Goal: Task Accomplishment & Management: Complete application form

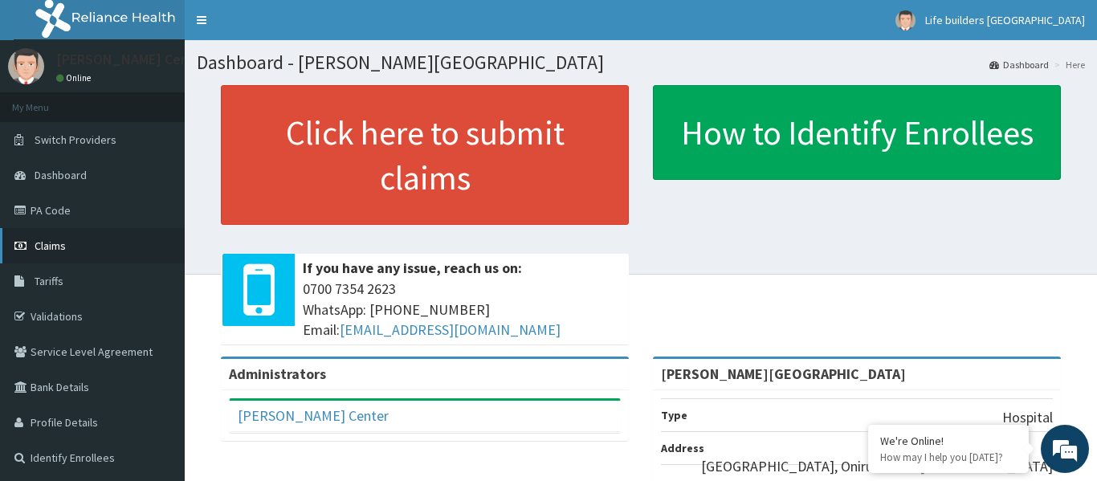
click at [58, 252] on span "Claims" at bounding box center [50, 246] width 31 height 14
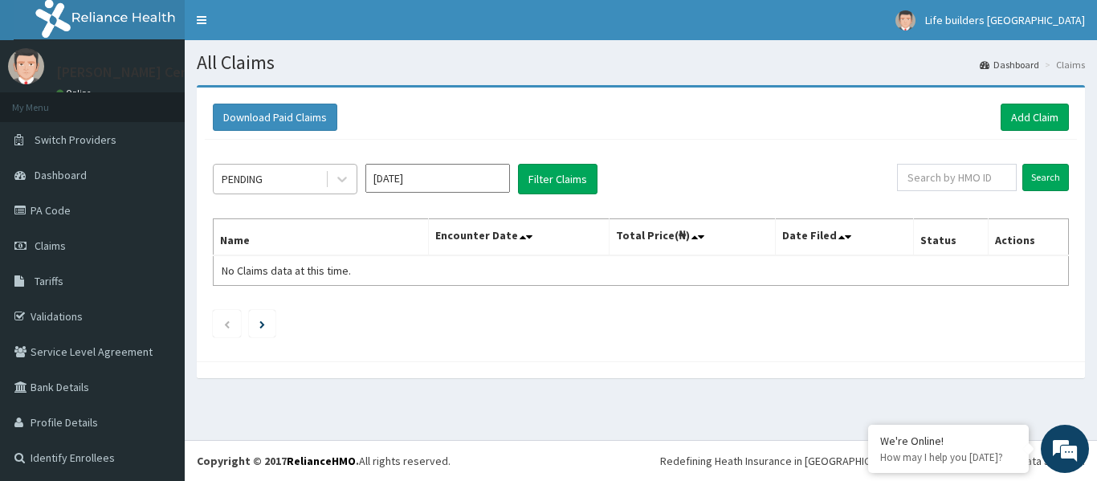
click at [268, 174] on div "PENDING" at bounding box center [270, 179] width 112 height 26
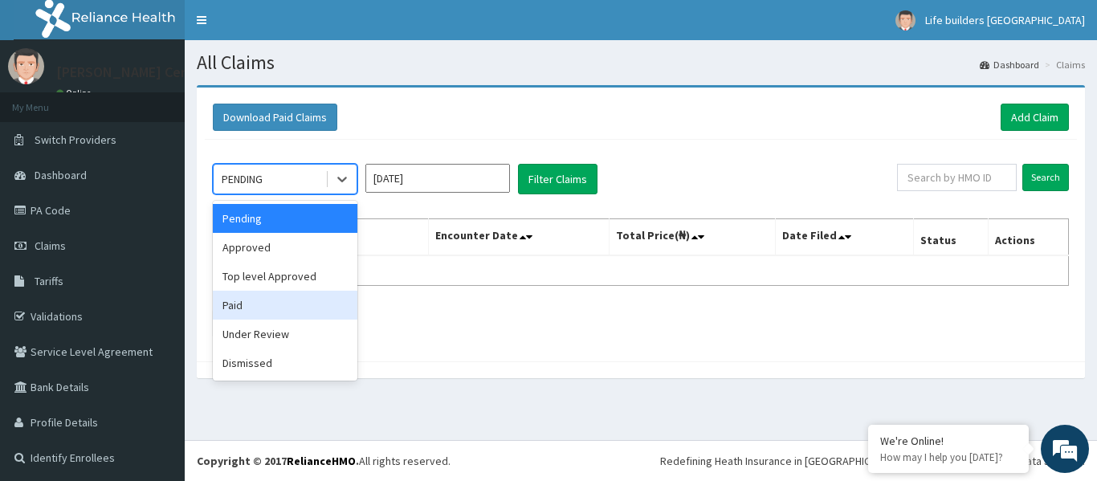
click at [247, 300] on div "Paid" at bounding box center [285, 305] width 145 height 29
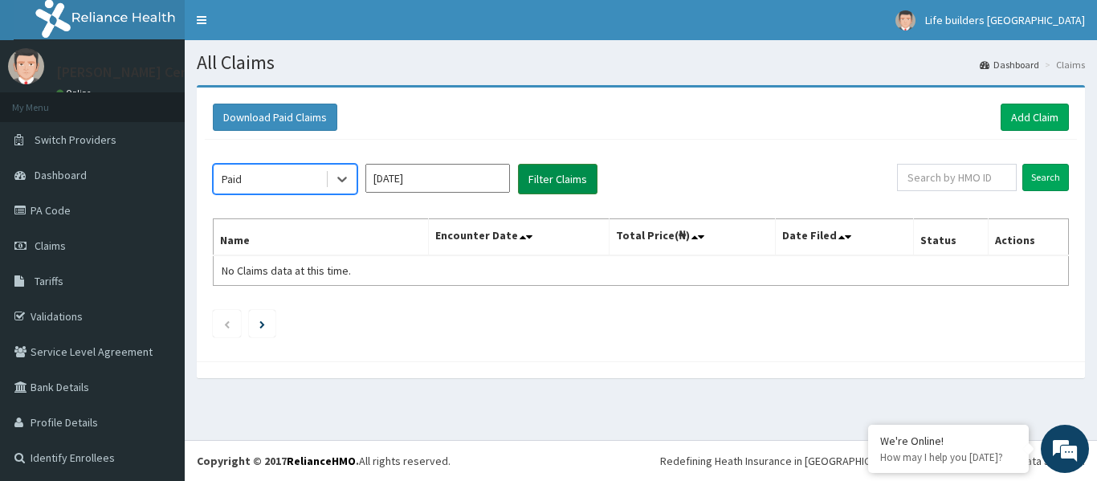
click at [549, 178] on button "Filter Claims" at bounding box center [558, 179] width 80 height 31
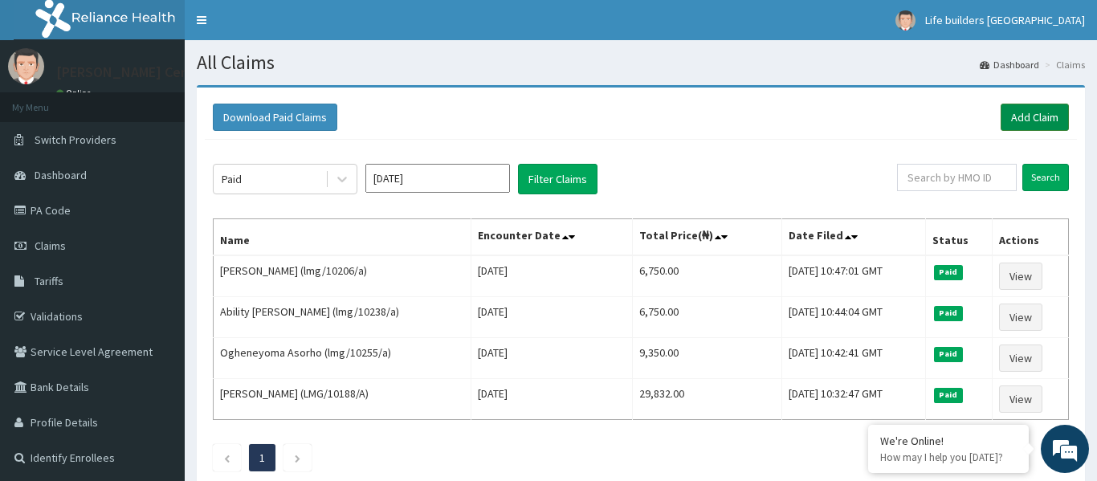
click at [1029, 112] on link "Add Claim" at bounding box center [1035, 117] width 68 height 27
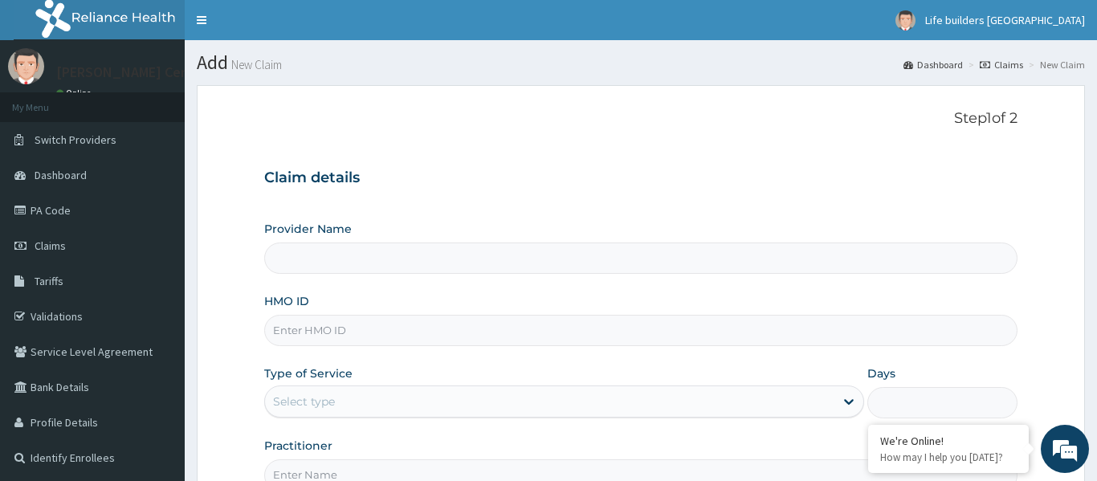
type input "Dennis Ashley Hospital"
click at [425, 328] on input "HMO ID" at bounding box center [640, 330] width 753 height 31
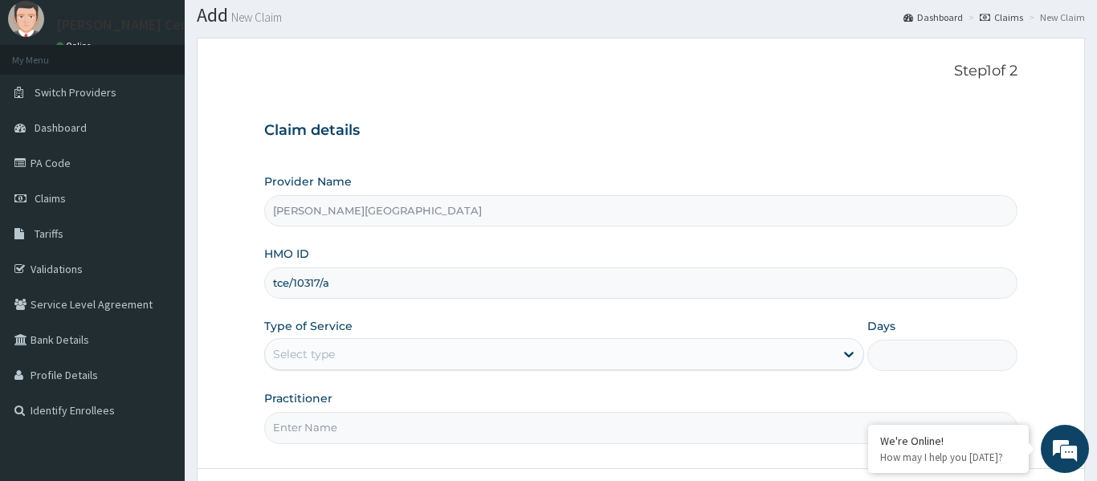
scroll to position [49, 0]
type input "tce/10317/a"
click at [359, 347] on div "Select type" at bounding box center [550, 353] width 570 height 26
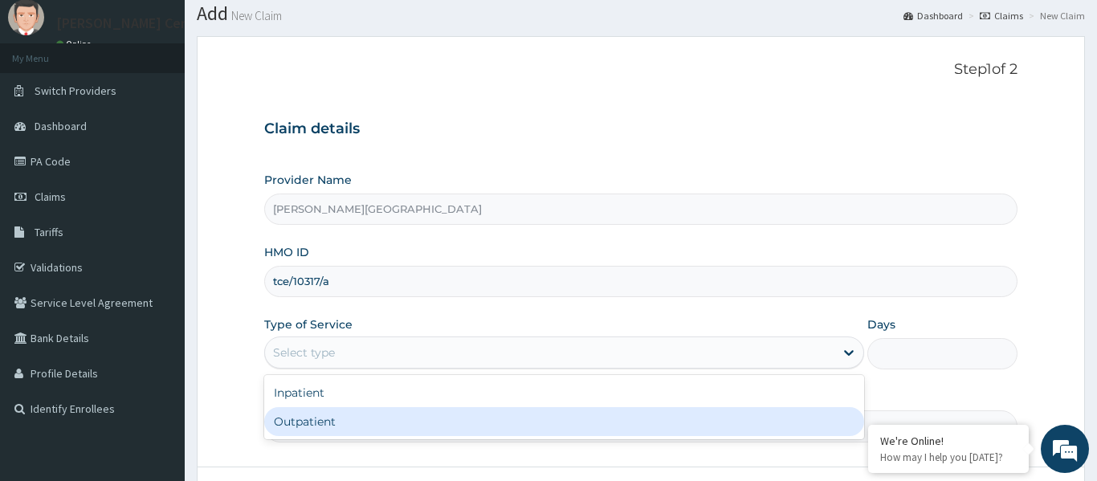
click at [337, 431] on div "Outpatient" at bounding box center [564, 421] width 601 height 29
type input "1"
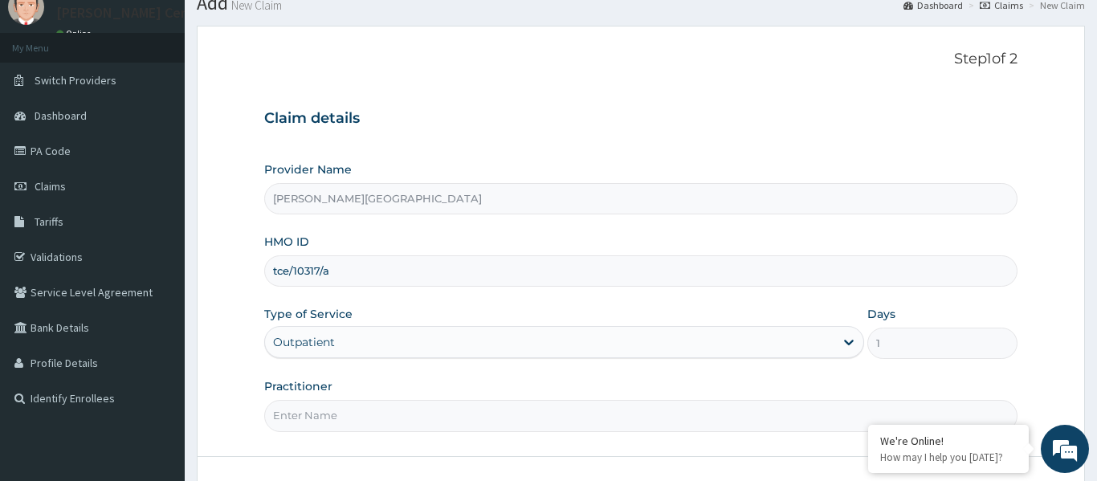
scroll to position [76, 0]
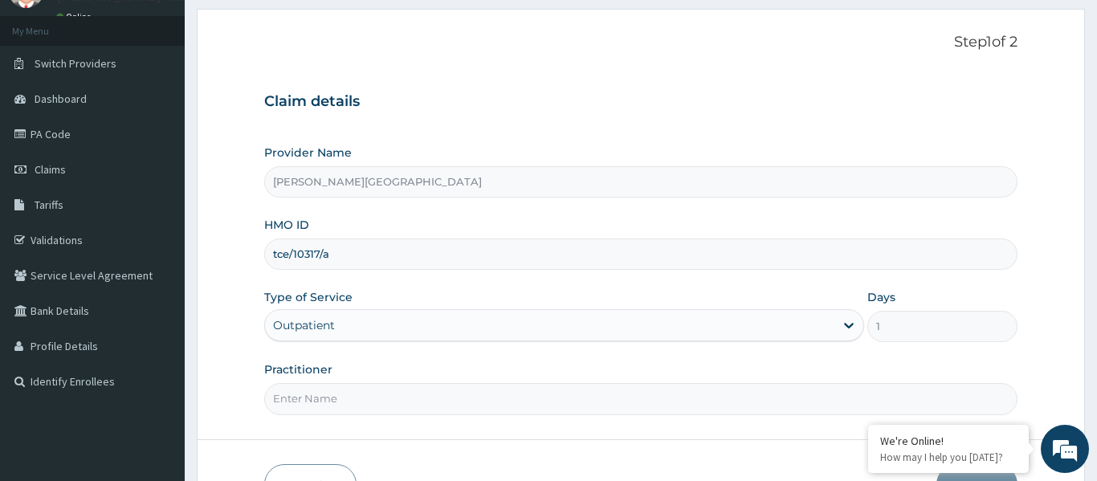
click at [352, 405] on input "Practitioner" at bounding box center [640, 398] width 753 height 31
type input "DR OMISHAKIN"
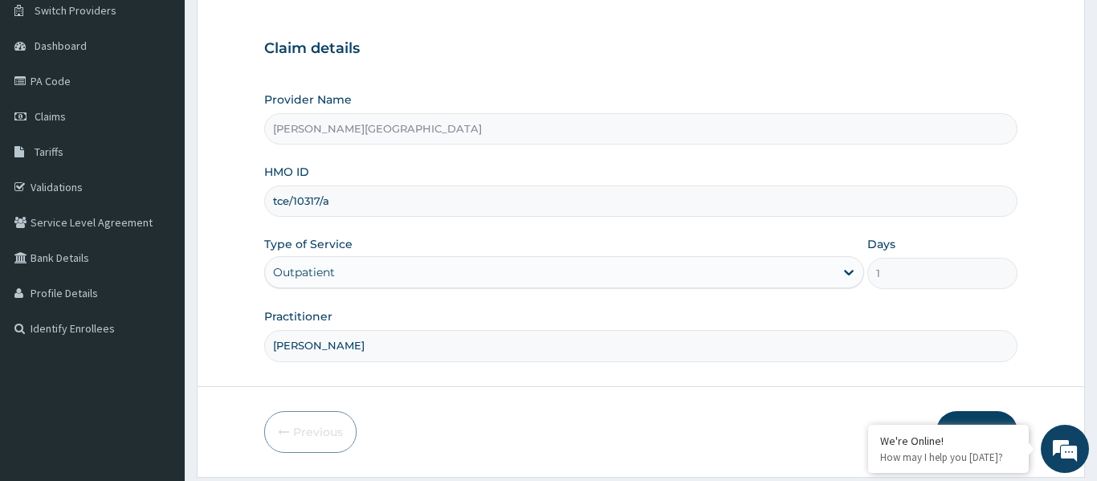
scroll to position [179, 0]
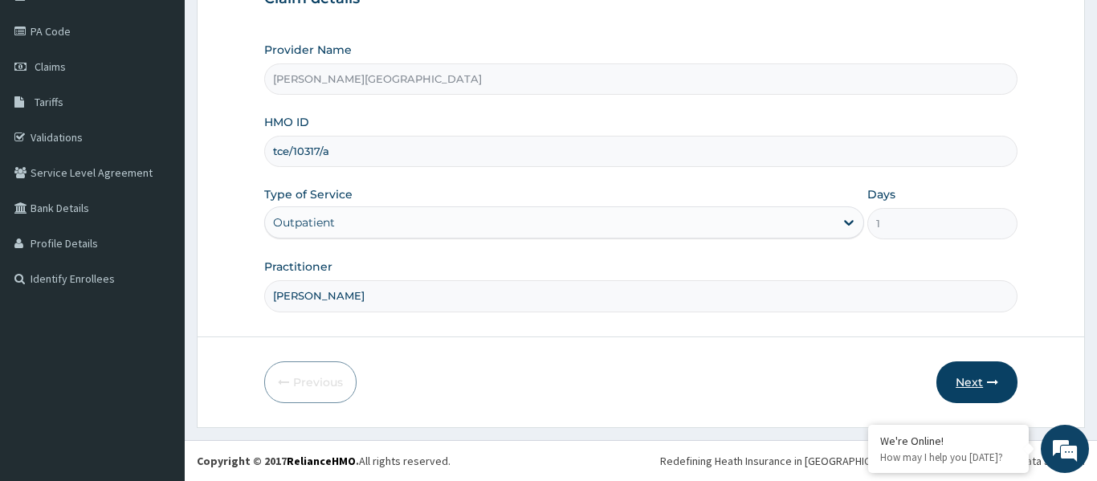
click at [974, 376] on button "Next" at bounding box center [976, 382] width 81 height 42
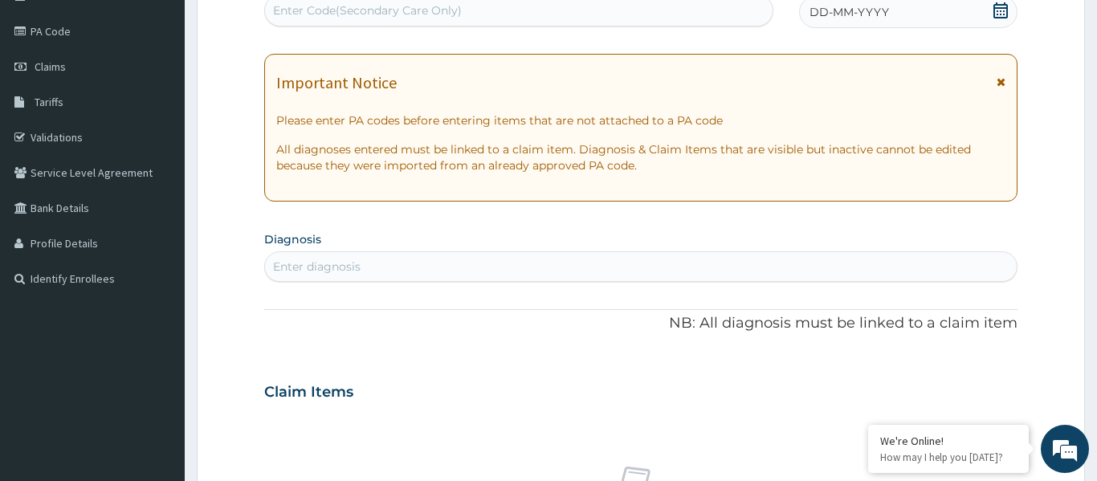
click at [1003, 87] on icon at bounding box center [1001, 81] width 9 height 11
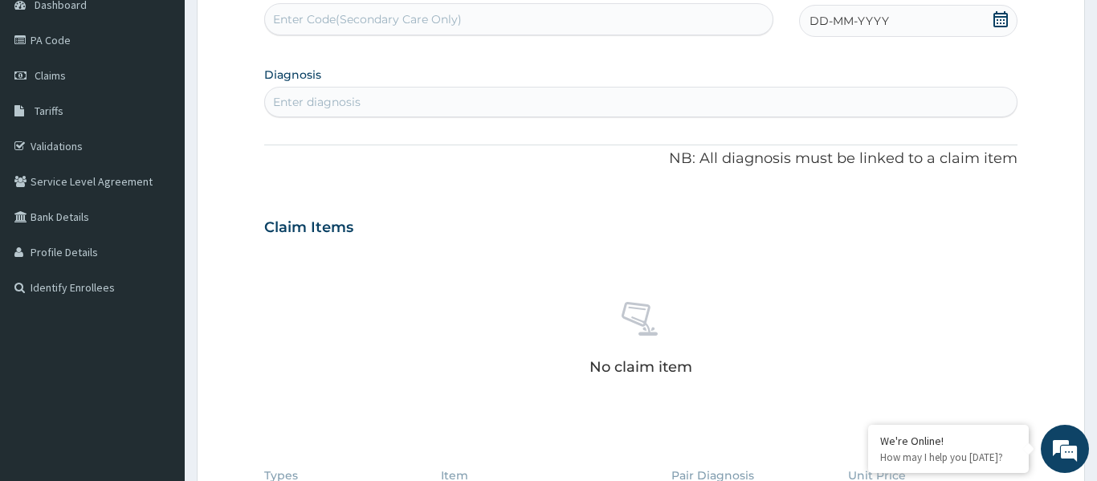
scroll to position [154, 0]
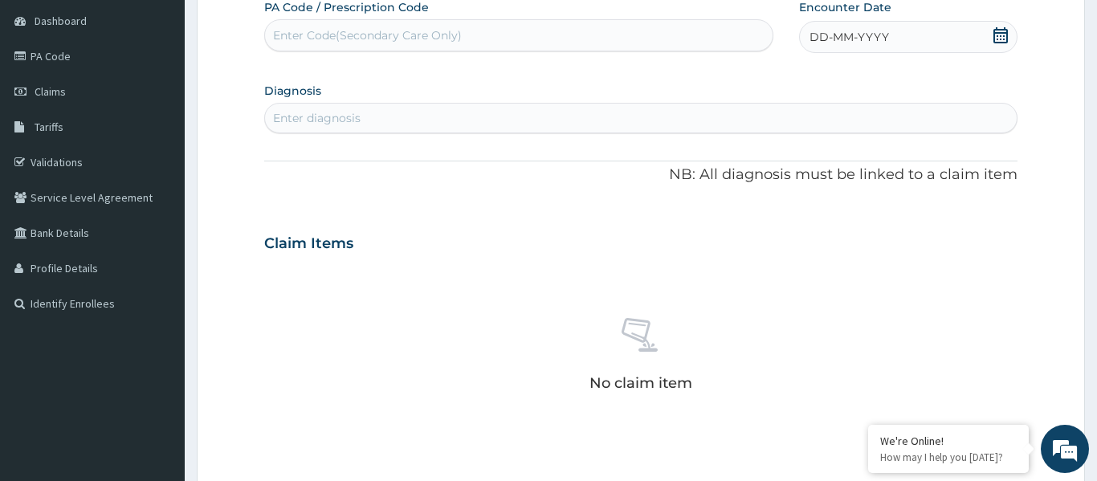
click at [1001, 38] on icon at bounding box center [1001, 35] width 16 height 16
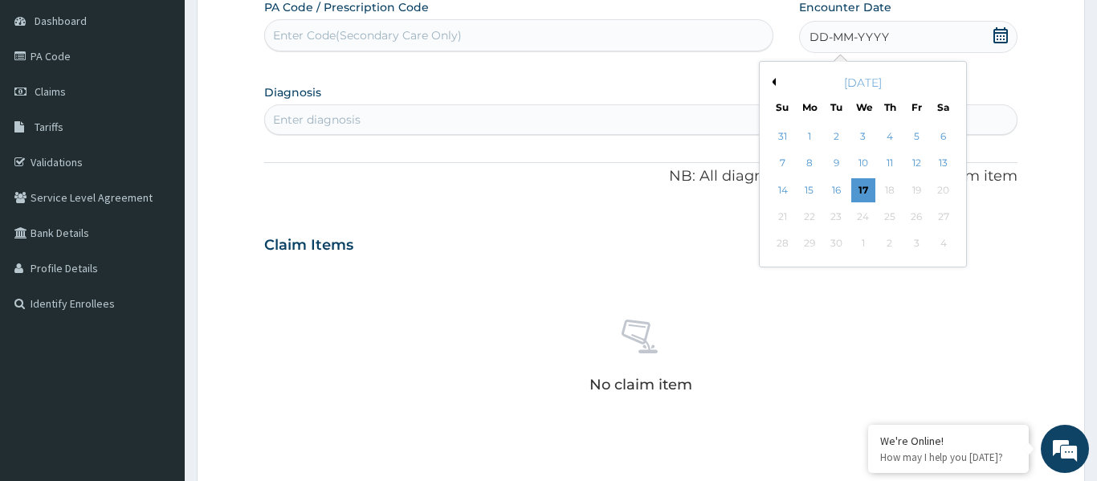
click at [918, 169] on div "12" at bounding box center [916, 164] width 24 height 24
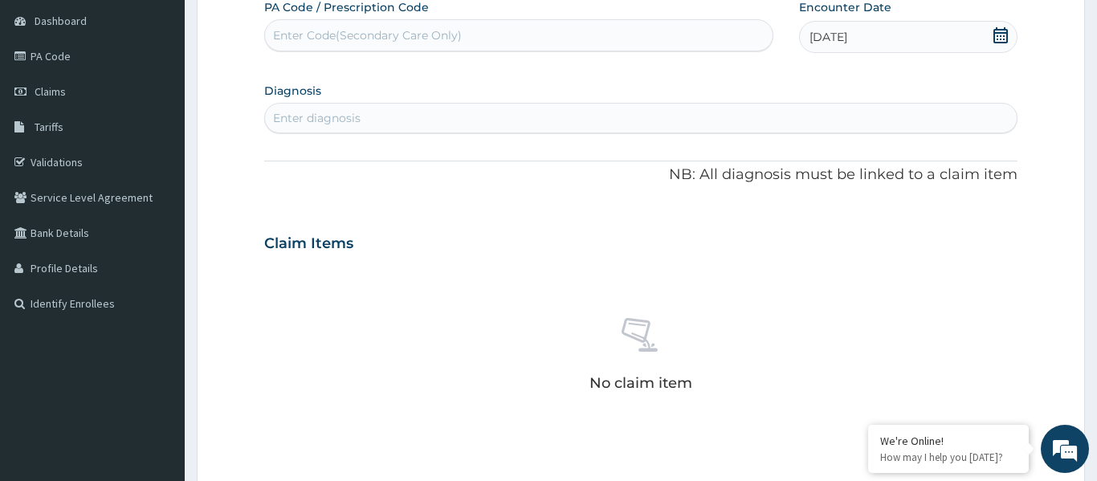
click at [394, 128] on div "Enter diagnosis" at bounding box center [641, 118] width 752 height 26
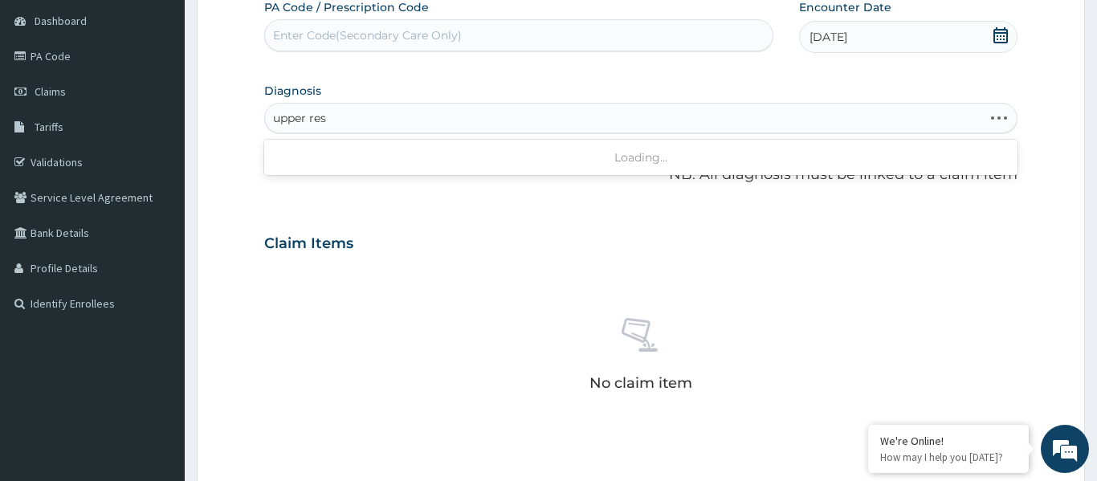
type input "upper resp"
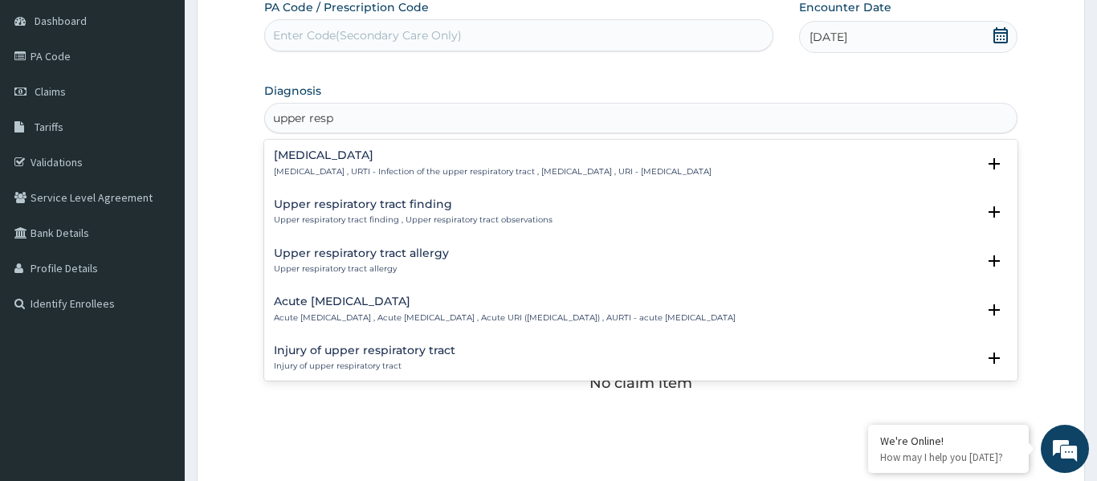
click at [345, 157] on h4 "[MEDICAL_DATA]" at bounding box center [493, 155] width 438 height 12
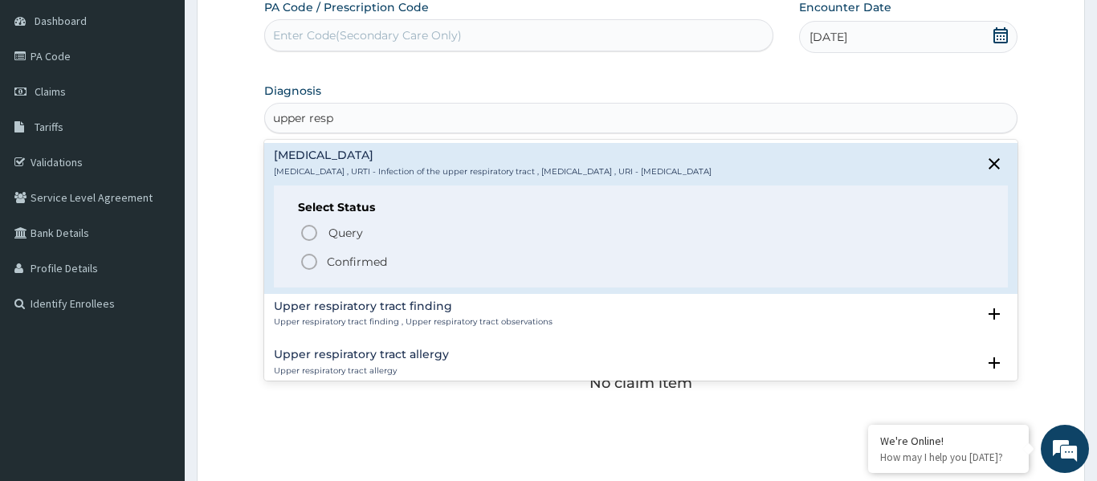
click at [306, 260] on icon "status option filled" at bounding box center [309, 261] width 19 height 19
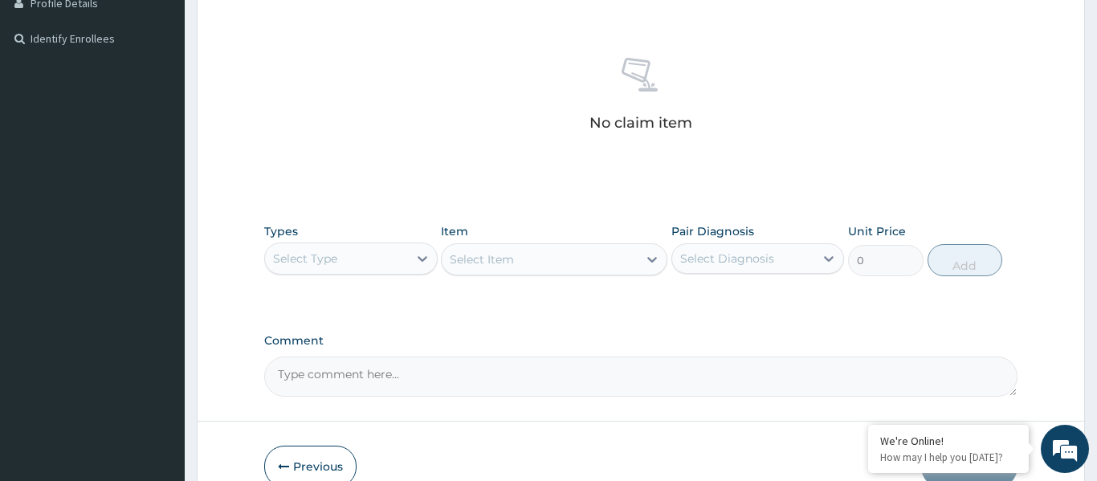
scroll to position [427, 0]
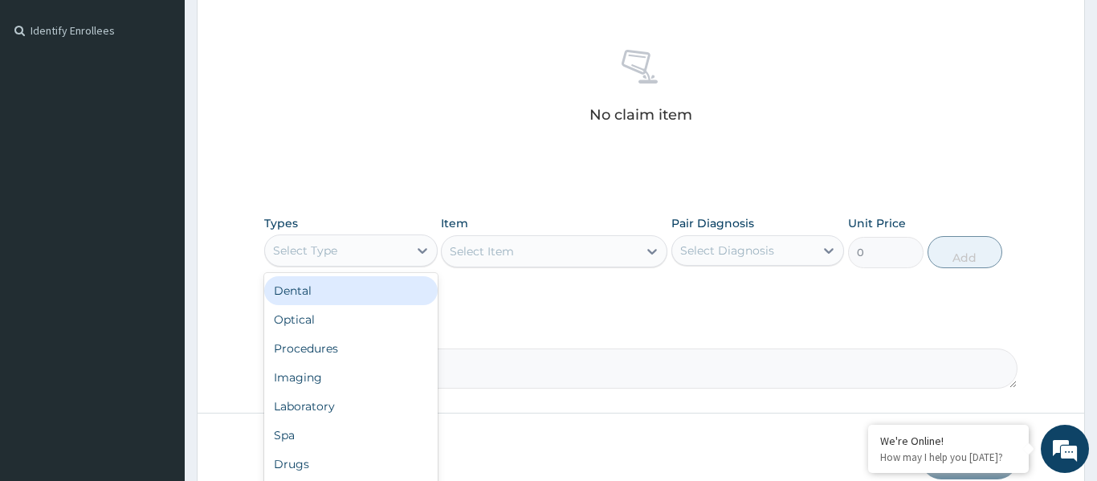
click at [351, 258] on div "Select Type" at bounding box center [336, 251] width 143 height 26
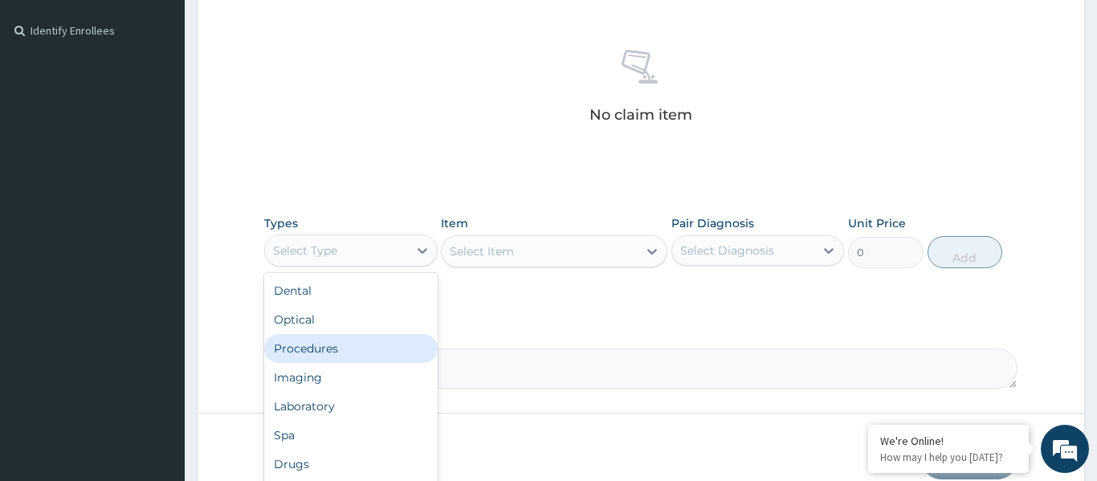
click at [310, 342] on div "Procedures" at bounding box center [350, 348] width 173 height 29
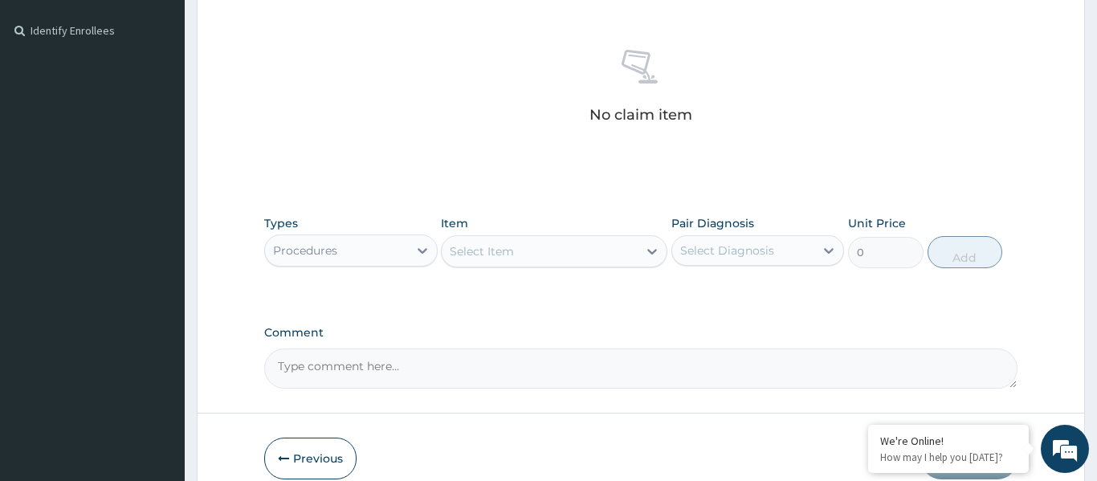
click at [533, 266] on div "Select Item" at bounding box center [554, 251] width 226 height 32
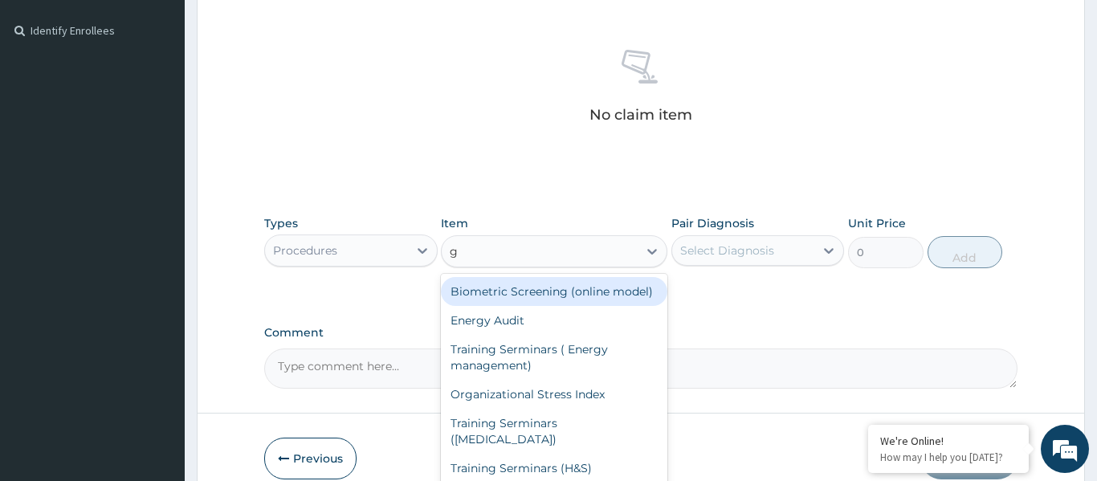
type input "gp"
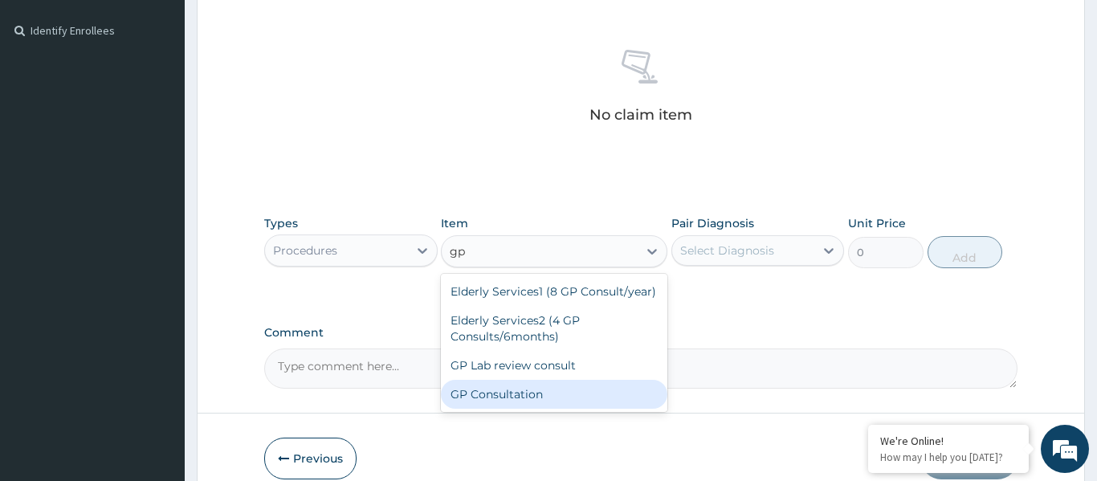
click at [508, 399] on div "GP Consultation" at bounding box center [554, 394] width 226 height 29
type input "1750"
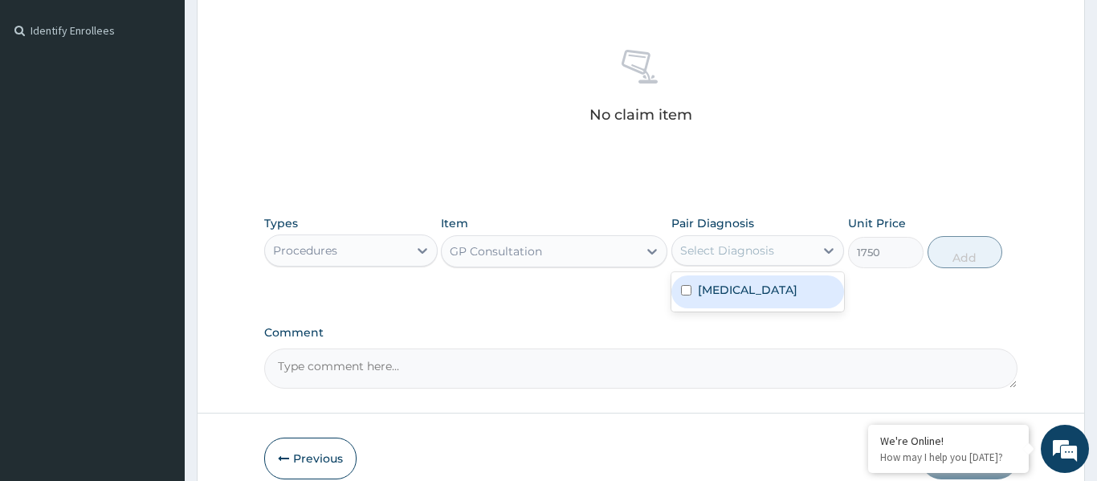
click at [730, 243] on div "Select Diagnosis" at bounding box center [727, 251] width 94 height 16
drag, startPoint x: 740, startPoint y: 302, endPoint x: 803, endPoint y: 282, distance: 66.5
click at [742, 298] on label "Upper respiratory infection" at bounding box center [748, 290] width 100 height 16
checkbox input "true"
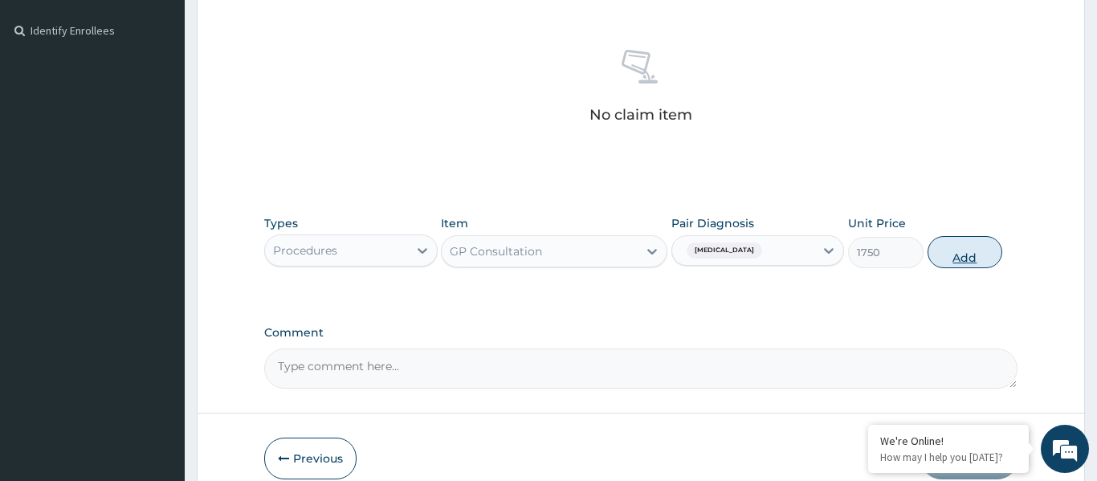
click at [969, 258] on button "Add" at bounding box center [965, 252] width 75 height 32
type input "0"
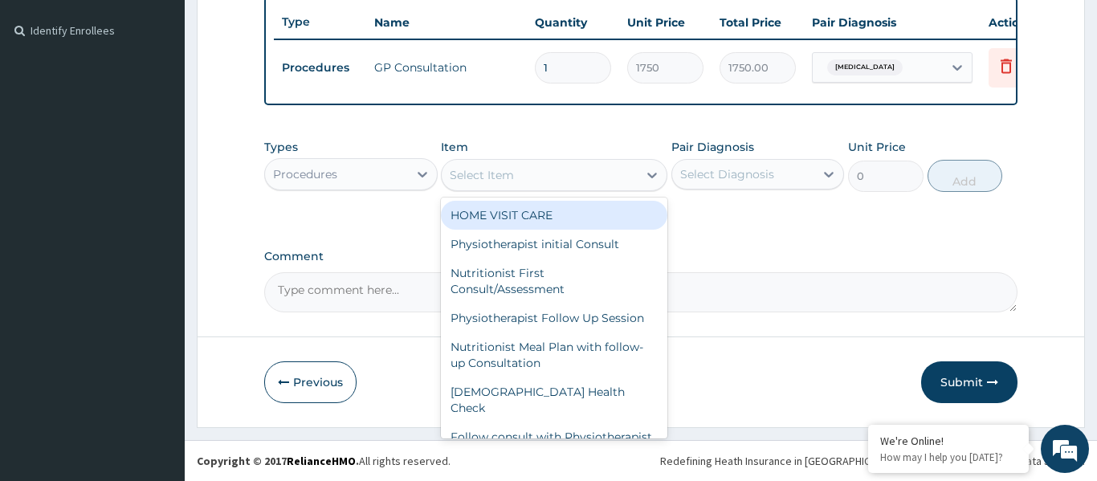
click at [543, 183] on div "Select Item" at bounding box center [540, 175] width 196 height 26
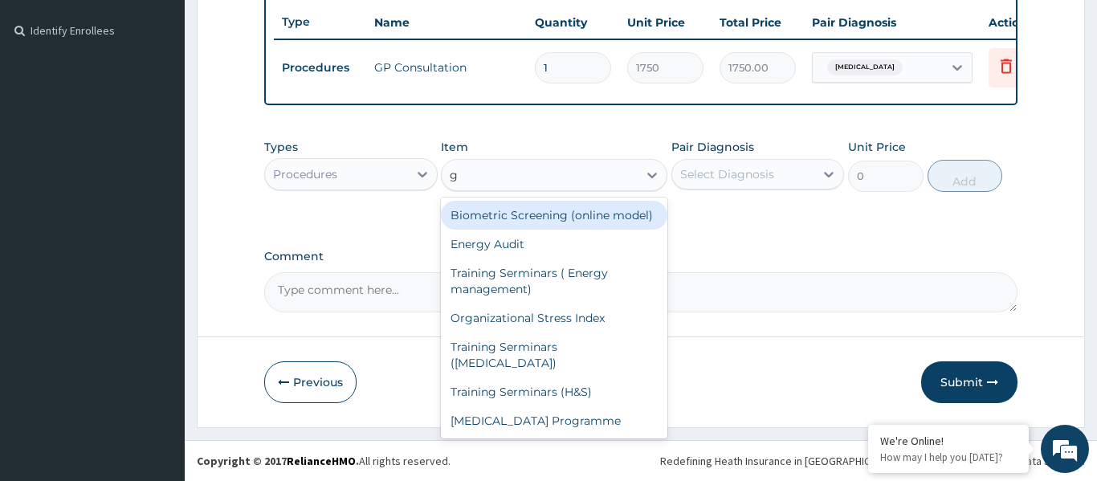
type input "gp"
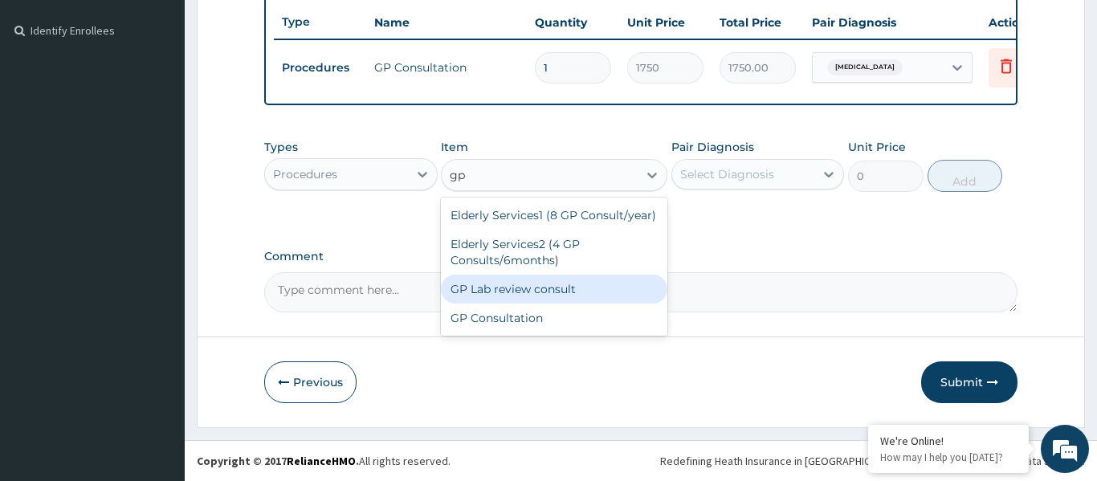
click at [524, 292] on div "GP Lab review consult" at bounding box center [554, 289] width 226 height 29
type input "7000"
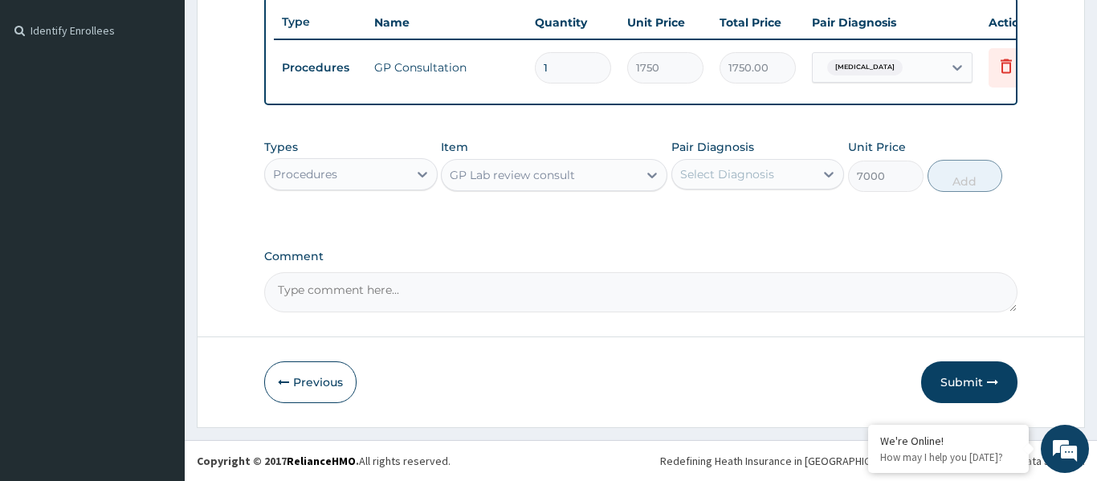
click at [757, 169] on div "Select Diagnosis" at bounding box center [727, 174] width 94 height 16
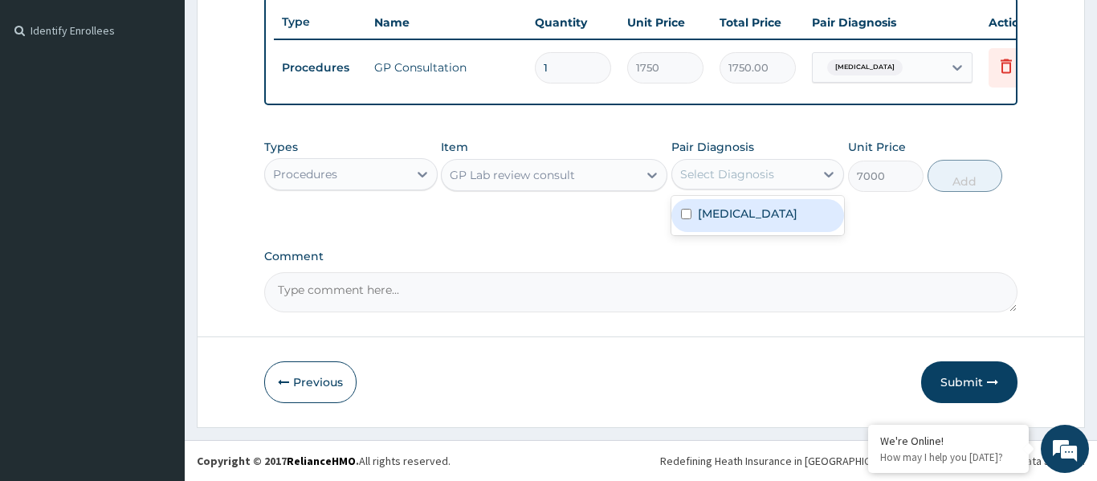
click at [736, 222] on label "[MEDICAL_DATA]" at bounding box center [748, 214] width 100 height 16
checkbox input "true"
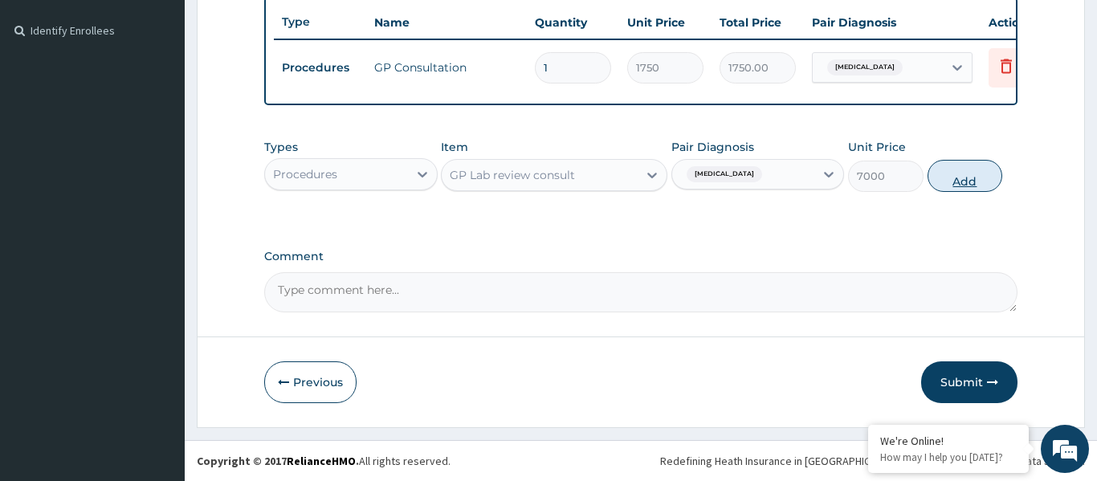
click at [962, 190] on button "Add" at bounding box center [965, 176] width 75 height 32
type input "0"
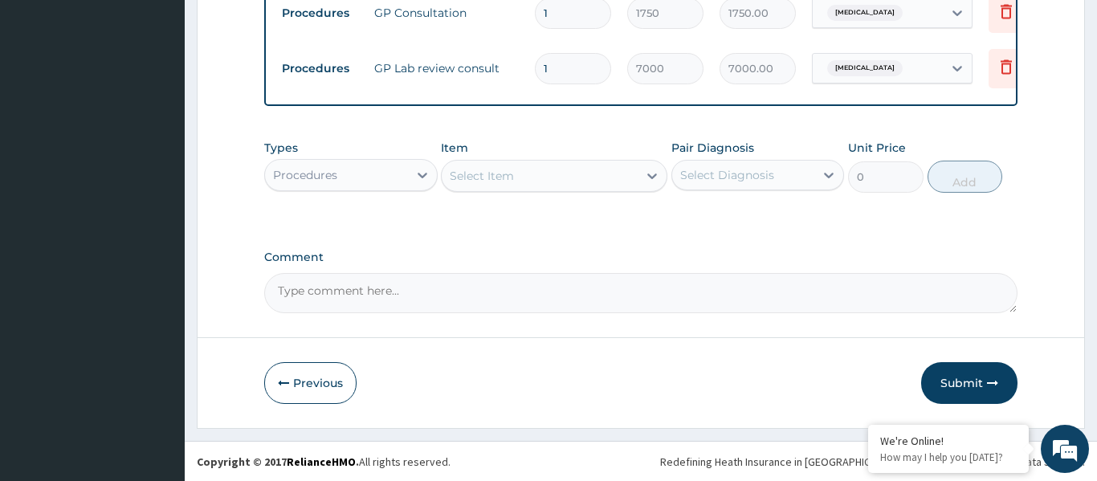
scroll to position [483, 0]
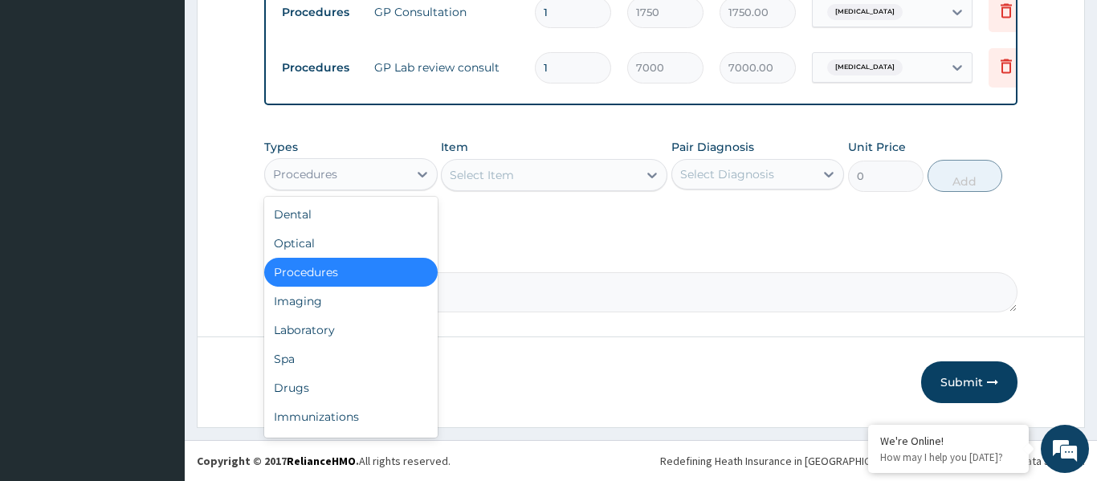
click at [345, 183] on div "Procedures" at bounding box center [336, 174] width 143 height 26
click at [332, 327] on div "Laboratory" at bounding box center [350, 330] width 173 height 29
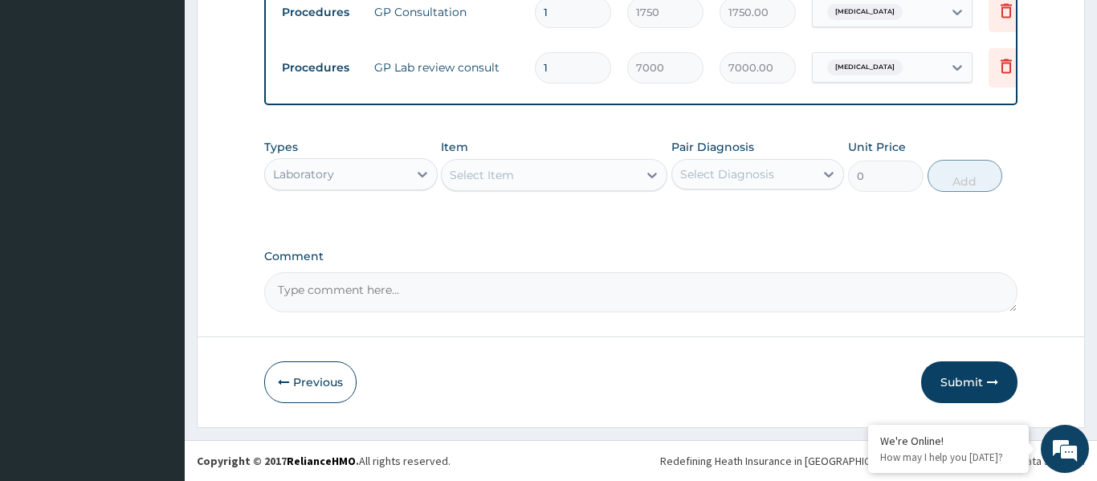
click at [518, 179] on div "Select Item" at bounding box center [540, 175] width 196 height 26
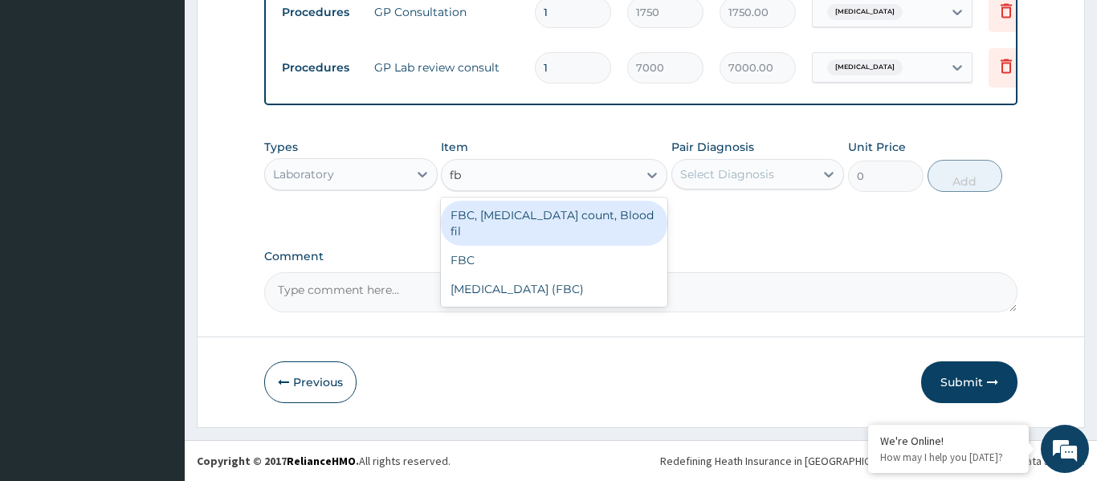
type input "fbc"
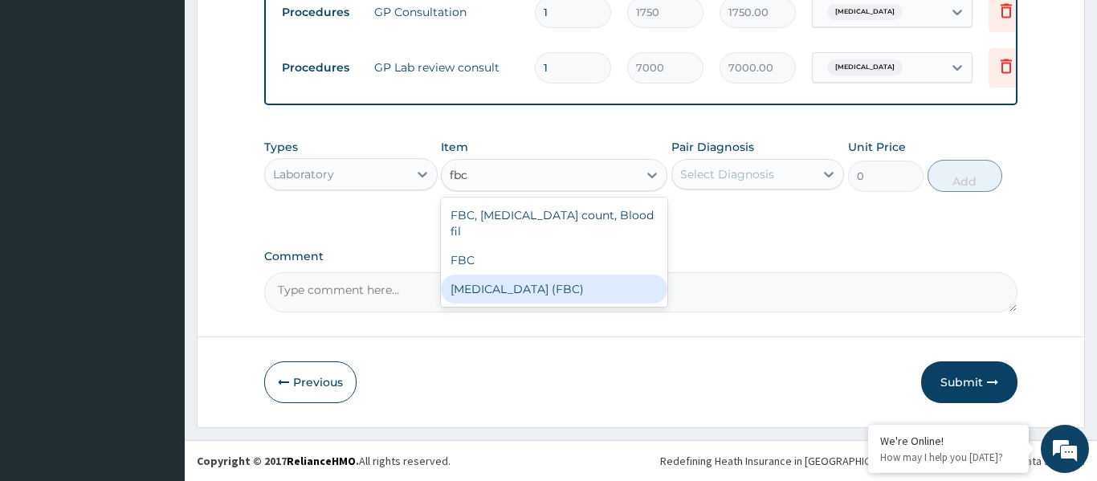
click at [564, 277] on div "[MEDICAL_DATA] (FBC)" at bounding box center [554, 289] width 226 height 29
type input "3800"
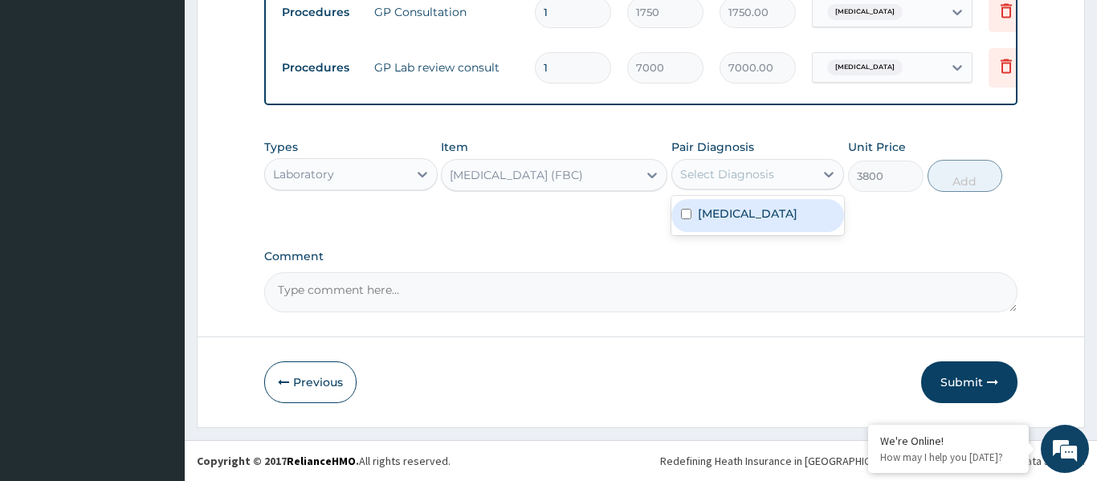
click at [751, 173] on div "Select Diagnosis" at bounding box center [727, 174] width 94 height 16
click at [751, 222] on label "[MEDICAL_DATA]" at bounding box center [748, 214] width 100 height 16
checkbox input "true"
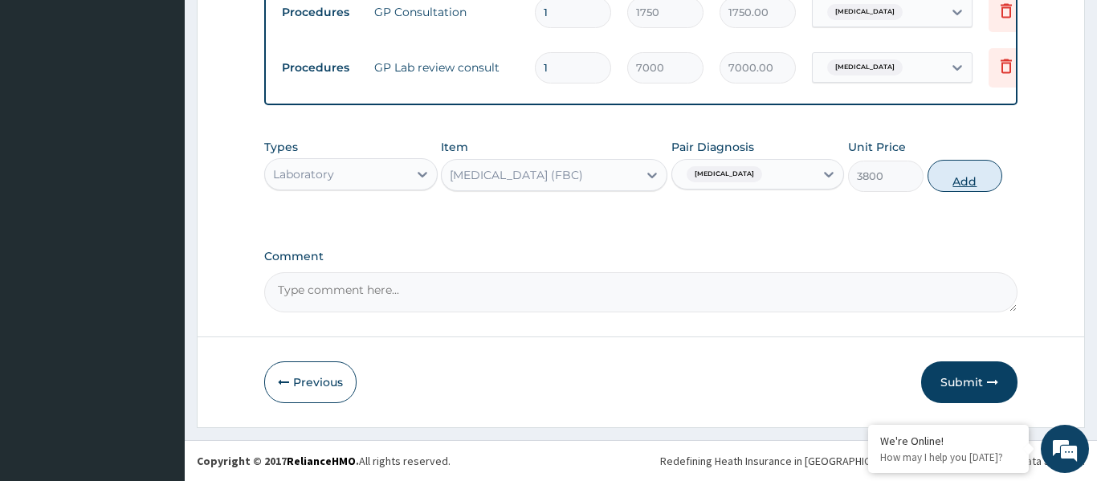
click at [966, 173] on button "Add" at bounding box center [965, 176] width 75 height 32
type input "0"
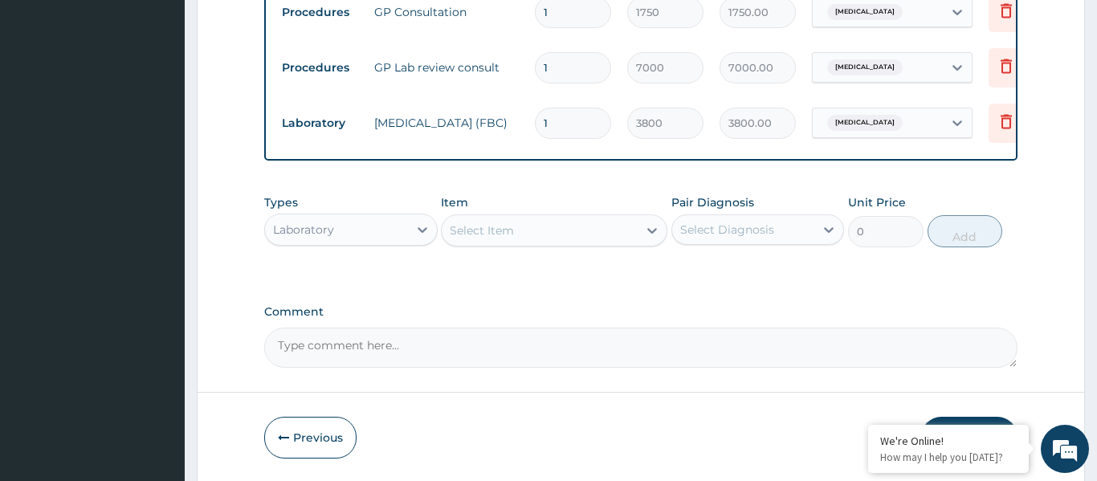
click at [360, 235] on div "Laboratory" at bounding box center [336, 230] width 143 height 26
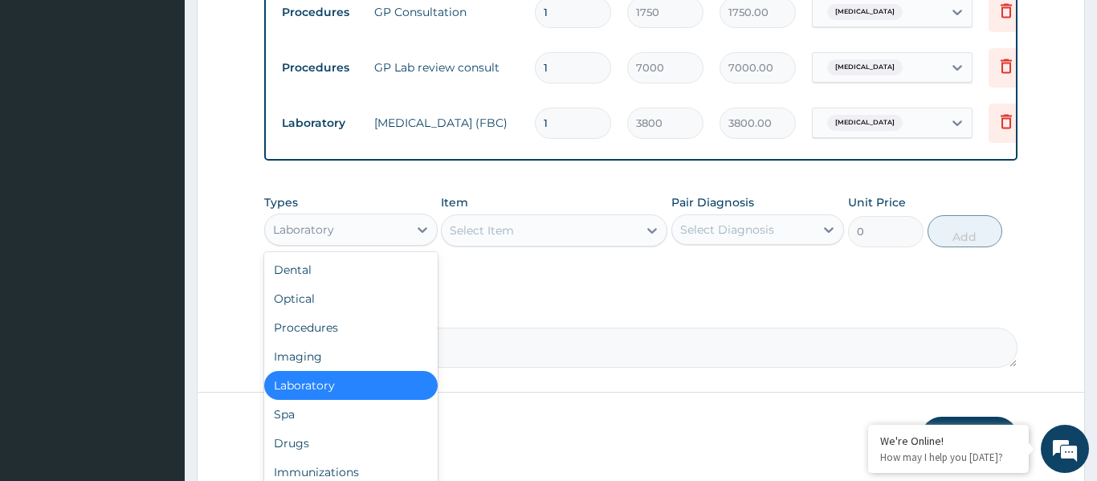
scroll to position [508, 0]
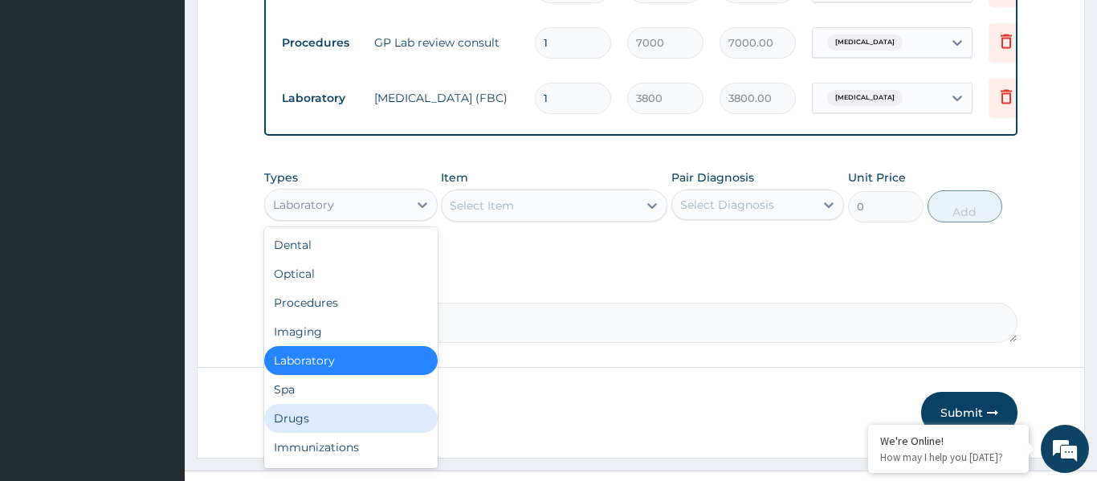
click at [304, 426] on div "Drugs" at bounding box center [350, 418] width 173 height 29
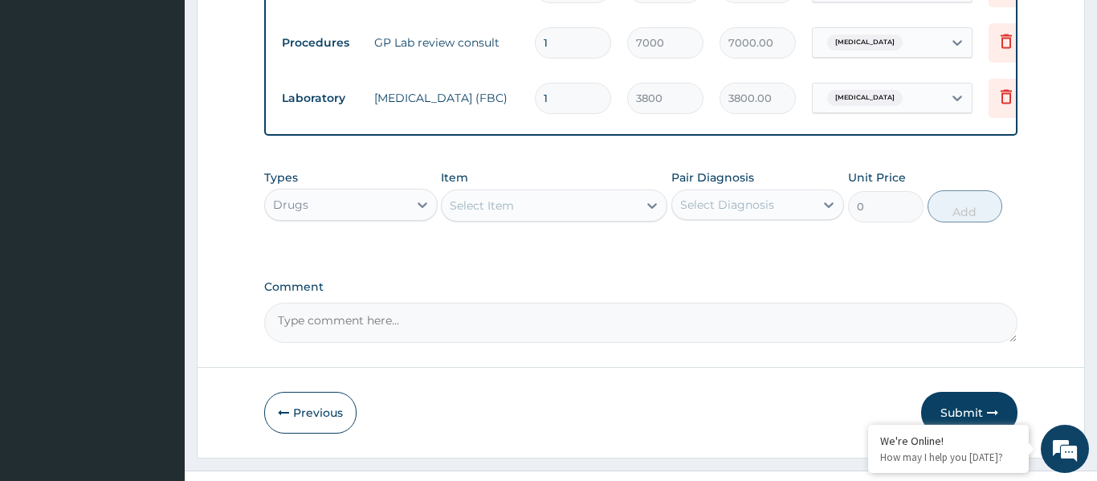
click at [483, 211] on div "Select Item" at bounding box center [482, 206] width 64 height 16
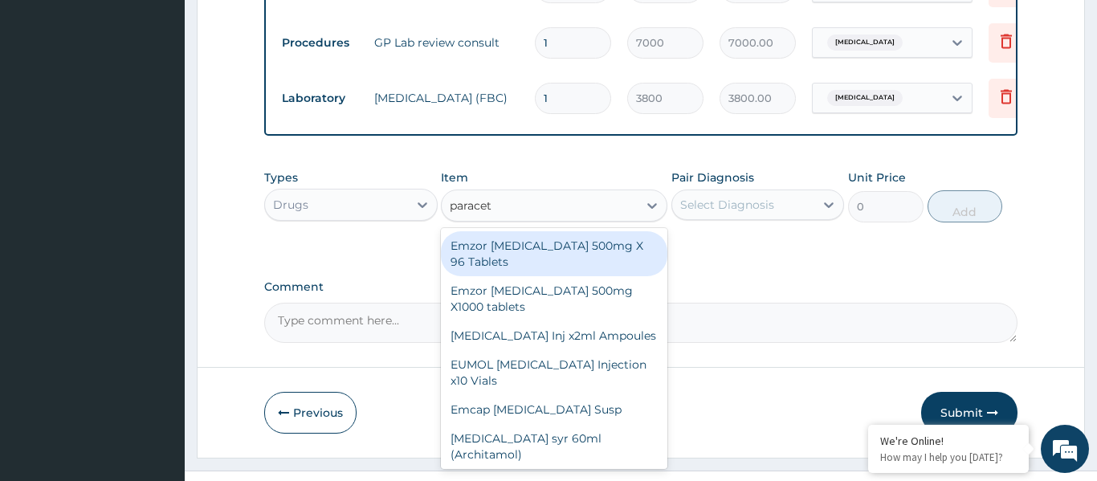
type input "paraceta"
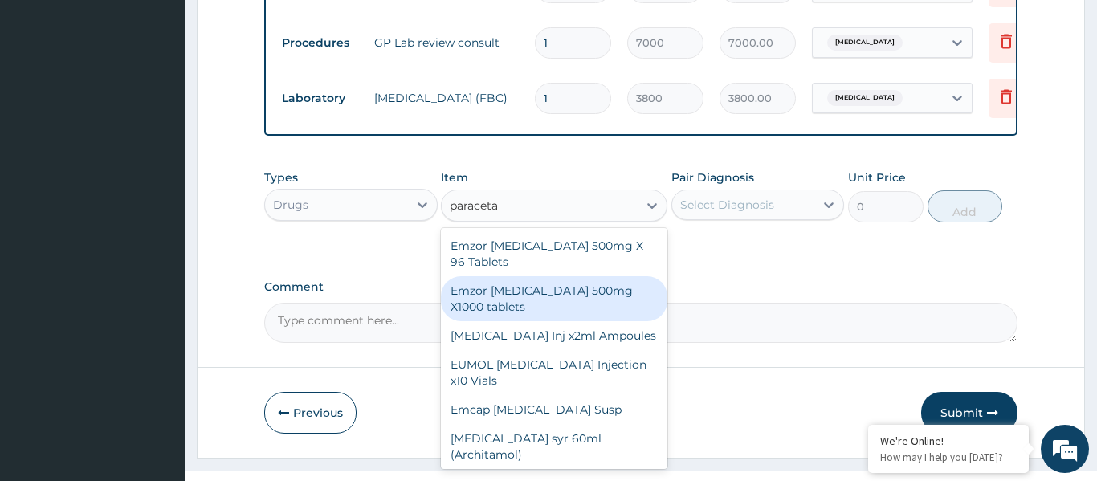
click at [531, 285] on div "Emzor paracetamol 500mg X1000 tablets" at bounding box center [554, 298] width 226 height 45
type input "3432"
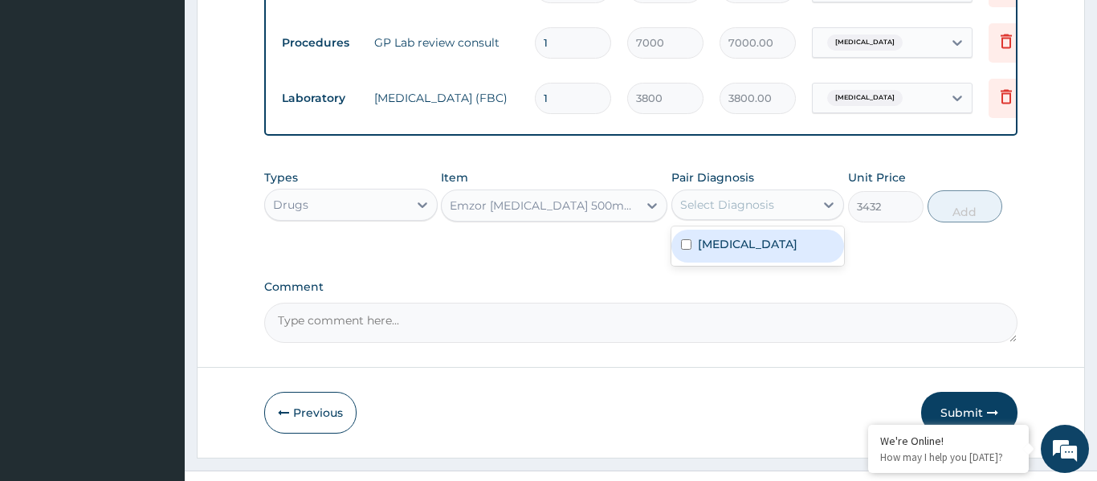
click at [749, 210] on div "Select Diagnosis" at bounding box center [727, 205] width 94 height 16
drag, startPoint x: 730, startPoint y: 254, endPoint x: 924, endPoint y: 231, distance: 194.8
click at [736, 252] on label "Upper respiratory infection" at bounding box center [748, 244] width 100 height 16
checkbox input "true"
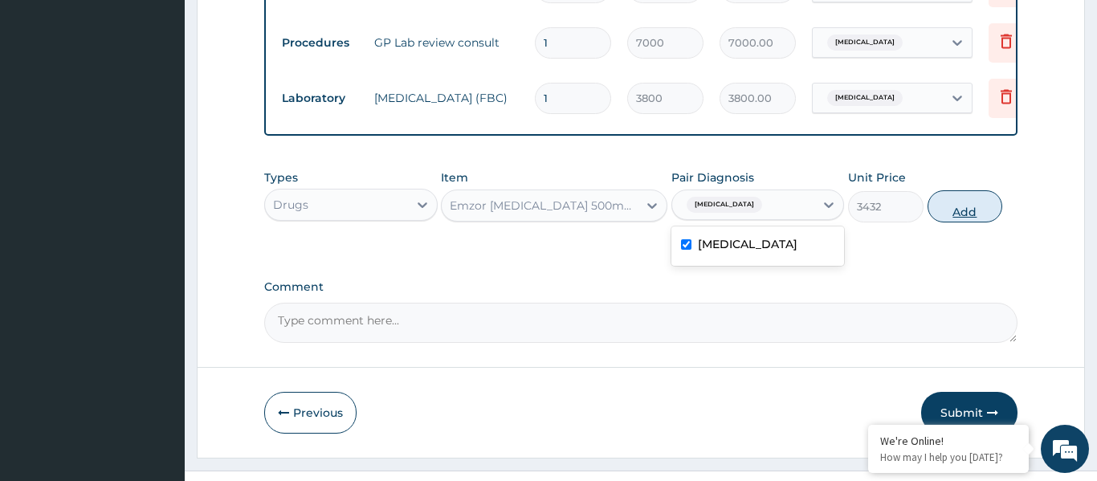
click at [962, 210] on button "Add" at bounding box center [965, 206] width 75 height 32
type input "0"
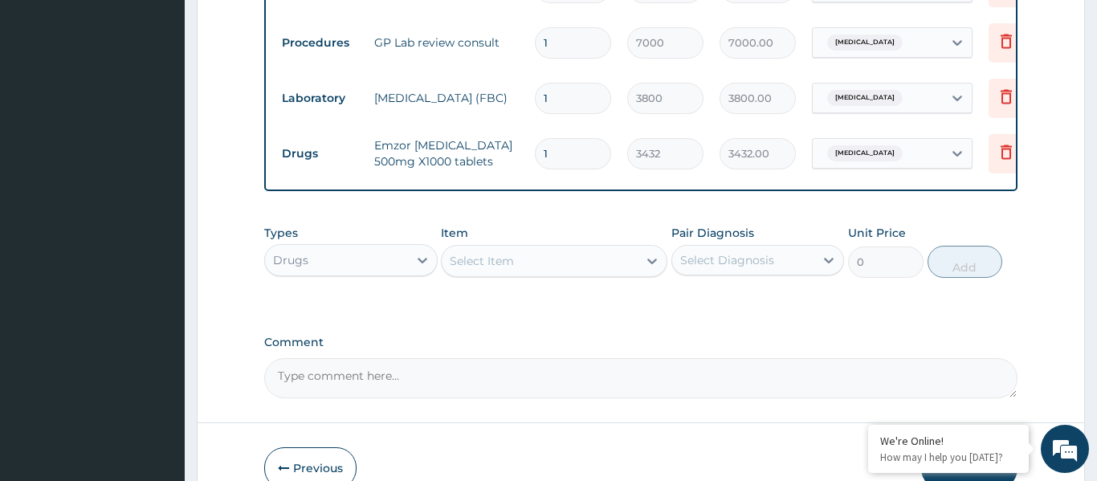
click at [539, 257] on div "Select Item" at bounding box center [540, 261] width 196 height 26
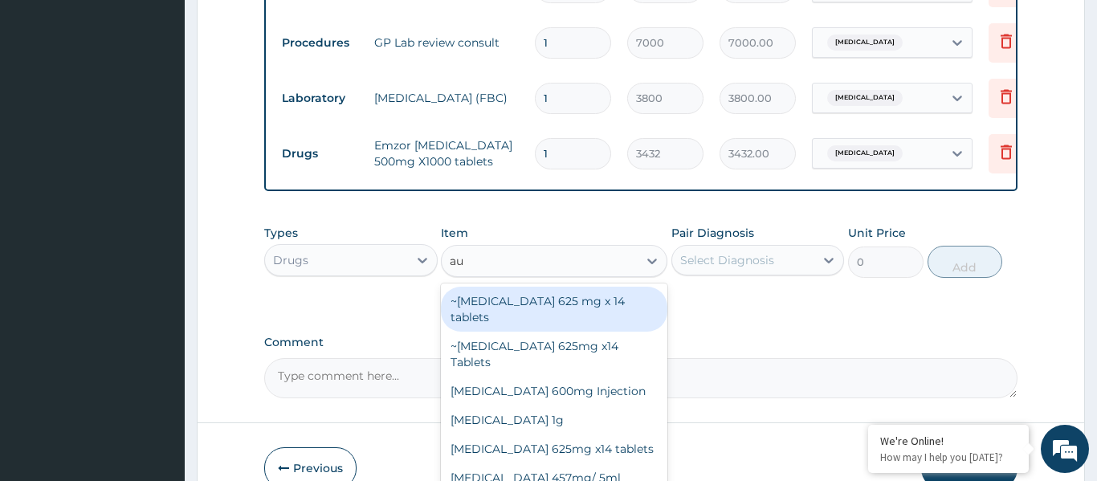
type input "aug"
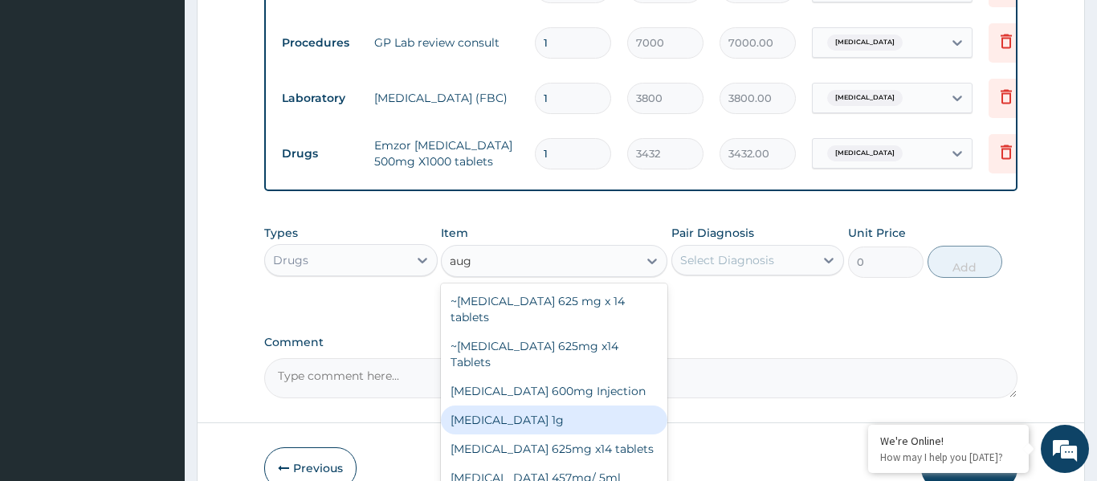
click at [524, 406] on div "[MEDICAL_DATA] 1g" at bounding box center [554, 420] width 226 height 29
type input "4500"
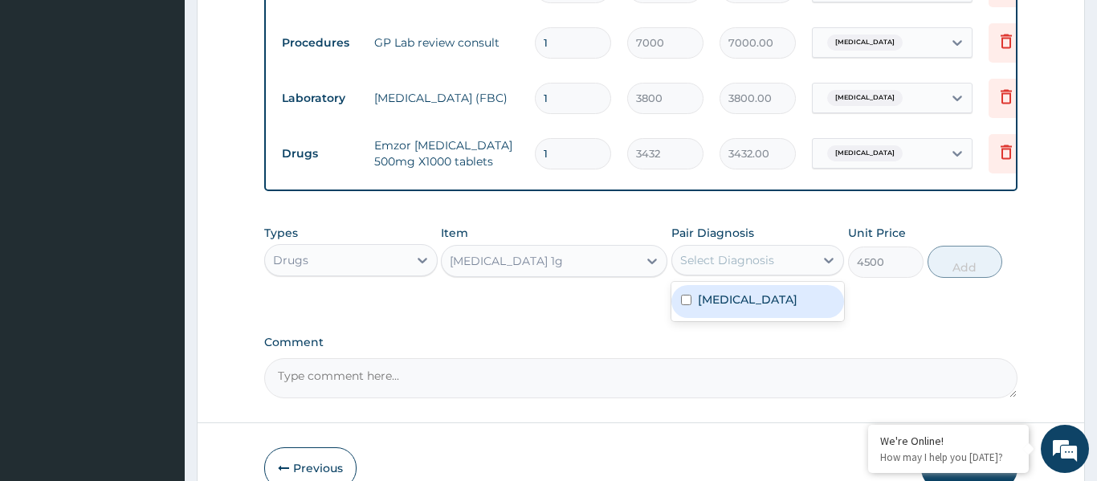
click at [732, 262] on div "Select Diagnosis" at bounding box center [727, 260] width 94 height 16
click at [716, 308] on label "Upper respiratory infection" at bounding box center [748, 300] width 100 height 16
checkbox input "true"
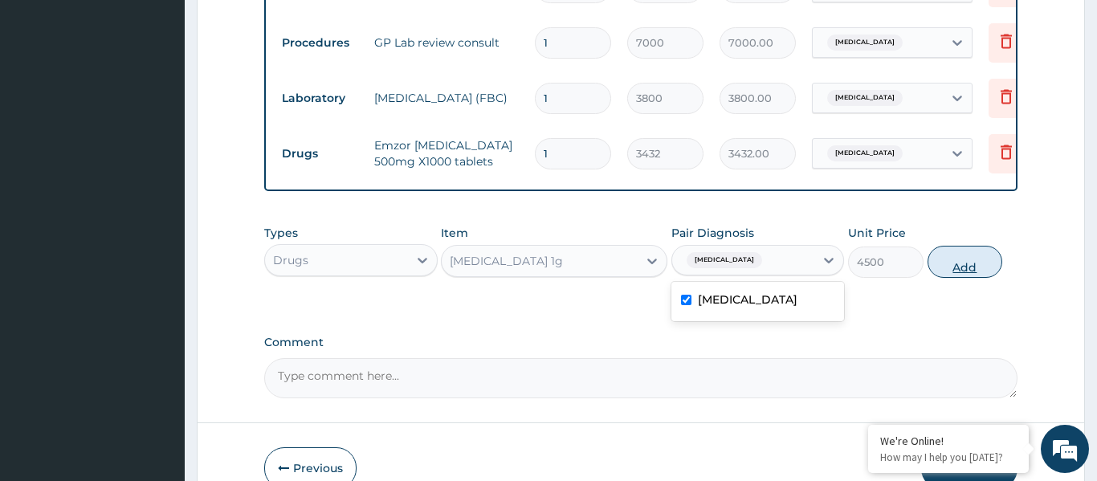
click at [944, 259] on button "Add" at bounding box center [965, 262] width 75 height 32
type input "0"
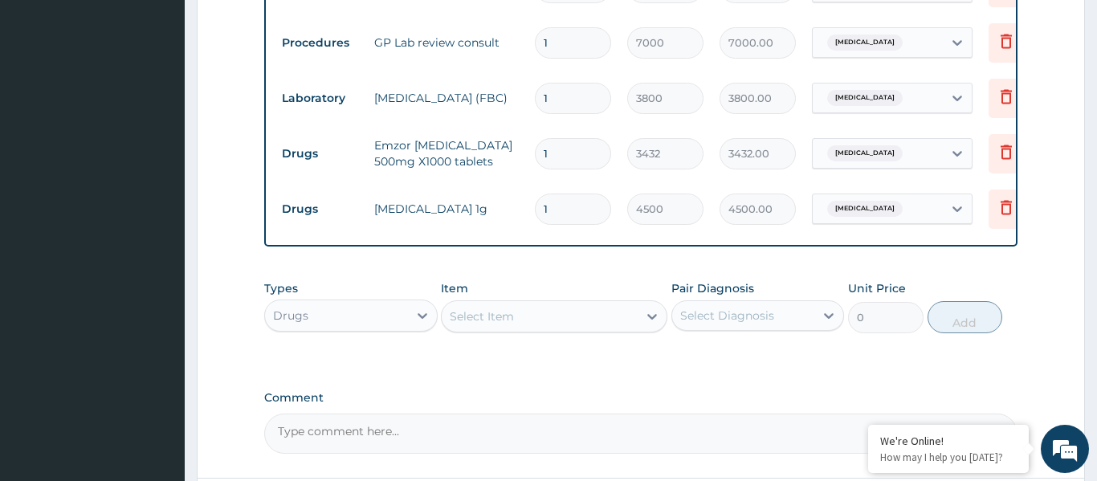
click at [552, 316] on div "Select Item" at bounding box center [540, 317] width 196 height 26
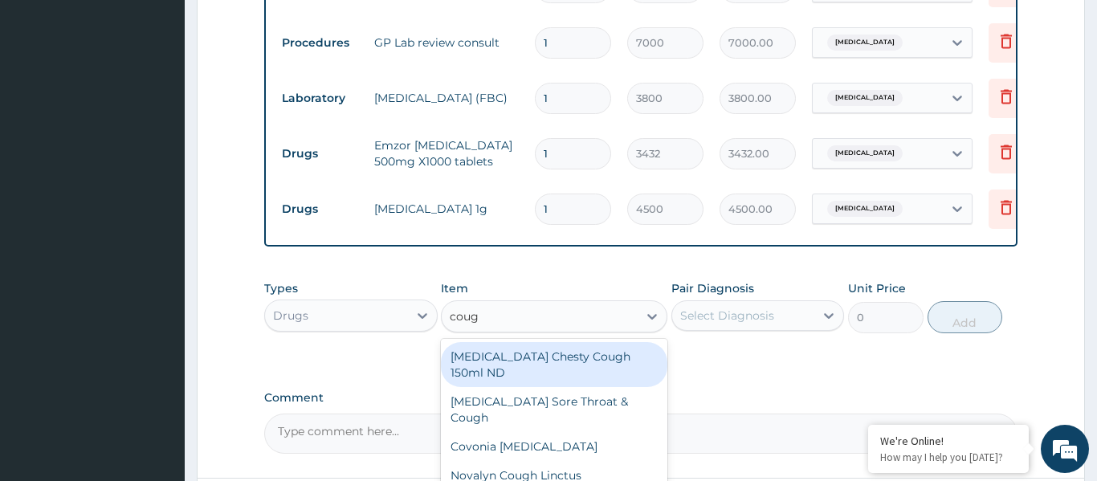
type input "cough"
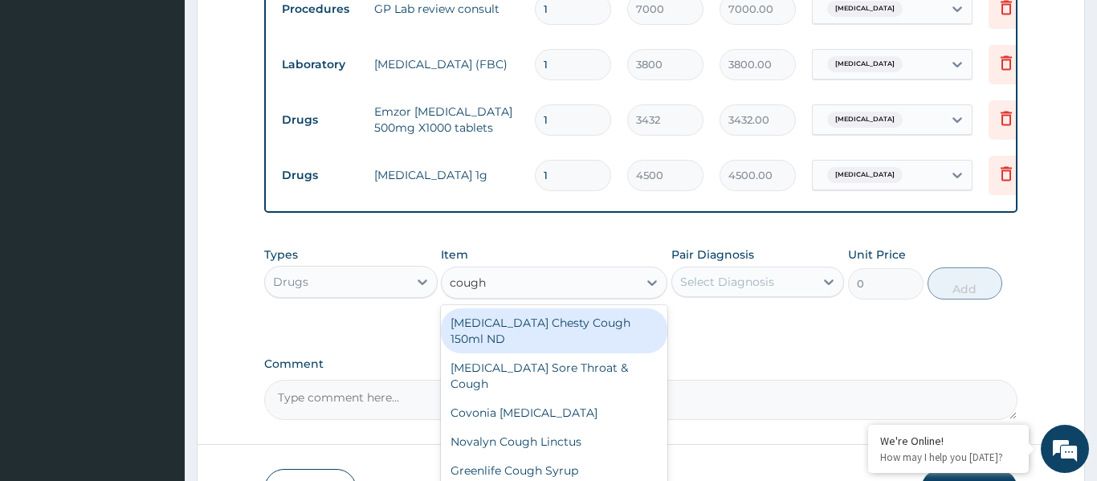
scroll to position [542, 0]
click at [532, 329] on div "[MEDICAL_DATA] Chesty Cough 150ml ND" at bounding box center [554, 330] width 226 height 45
type input "3200"
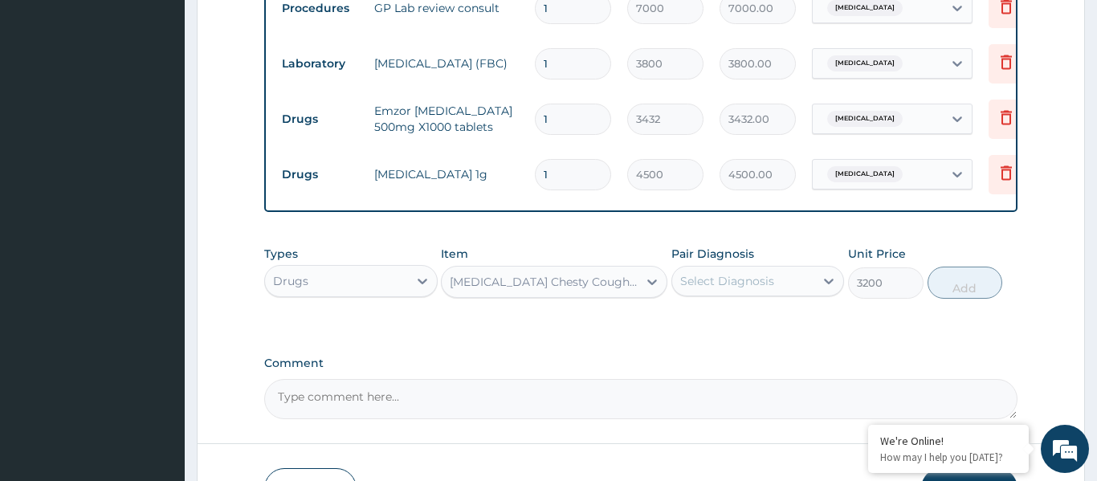
click at [734, 273] on div "Select Diagnosis" at bounding box center [727, 281] width 94 height 16
click at [724, 328] on label "Upper respiratory infection" at bounding box center [748, 320] width 100 height 16
checkbox input "true"
click at [956, 284] on button "Add" at bounding box center [965, 283] width 75 height 32
type input "0"
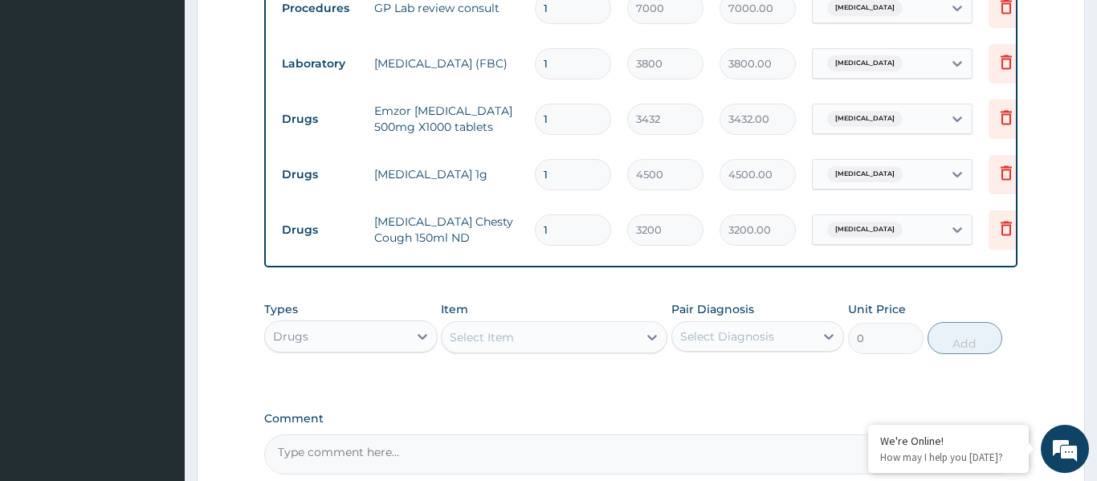
click at [558, 335] on div "Select Item" at bounding box center [540, 337] width 196 height 26
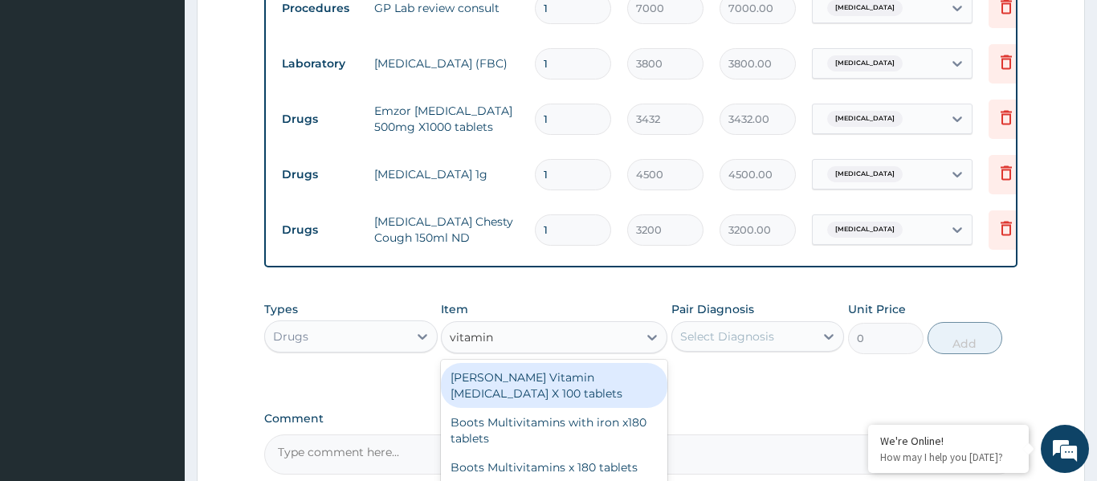
type input "vitamin c"
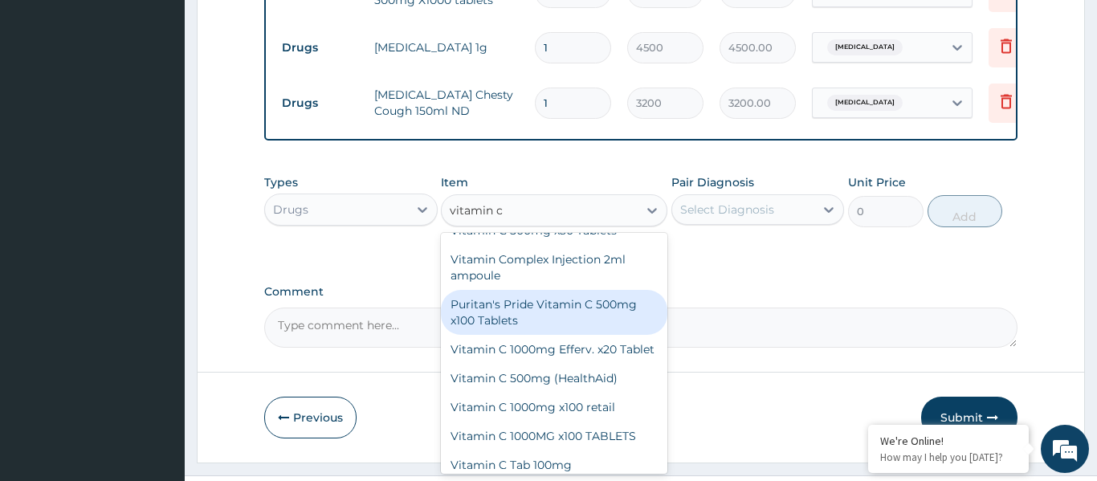
scroll to position [671, 0]
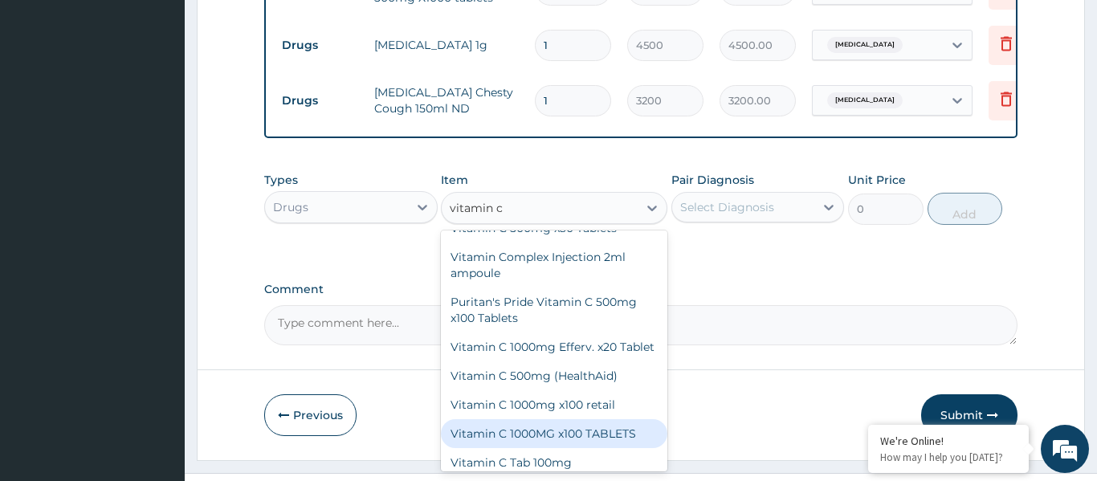
click at [566, 438] on div "Vitamin C 1000MG x100 TABLETS" at bounding box center [554, 433] width 226 height 29
type input "7200"
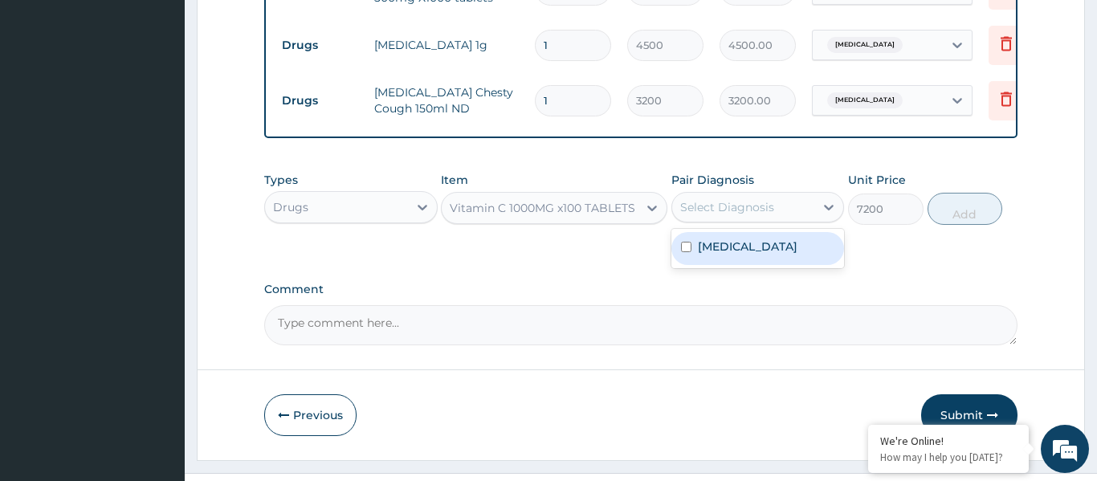
click at [740, 208] on div "Select Diagnosis" at bounding box center [727, 207] width 94 height 16
click at [727, 255] on label "[MEDICAL_DATA]" at bounding box center [748, 247] width 100 height 16
checkbox input "true"
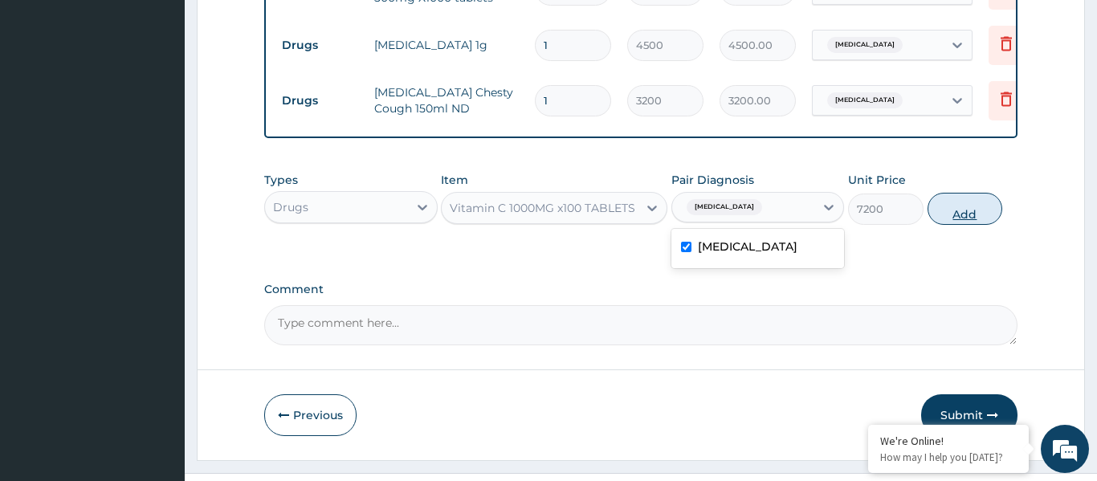
click at [973, 214] on button "Add" at bounding box center [965, 209] width 75 height 32
type input "0"
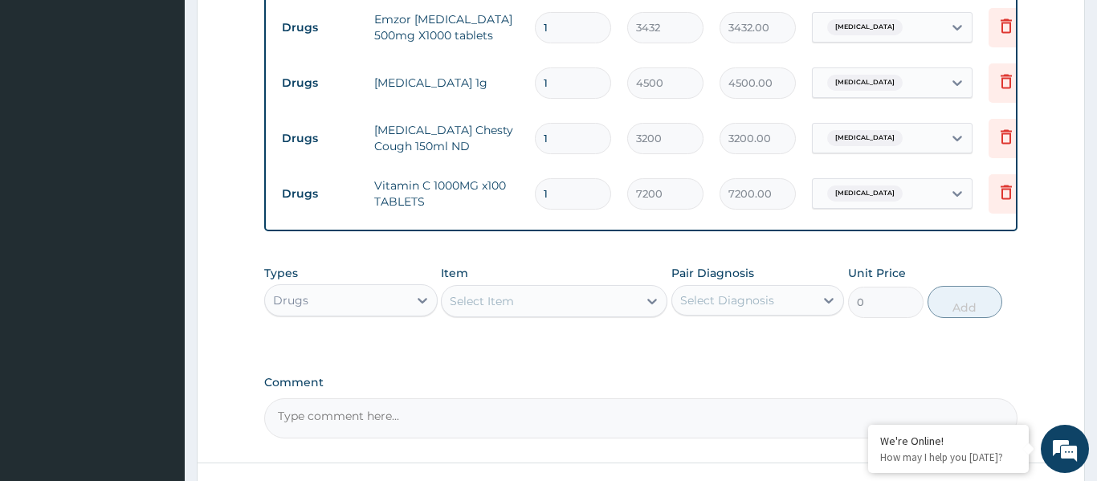
scroll to position [649, 0]
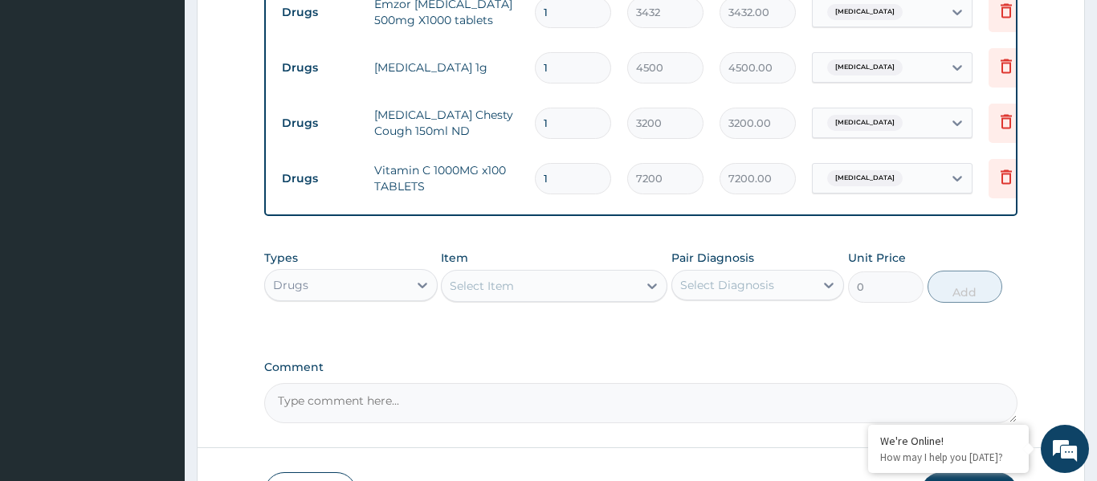
click at [357, 289] on div "Drugs" at bounding box center [336, 285] width 143 height 26
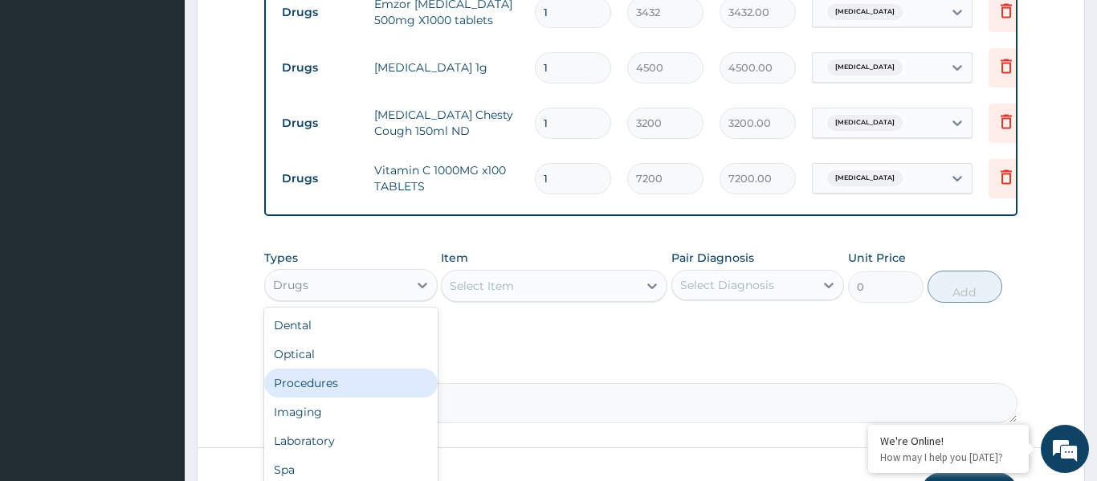
click at [302, 384] on div "Procedures" at bounding box center [350, 383] width 173 height 29
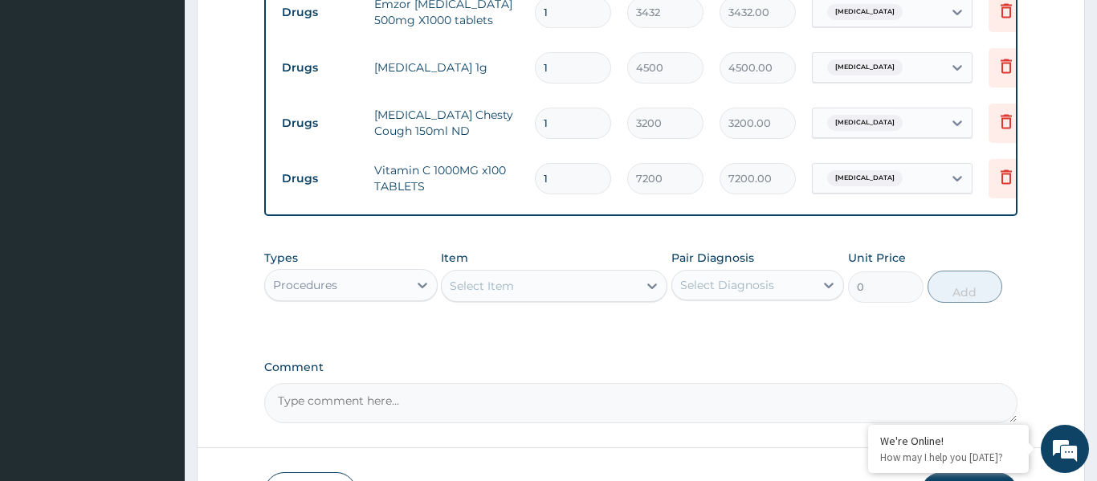
click at [485, 287] on div "Select Item" at bounding box center [482, 286] width 64 height 16
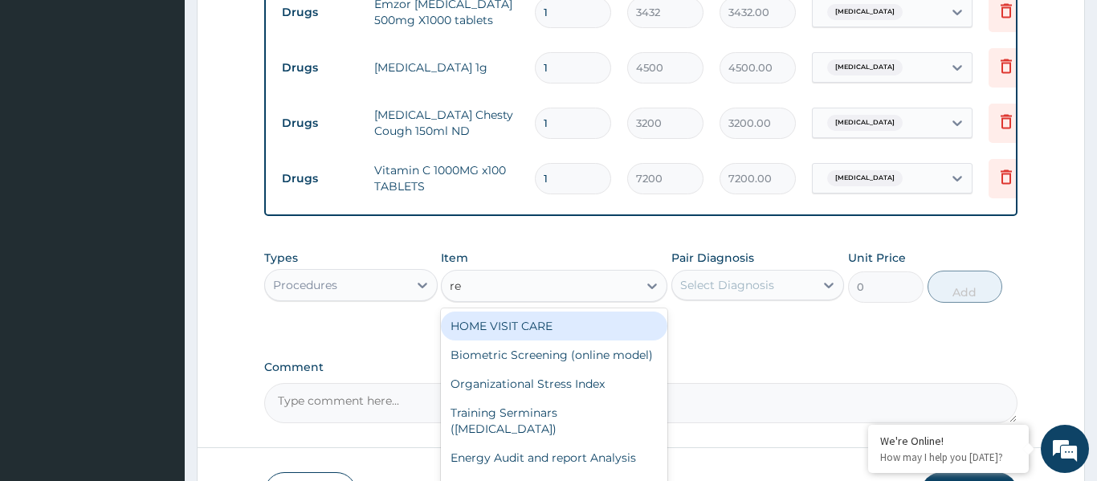
type input "reg"
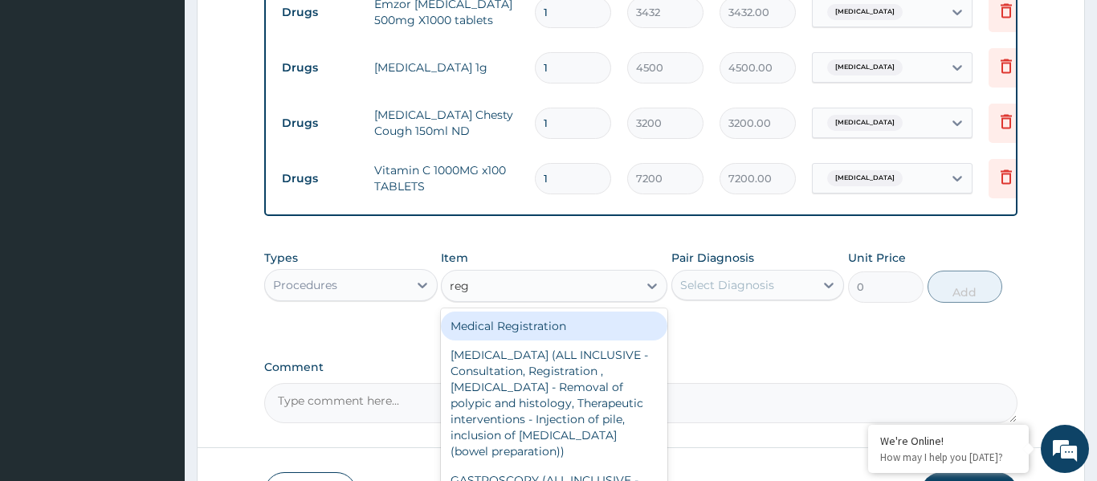
click at [495, 331] on div "Medical Registration" at bounding box center [554, 326] width 226 height 29
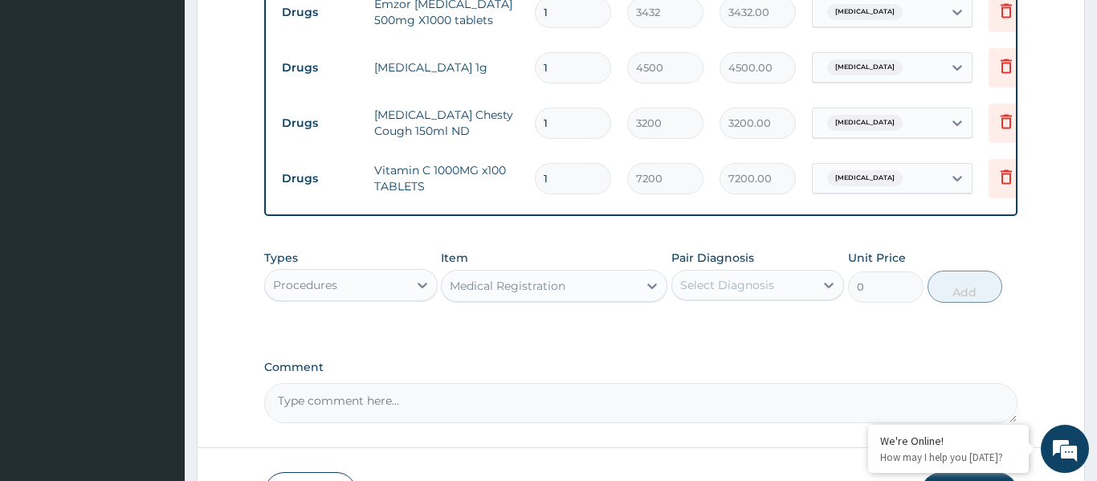
type input "5000"
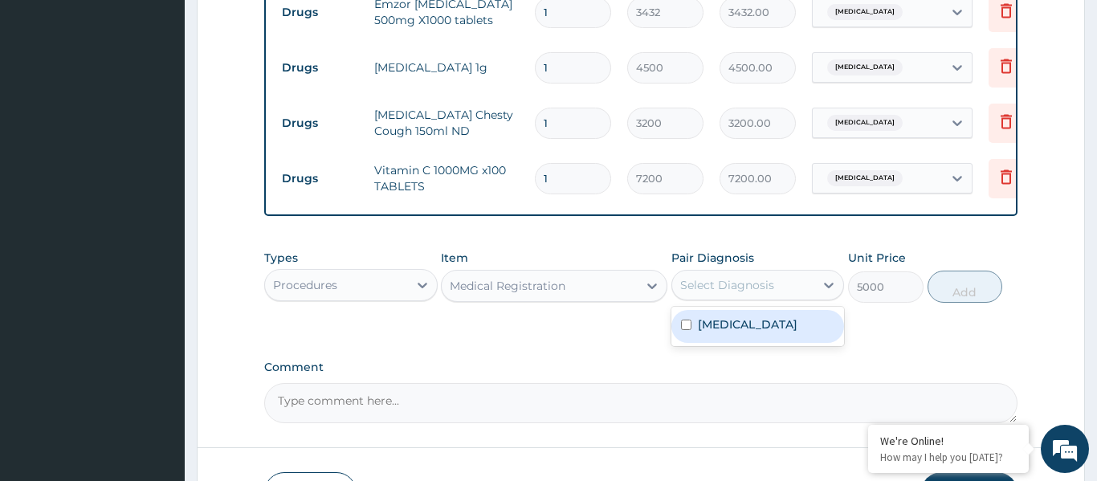
click at [724, 292] on div "Select Diagnosis" at bounding box center [727, 285] width 94 height 16
drag, startPoint x: 722, startPoint y: 333, endPoint x: 784, endPoint y: 325, distance: 62.4
click at [723, 332] on label "[MEDICAL_DATA]" at bounding box center [748, 324] width 100 height 16
checkbox input "true"
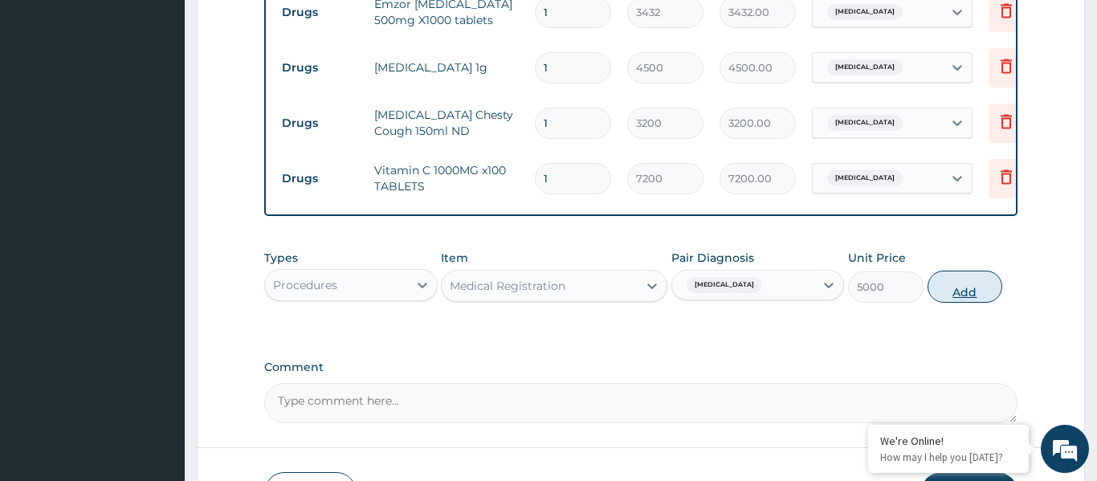
click at [965, 288] on button "Add" at bounding box center [965, 287] width 75 height 32
type input "0"
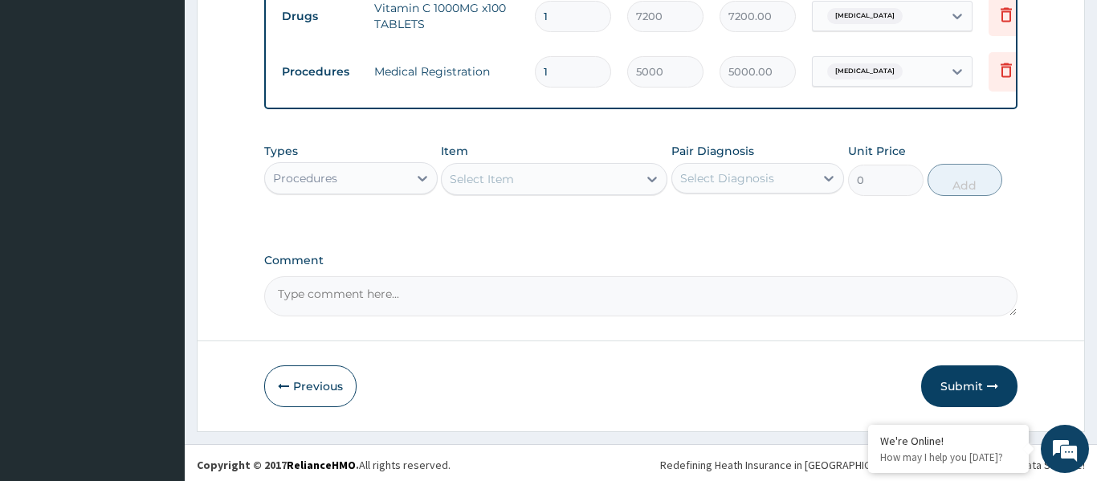
scroll to position [815, 0]
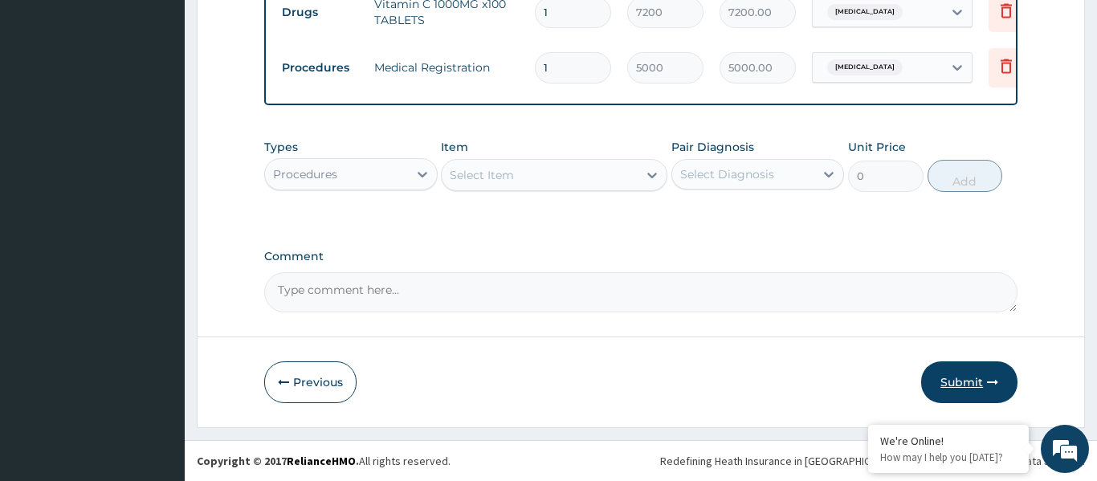
click at [948, 386] on button "Submit" at bounding box center [969, 382] width 96 height 42
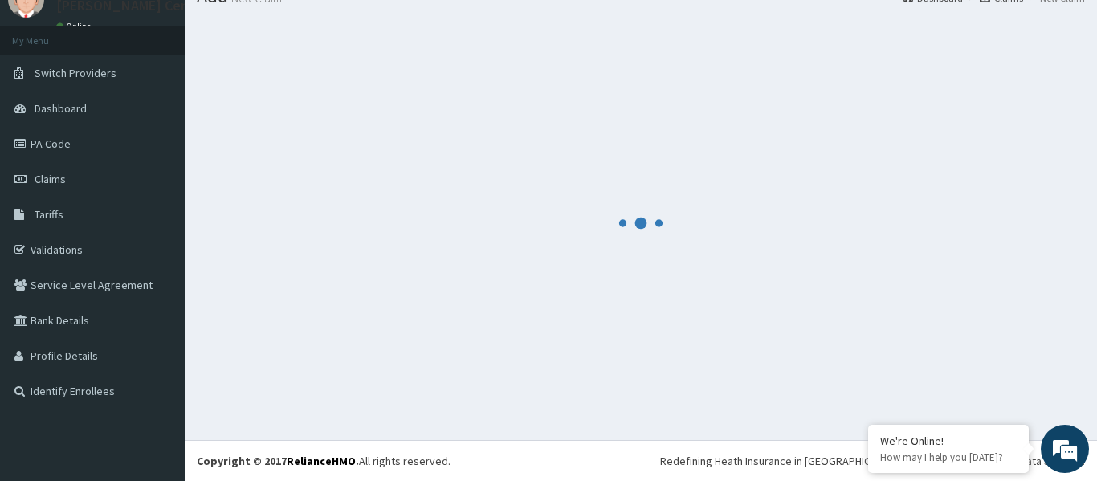
scroll to position [67, 0]
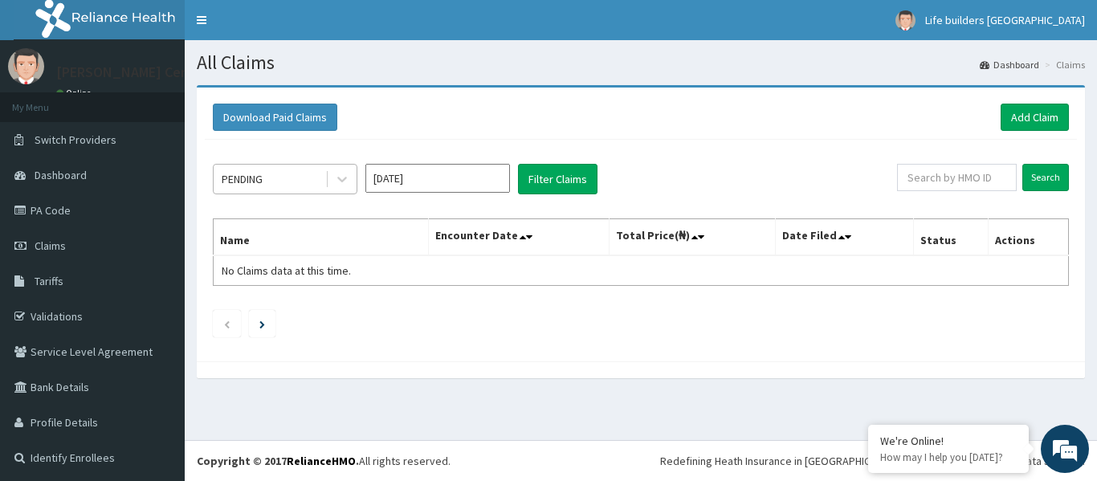
click at [283, 190] on div "PENDING" at bounding box center [270, 179] width 112 height 26
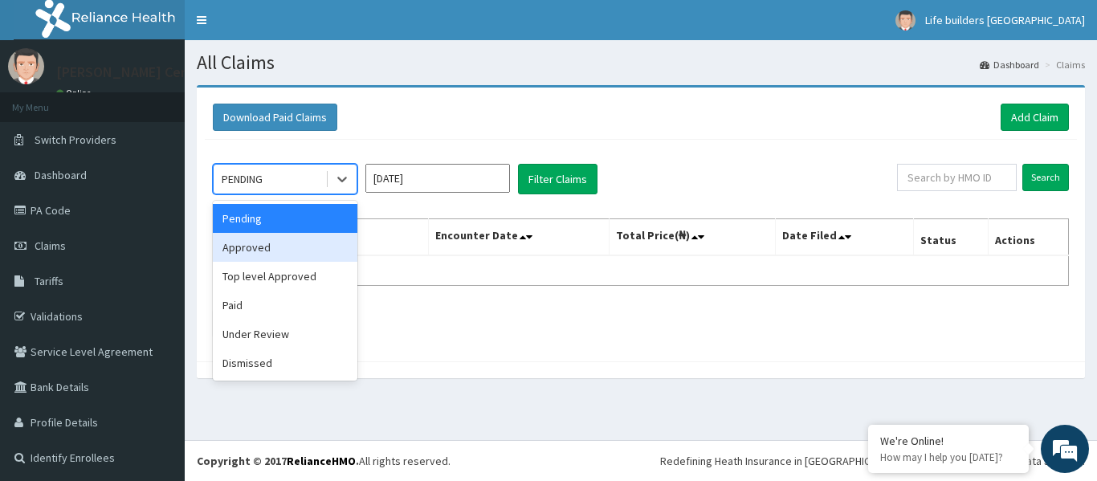
click at [245, 259] on div "Approved" at bounding box center [285, 247] width 145 height 29
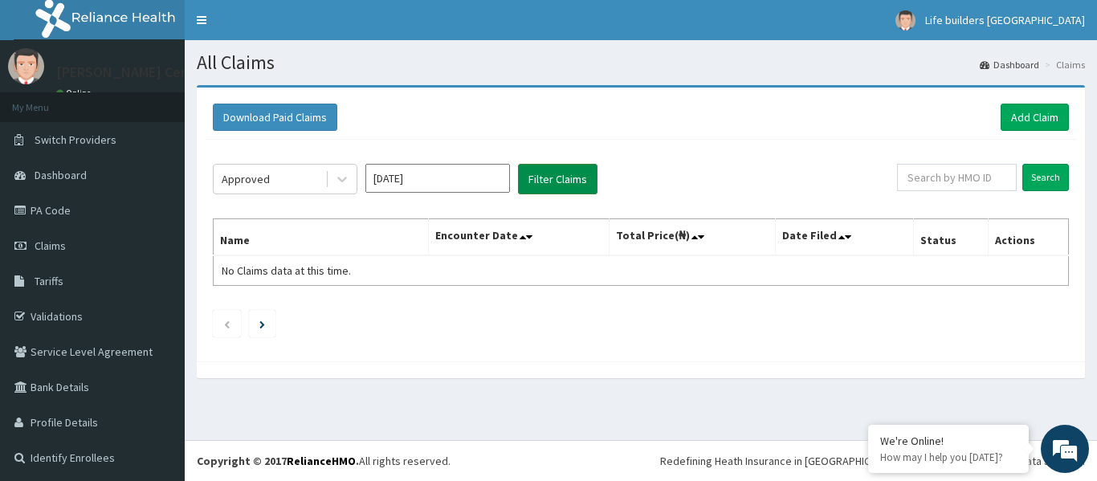
click at [536, 184] on button "Filter Claims" at bounding box center [558, 179] width 80 height 31
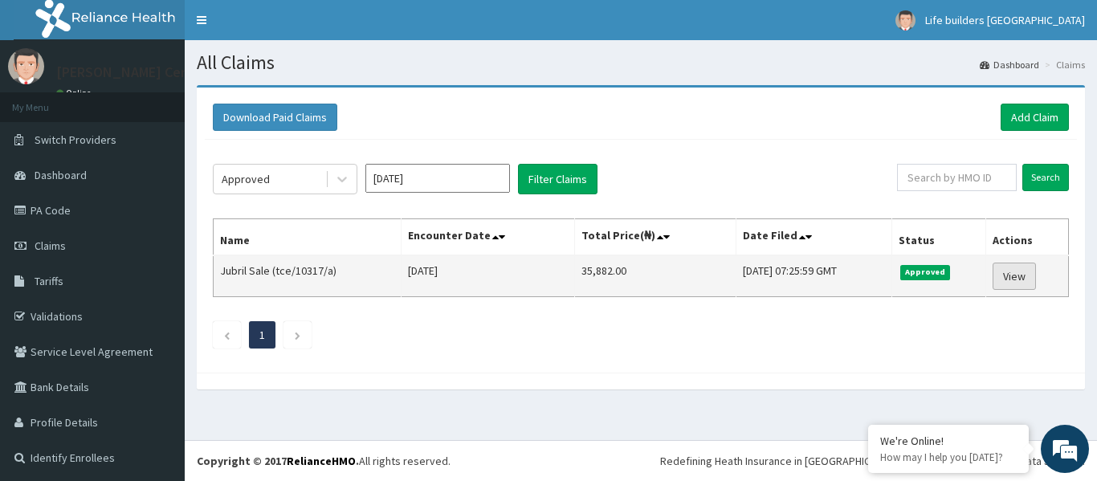
click at [1012, 284] on link "View" at bounding box center [1014, 276] width 43 height 27
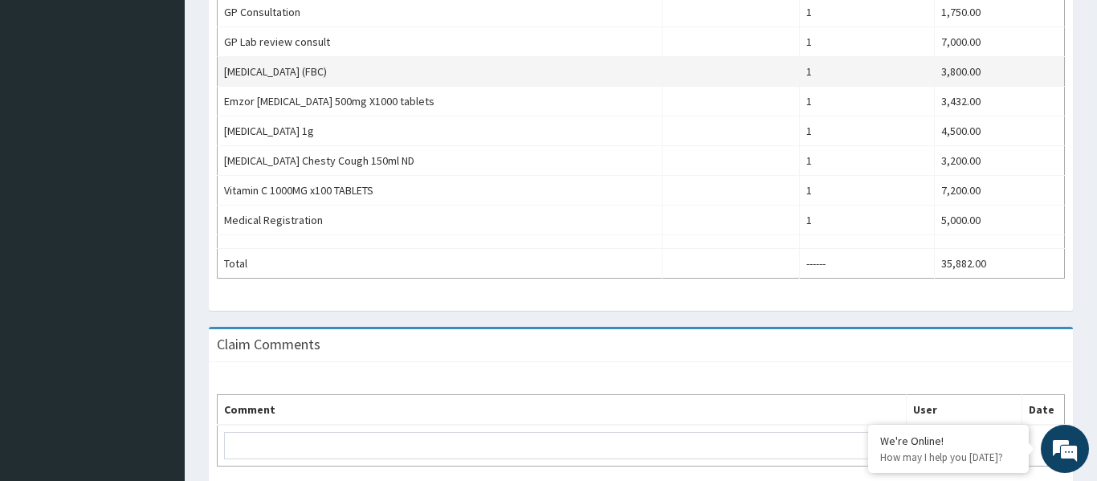
scroll to position [647, 0]
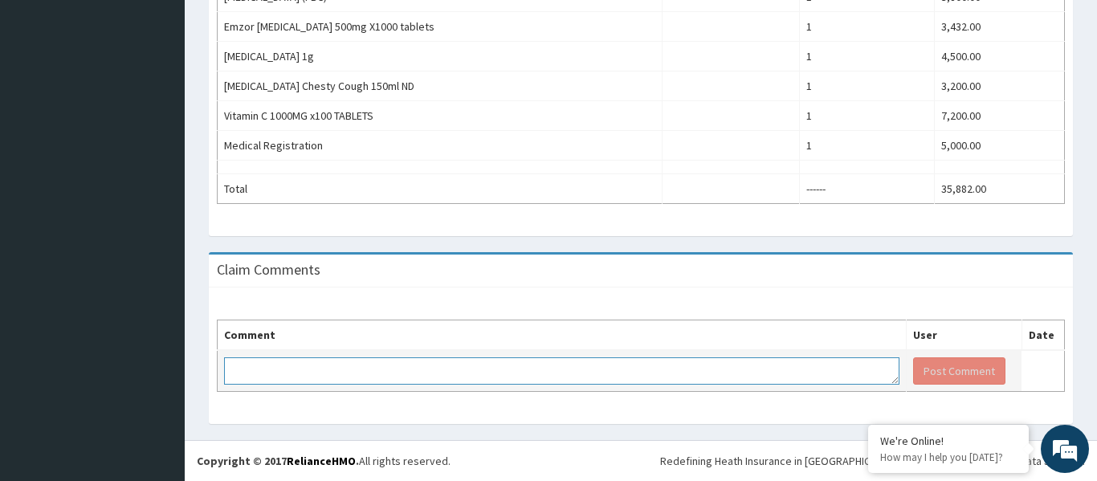
click at [463, 371] on textarea at bounding box center [561, 370] width 675 height 27
click at [574, 370] on textarea at bounding box center [561, 370] width 675 height 27
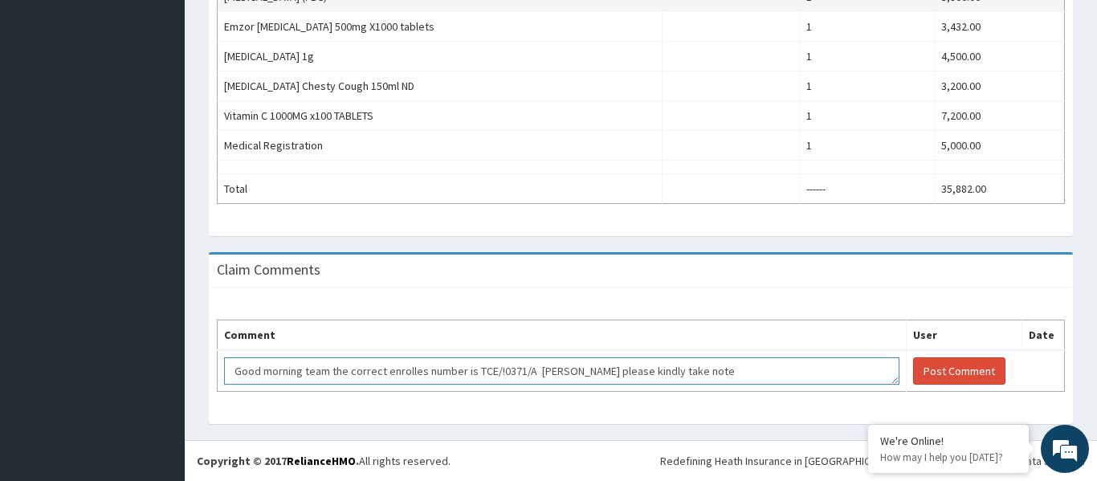
scroll to position [11, 0]
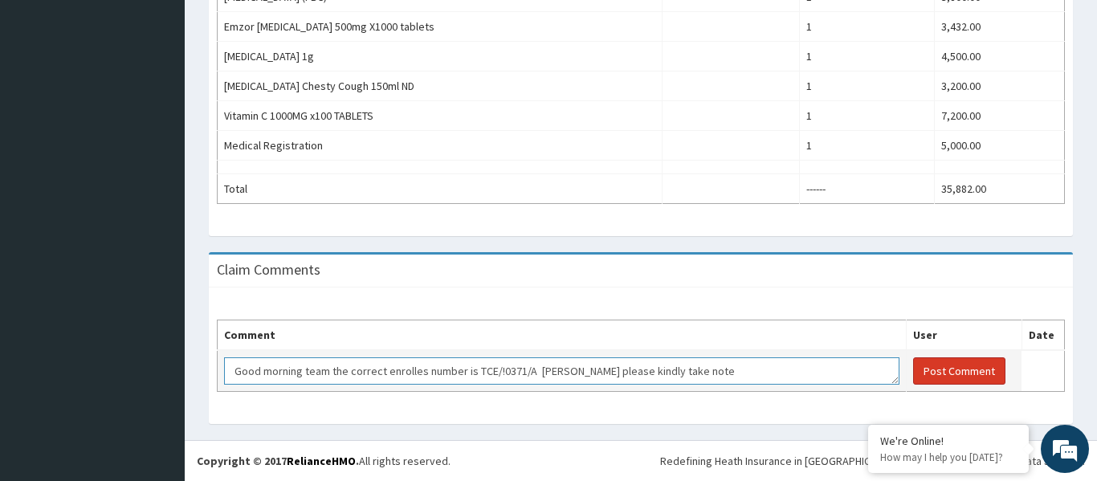
type textarea "Good morning team the correct enrolles number is TCE/!0371/A damilola adeponle …"
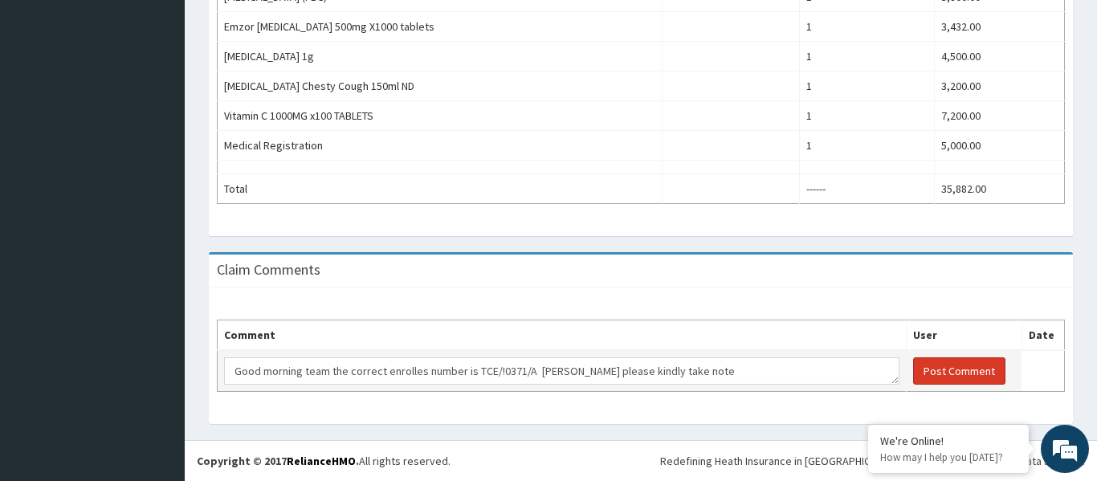
click at [948, 375] on button "Post Comment" at bounding box center [959, 370] width 92 height 27
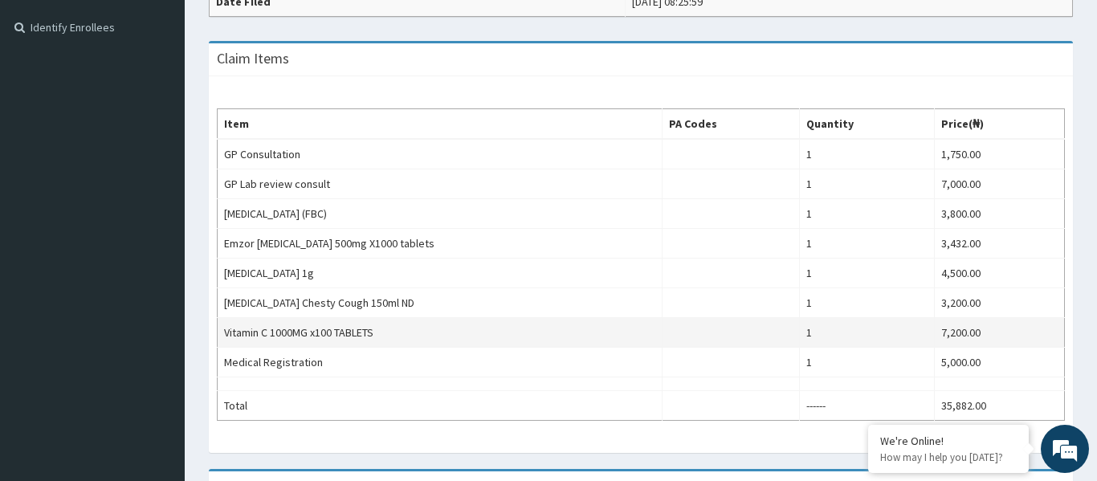
scroll to position [438, 0]
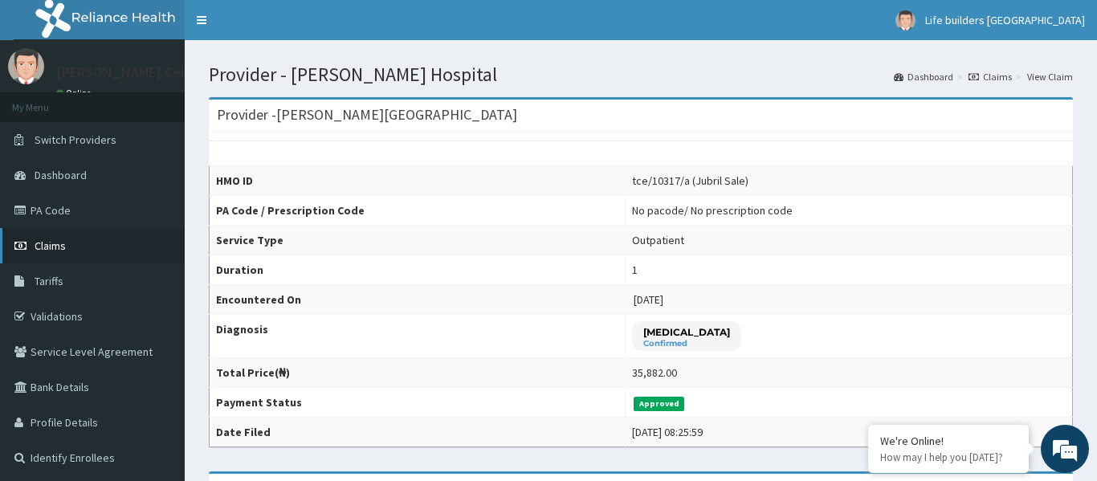
click at [51, 248] on span "Claims" at bounding box center [50, 246] width 31 height 14
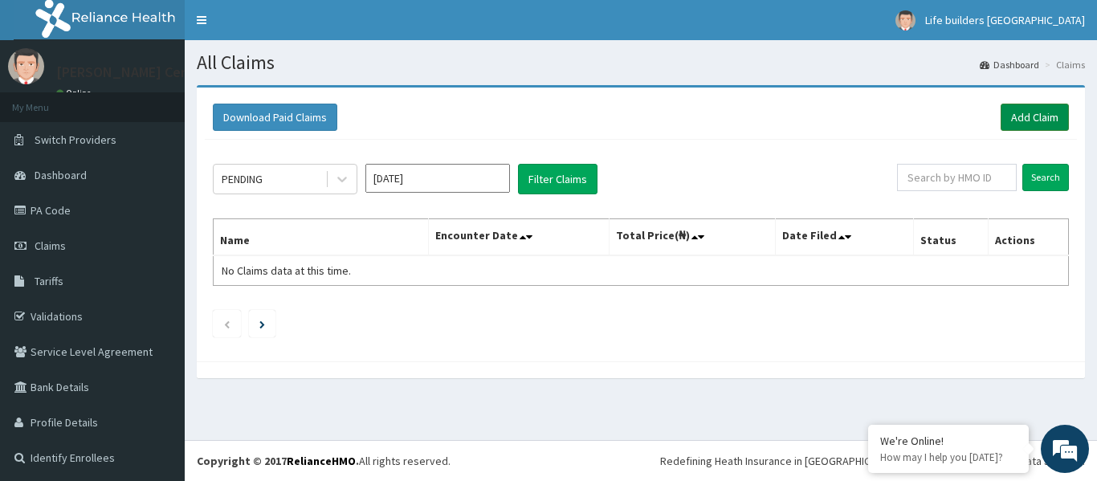
click at [1022, 116] on link "Add Claim" at bounding box center [1035, 117] width 68 height 27
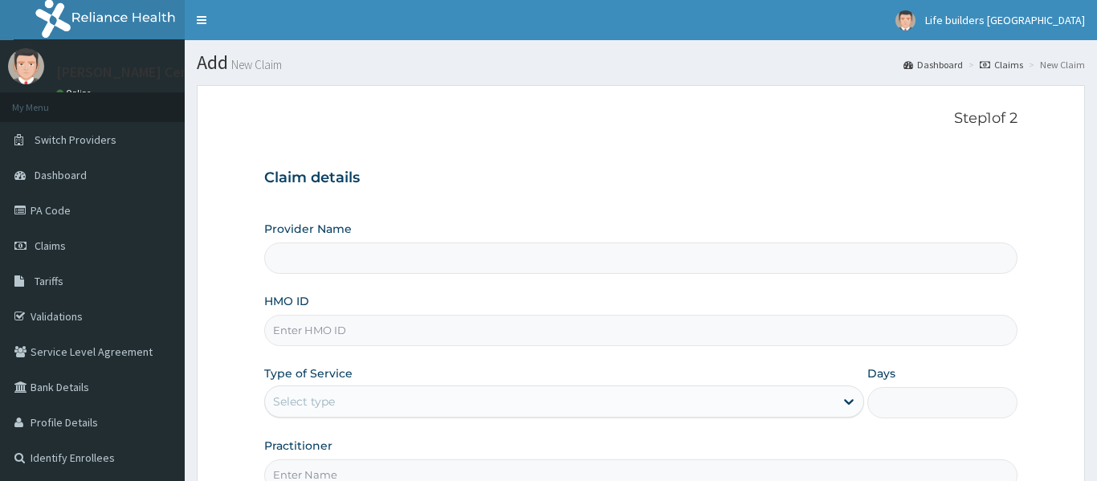
type input "[PERSON_NAME][GEOGRAPHIC_DATA]"
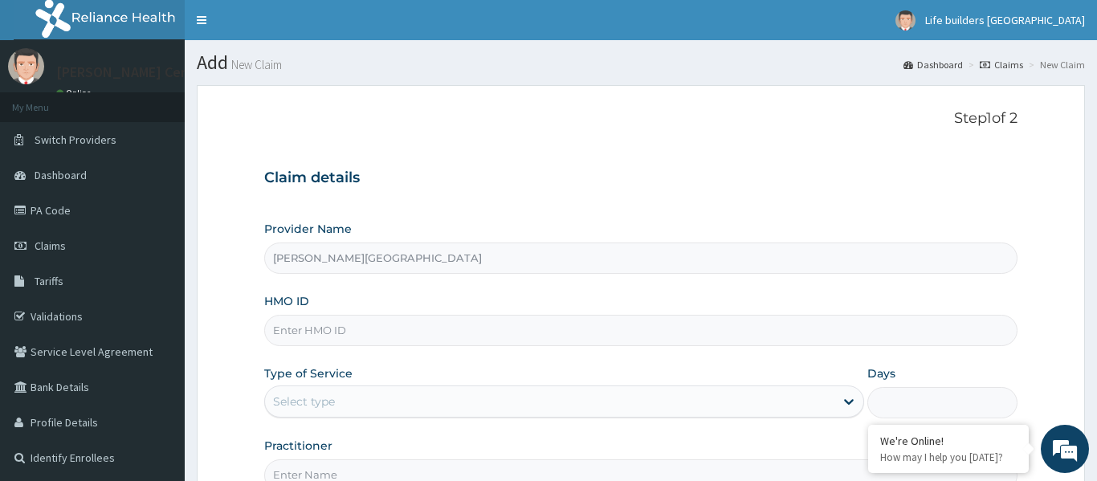
click at [446, 335] on input "HMO ID" at bounding box center [640, 330] width 753 height 31
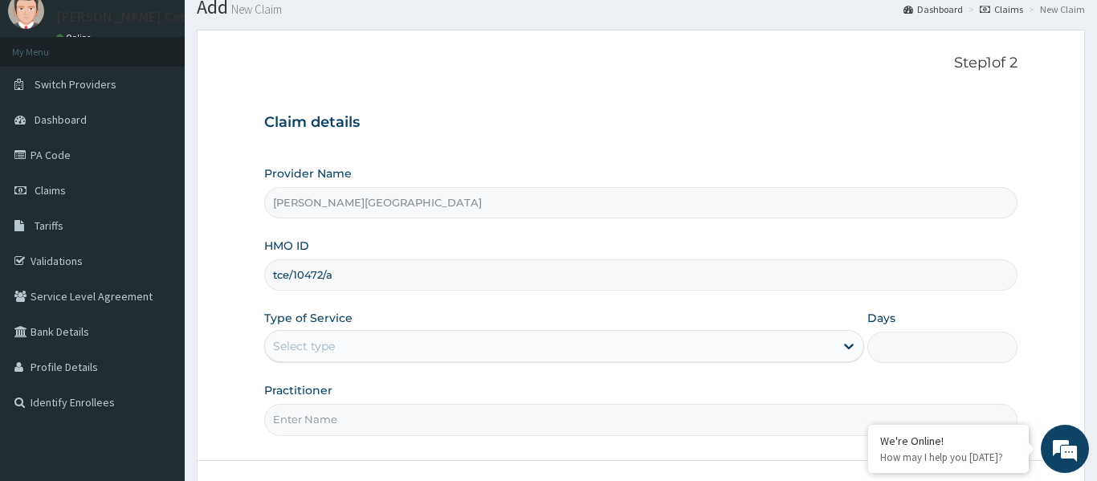
scroll to position [59, 0]
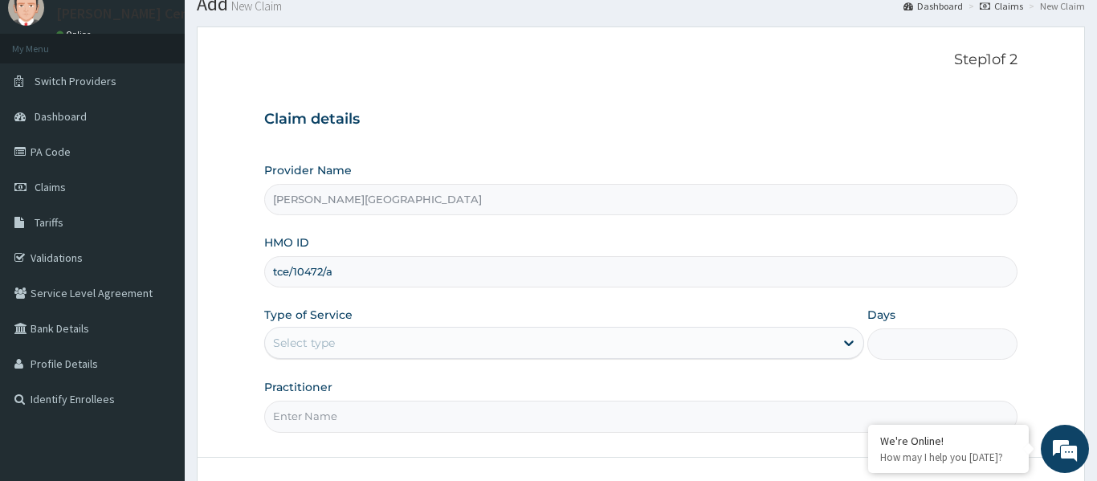
type input "tce/10472/a"
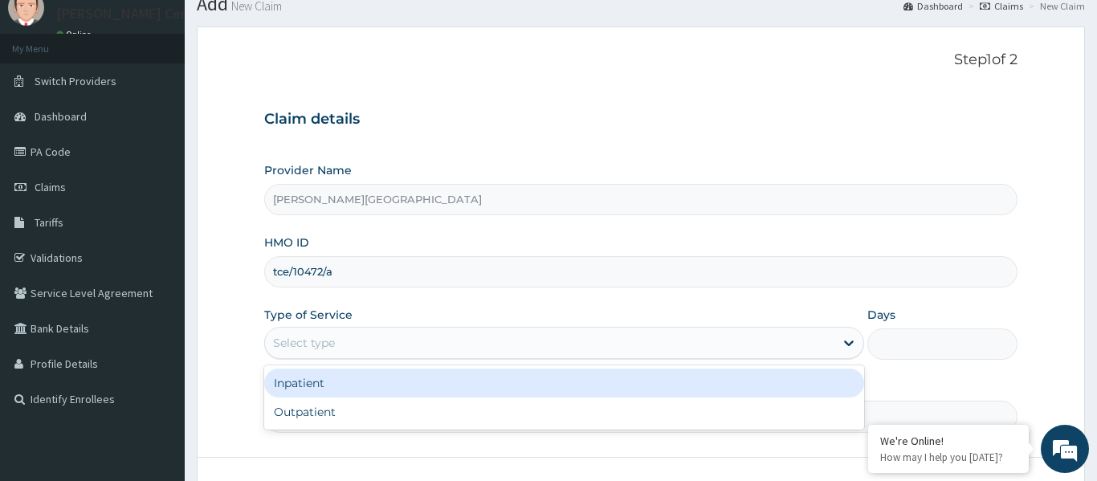
click at [336, 349] on div "Select type" at bounding box center [550, 343] width 570 height 26
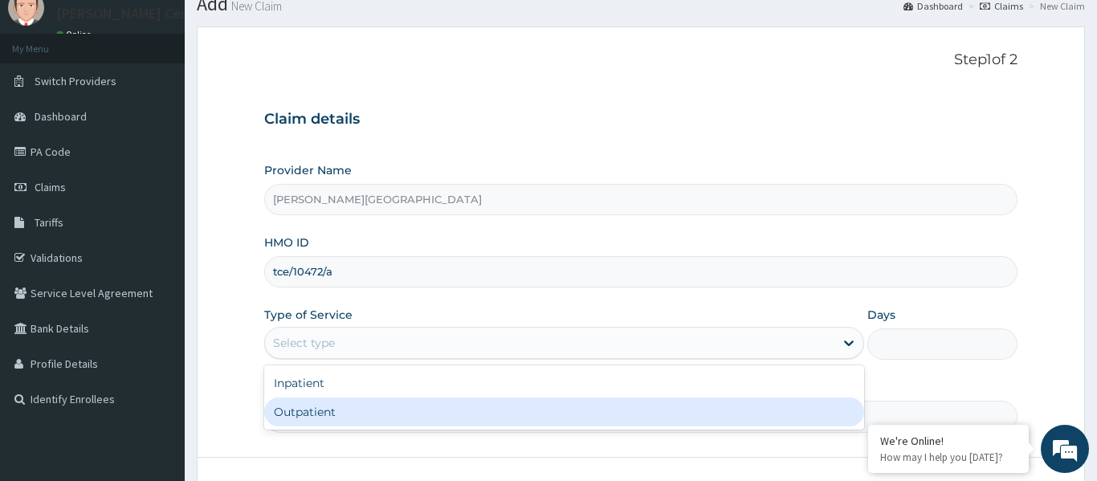
click at [316, 414] on div "Outpatient" at bounding box center [564, 412] width 601 height 29
type input "1"
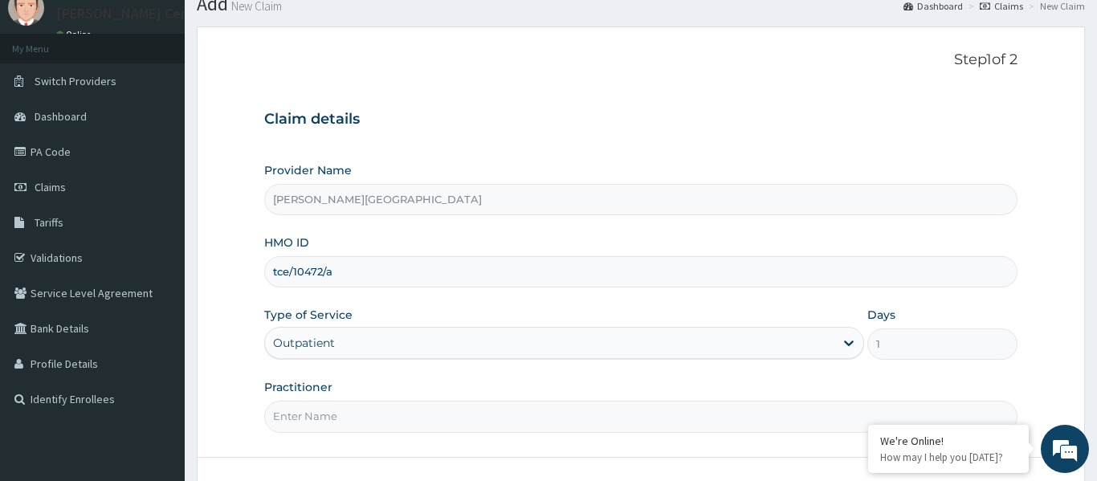
click at [317, 407] on input "Practitioner" at bounding box center [640, 416] width 753 height 31
type input "[PERSON_NAME]"
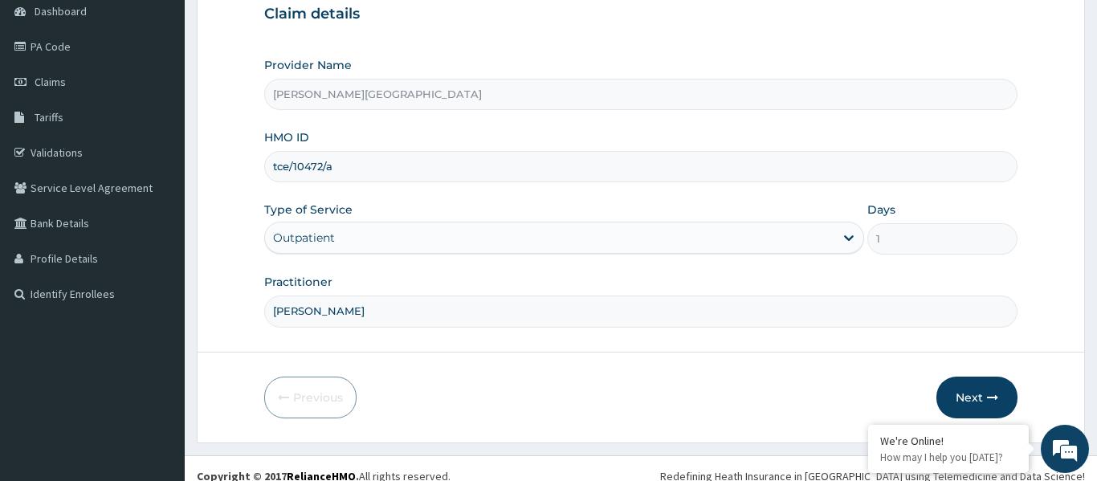
scroll to position [179, 0]
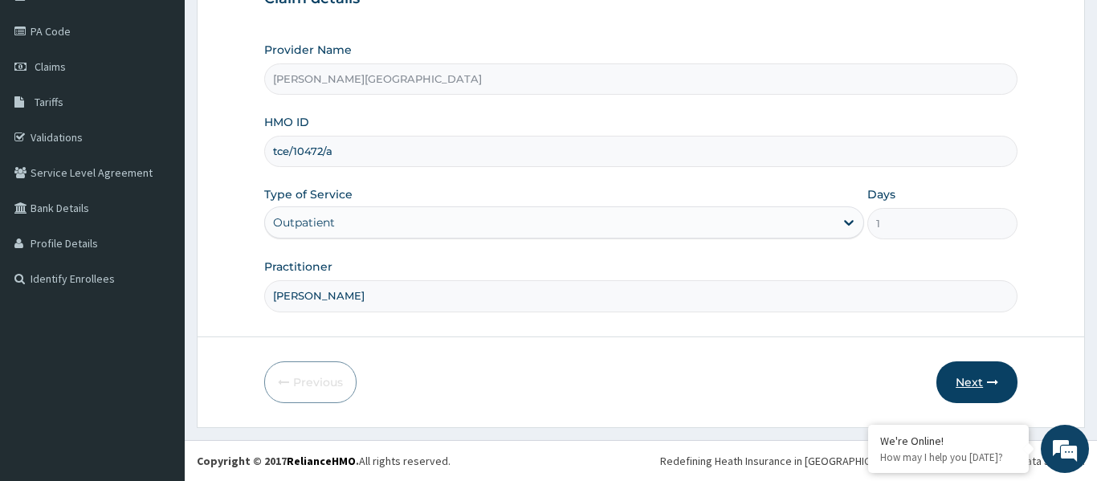
click at [961, 390] on button "Next" at bounding box center [976, 382] width 81 height 42
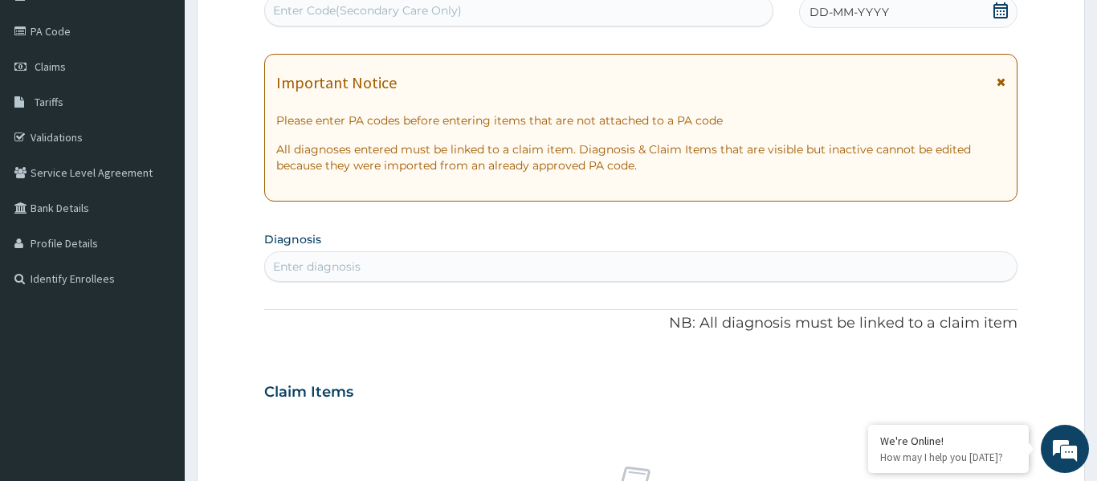
click at [1002, 84] on icon at bounding box center [1001, 81] width 9 height 11
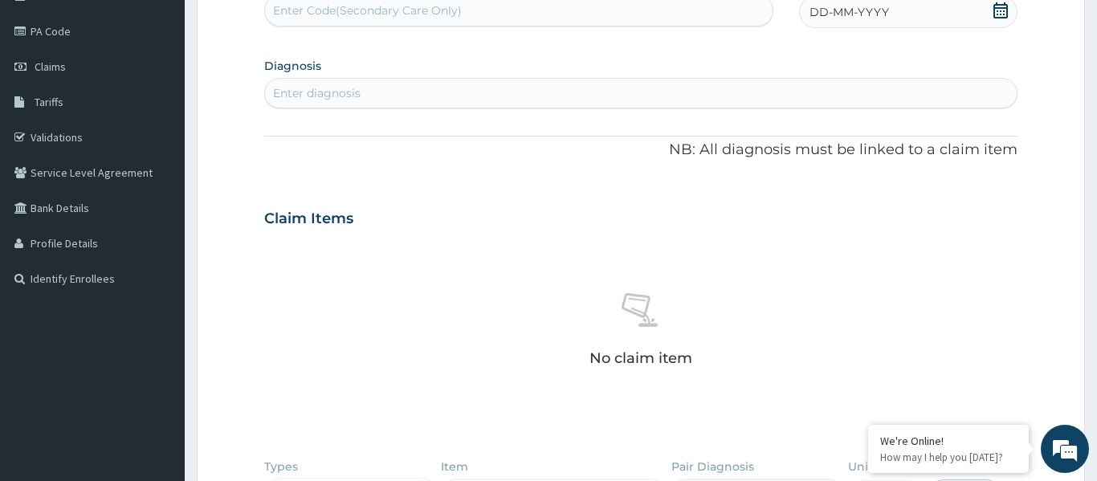
click at [1005, 9] on icon at bounding box center [1001, 10] width 16 height 16
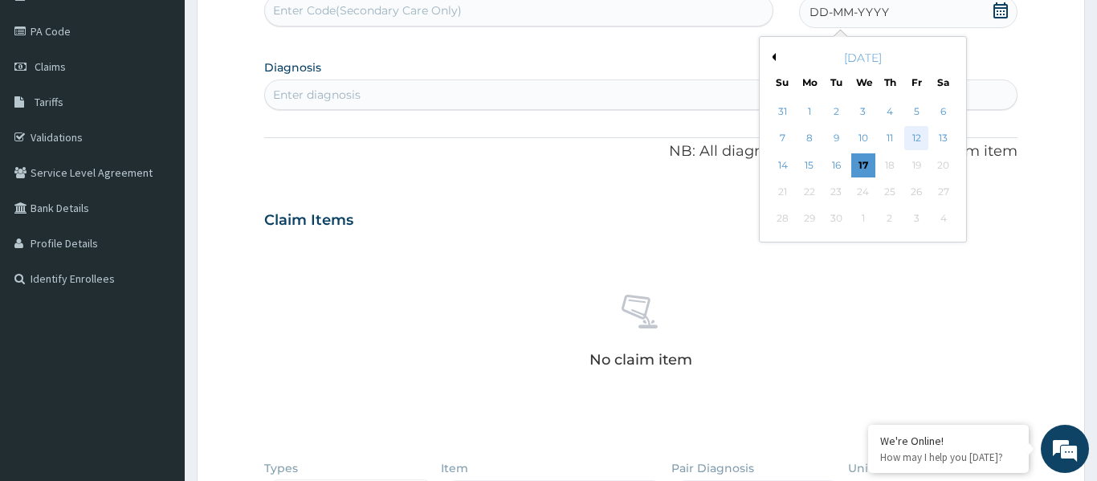
click at [916, 139] on div "12" at bounding box center [916, 139] width 24 height 24
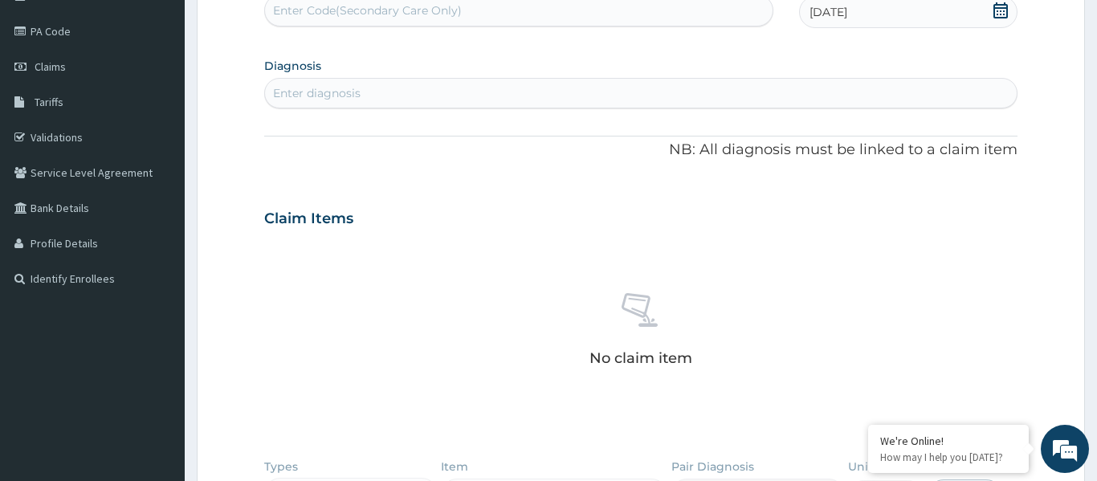
click at [534, 97] on div "Enter diagnosis" at bounding box center [641, 93] width 752 height 26
type input "plasmo"
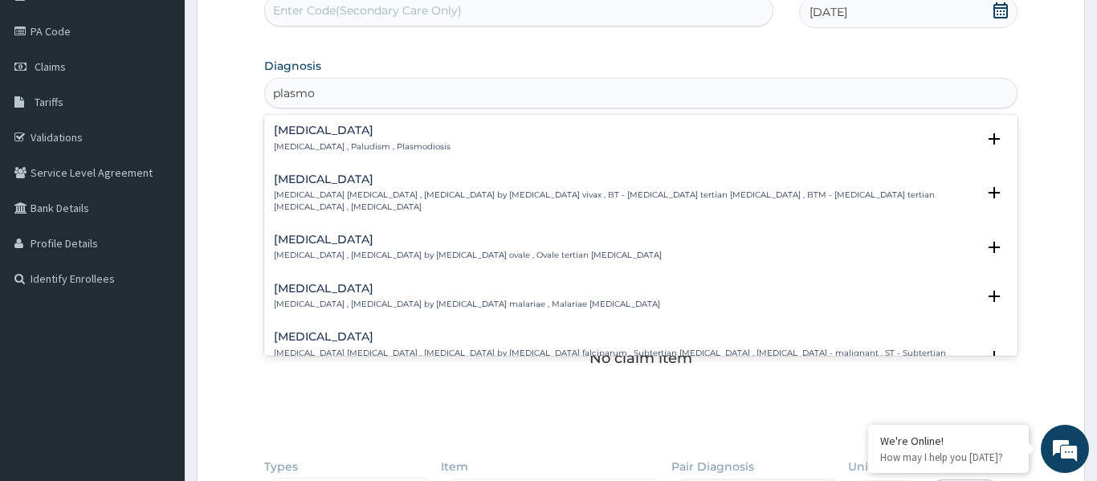
click at [307, 131] on h4 "[MEDICAL_DATA]" at bounding box center [362, 130] width 177 height 12
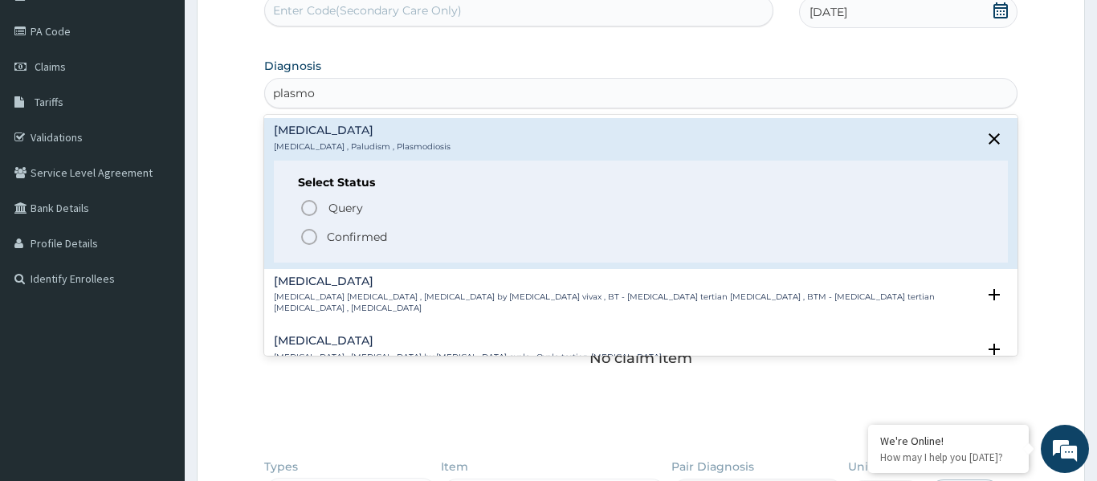
click at [304, 235] on icon "status option filled" at bounding box center [309, 236] width 19 height 19
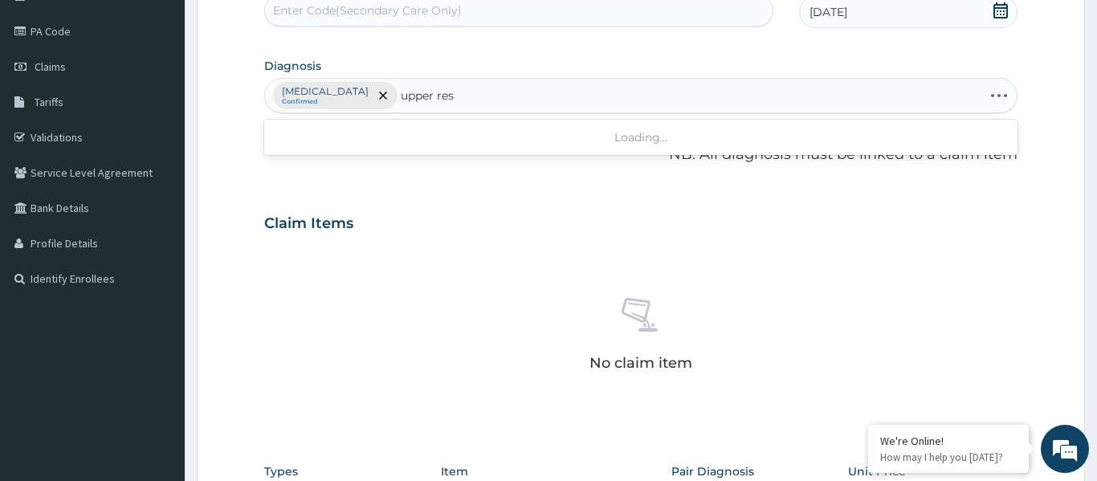
type input "upper resp"
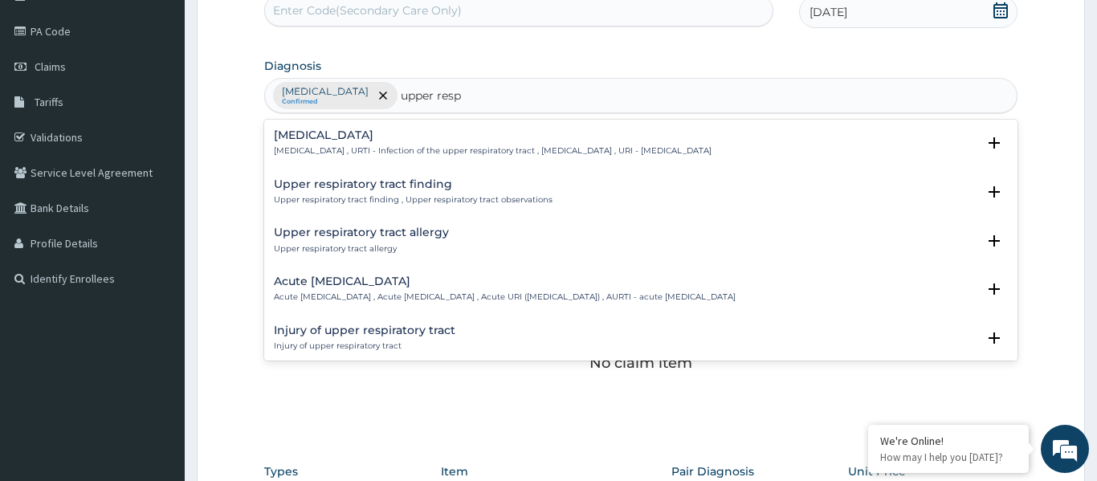
click at [316, 135] on h4 "Upper respiratory infection" at bounding box center [493, 135] width 438 height 12
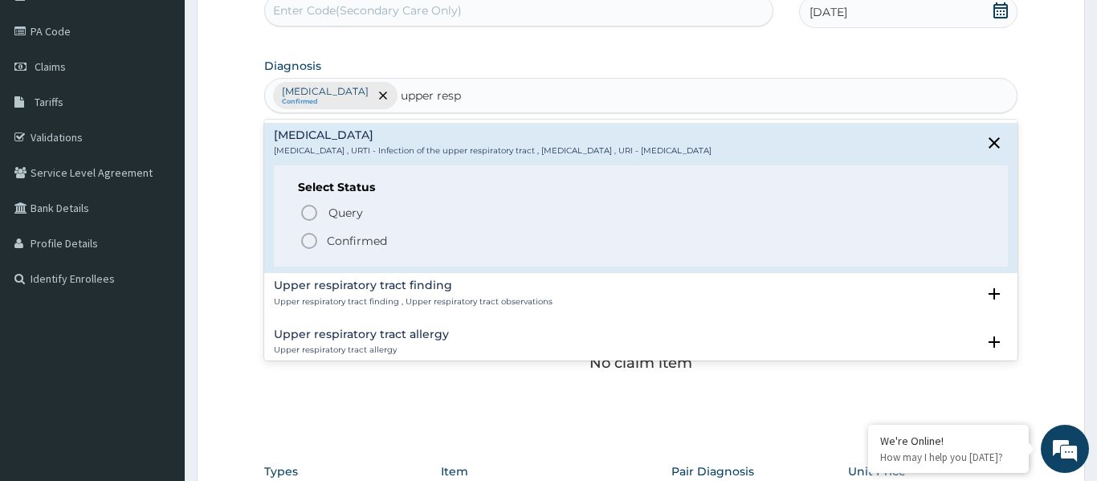
click at [310, 244] on icon "status option filled" at bounding box center [309, 240] width 19 height 19
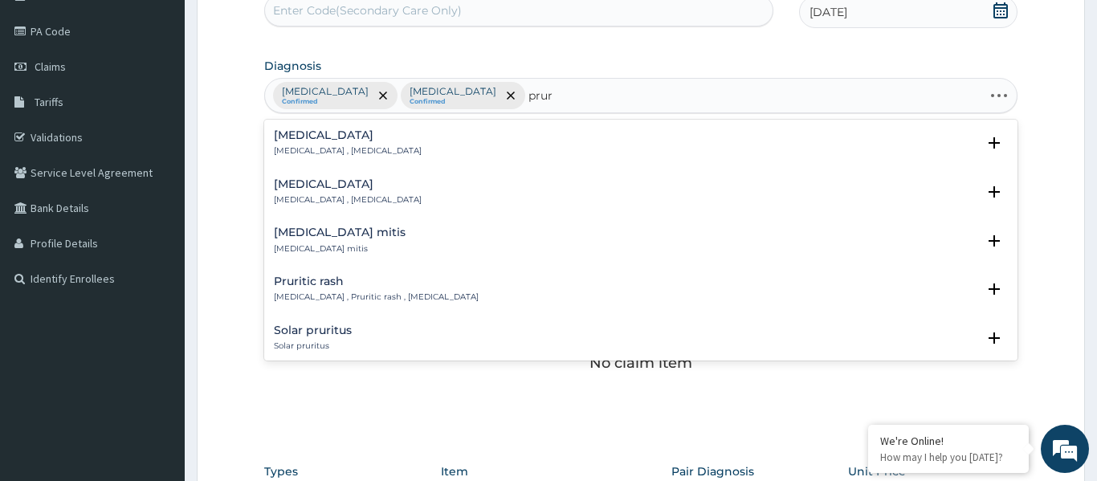
type input "pruri"
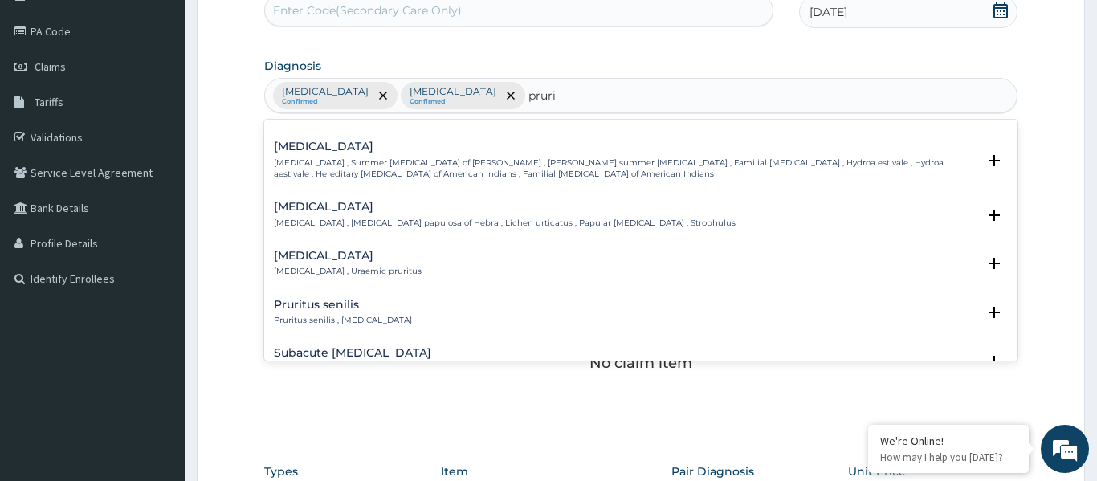
scroll to position [398, 0]
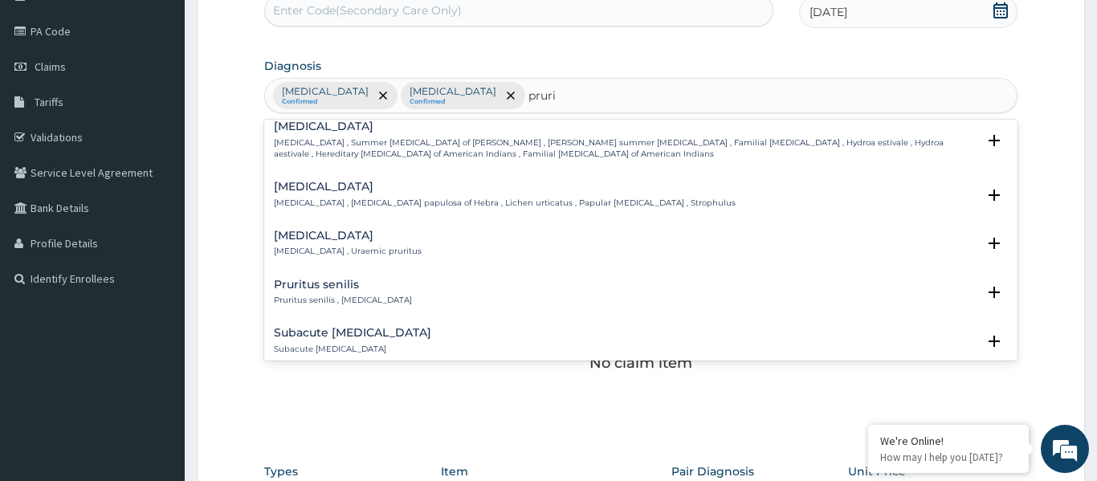
click at [314, 282] on h4 "Pruritus senilis" at bounding box center [343, 285] width 138 height 12
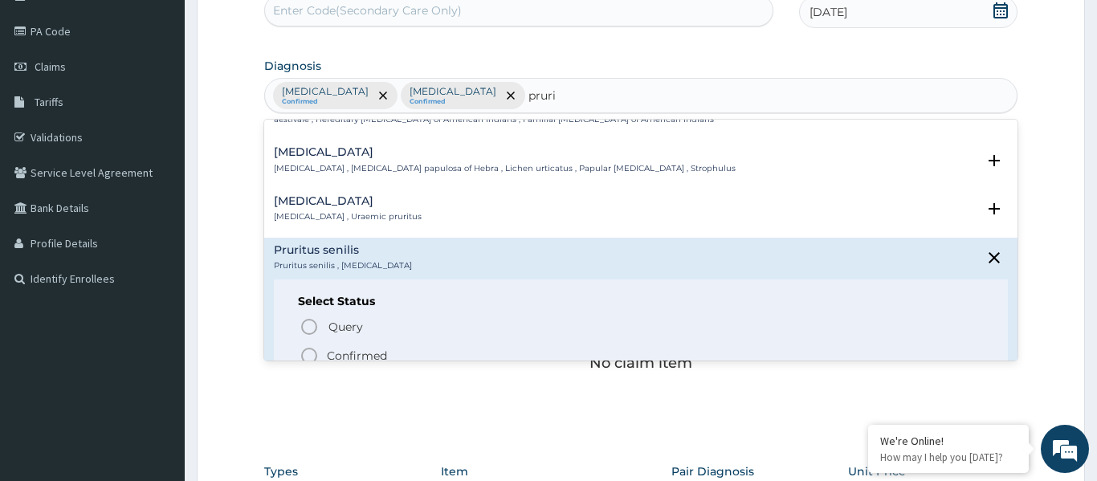
scroll to position [438, 0]
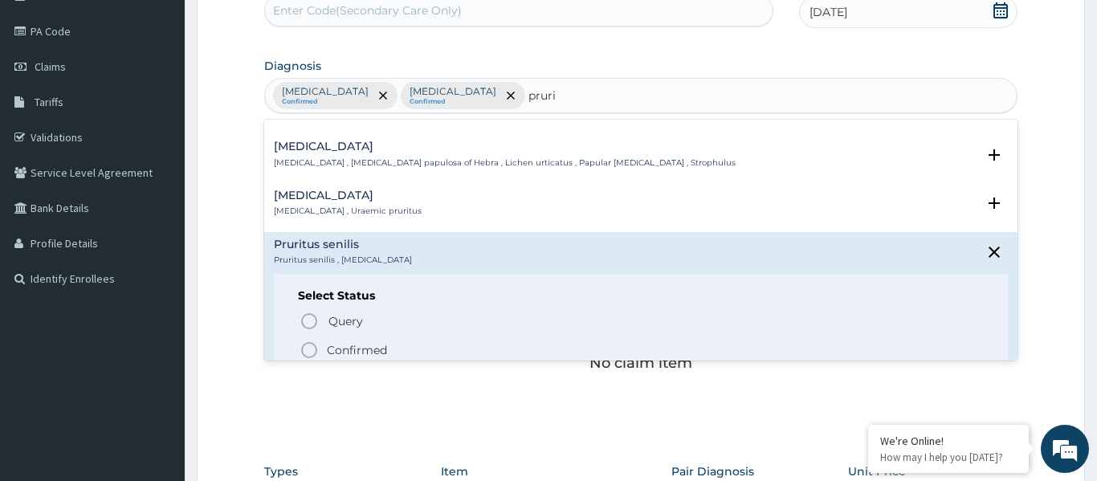
click at [308, 351] on icon "status option filled" at bounding box center [309, 350] width 19 height 19
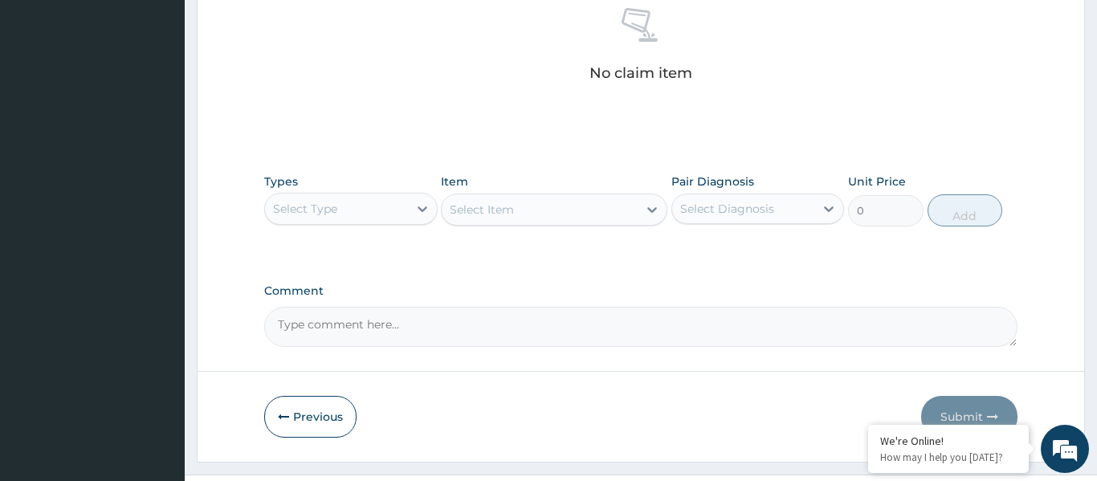
scroll to position [478, 0]
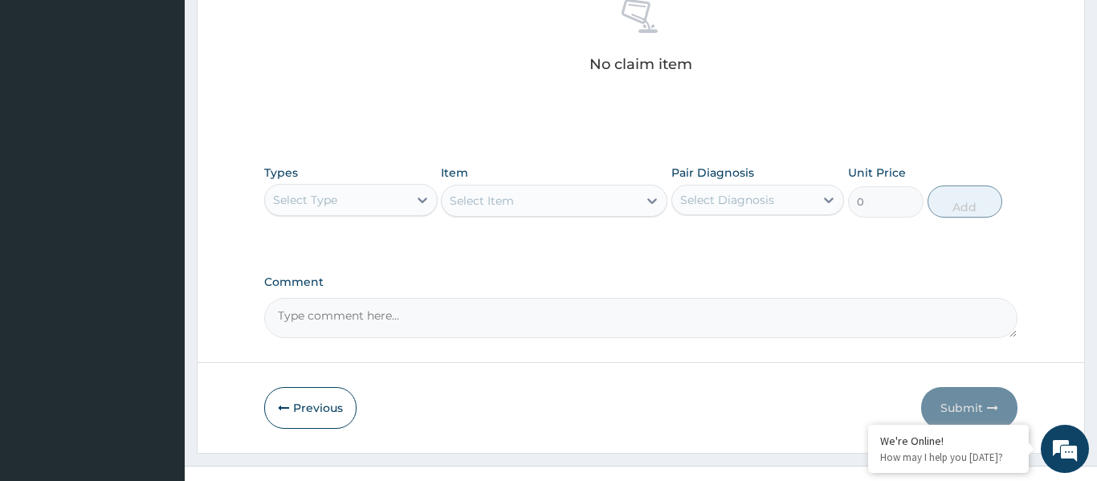
click at [347, 202] on div "Select Type" at bounding box center [336, 200] width 143 height 26
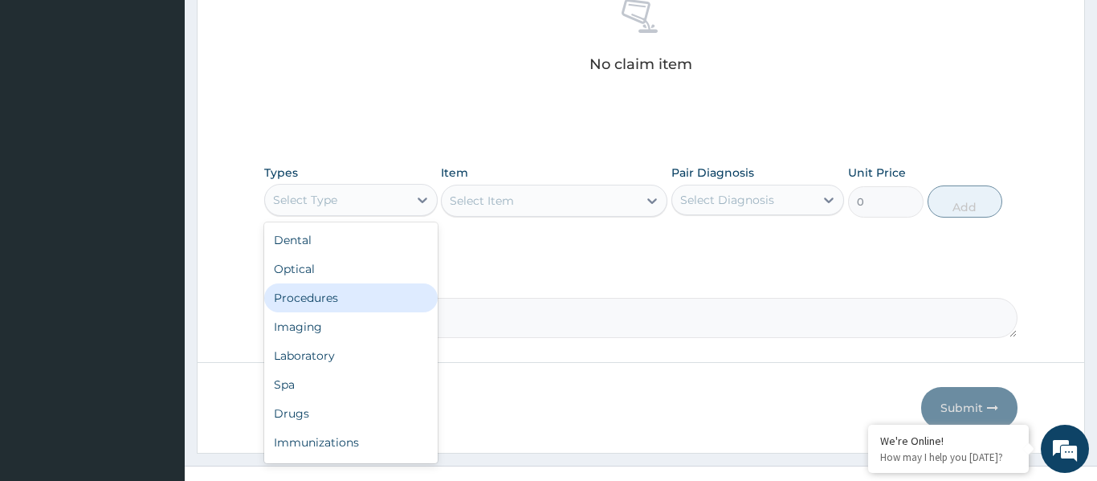
click at [314, 308] on div "Procedures" at bounding box center [350, 297] width 173 height 29
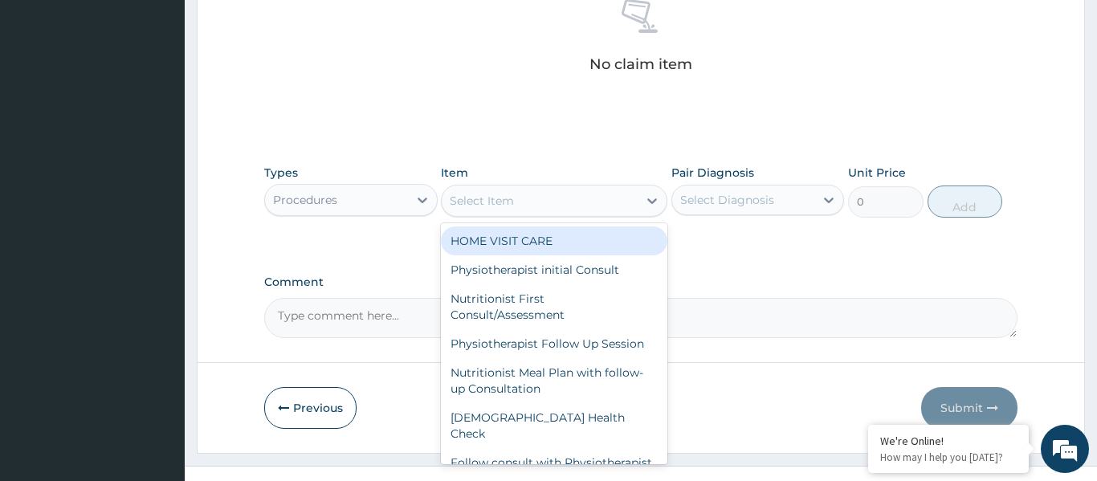
click at [515, 202] on div "Select Item" at bounding box center [540, 201] width 196 height 26
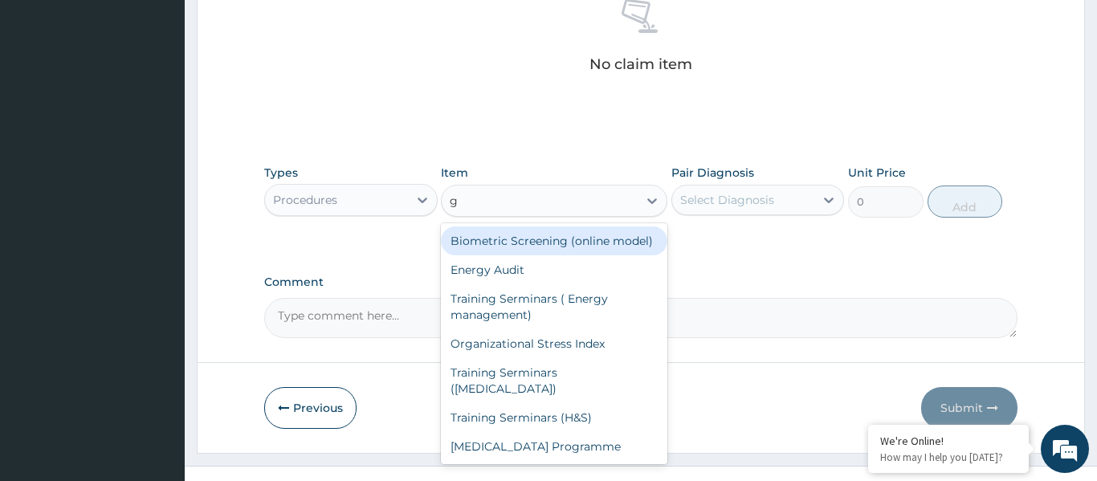
type input "gp"
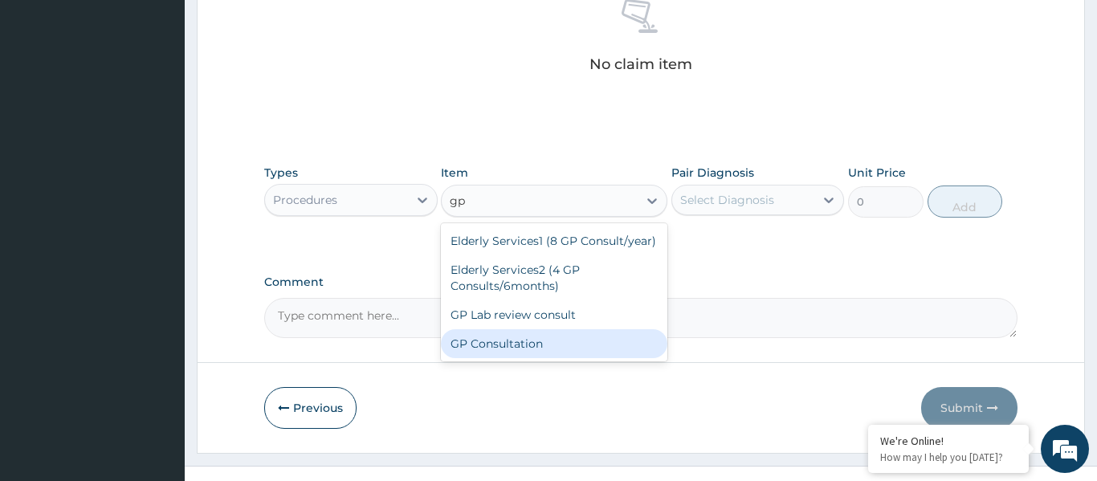
click at [528, 341] on div "GP Consultation" at bounding box center [554, 343] width 226 height 29
type input "1750"
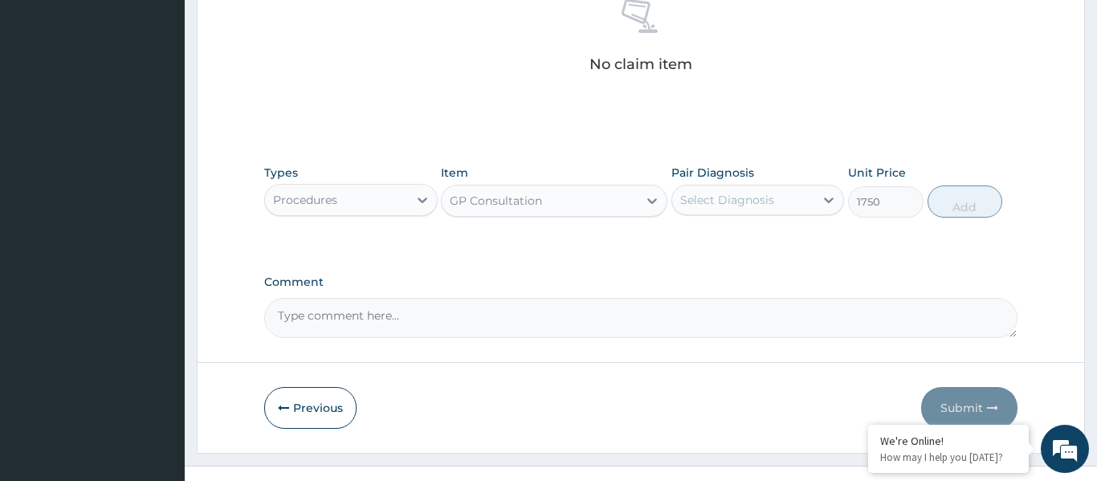
click at [706, 193] on div "Select Diagnosis" at bounding box center [727, 200] width 94 height 16
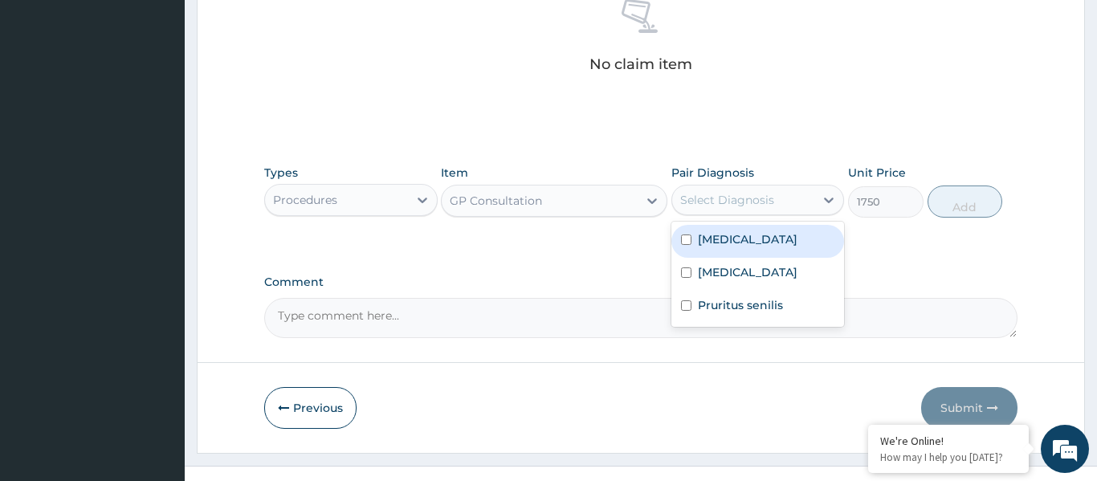
click at [709, 240] on label "Malaria" at bounding box center [748, 239] width 100 height 16
checkbox input "true"
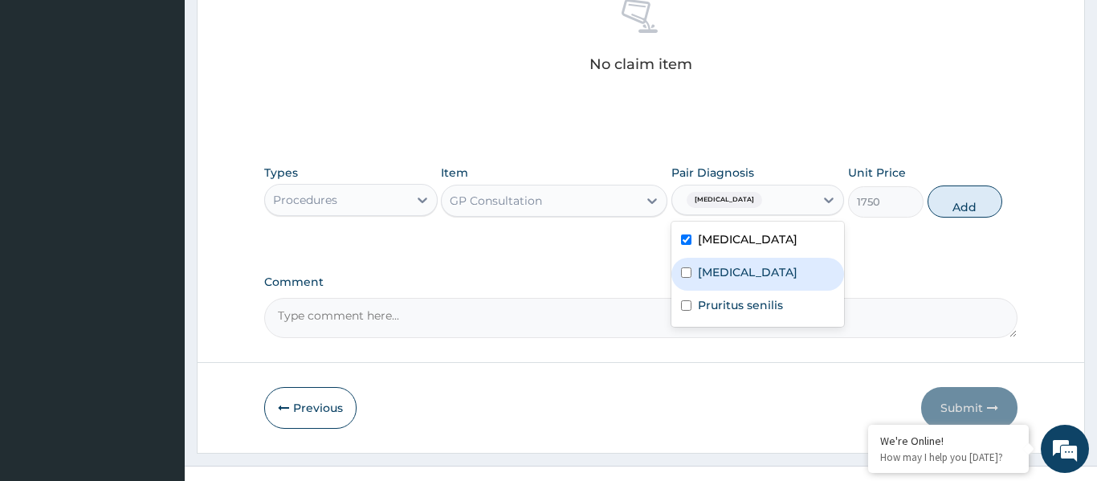
click at [710, 280] on label "Upper respiratory infection" at bounding box center [748, 272] width 100 height 16
checkbox input "true"
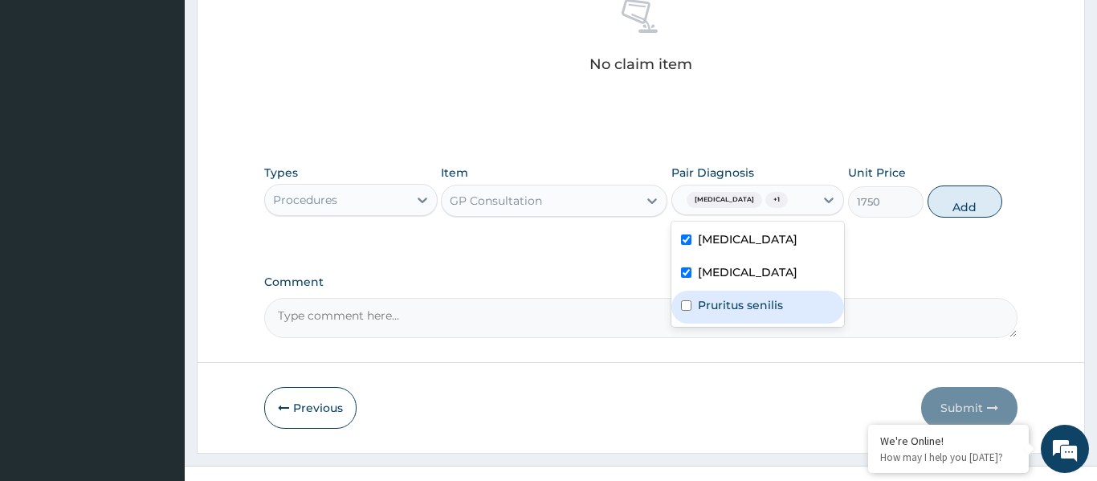
drag, startPoint x: 715, startPoint y: 324, endPoint x: 888, endPoint y: 236, distance: 194.3
click at [716, 313] on label "Pruritus senilis" at bounding box center [740, 305] width 85 height 16
checkbox input "true"
click at [943, 210] on button "Add" at bounding box center [965, 202] width 75 height 32
type input "0"
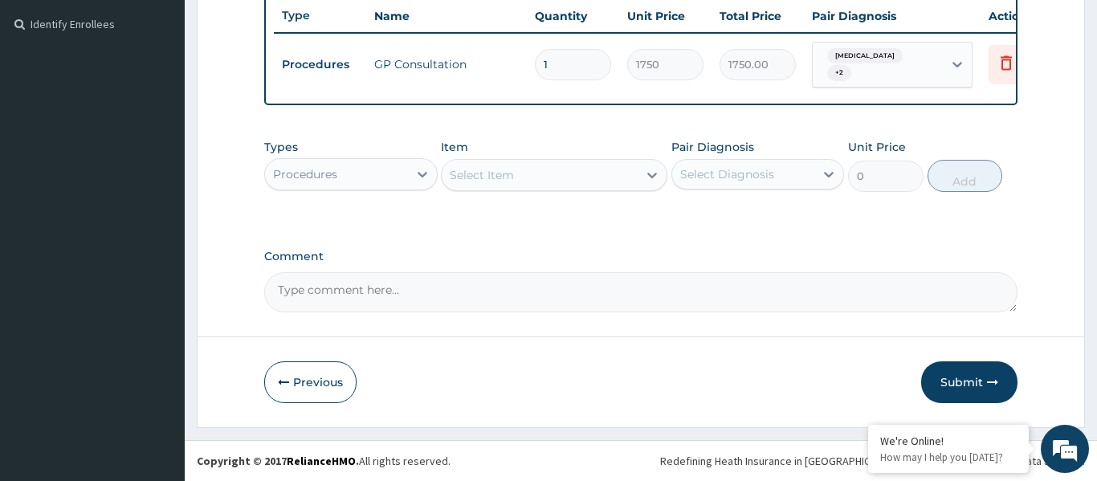
scroll to position [427, 0]
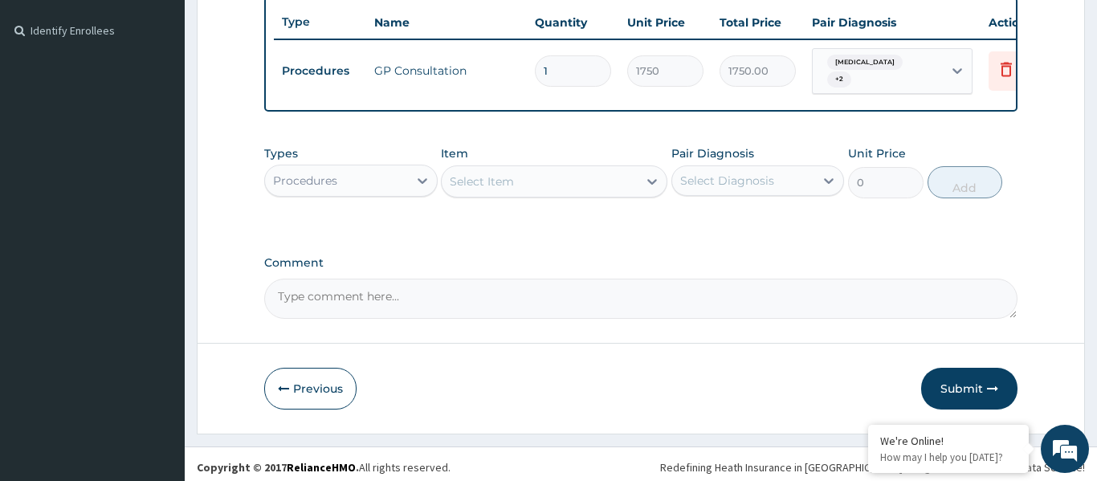
click at [553, 194] on div "Types Procedures Item Select Item Pair Diagnosis Select Diagnosis Unit Price 0 …" at bounding box center [640, 171] width 753 height 69
click at [553, 182] on div "Select Item" at bounding box center [540, 182] width 196 height 26
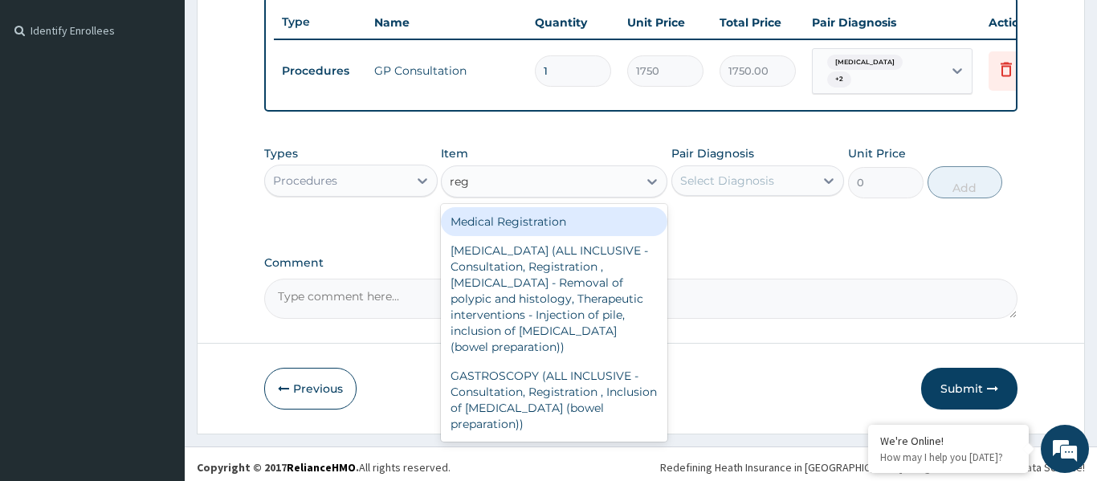
type input "regi"
click at [558, 214] on div "Medical Registration" at bounding box center [554, 221] width 226 height 29
type input "5000"
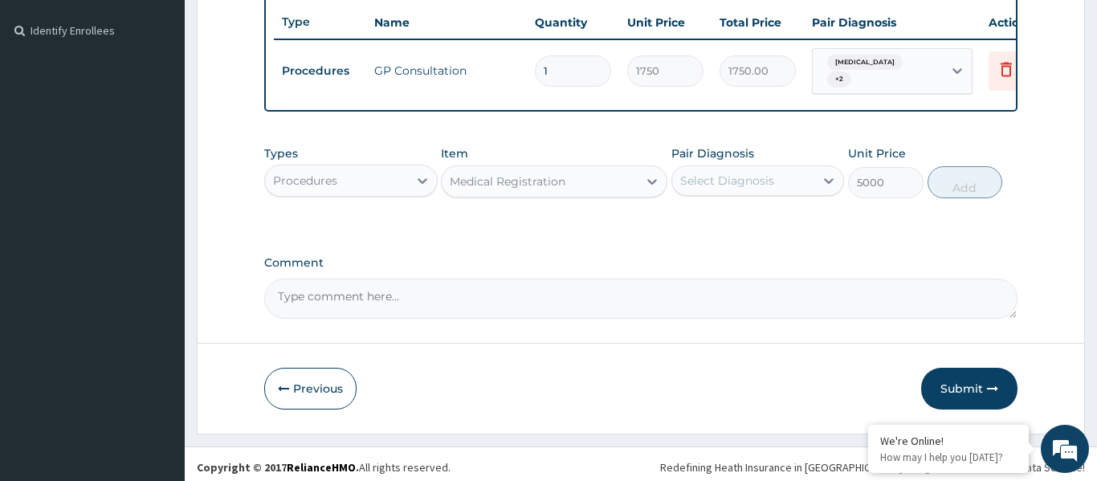
click at [708, 173] on div "Select Diagnosis" at bounding box center [727, 181] width 94 height 16
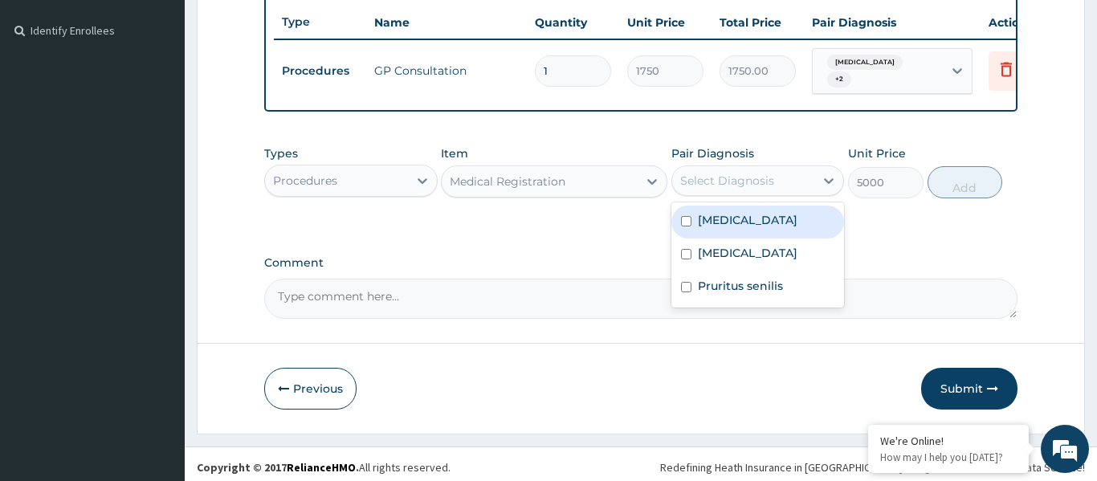
click at [701, 218] on label "Malaria" at bounding box center [748, 220] width 100 height 16
checkbox input "true"
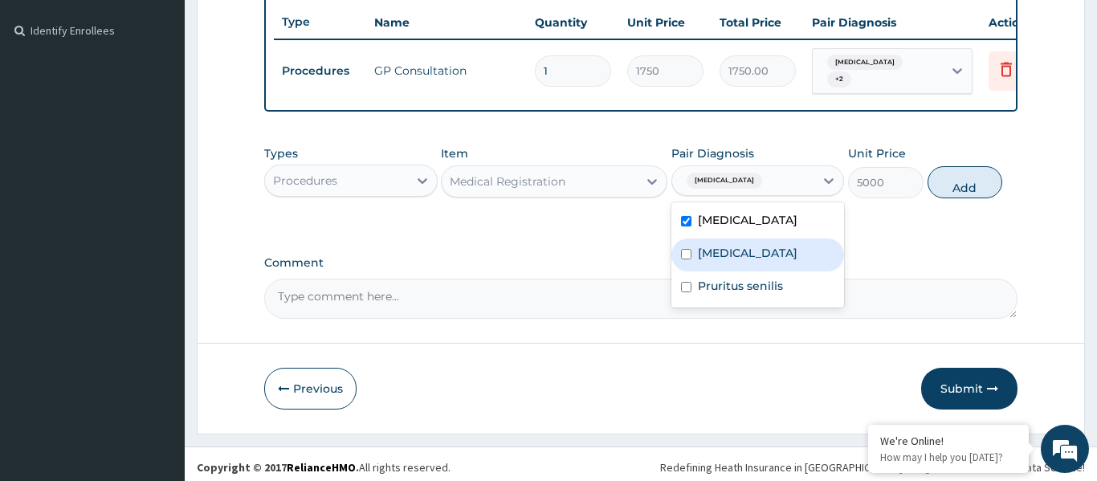
drag, startPoint x: 707, startPoint y: 255, endPoint x: 720, endPoint y: 298, distance: 45.5
click at [707, 255] on label "Upper respiratory infection" at bounding box center [748, 253] width 100 height 16
checkbox input "true"
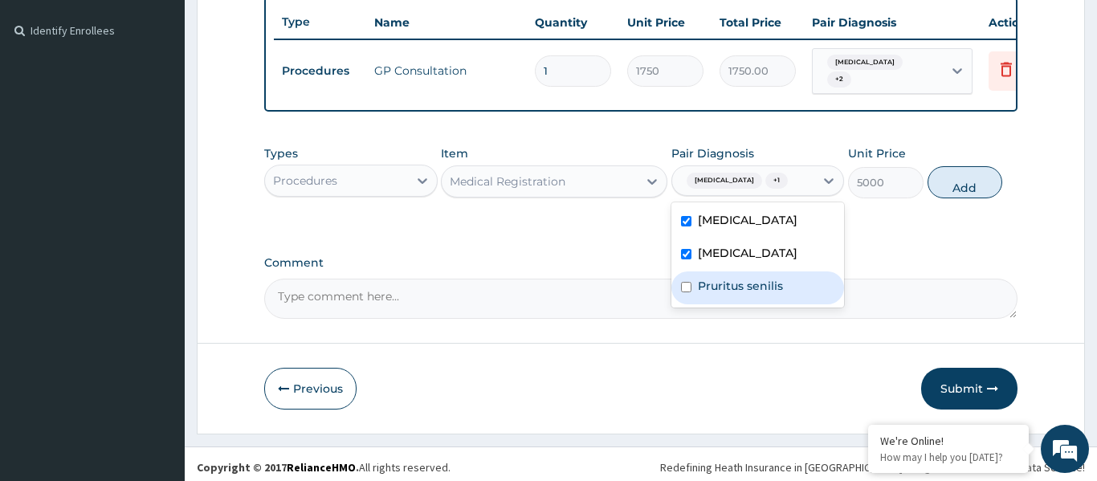
drag, startPoint x: 720, startPoint y: 299, endPoint x: 846, endPoint y: 249, distance: 134.8
click at [727, 294] on label "Pruritus senilis" at bounding box center [740, 286] width 85 height 16
checkbox input "true"
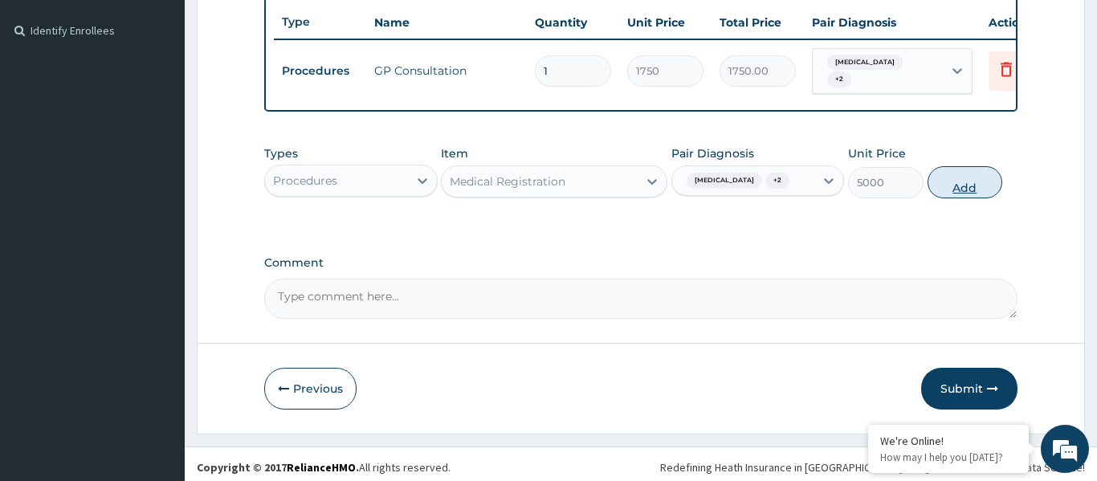
click at [976, 166] on button "Add" at bounding box center [965, 182] width 75 height 32
type input "0"
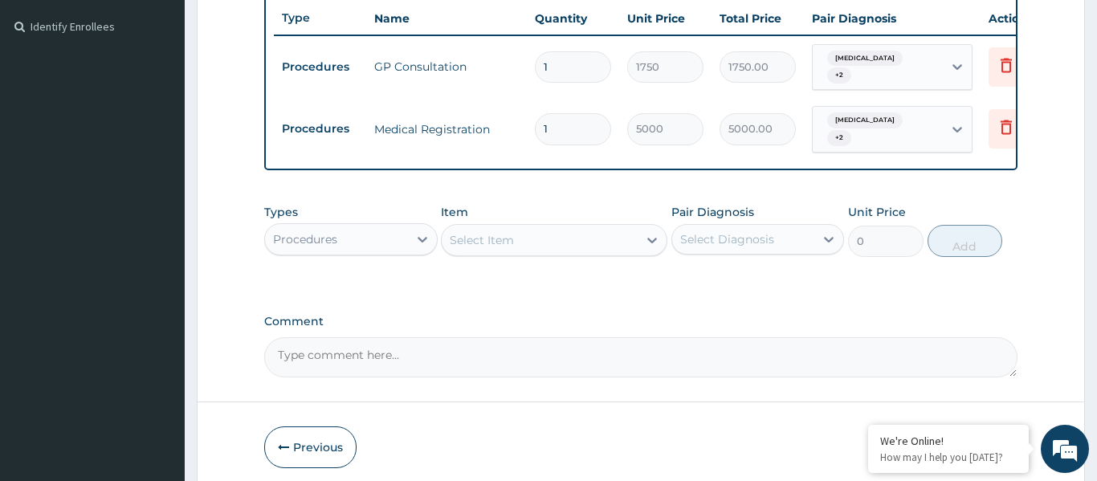
scroll to position [444, 0]
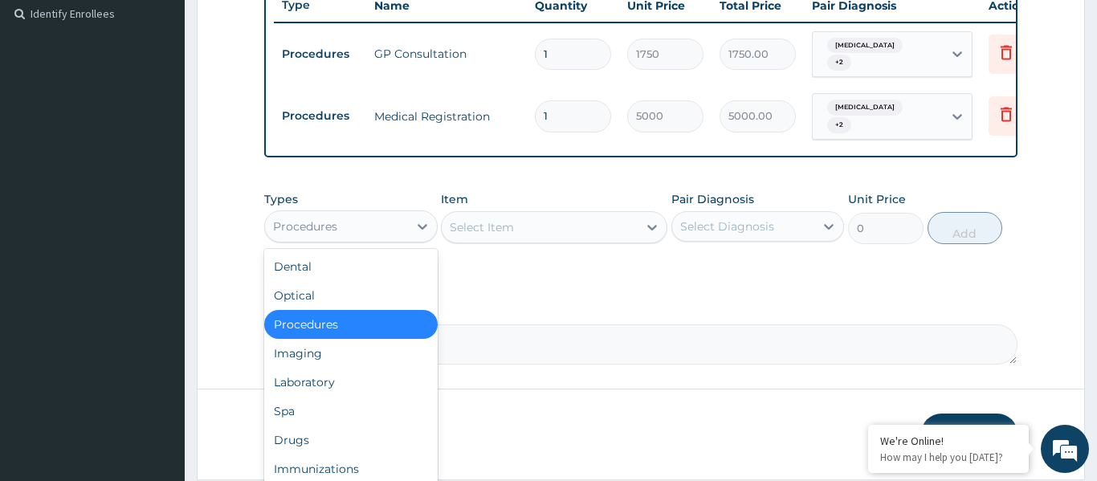
click at [378, 215] on div "Procedures" at bounding box center [336, 227] width 143 height 26
click at [347, 368] on div "Laboratory" at bounding box center [350, 382] width 173 height 29
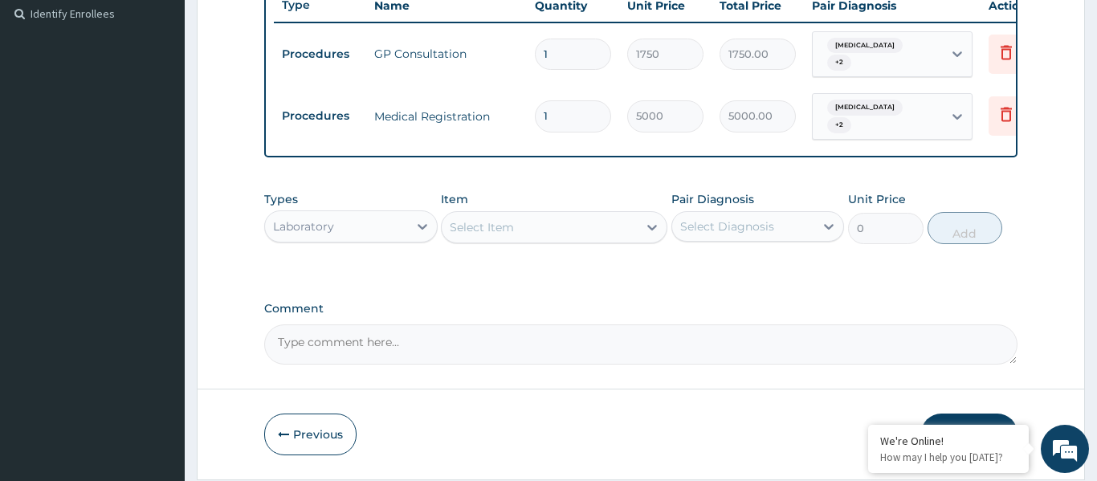
click at [519, 214] on div "Select Item" at bounding box center [540, 227] width 196 height 26
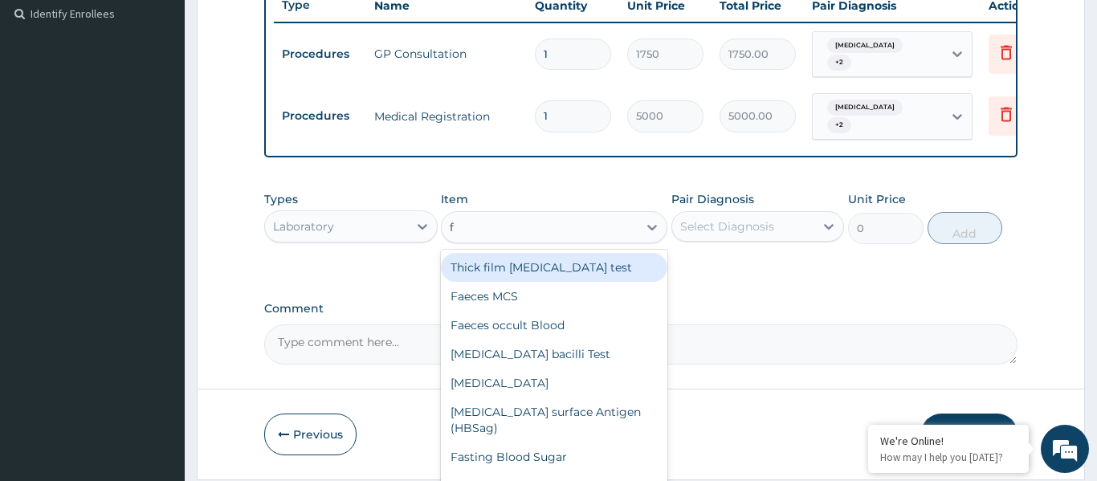
type input "fb"
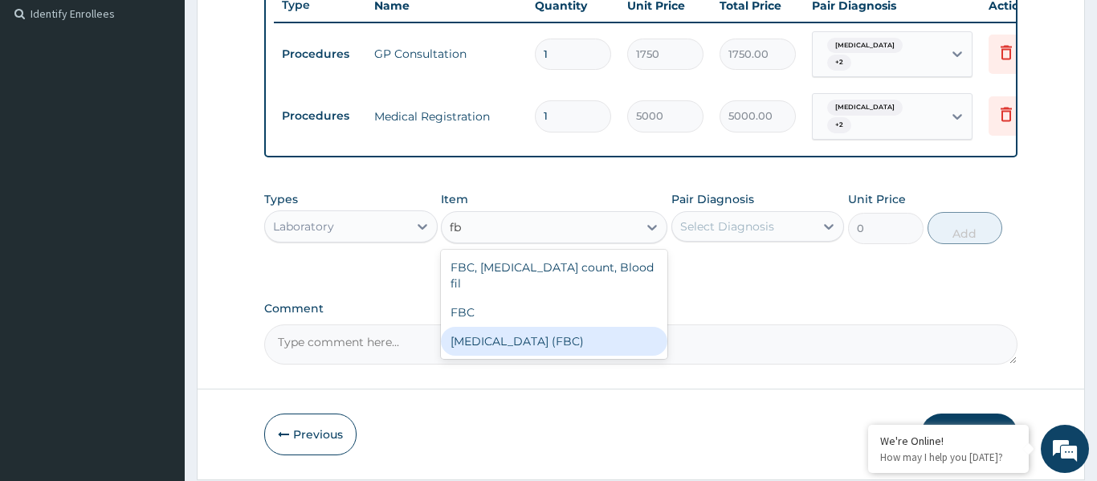
click at [525, 327] on div "[MEDICAL_DATA] (FBC)" at bounding box center [554, 341] width 226 height 29
type input "3800"
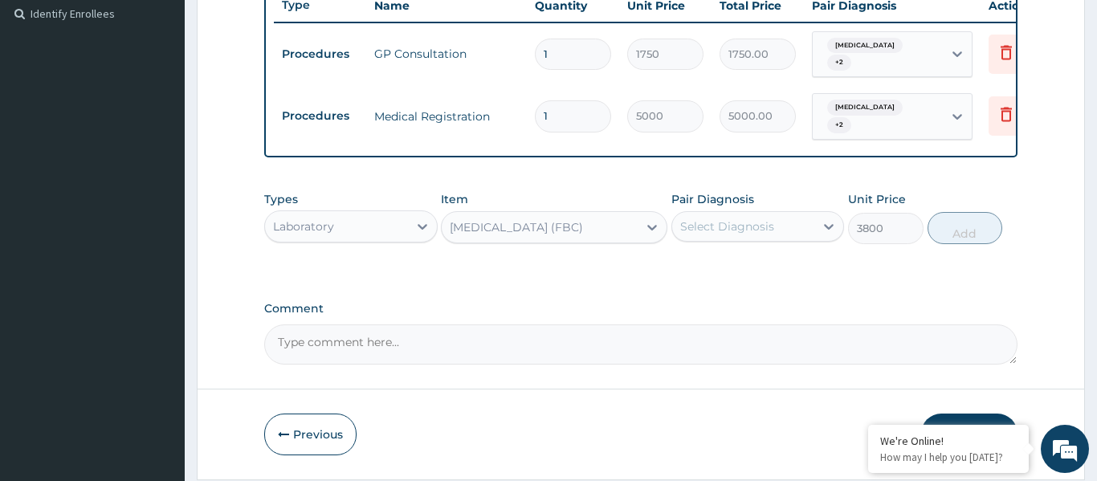
click at [753, 218] on div "Select Diagnosis" at bounding box center [727, 226] width 94 height 16
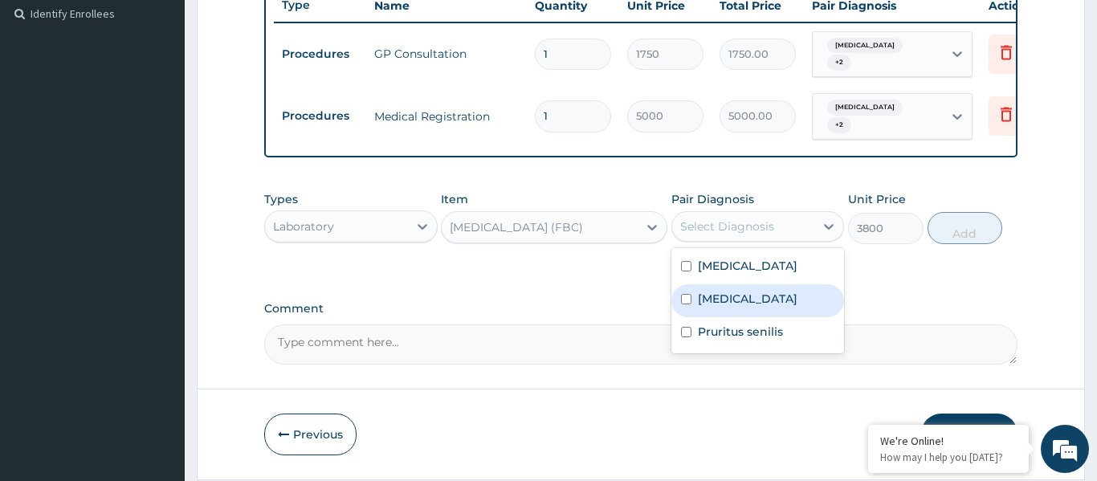
click at [759, 291] on label "[MEDICAL_DATA]" at bounding box center [748, 299] width 100 height 16
checkbox input "true"
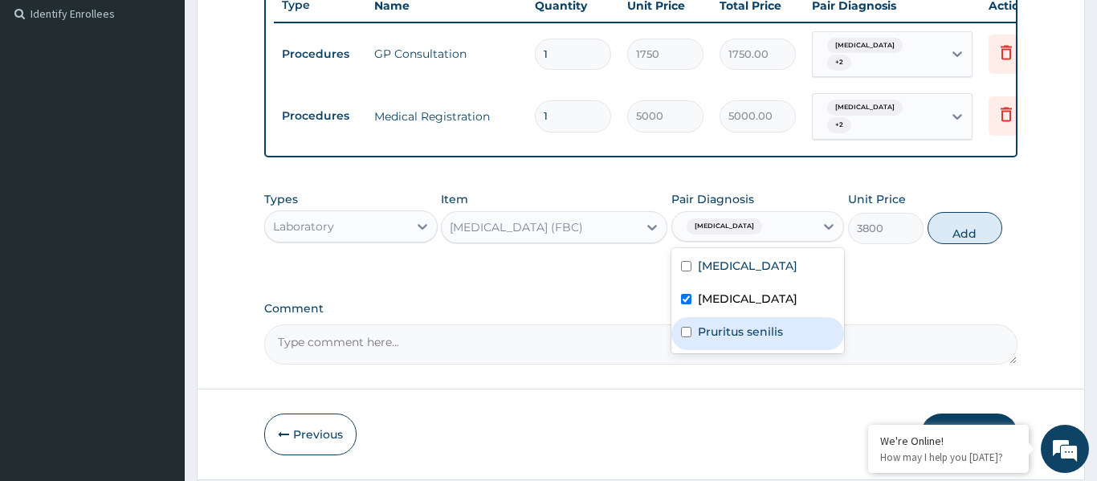
click at [754, 343] on div "Pruritus senilis" at bounding box center [757, 333] width 173 height 33
checkbox input "true"
click at [959, 238] on button "Add" at bounding box center [965, 228] width 75 height 32
type input "0"
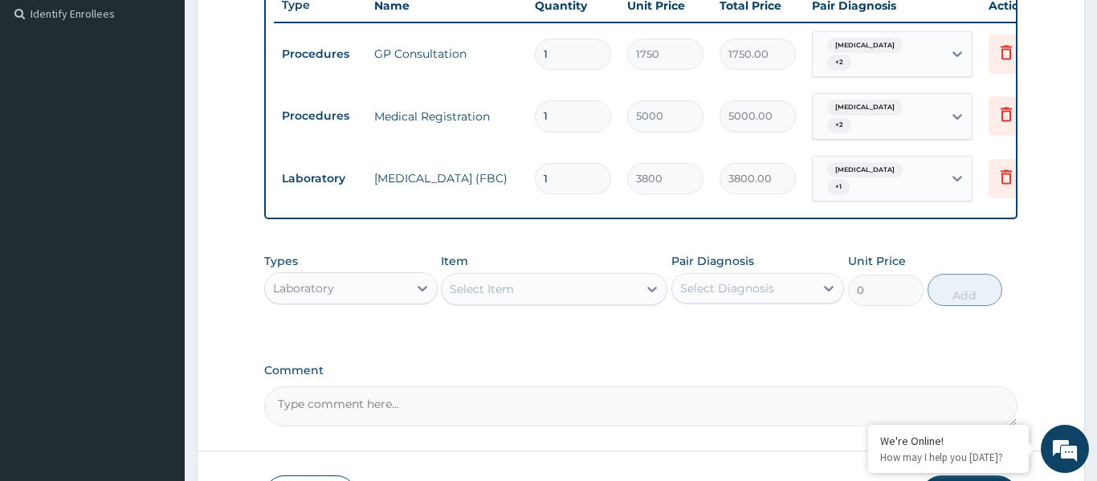
click at [567, 279] on div "Select Item" at bounding box center [540, 289] width 196 height 26
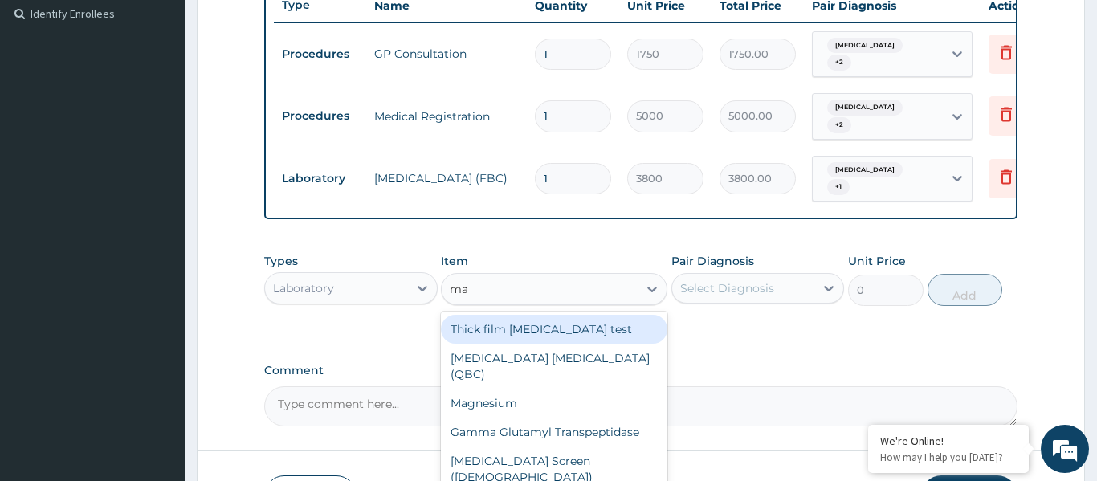
type input "mal"
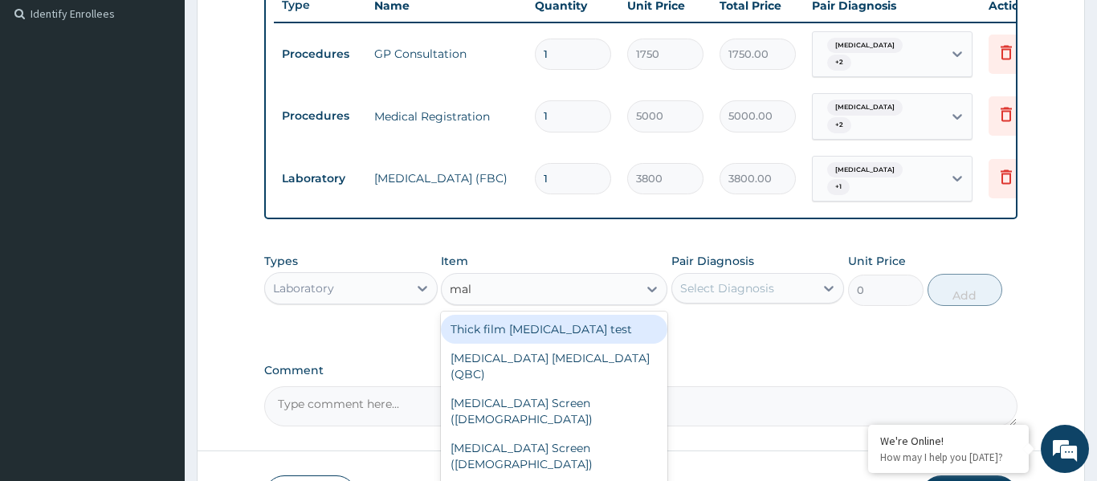
click at [525, 315] on div "Thick film Malaria test" at bounding box center [554, 329] width 226 height 29
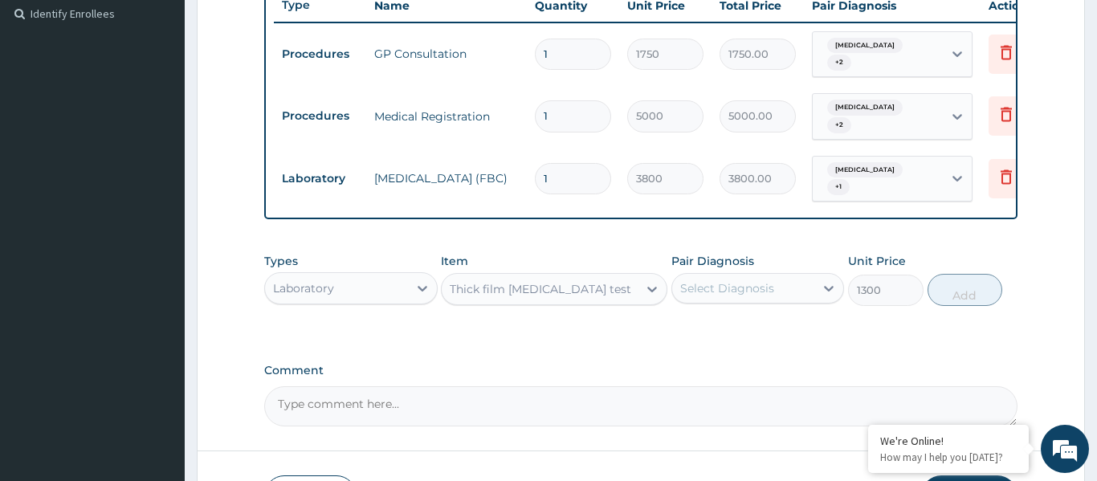
click at [591, 284] on div "Thick film Malaria test" at bounding box center [540, 289] width 196 height 26
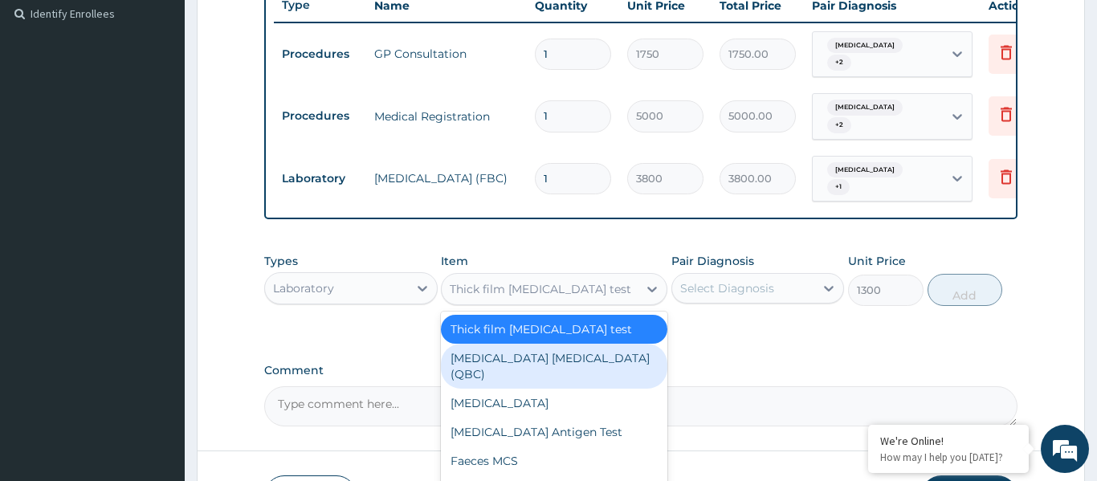
click at [528, 344] on div "[MEDICAL_DATA] [MEDICAL_DATA] (QBC)" at bounding box center [554, 366] width 226 height 45
type input "4875"
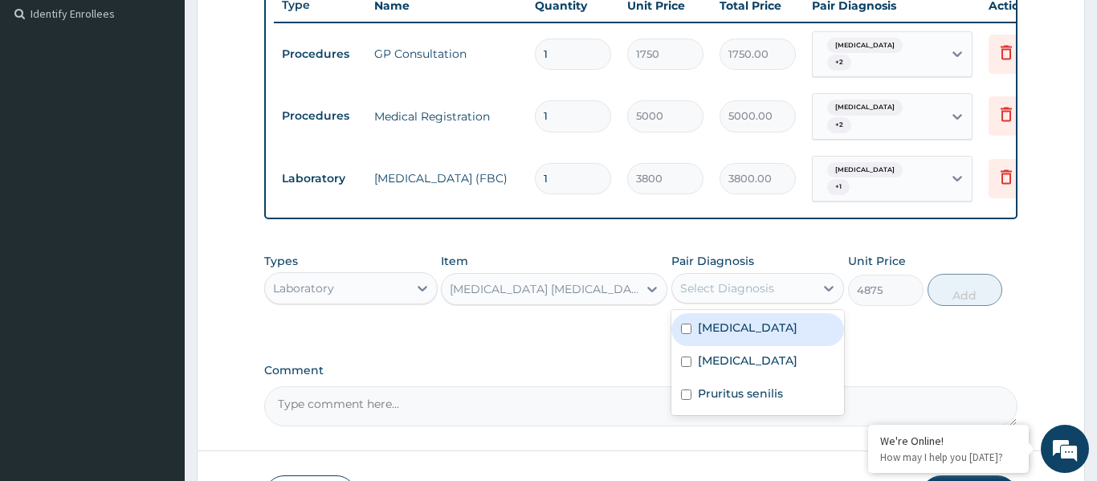
click at [711, 280] on div "Select Diagnosis" at bounding box center [727, 288] width 94 height 16
drag, startPoint x: 718, startPoint y: 317, endPoint x: 795, endPoint y: 324, distance: 77.4
click at [719, 320] on label "[MEDICAL_DATA]" at bounding box center [748, 328] width 100 height 16
checkbox input "true"
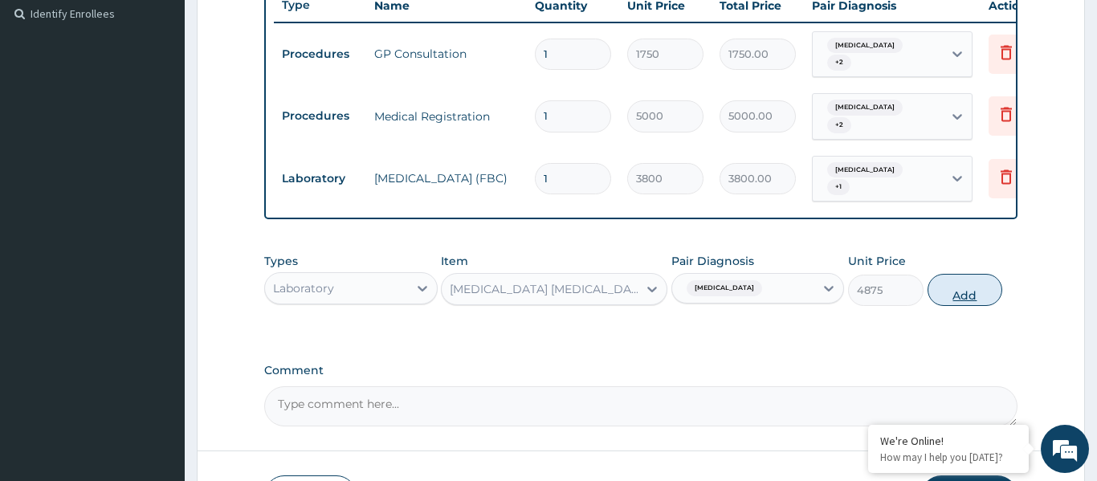
click at [948, 283] on button "Add" at bounding box center [965, 290] width 75 height 32
type input "0"
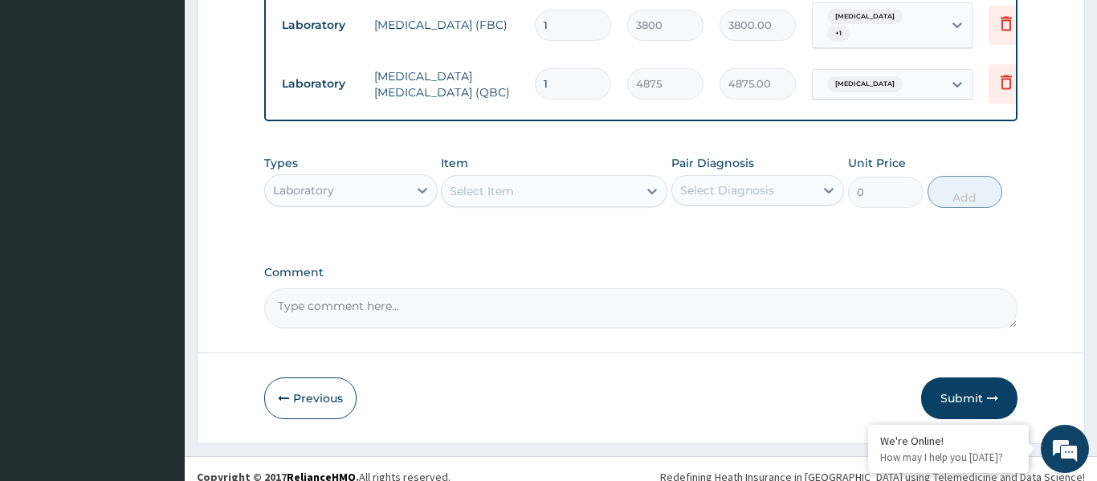
scroll to position [600, 0]
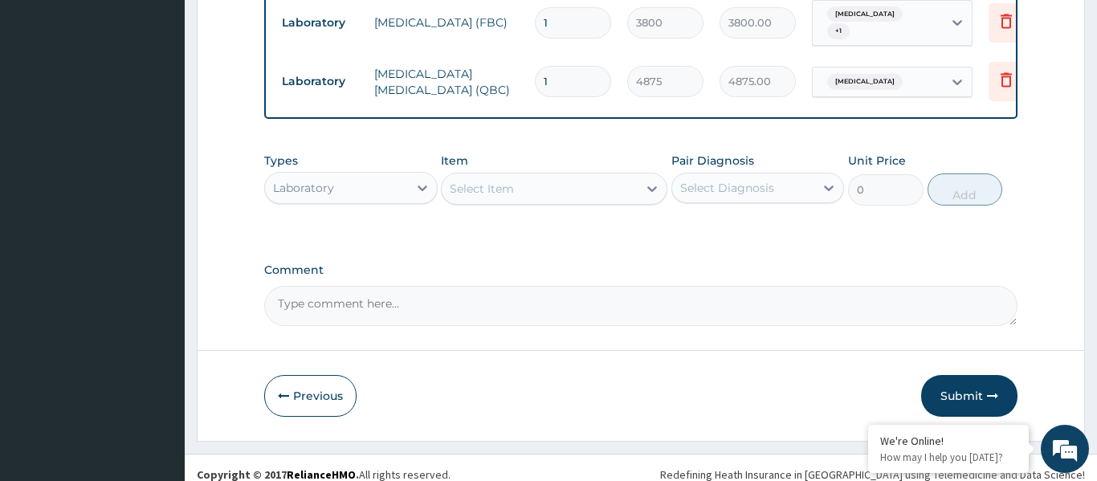
click at [374, 188] on div "Laboratory" at bounding box center [350, 188] width 173 height 32
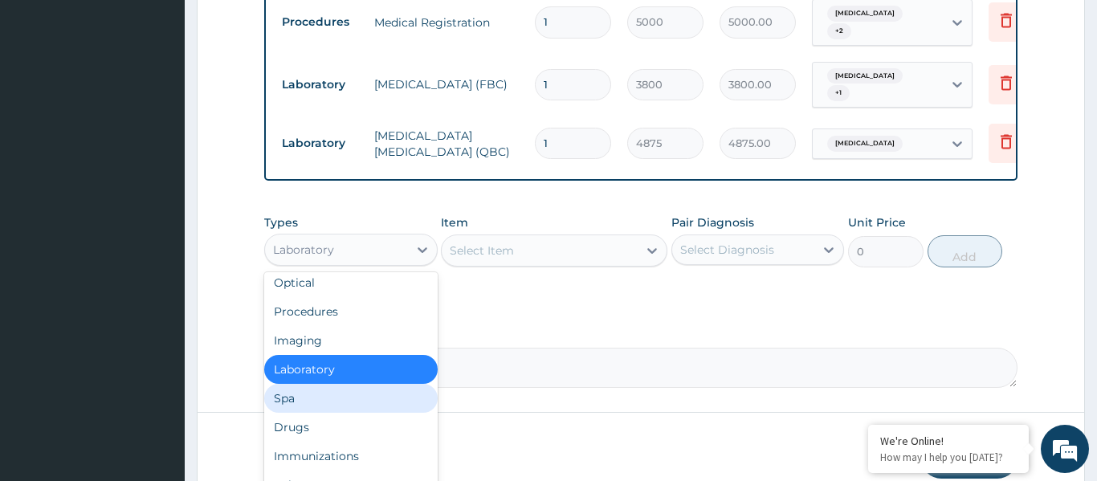
scroll to position [37, 0]
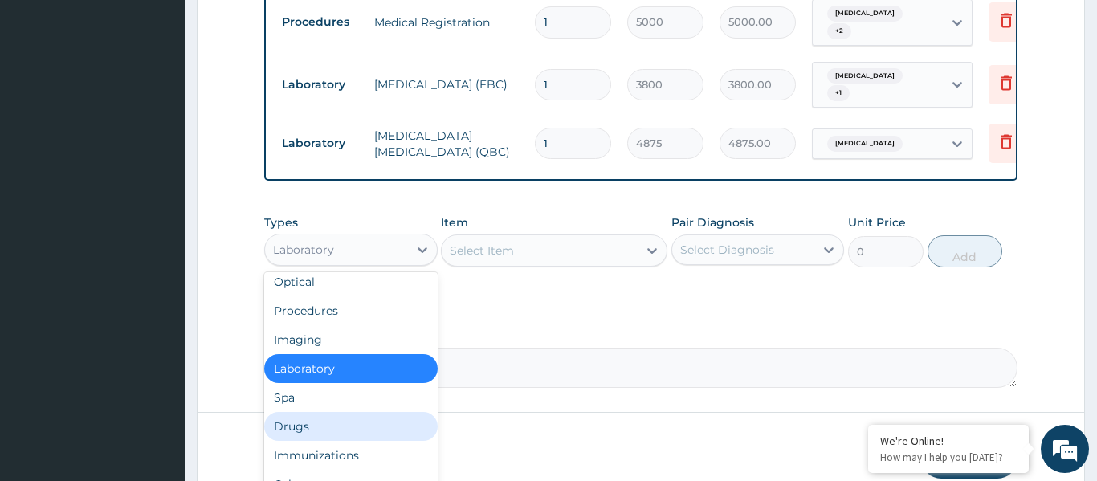
click at [316, 412] on div "Drugs" at bounding box center [350, 426] width 173 height 29
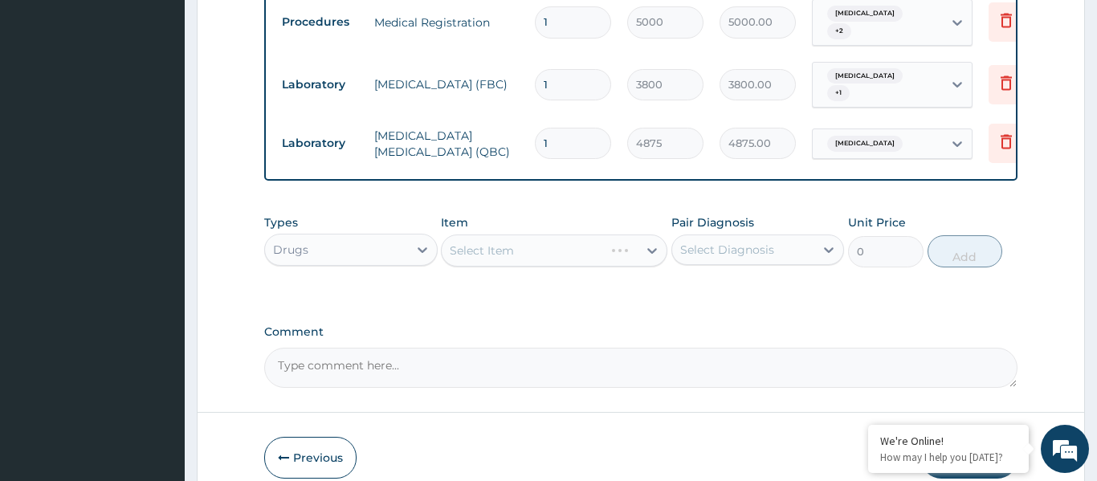
click at [528, 237] on div "Select Item" at bounding box center [554, 251] width 226 height 32
click at [526, 247] on div "Select Item" at bounding box center [540, 251] width 196 height 26
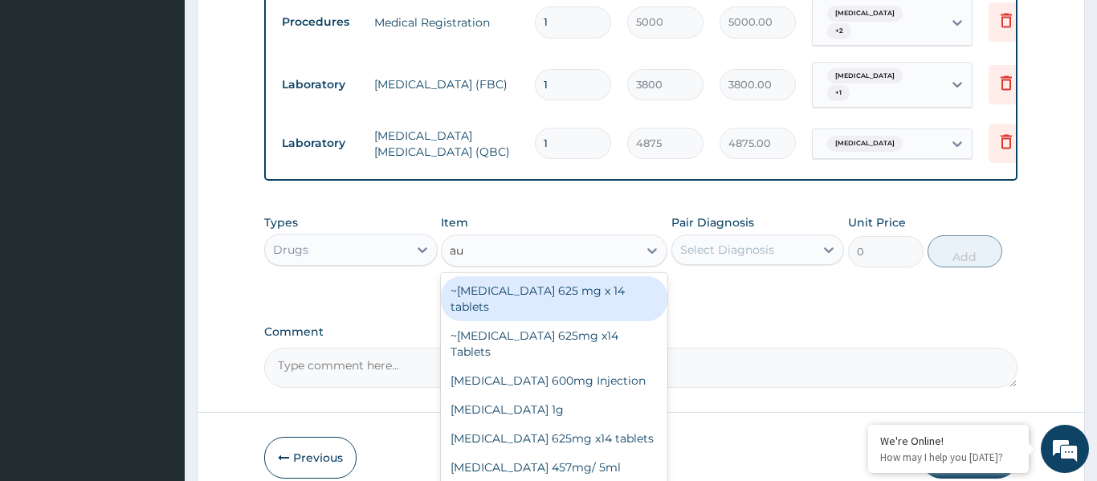
type input "aug"
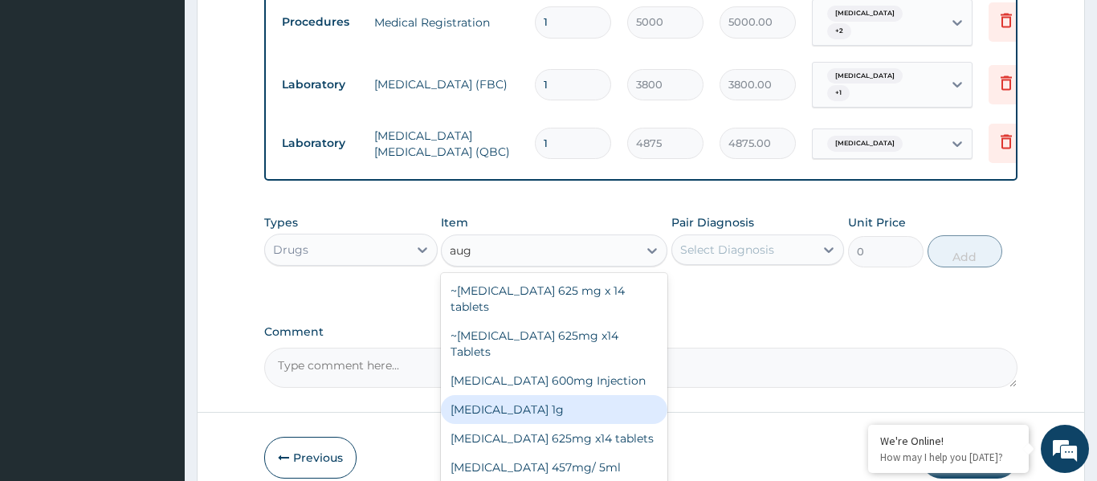
click at [498, 395] on div "Augmentin 1g" at bounding box center [554, 409] width 226 height 29
type input "4500"
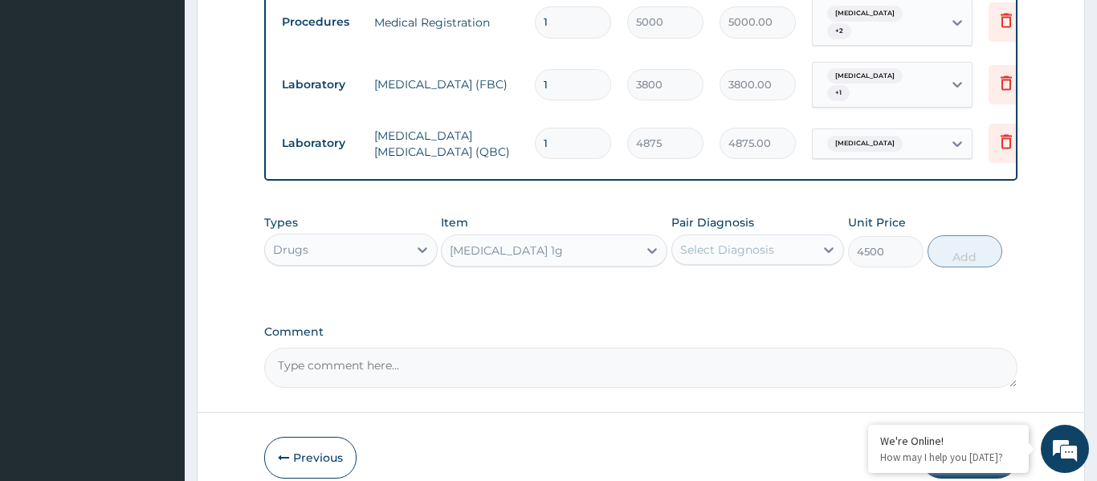
click at [730, 242] on div "Select Diagnosis" at bounding box center [727, 250] width 94 height 16
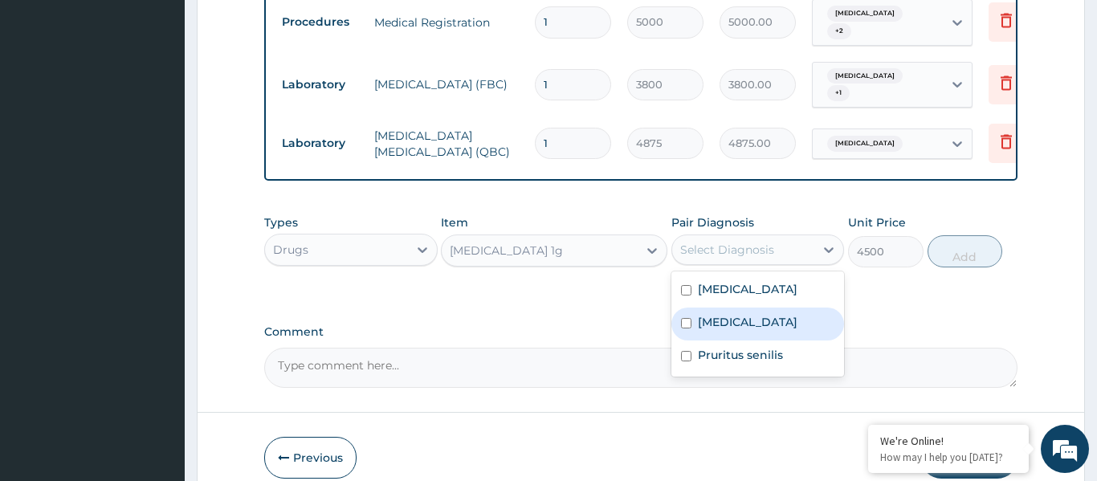
click at [730, 324] on label "[MEDICAL_DATA]" at bounding box center [748, 322] width 100 height 16
checkbox input "true"
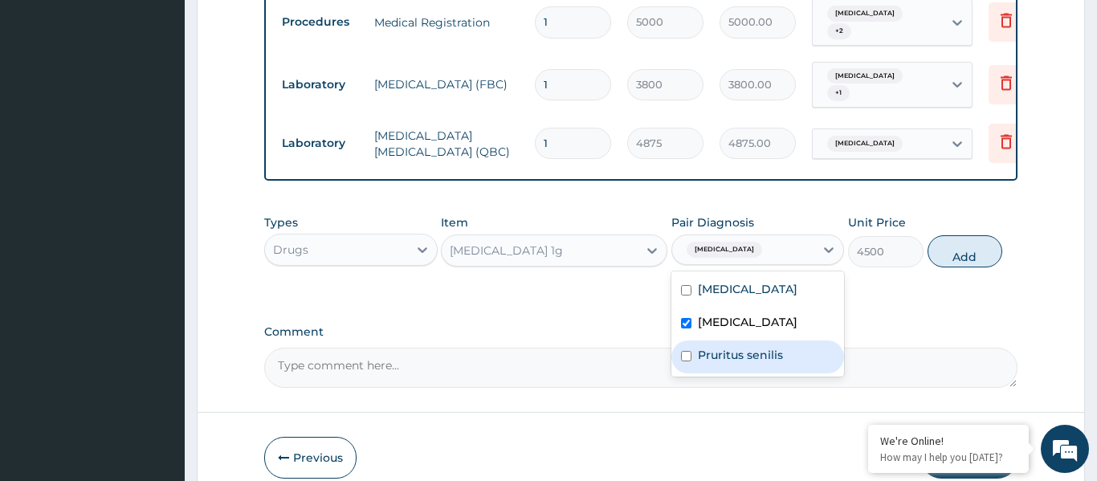
click at [728, 359] on label "Pruritus senilis" at bounding box center [740, 355] width 85 height 16
checkbox input "true"
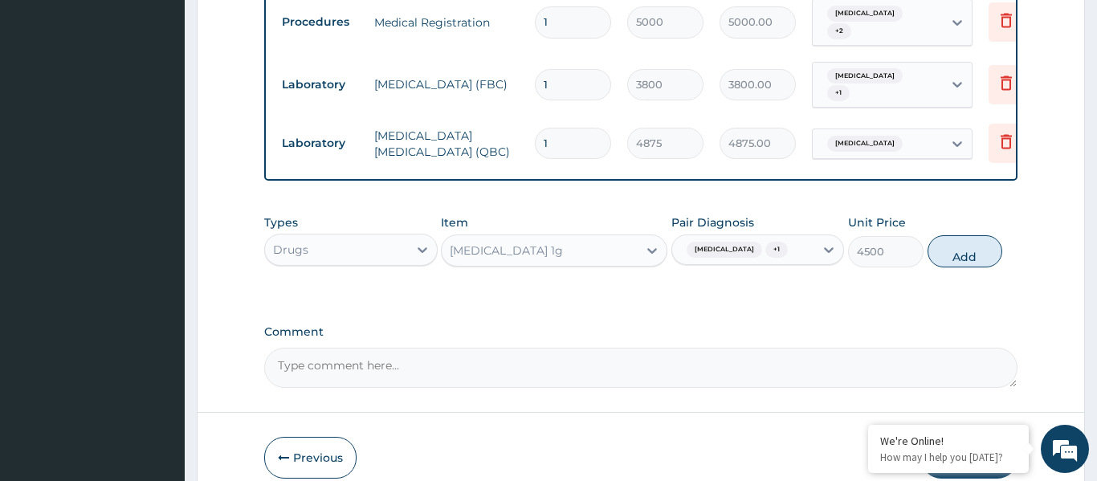
drag, startPoint x: 952, startPoint y: 257, endPoint x: 981, endPoint y: 234, distance: 36.5
click at [953, 255] on button "Add" at bounding box center [965, 251] width 75 height 32
type input "0"
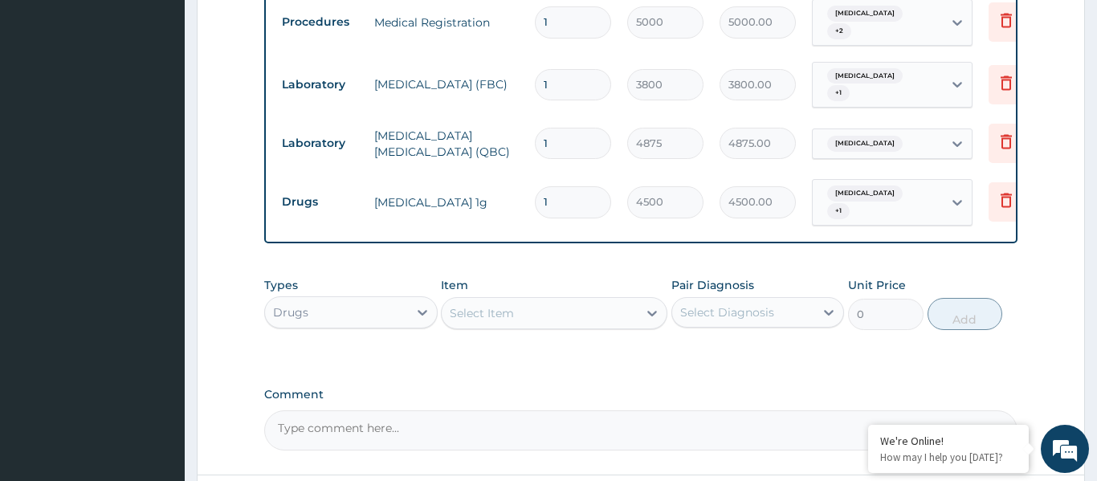
click at [504, 305] on div "Select Item" at bounding box center [482, 313] width 64 height 16
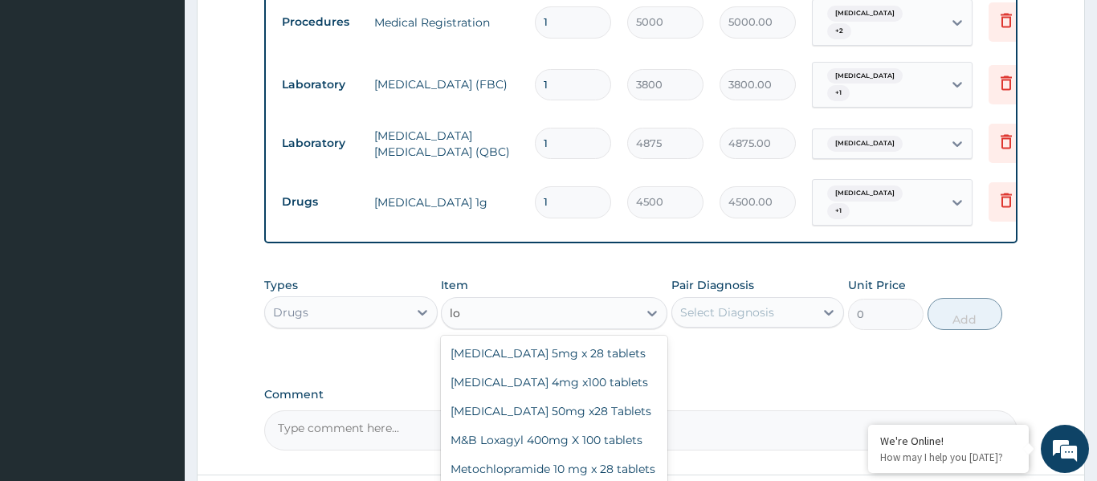
type input "l"
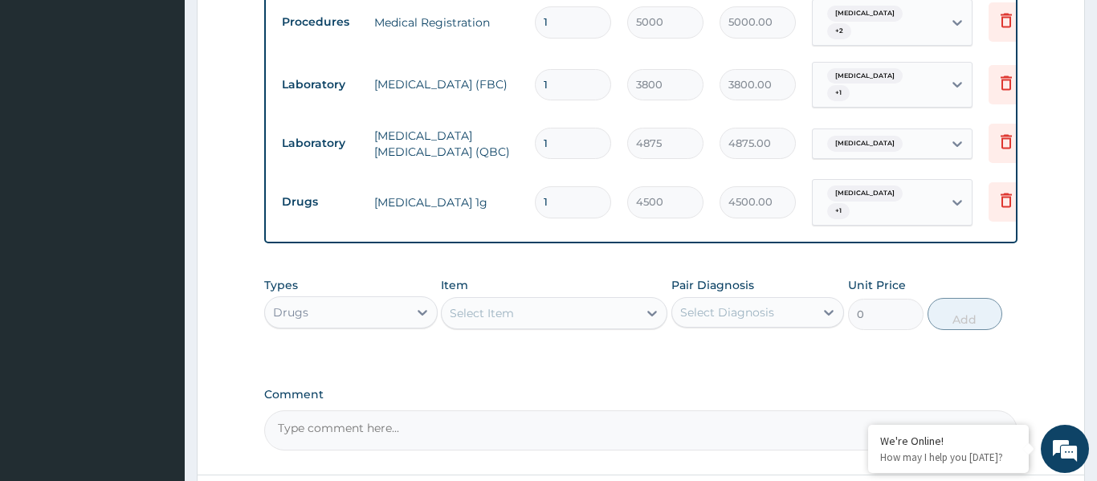
click at [520, 300] on div "Select Item" at bounding box center [540, 313] width 196 height 26
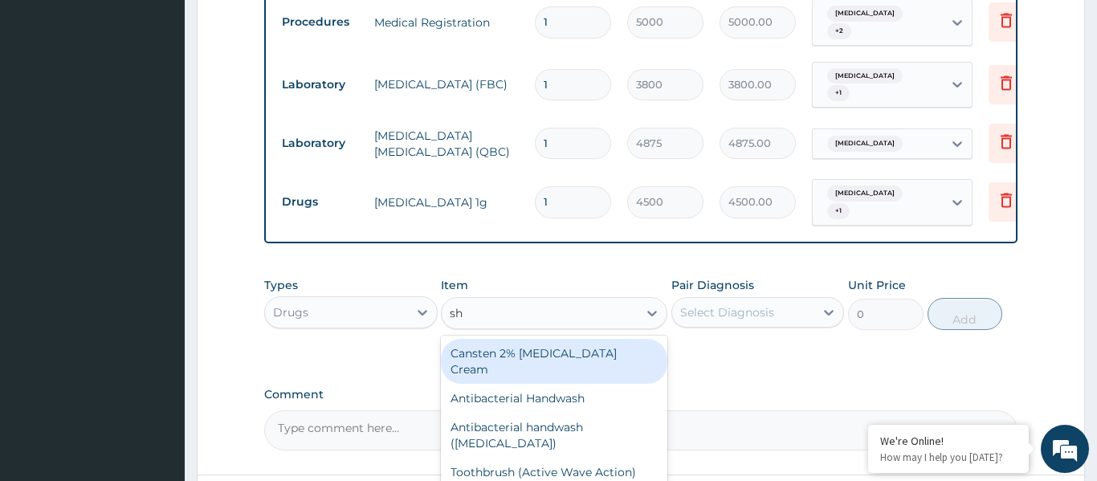
type input "s"
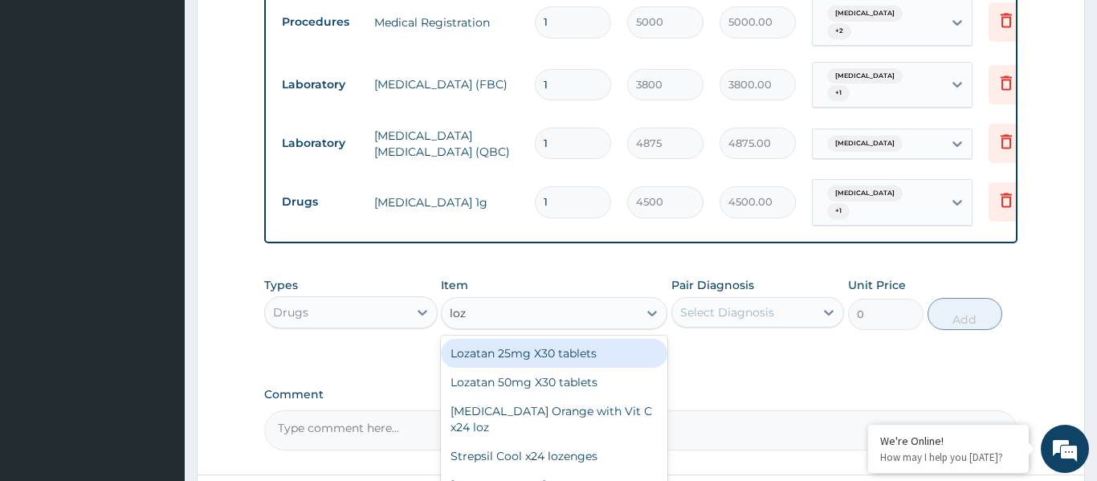
type input "loze"
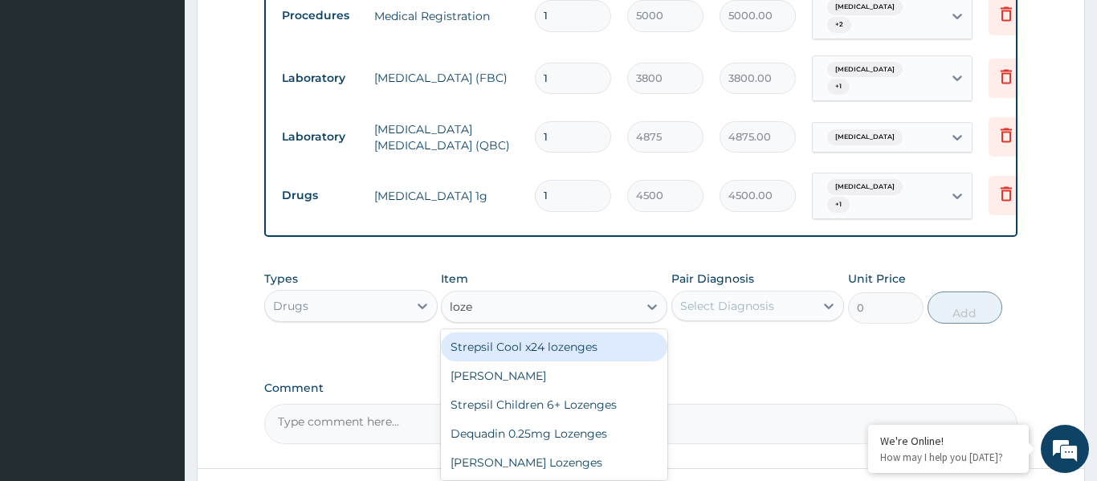
scroll to position [546, 0]
click at [548, 333] on div "Strepsil Cool x24 lozenges" at bounding box center [554, 345] width 226 height 29
type input "1500"
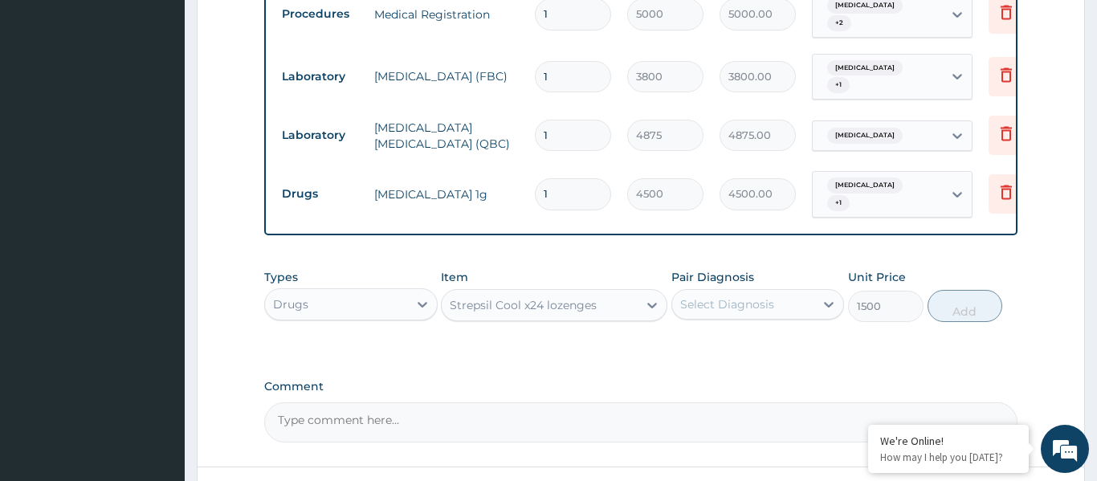
click at [732, 298] on div "Select Diagnosis" at bounding box center [727, 304] width 94 height 16
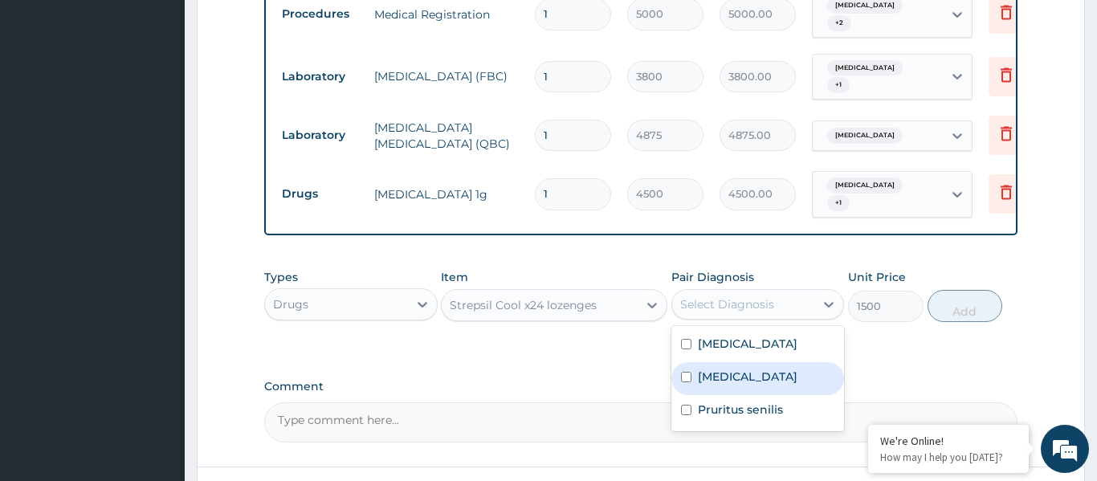
click at [730, 370] on label "[MEDICAL_DATA]" at bounding box center [748, 377] width 100 height 16
checkbox input "true"
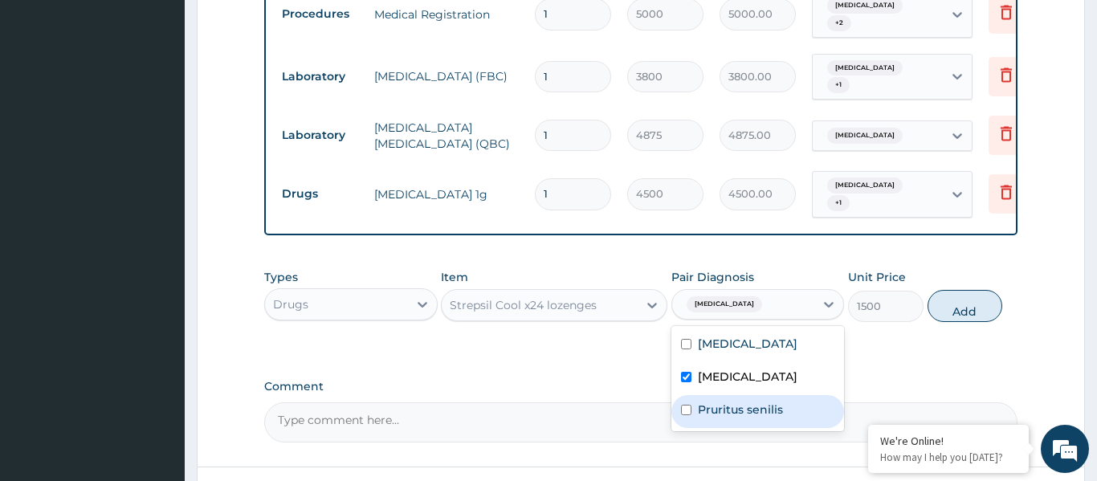
drag, startPoint x: 724, startPoint y: 415, endPoint x: 732, endPoint y: 410, distance: 9.4
click at [725, 416] on label "Pruritus senilis" at bounding box center [740, 410] width 85 height 16
checkbox input "true"
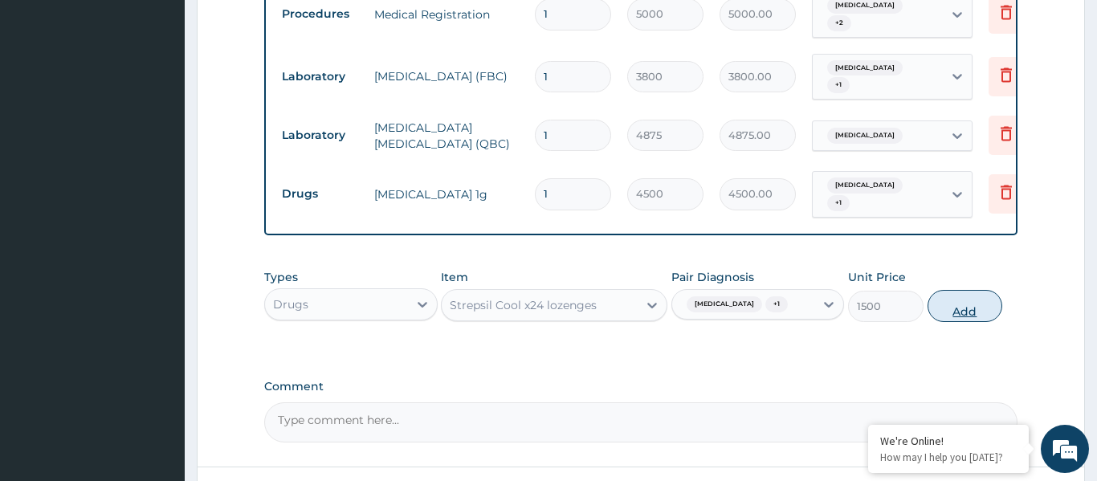
click at [948, 313] on button "Add" at bounding box center [965, 306] width 75 height 32
type input "0"
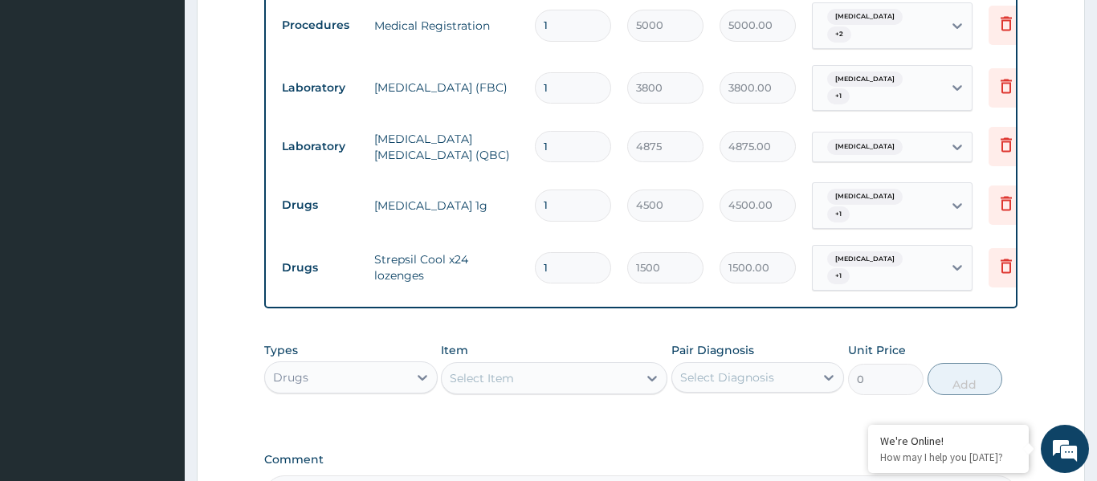
scroll to position [702, 0]
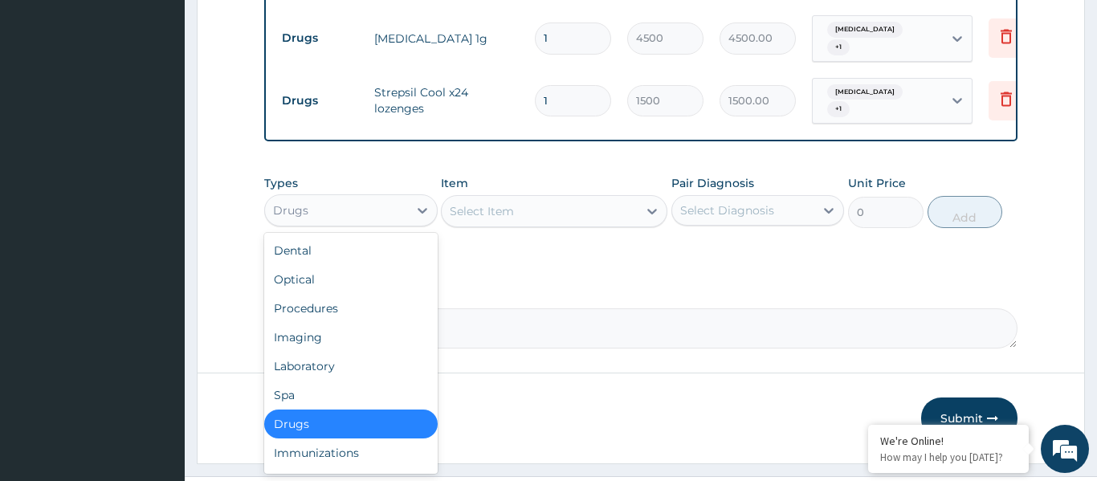
click at [339, 199] on div "Drugs" at bounding box center [336, 211] width 143 height 26
click at [330, 296] on div "Procedures" at bounding box center [350, 308] width 173 height 29
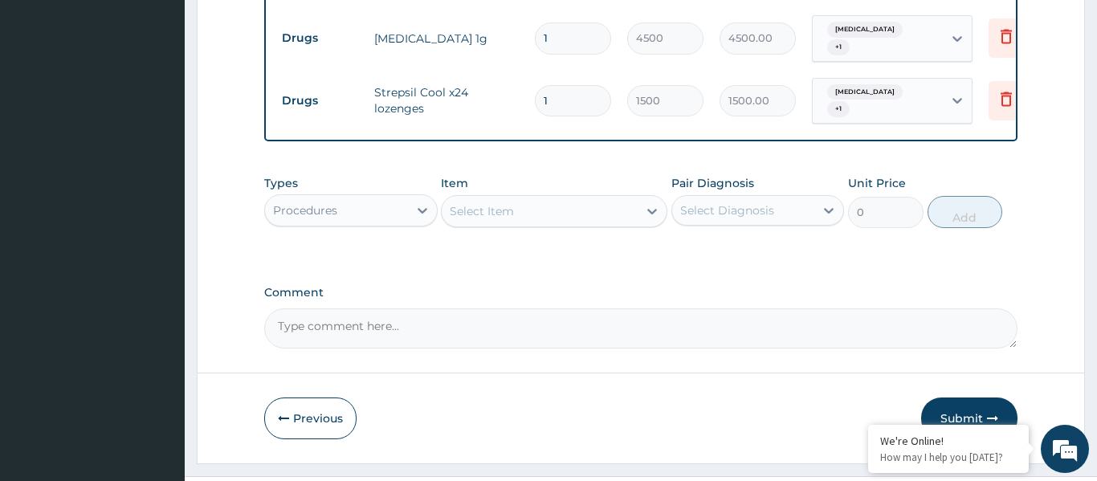
click at [503, 203] on div "Select Item" at bounding box center [482, 211] width 64 height 16
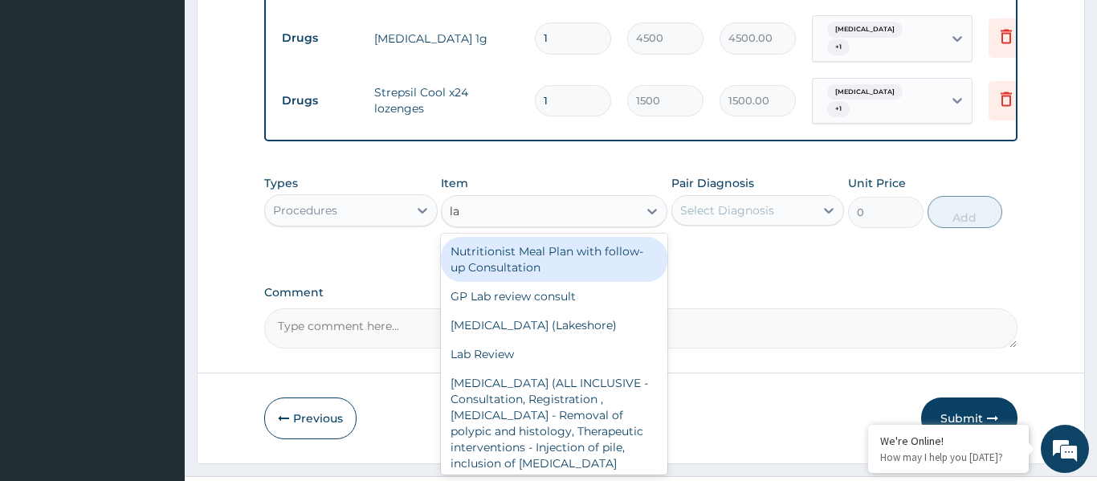
type input "lab"
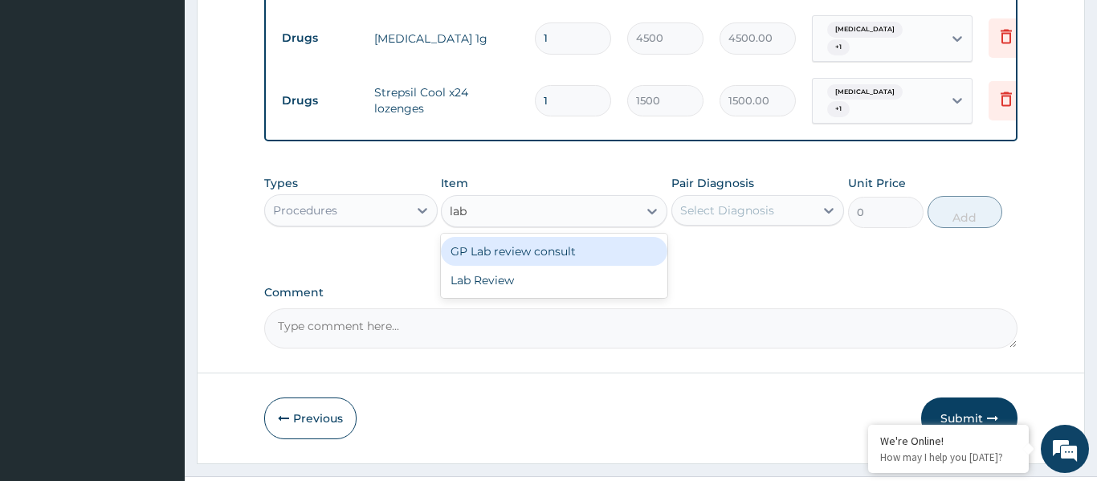
click at [520, 237] on div "GP Lab review consult" at bounding box center [554, 251] width 226 height 29
type input "7000"
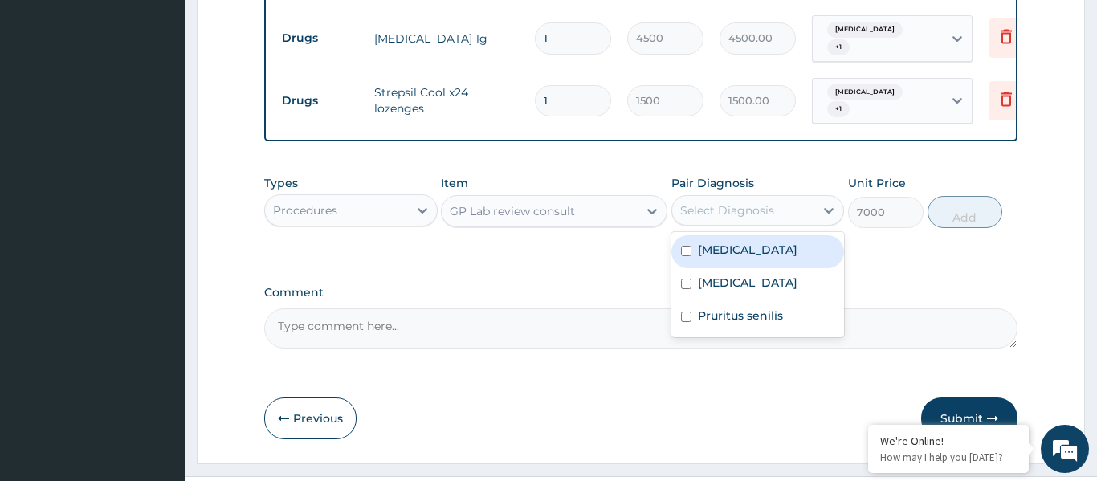
click at [750, 202] on div "Select Diagnosis" at bounding box center [727, 210] width 94 height 16
click at [741, 242] on div "[MEDICAL_DATA]" at bounding box center [757, 251] width 173 height 33
checkbox input "true"
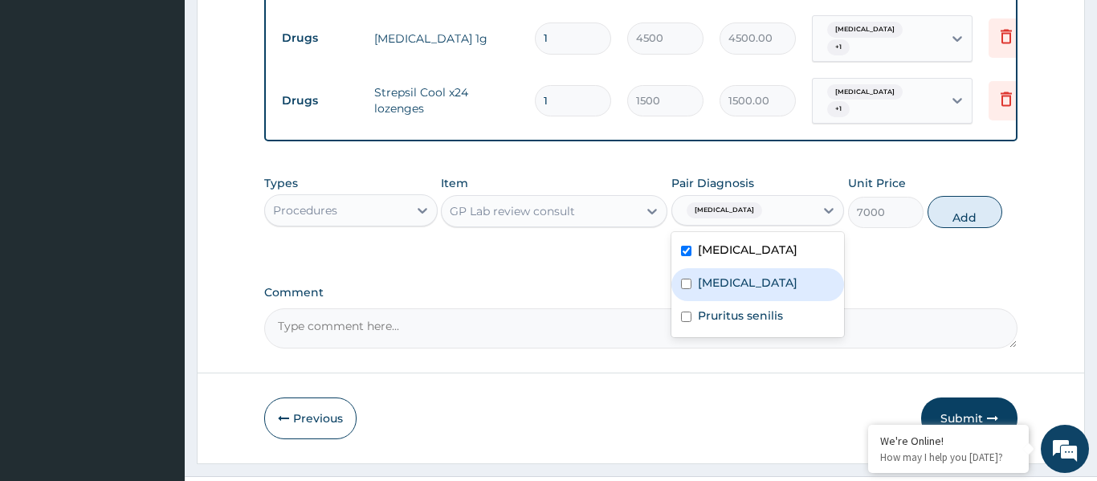
click at [737, 276] on label "[MEDICAL_DATA]" at bounding box center [748, 283] width 100 height 16
checkbox input "true"
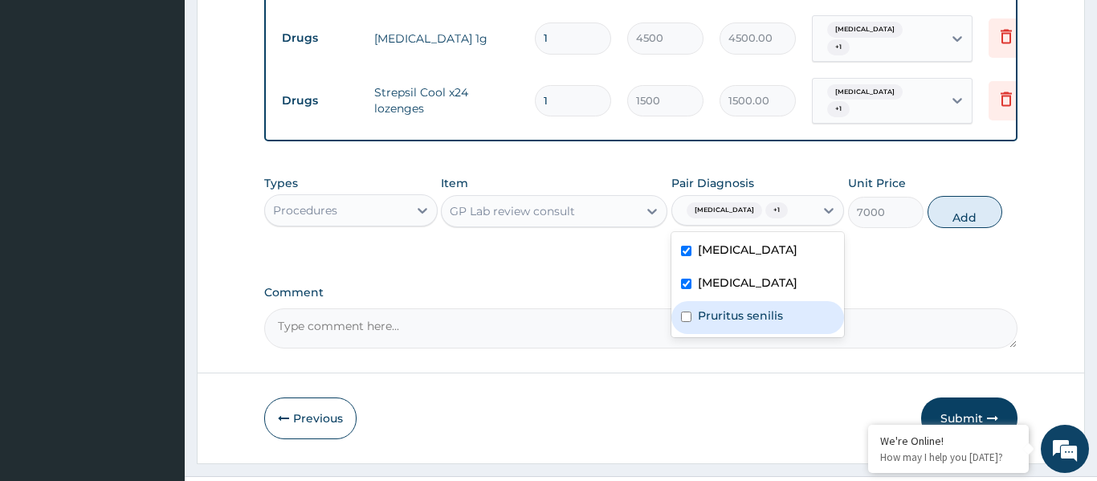
drag, startPoint x: 725, startPoint y: 319, endPoint x: 832, endPoint y: 280, distance: 113.6
click at [726, 319] on label "Pruritus senilis" at bounding box center [740, 316] width 85 height 16
checkbox input "true"
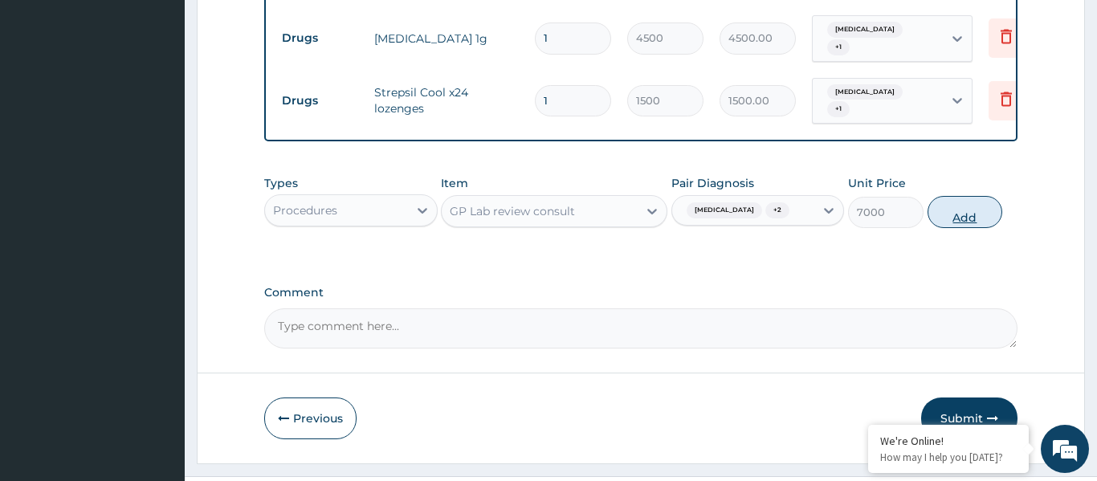
click at [975, 205] on button "Add" at bounding box center [965, 212] width 75 height 32
type input "0"
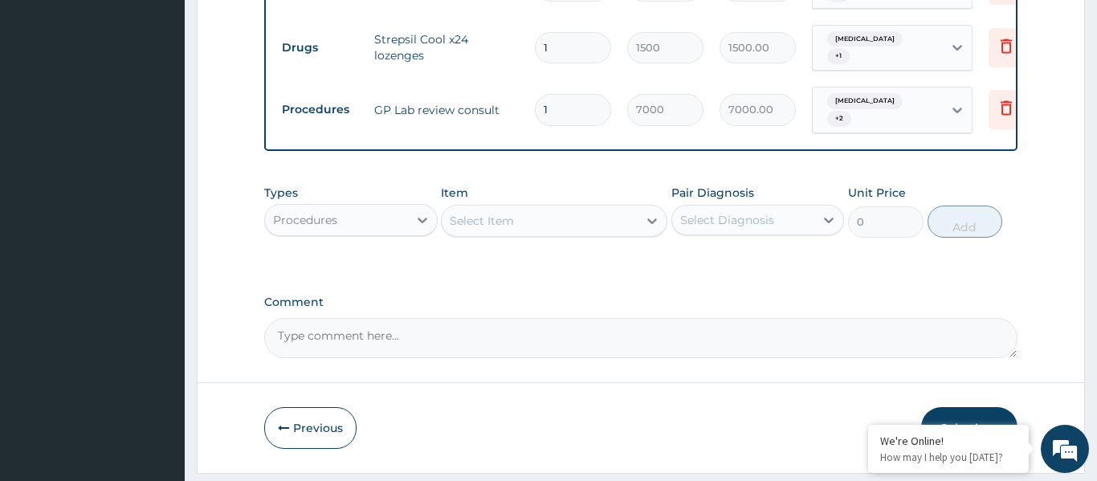
scroll to position [757, 0]
click at [957, 406] on button "Submit" at bounding box center [969, 427] width 96 height 42
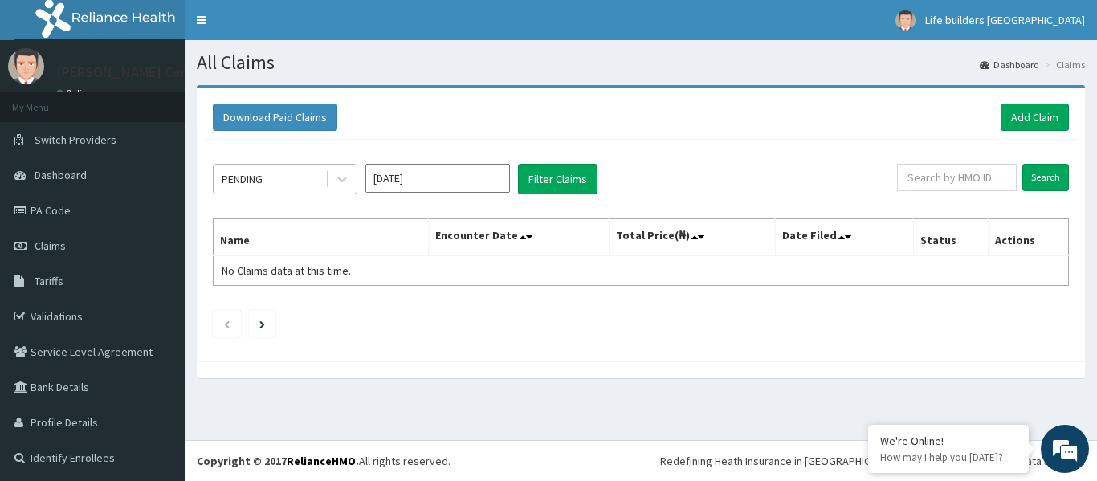
click at [283, 182] on div "PENDING" at bounding box center [270, 179] width 112 height 26
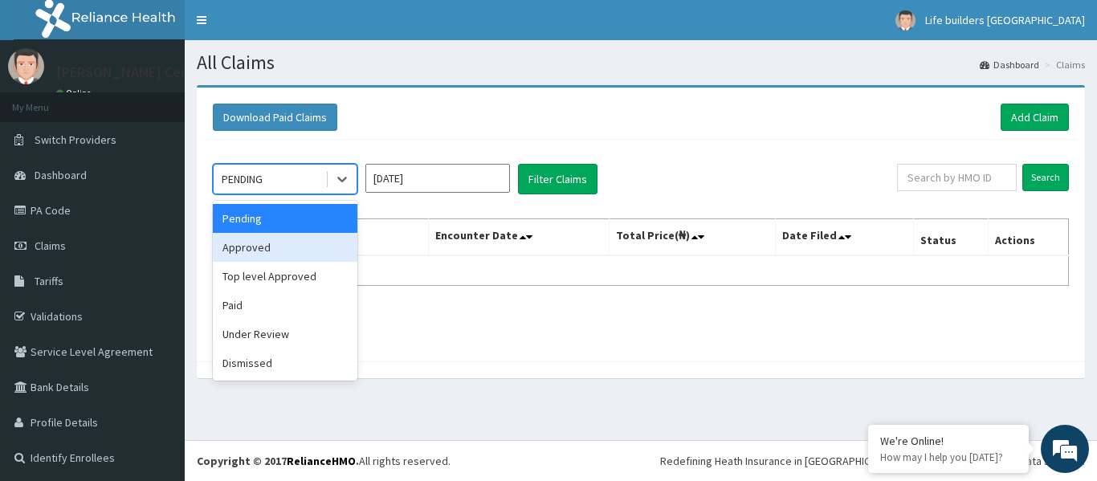
click at [267, 243] on div "Approved" at bounding box center [285, 247] width 145 height 29
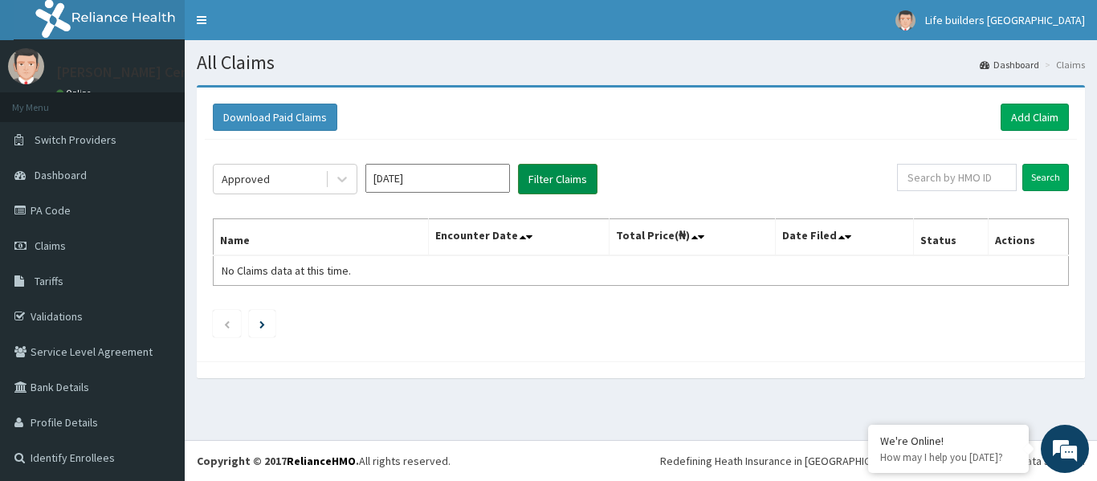
click at [553, 186] on button "Filter Claims" at bounding box center [558, 179] width 80 height 31
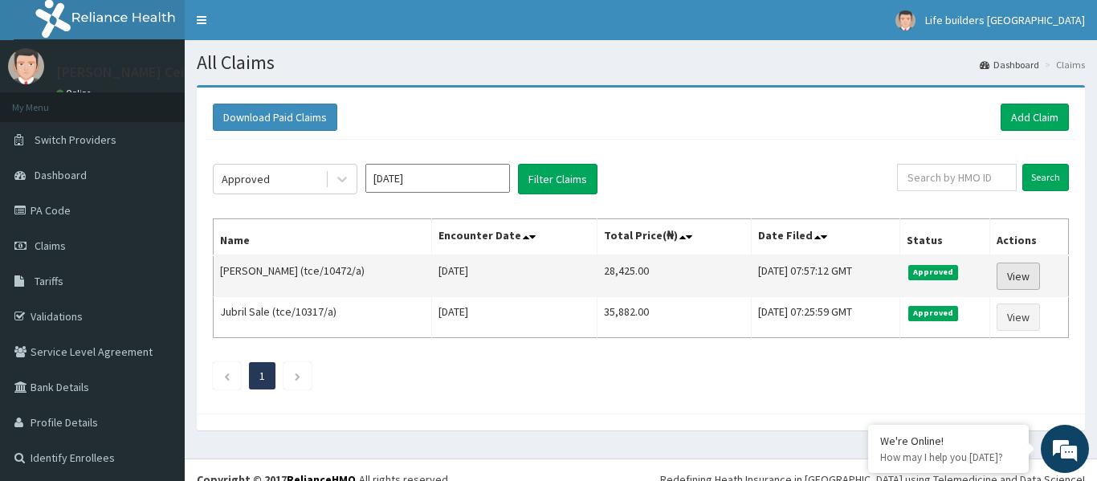
click at [1018, 280] on link "View" at bounding box center [1018, 276] width 43 height 27
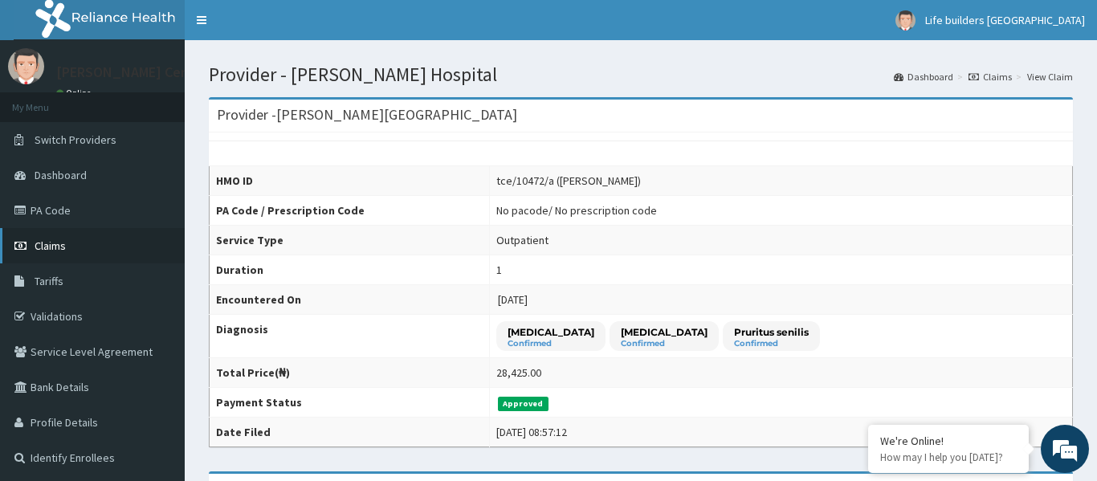
click at [43, 250] on span "Claims" at bounding box center [50, 246] width 31 height 14
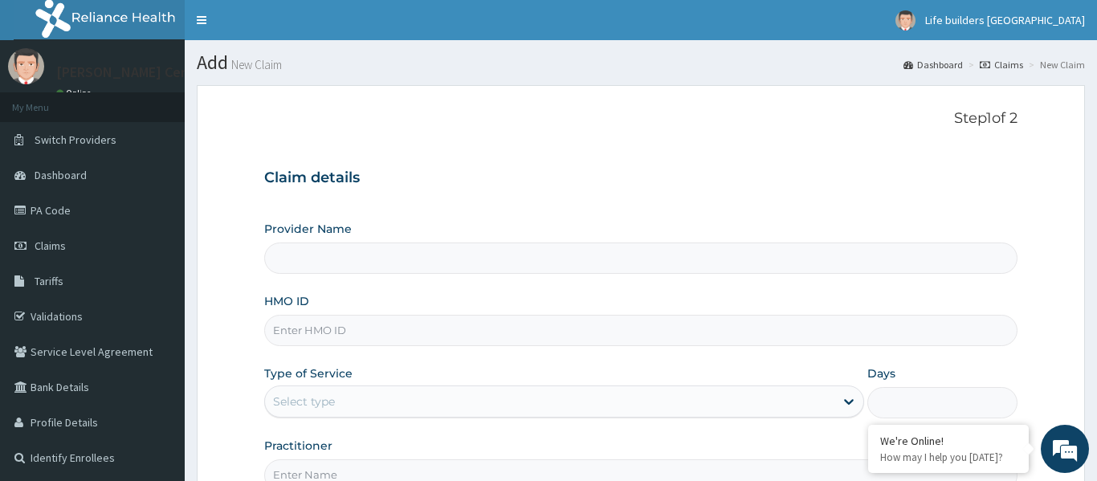
type input "[PERSON_NAME][GEOGRAPHIC_DATA]"
click at [394, 341] on input "HMO ID" at bounding box center [640, 330] width 753 height 31
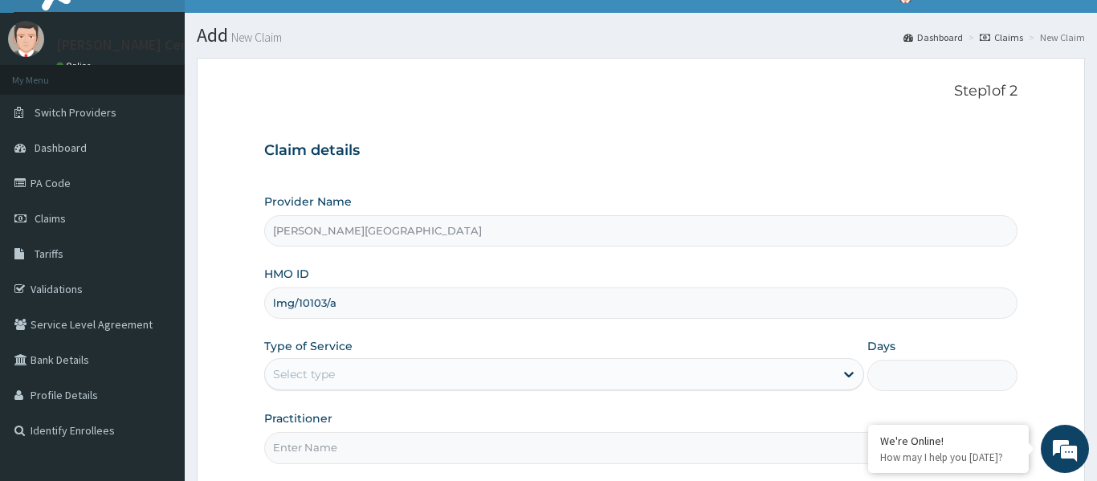
scroll to position [37, 0]
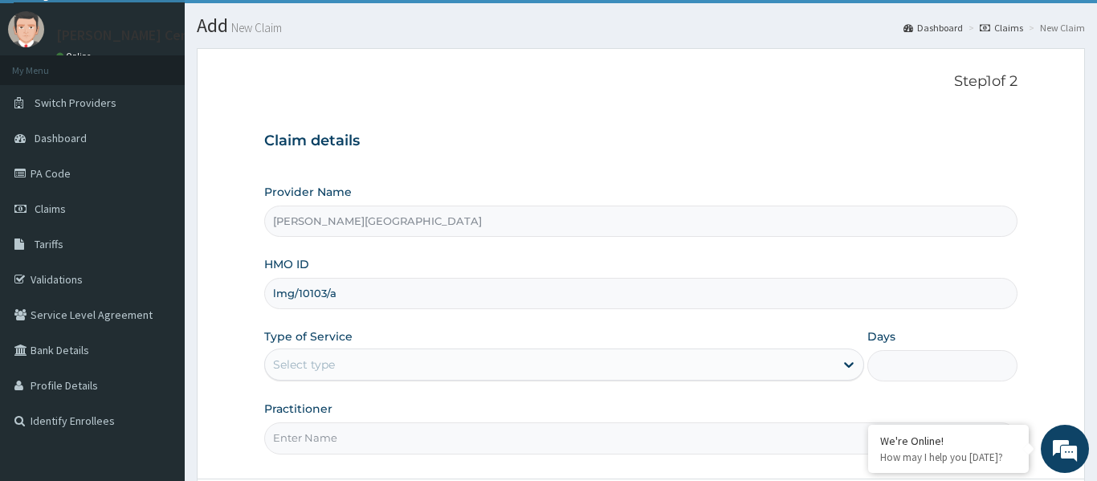
type input "lmg/10103/a"
click at [356, 373] on div "Select type" at bounding box center [550, 365] width 570 height 26
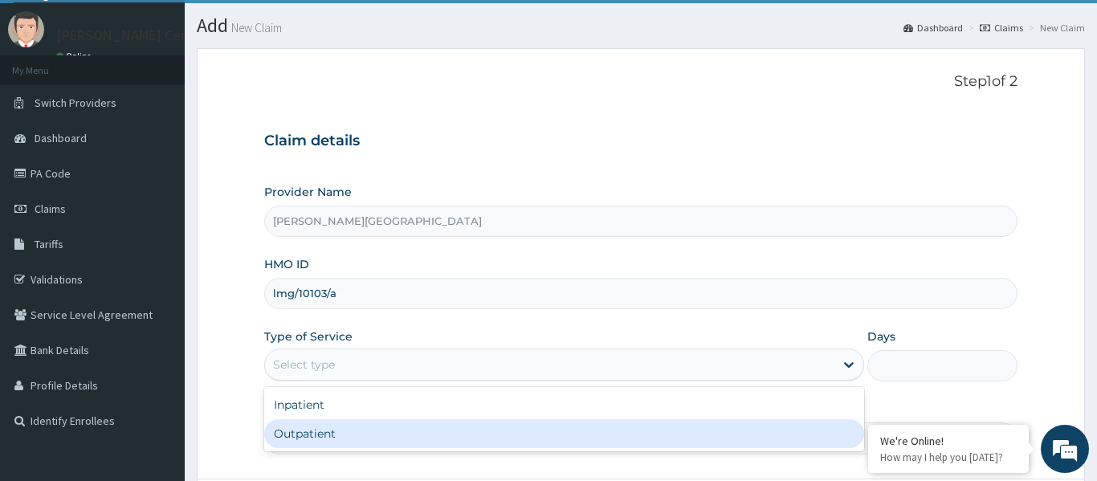
click at [320, 438] on div "Outpatient" at bounding box center [564, 433] width 601 height 29
type input "1"
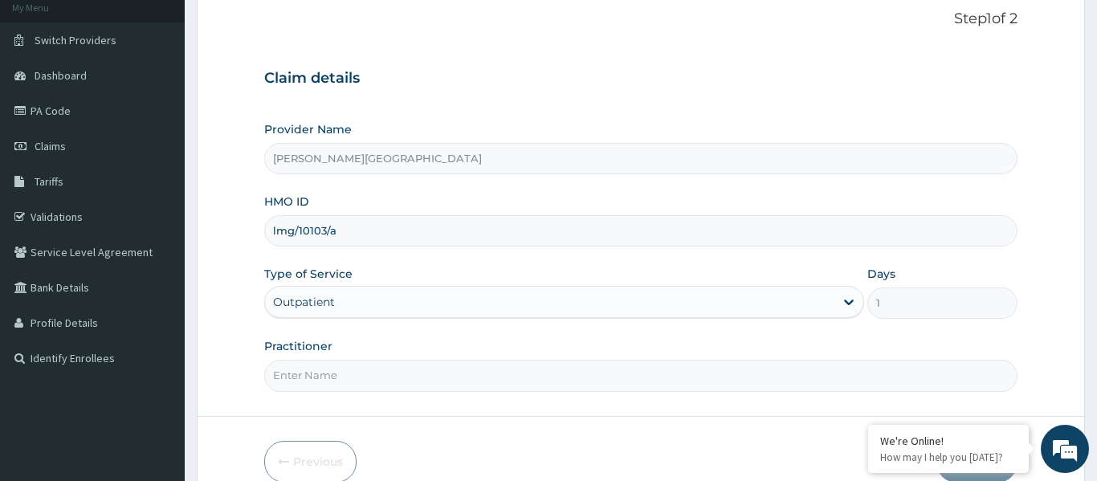
scroll to position [103, 0]
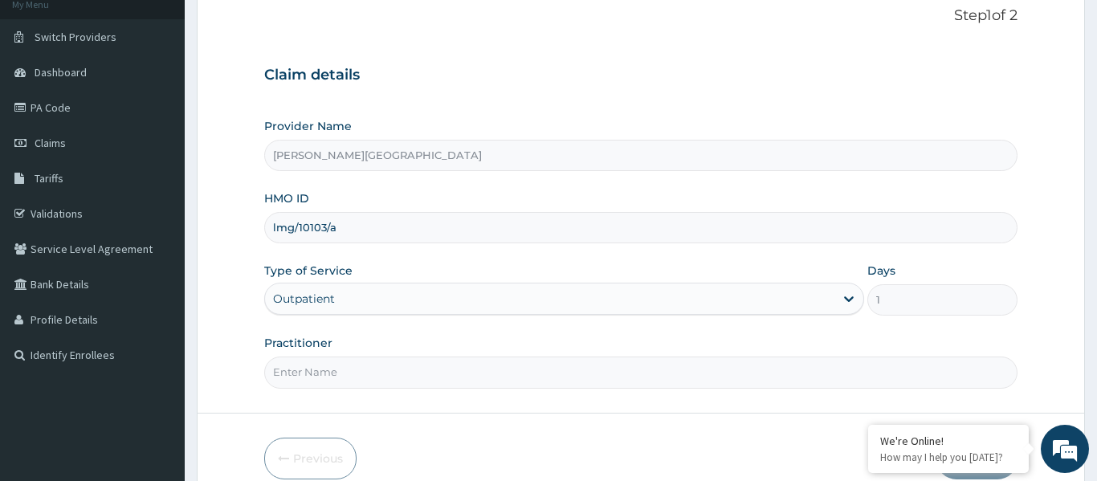
click at [338, 379] on input "Practitioner" at bounding box center [640, 372] width 753 height 31
type input "[PERSON_NAME]"
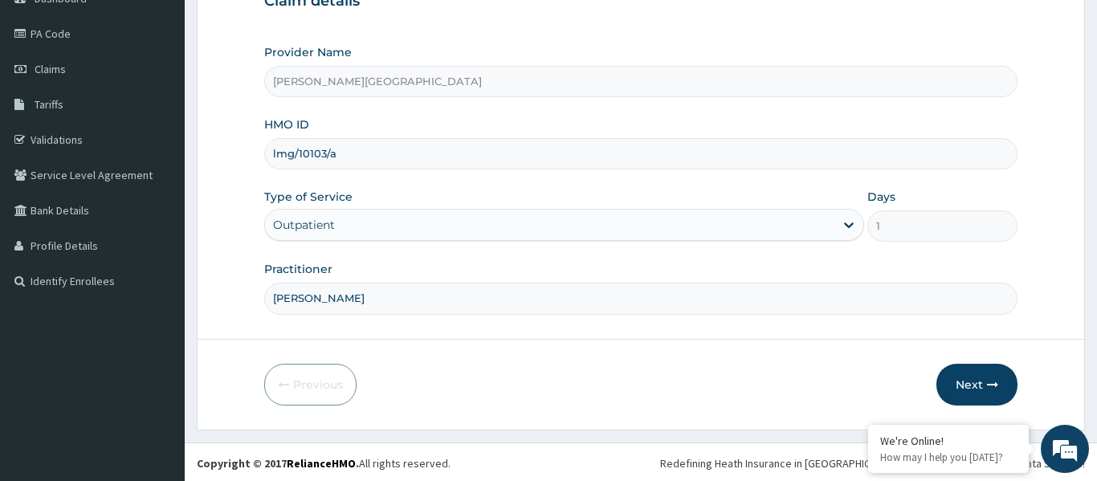
scroll to position [179, 0]
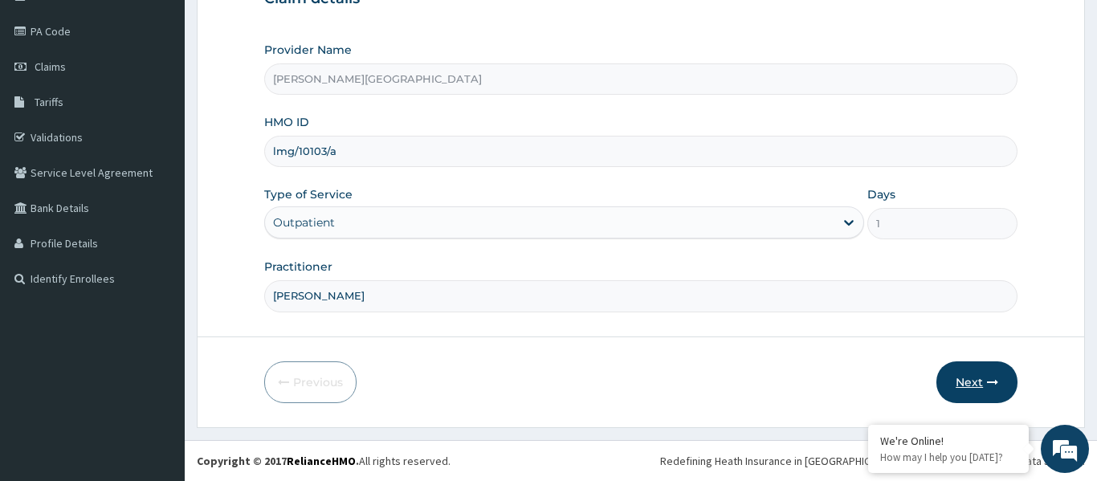
click at [966, 384] on button "Next" at bounding box center [976, 382] width 81 height 42
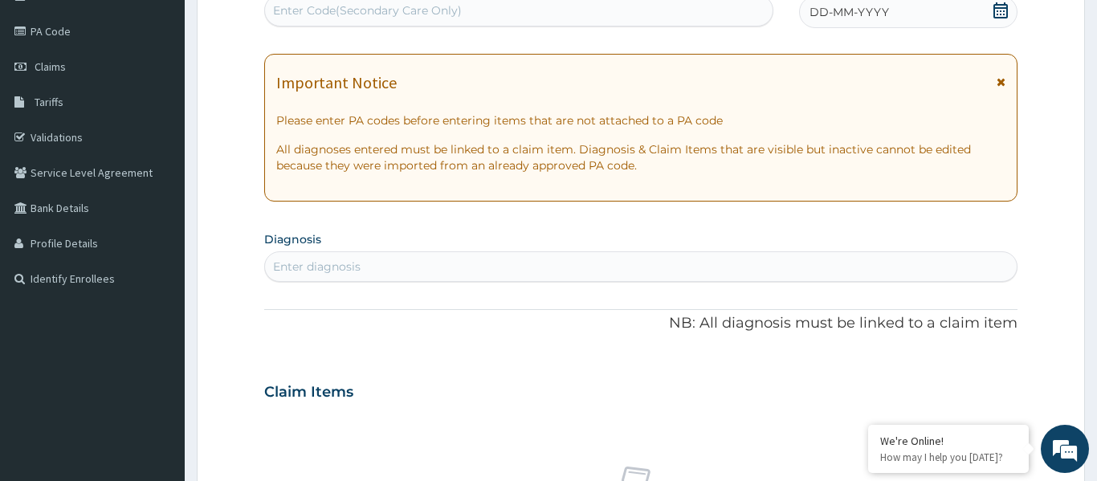
drag, startPoint x: 1005, startPoint y: 80, endPoint x: 1006, endPoint y: 47, distance: 33.0
click at [1004, 82] on icon at bounding box center [1001, 81] width 9 height 11
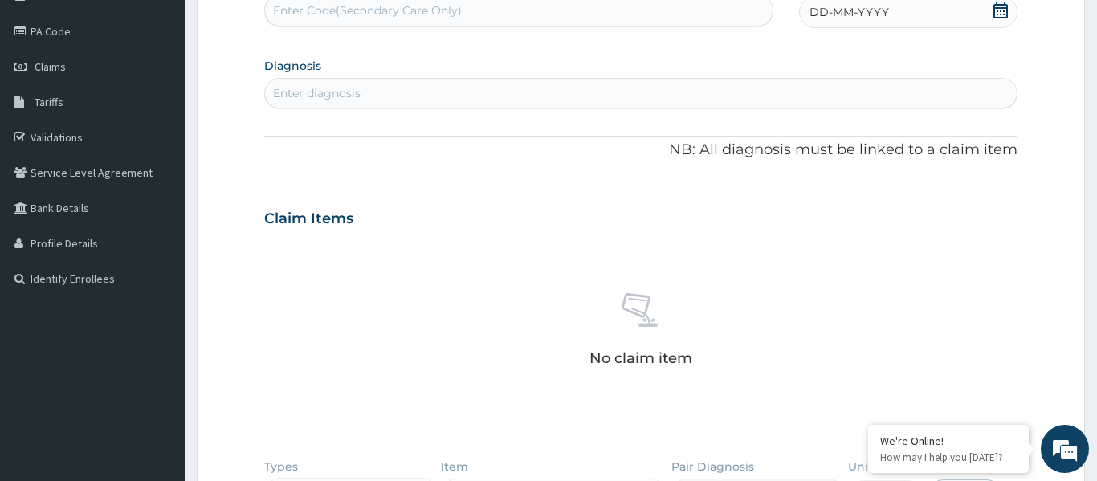
click at [998, 8] on icon at bounding box center [1000, 10] width 14 height 16
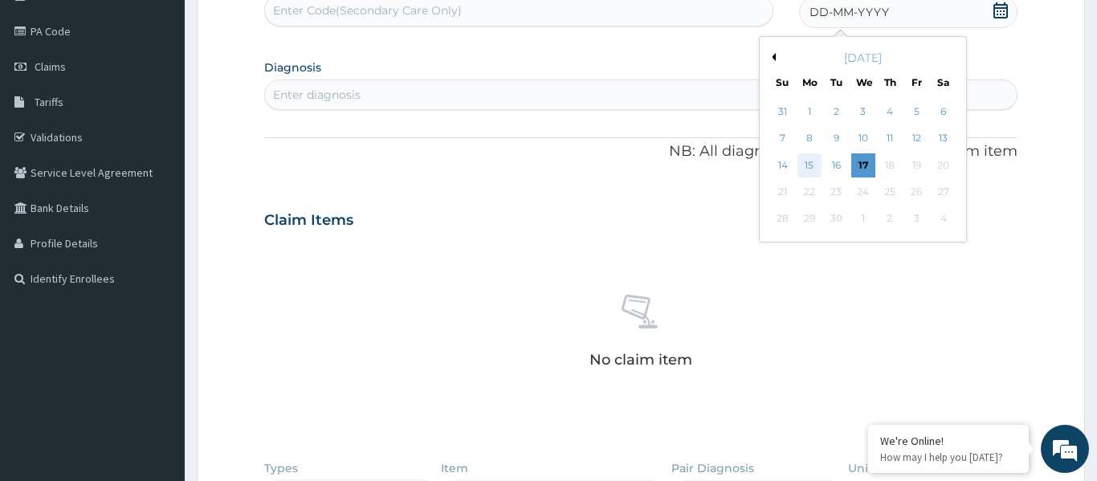
click at [812, 171] on div "15" at bounding box center [809, 165] width 24 height 24
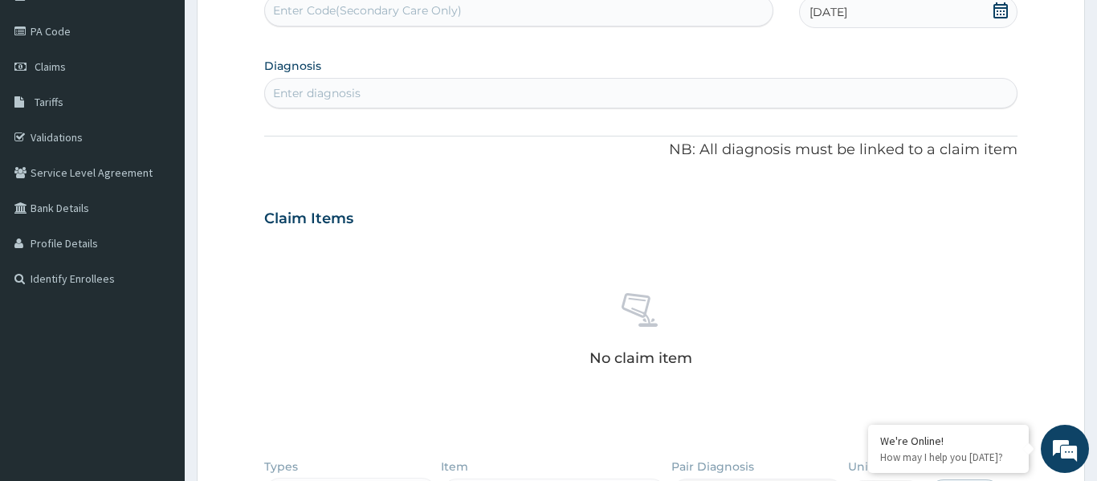
click at [466, 90] on div "Enter diagnosis" at bounding box center [641, 93] width 752 height 26
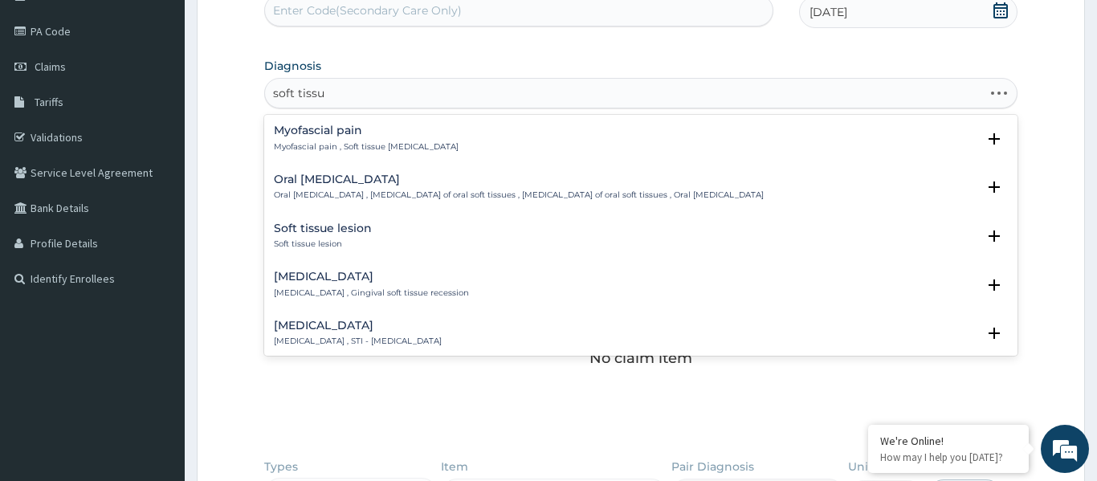
type input "soft tissue"
click at [283, 323] on h4 "[MEDICAL_DATA]" at bounding box center [358, 326] width 168 height 12
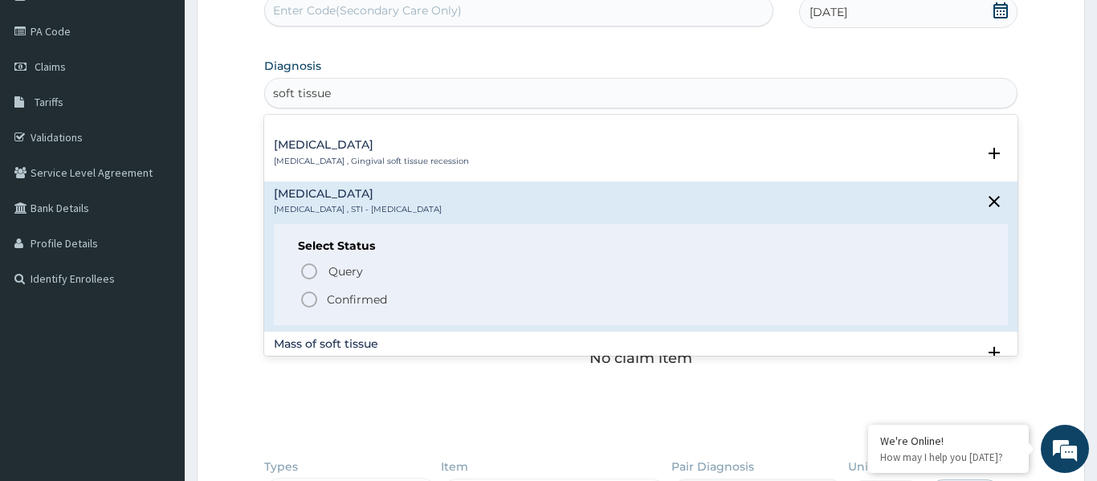
scroll to position [136, 0]
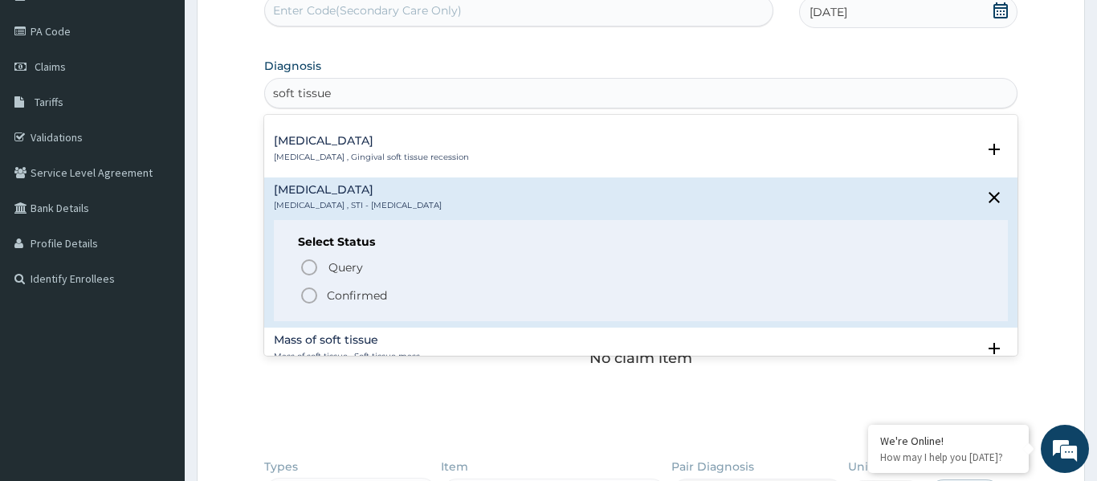
click at [310, 297] on icon "status option filled" at bounding box center [309, 295] width 19 height 19
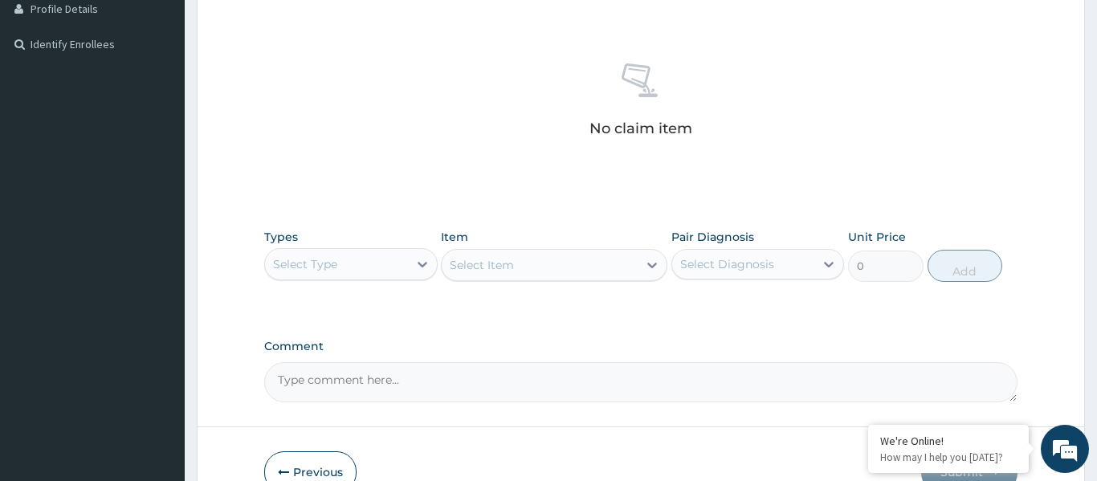
scroll to position [424, 0]
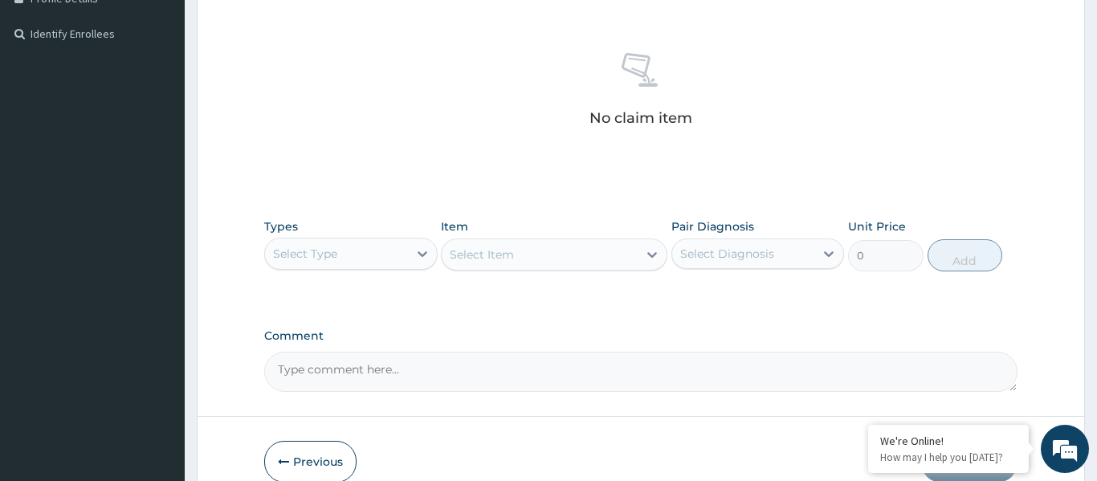
click at [328, 253] on div "Select Type" at bounding box center [305, 254] width 64 height 16
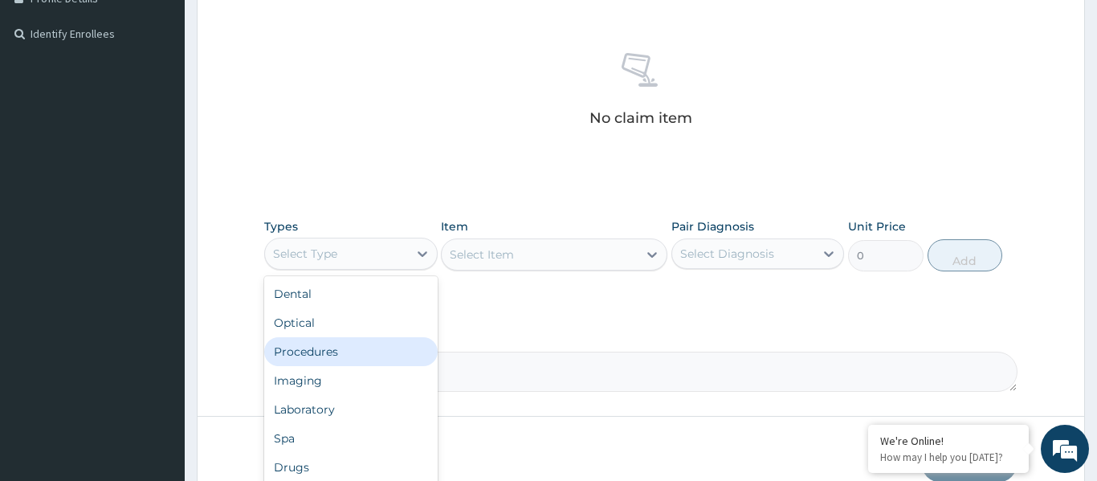
click at [314, 349] on div "Procedures" at bounding box center [350, 351] width 173 height 29
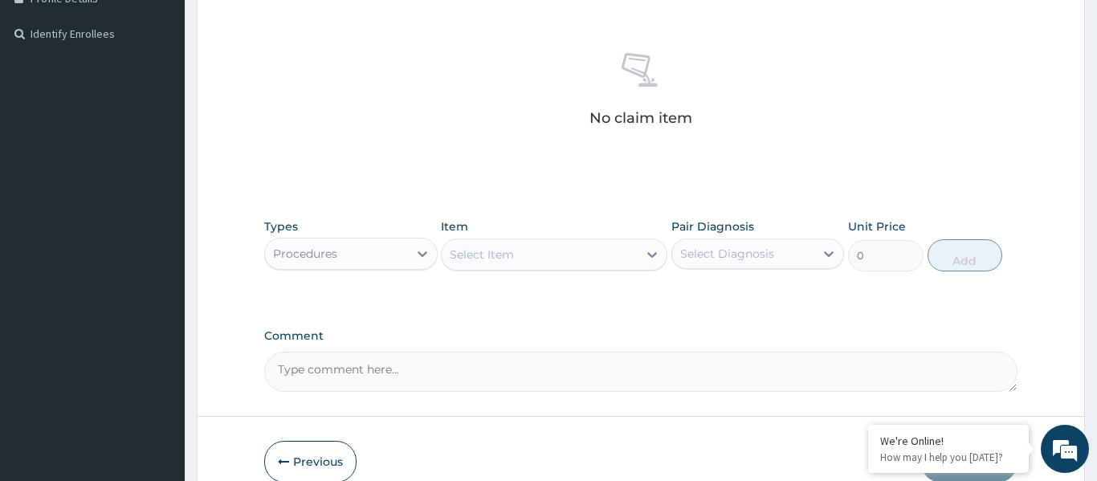
click at [512, 263] on div "Select Item" at bounding box center [540, 255] width 196 height 26
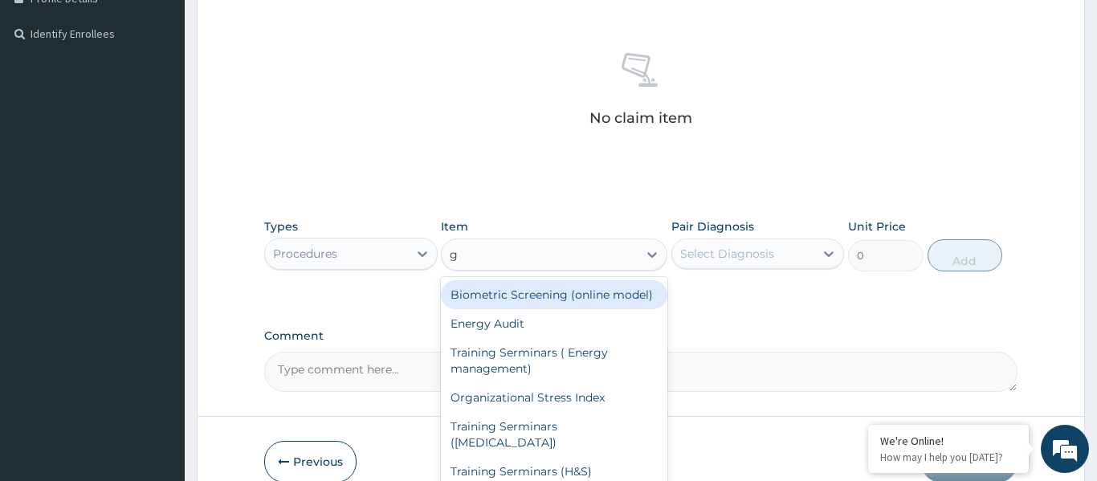
type input "gp"
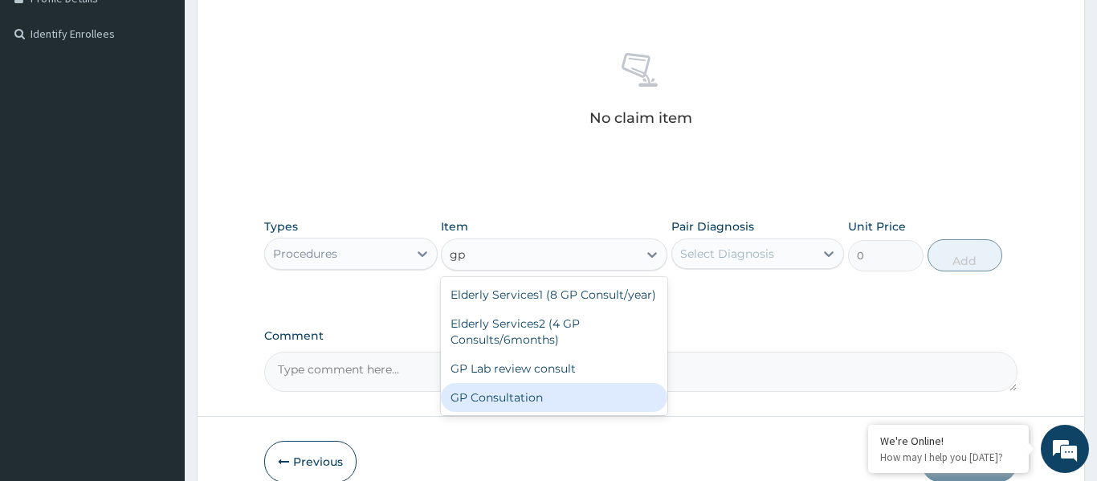
click at [525, 402] on div "GP Consultation" at bounding box center [554, 397] width 226 height 29
type input "1750"
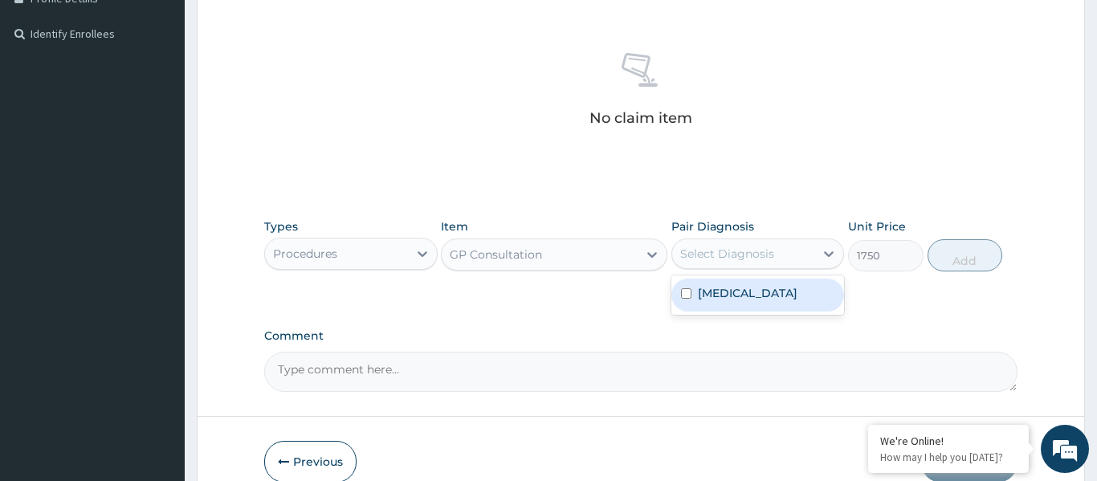
click at [728, 249] on div "Select Diagnosis" at bounding box center [727, 254] width 94 height 16
drag, startPoint x: 742, startPoint y: 298, endPoint x: 862, endPoint y: 288, distance: 120.1
click at [746, 298] on label "[MEDICAL_DATA]" at bounding box center [748, 293] width 100 height 16
checkbox input "true"
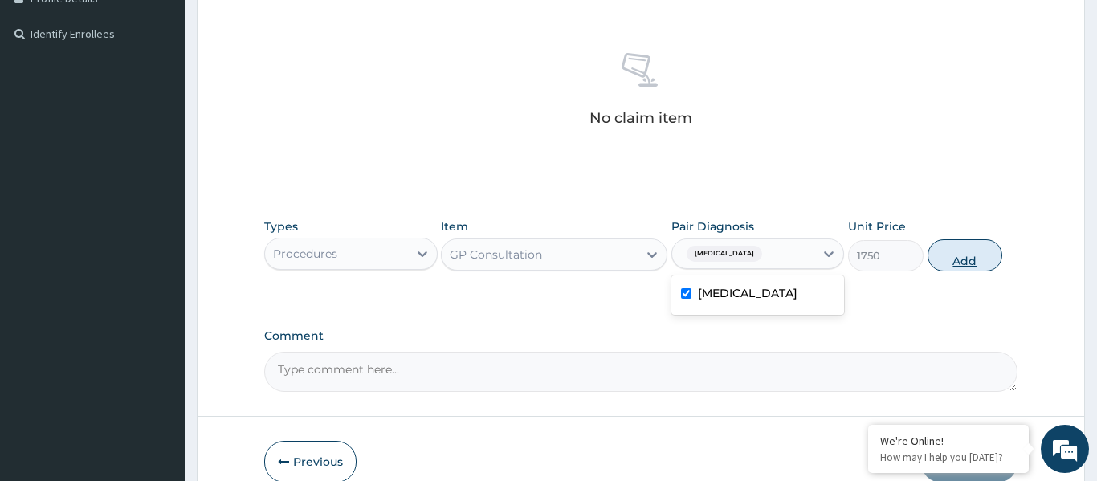
click at [960, 260] on button "Add" at bounding box center [965, 255] width 75 height 32
type input "0"
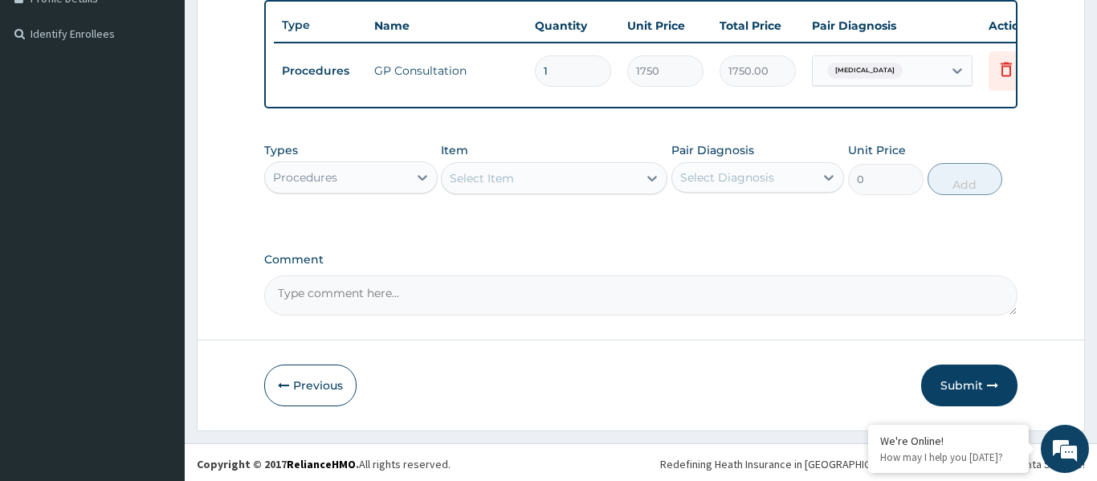
click at [519, 169] on div "Select Item" at bounding box center [540, 178] width 196 height 26
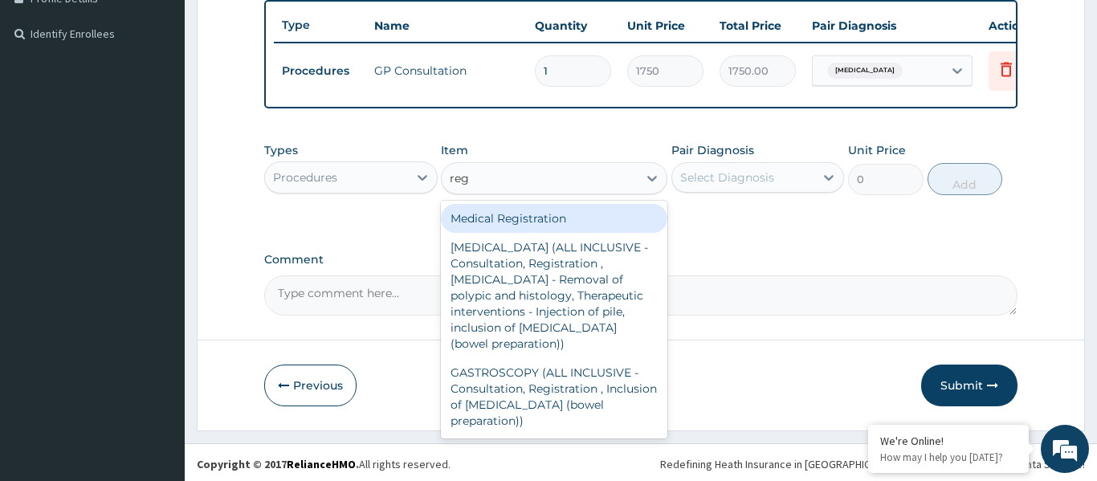
type input "regi"
click at [535, 222] on div "Medical Registration" at bounding box center [554, 218] width 226 height 29
type input "5000"
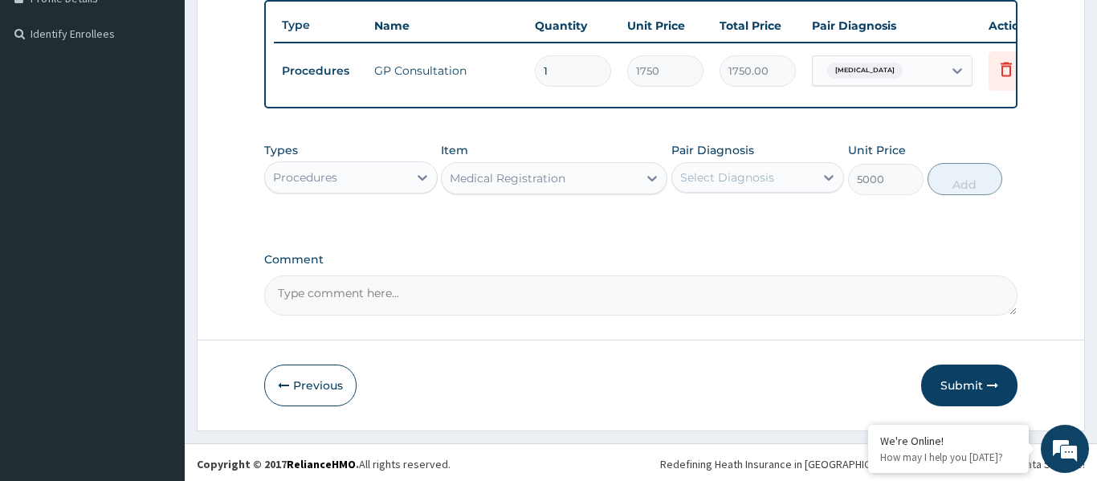
click at [708, 187] on div "Select Diagnosis" at bounding box center [743, 178] width 143 height 26
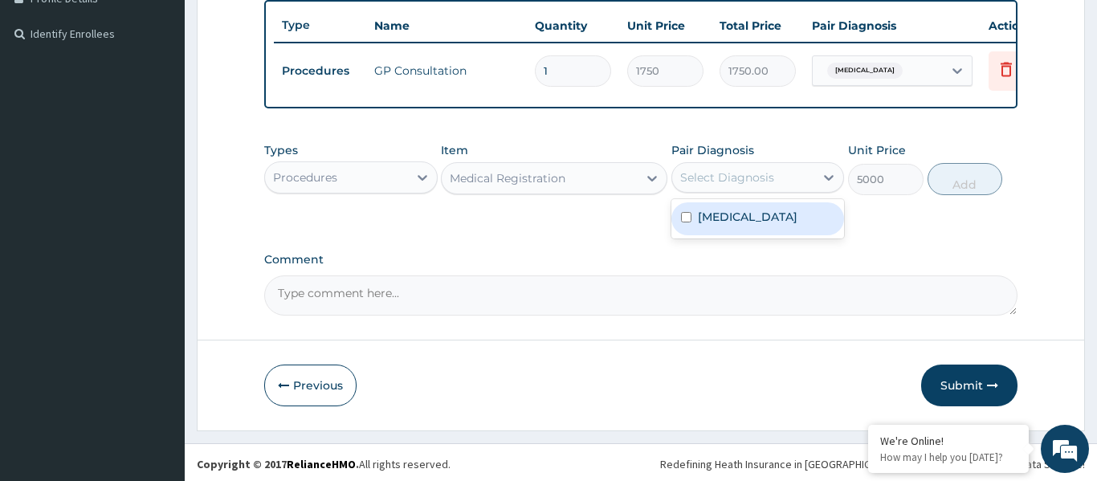
click at [718, 220] on label "[MEDICAL_DATA]" at bounding box center [748, 217] width 100 height 16
checkbox input "true"
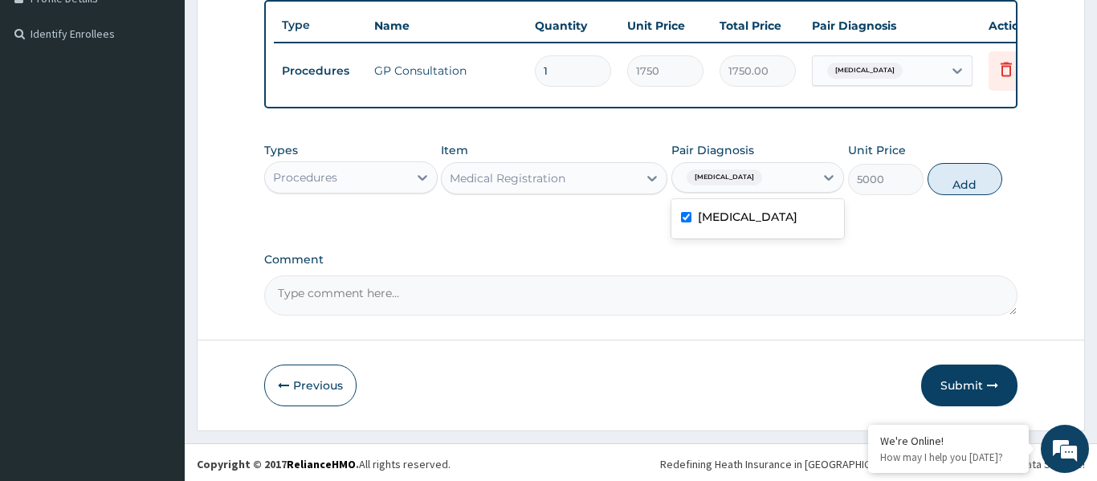
click at [956, 185] on button "Add" at bounding box center [965, 179] width 75 height 32
type input "0"
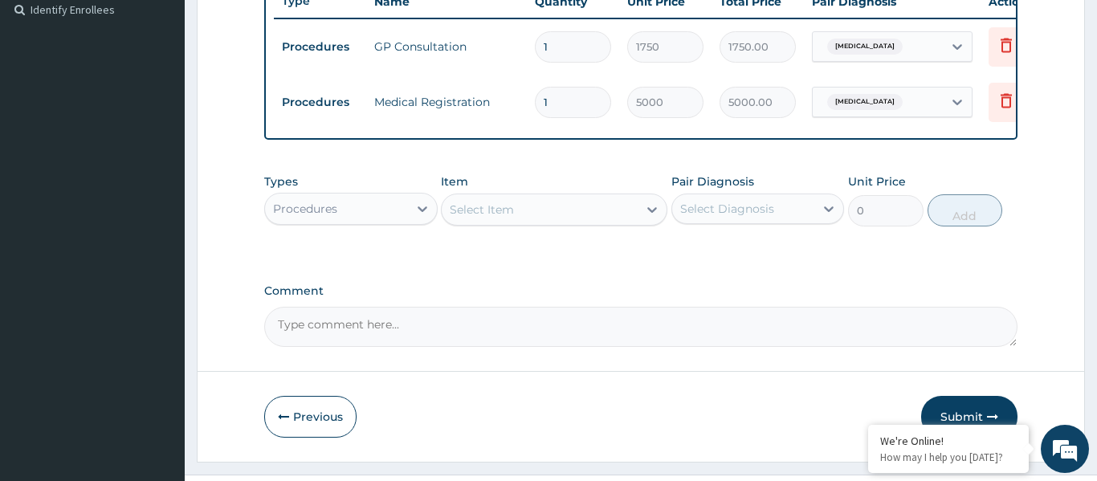
scroll to position [449, 0]
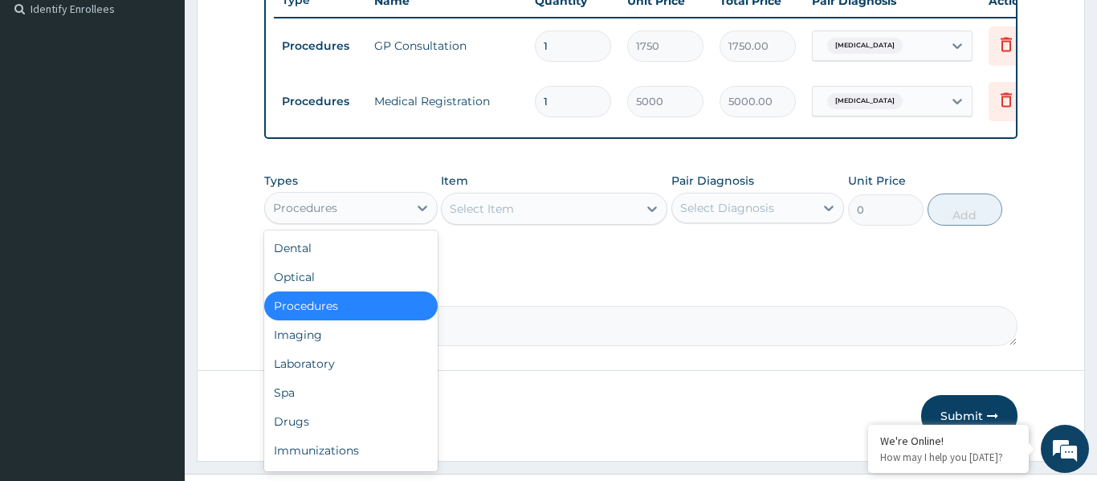
click at [368, 219] on div "Procedures" at bounding box center [336, 208] width 143 height 26
click at [291, 422] on div "Drugs" at bounding box center [350, 421] width 173 height 29
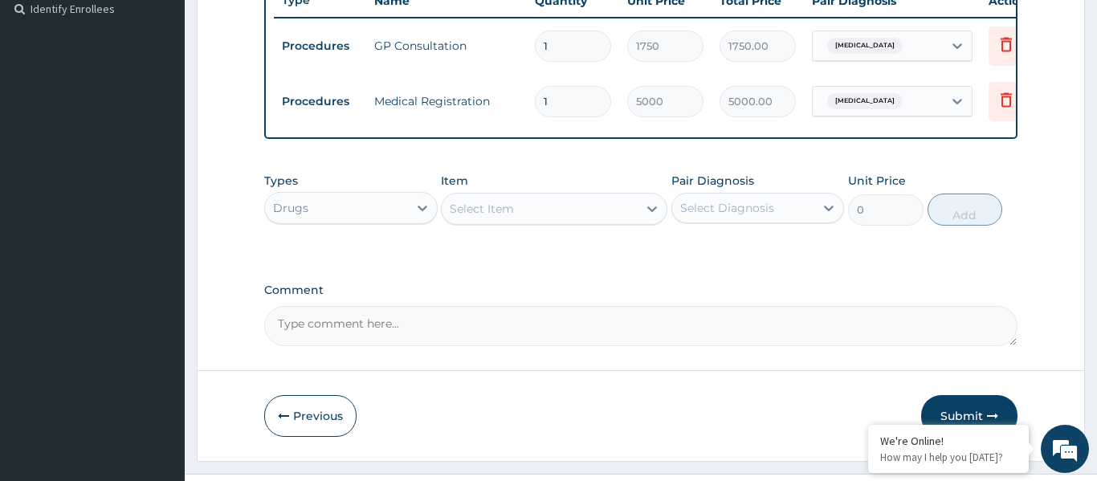
click at [591, 207] on div "Select Item" at bounding box center [540, 209] width 196 height 26
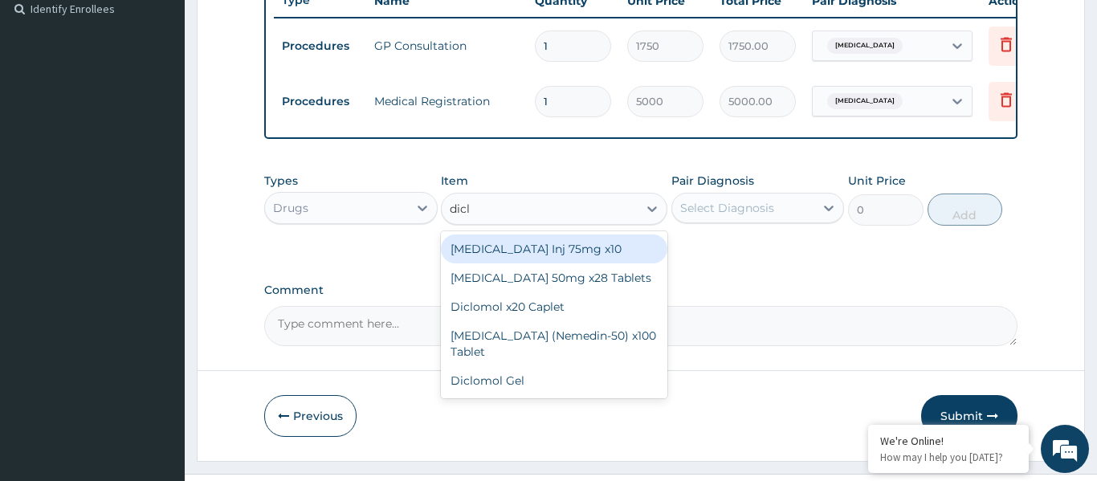
type input "diclo"
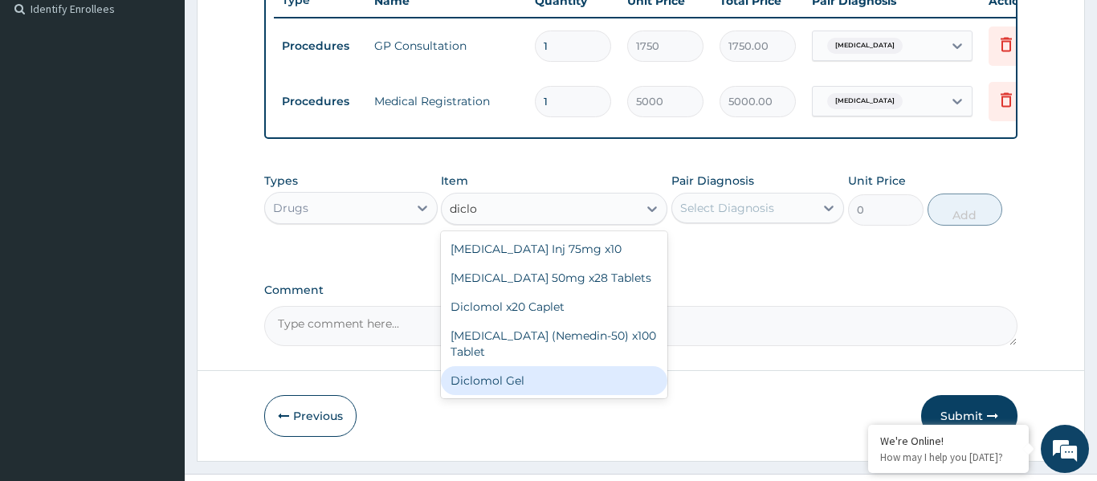
click at [489, 395] on div "Diclomol Gel" at bounding box center [554, 380] width 226 height 29
type input "600"
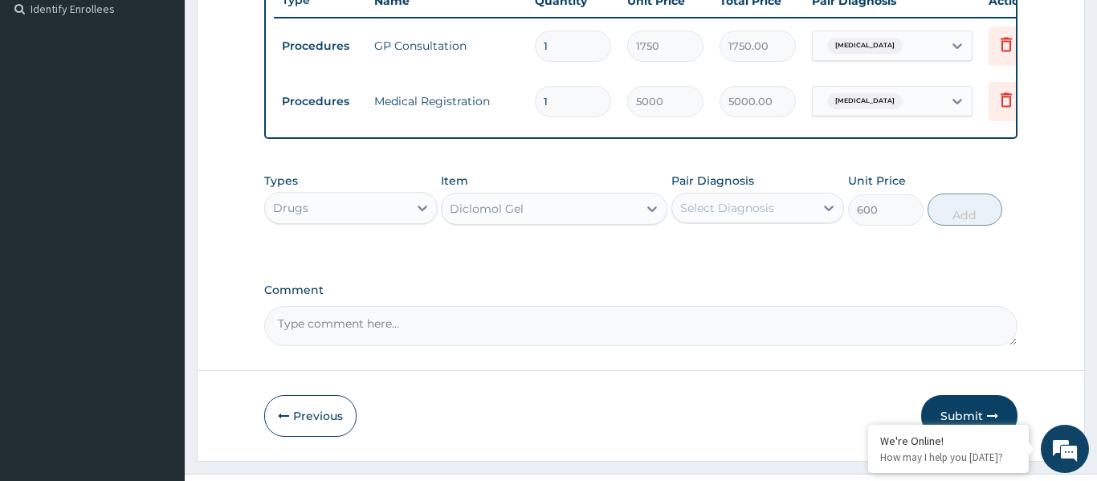
click at [728, 209] on div "Select Diagnosis" at bounding box center [727, 208] width 94 height 16
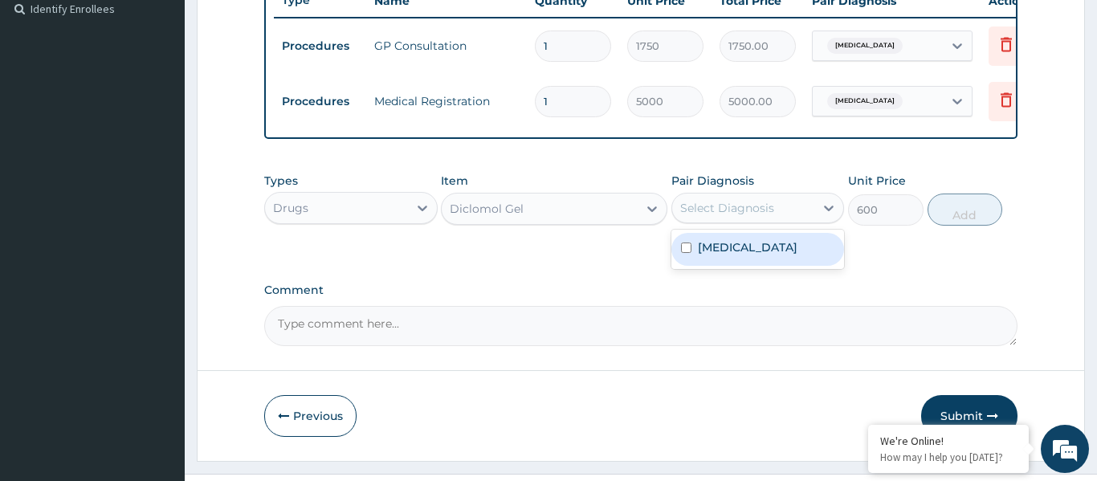
click at [742, 245] on label "[MEDICAL_DATA]" at bounding box center [748, 247] width 100 height 16
checkbox input "true"
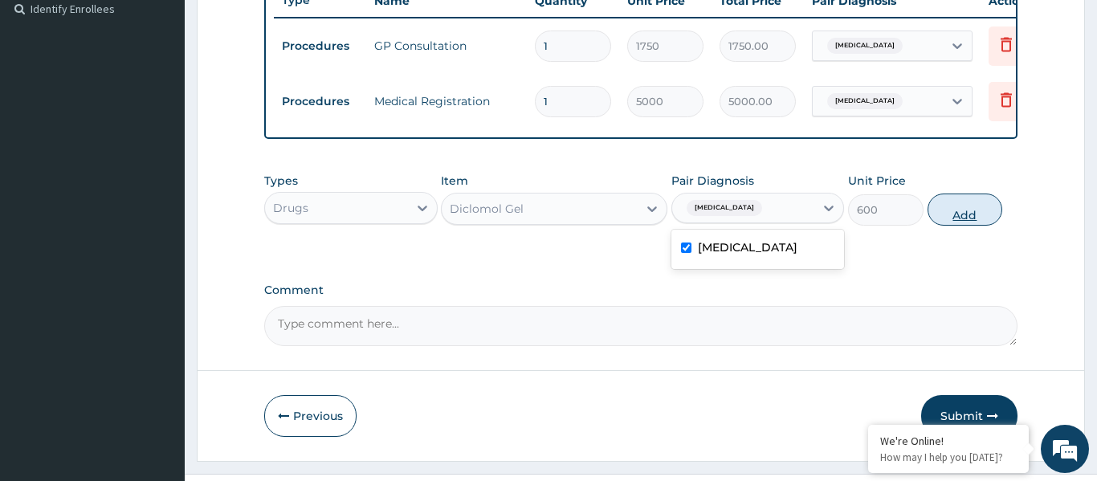
click at [958, 218] on button "Add" at bounding box center [965, 210] width 75 height 32
type input "0"
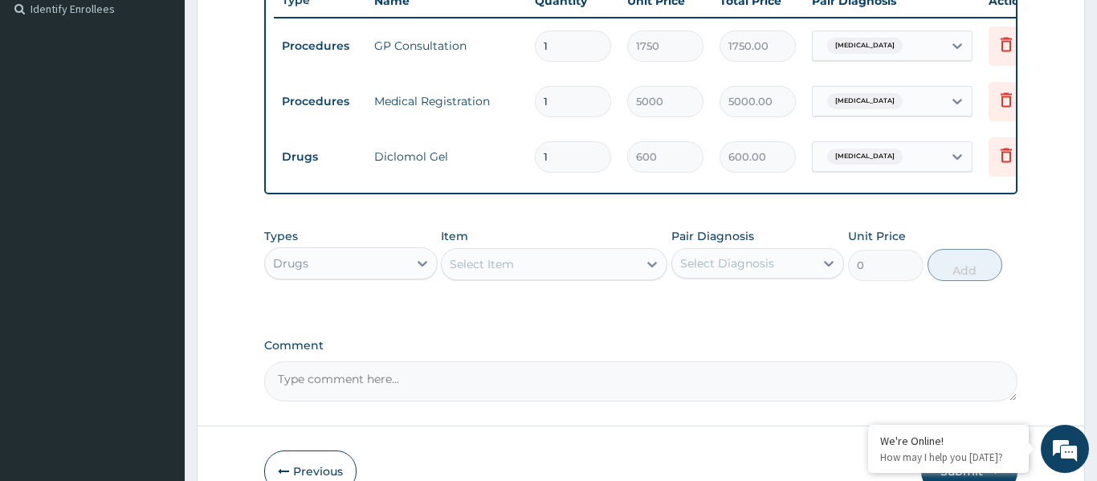
click at [524, 265] on div "Select Item" at bounding box center [540, 264] width 196 height 26
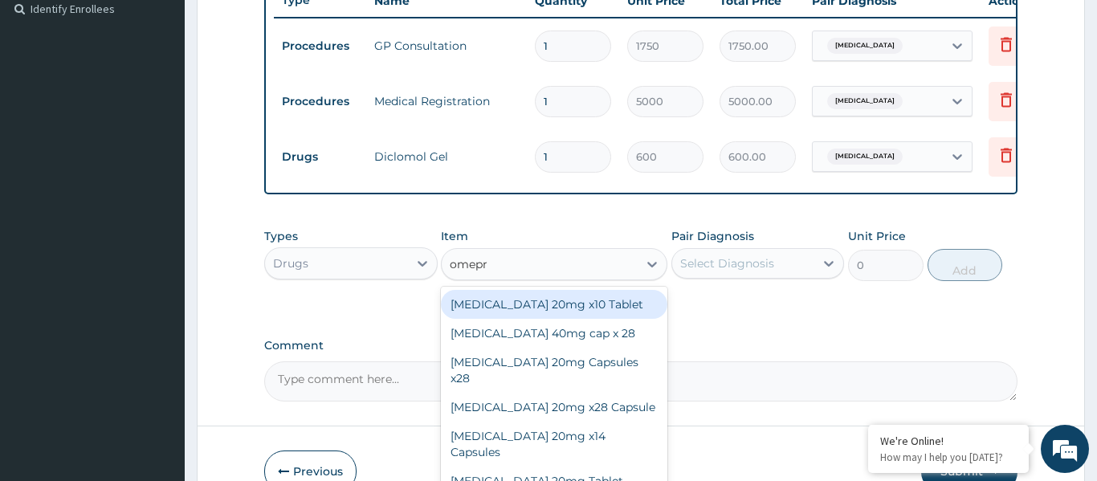
type input "omepra"
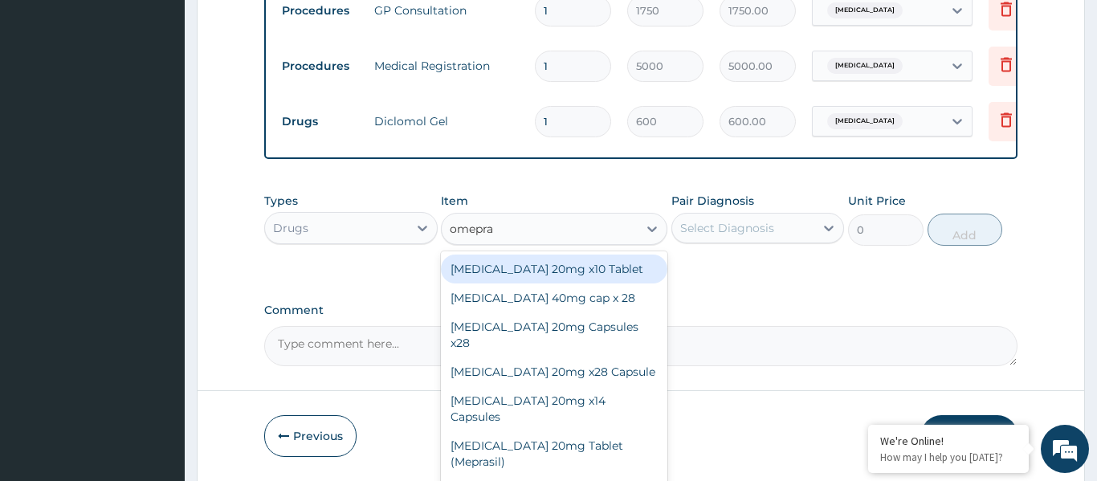
scroll to position [490, 0]
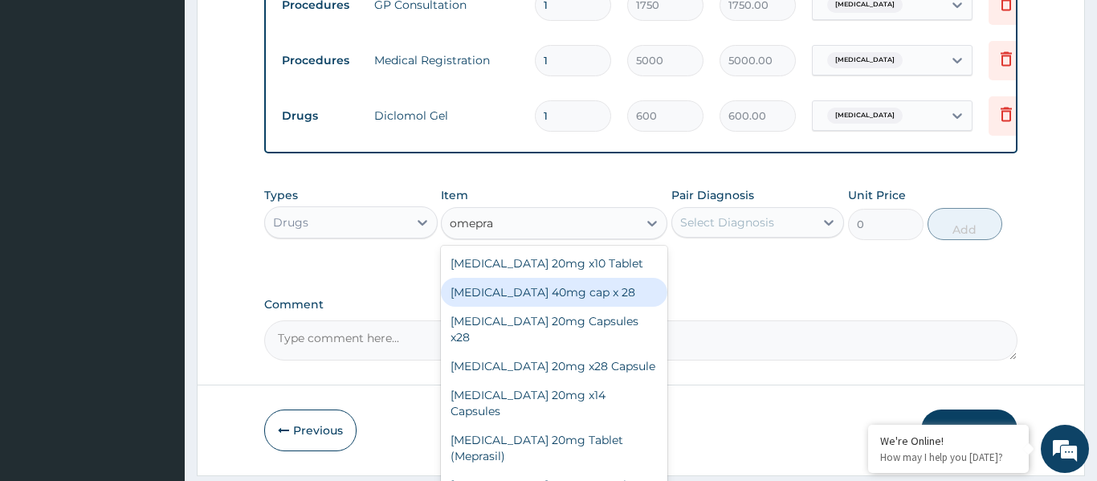
click at [557, 290] on div "[MEDICAL_DATA] 40mg cap x 28" at bounding box center [554, 292] width 226 height 29
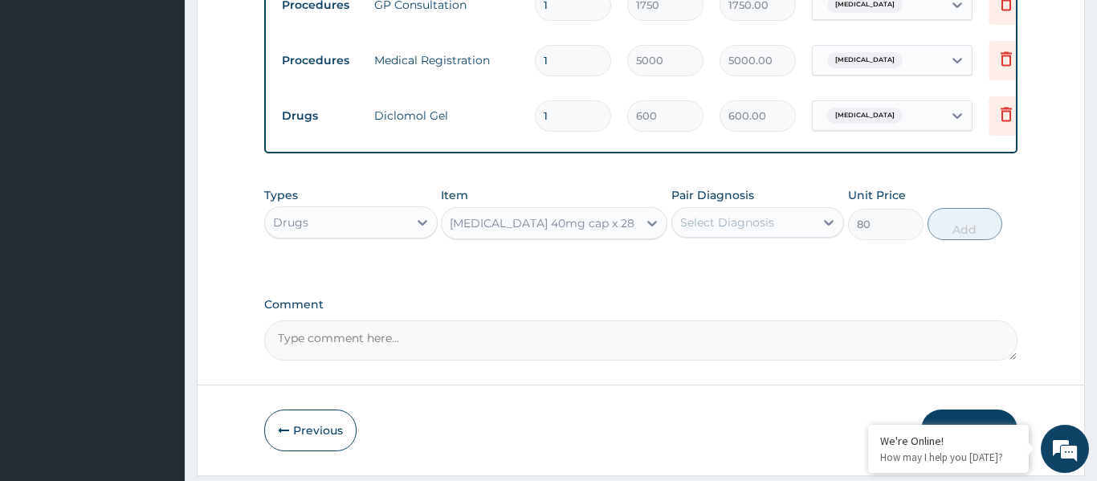
click at [592, 222] on div "[MEDICAL_DATA] 40mg cap x 28" at bounding box center [542, 223] width 185 height 16
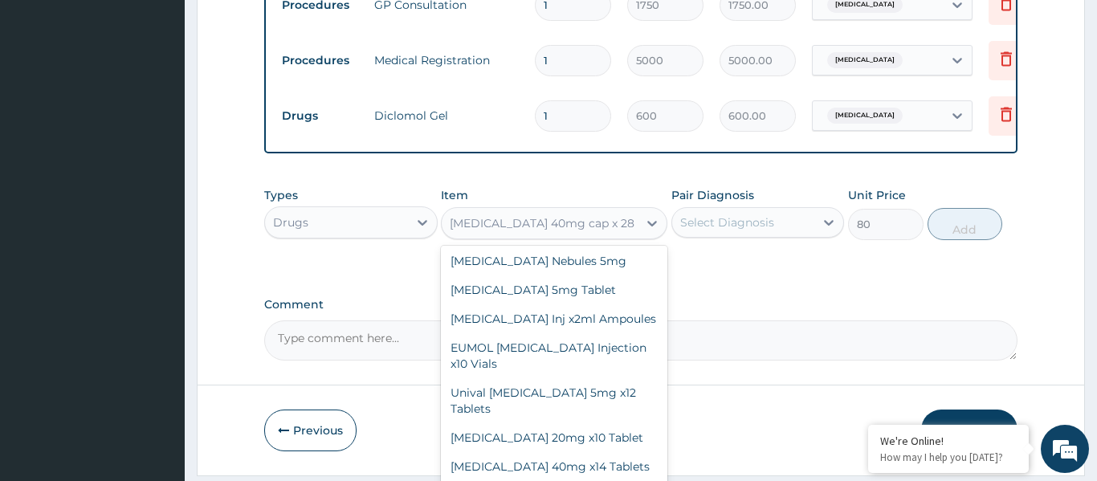
scroll to position [2052, 0]
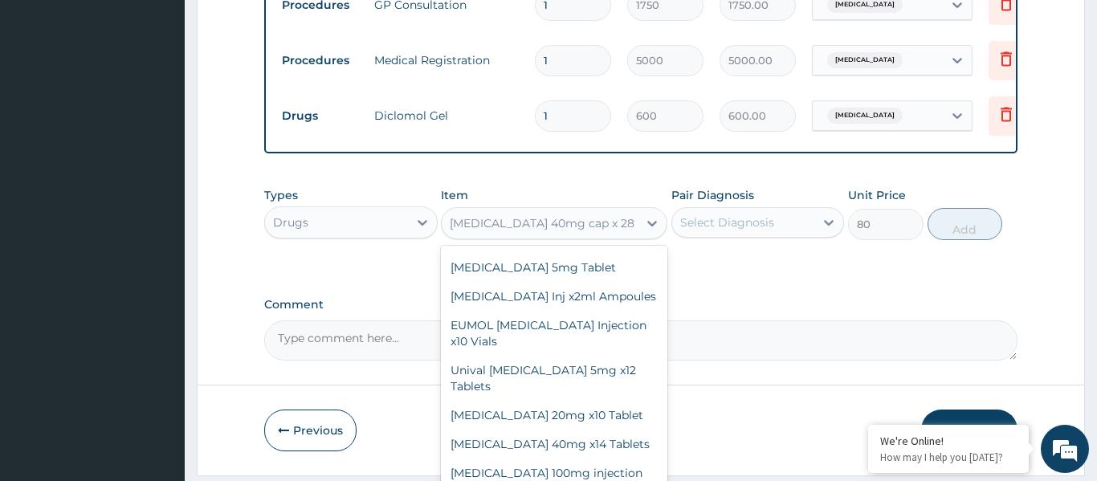
type input "1700"
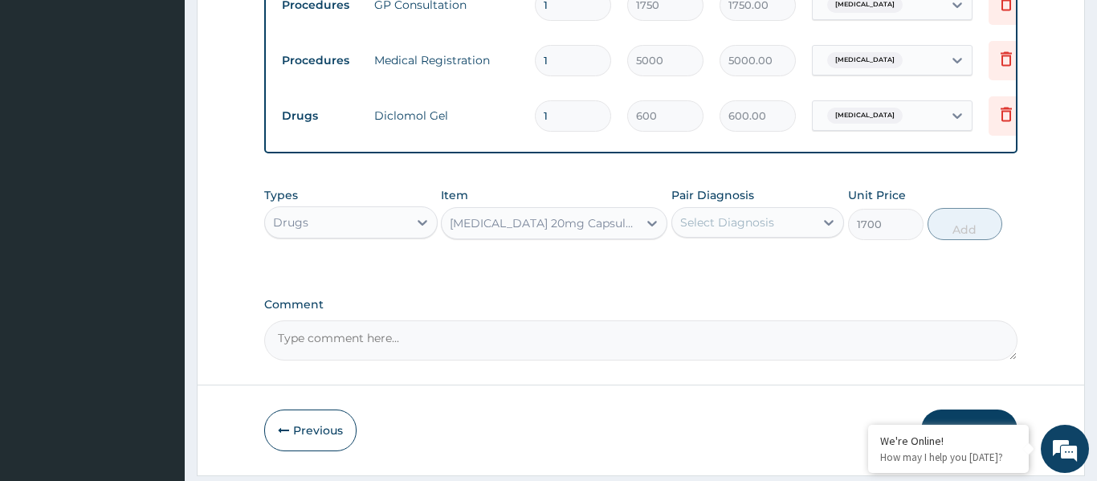
click at [582, 226] on div "[MEDICAL_DATA] 20mg Capsules x28" at bounding box center [545, 223] width 190 height 16
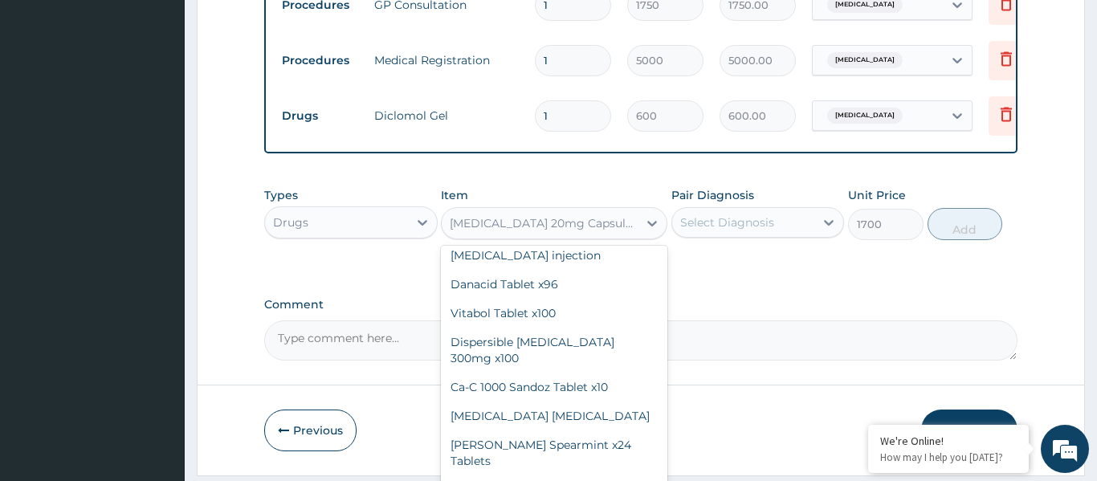
scroll to position [2442, 0]
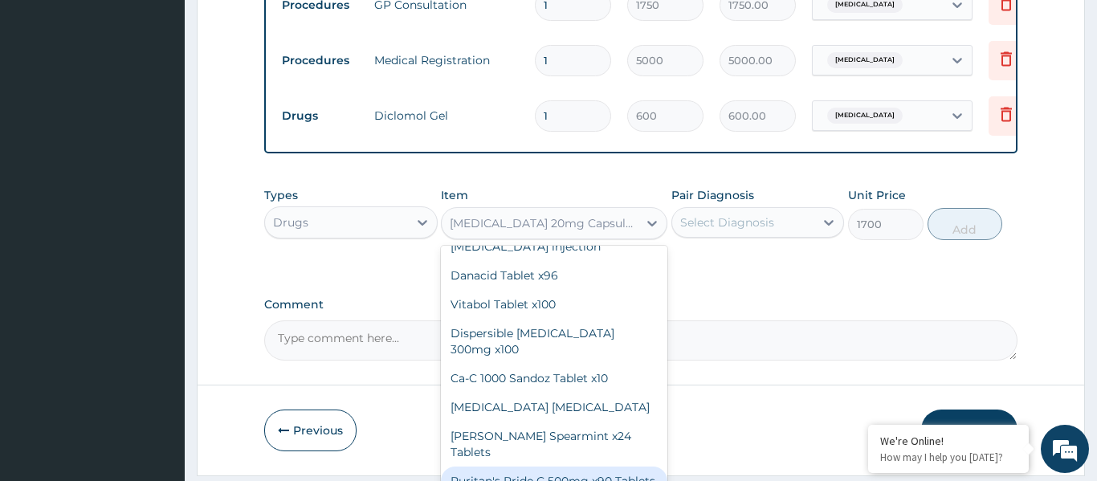
click at [577, 222] on div "[MEDICAL_DATA] 20mg Capsules x28" at bounding box center [545, 223] width 190 height 16
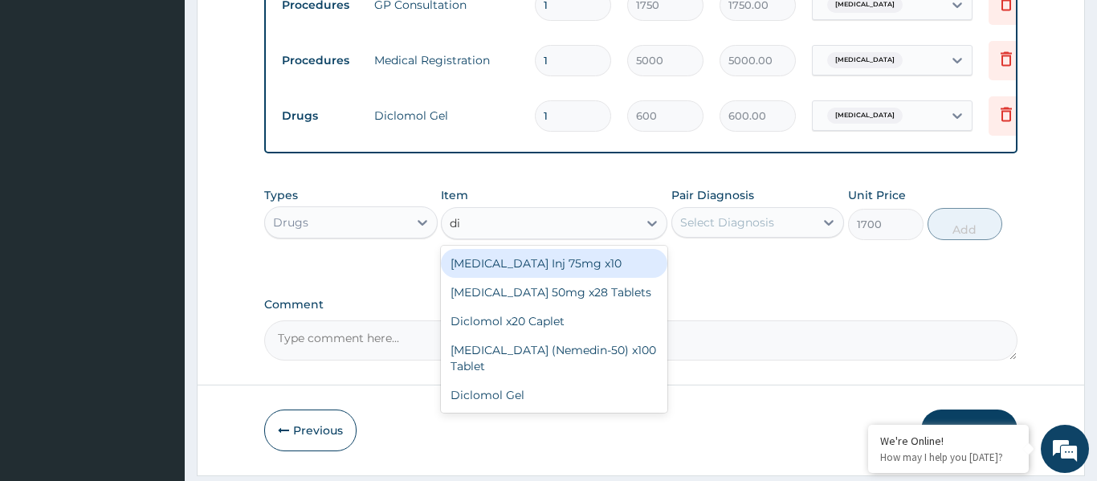
type input "d"
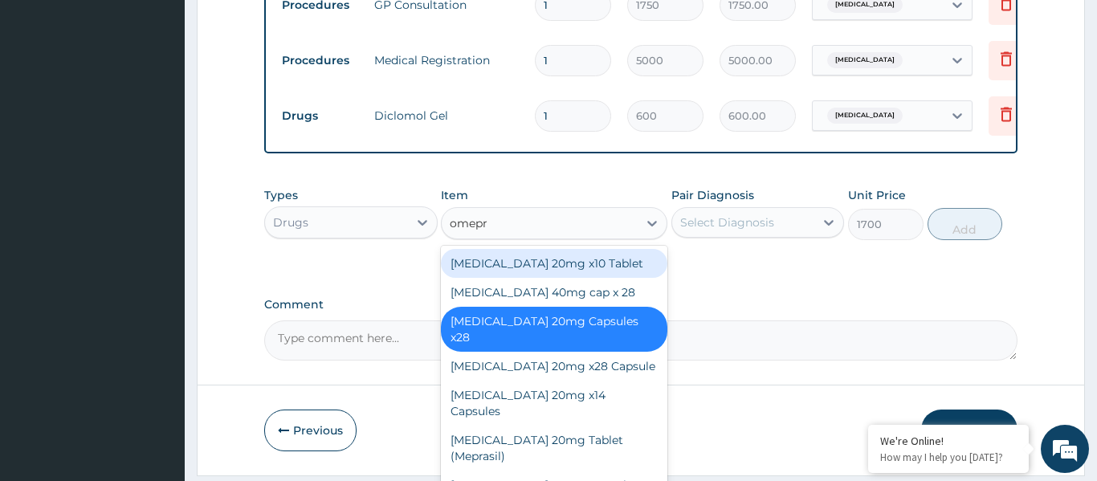
type input "omepra"
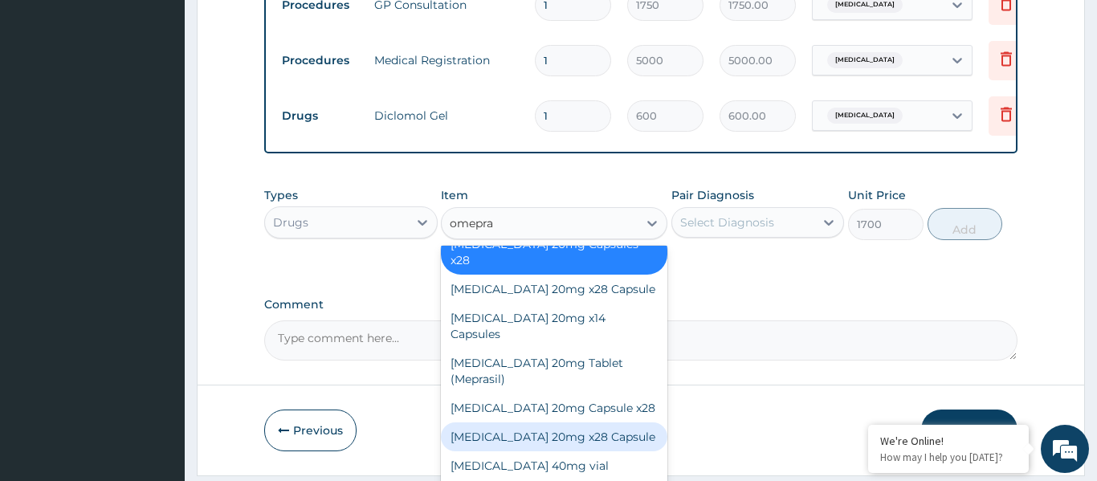
scroll to position [84, 0]
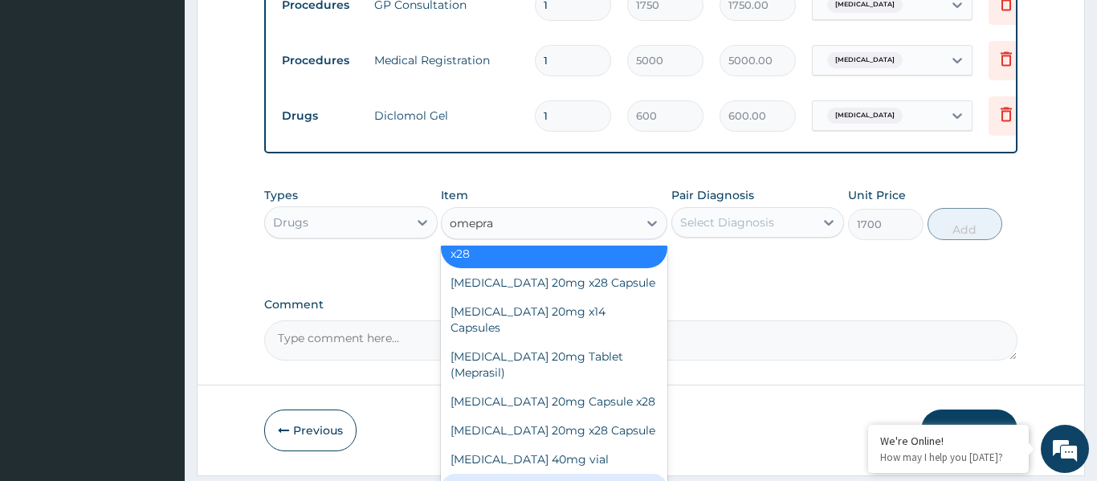
click at [583, 474] on div "Tab [MEDICAL_DATA] 20mg tab" at bounding box center [554, 488] width 226 height 29
type input "130"
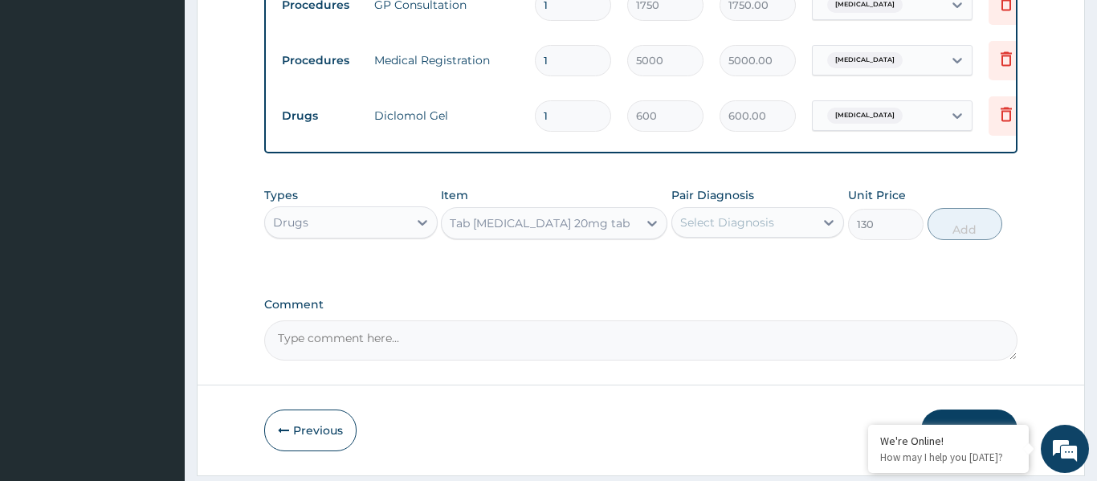
click at [741, 233] on div "Select Diagnosis" at bounding box center [743, 223] width 143 height 26
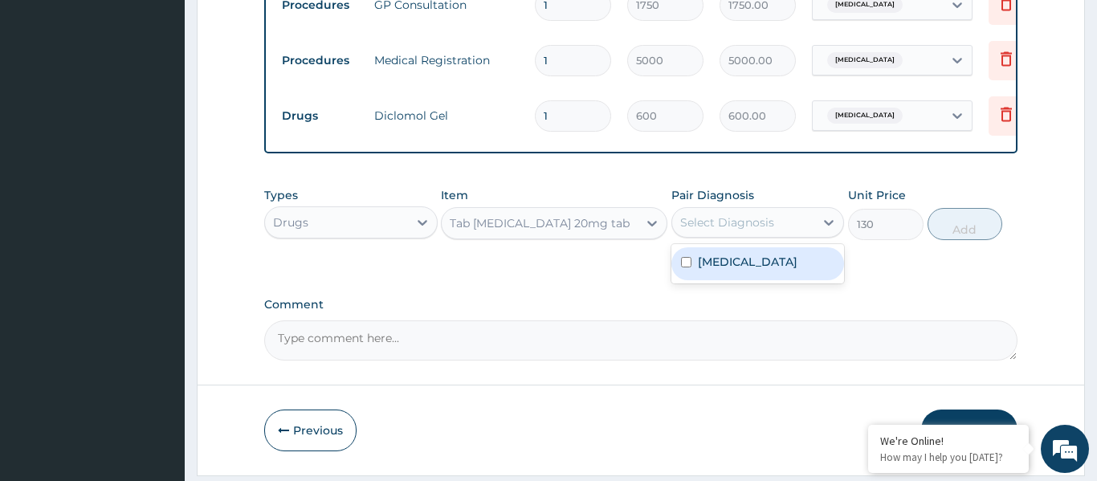
click at [737, 263] on label "[MEDICAL_DATA]" at bounding box center [748, 262] width 100 height 16
checkbox input "true"
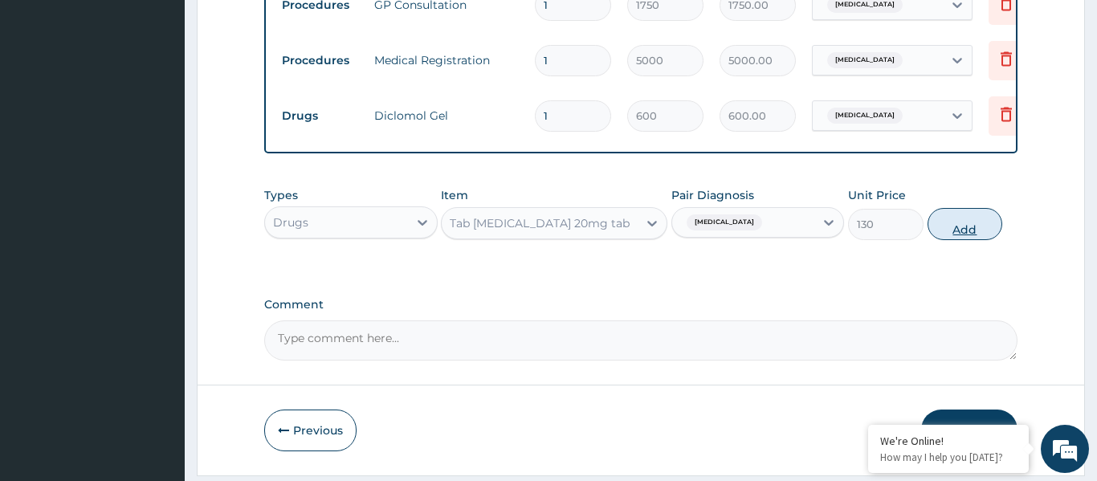
click at [962, 224] on button "Add" at bounding box center [965, 224] width 75 height 32
type input "0"
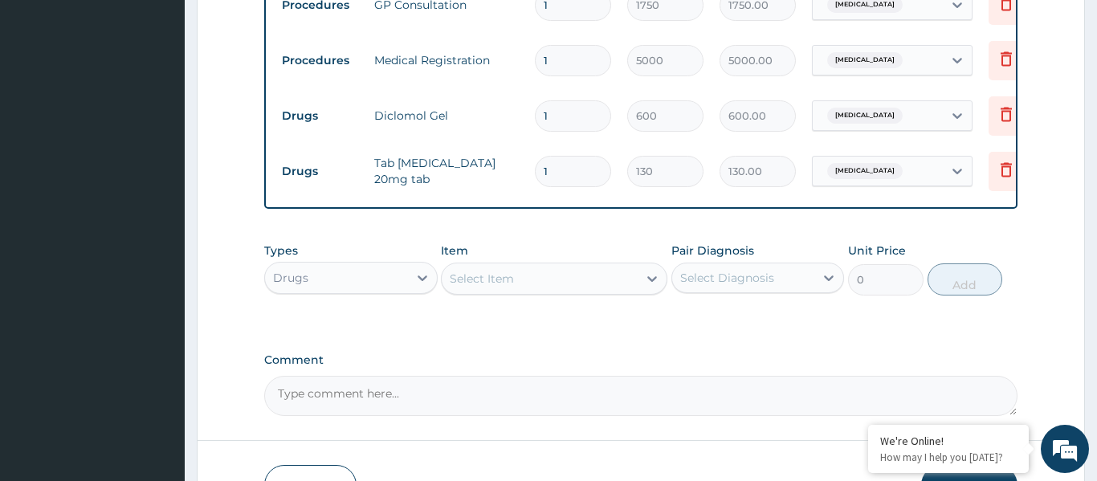
type input "0.00"
type input "2"
type input "260.00"
type input "20"
type input "2600.00"
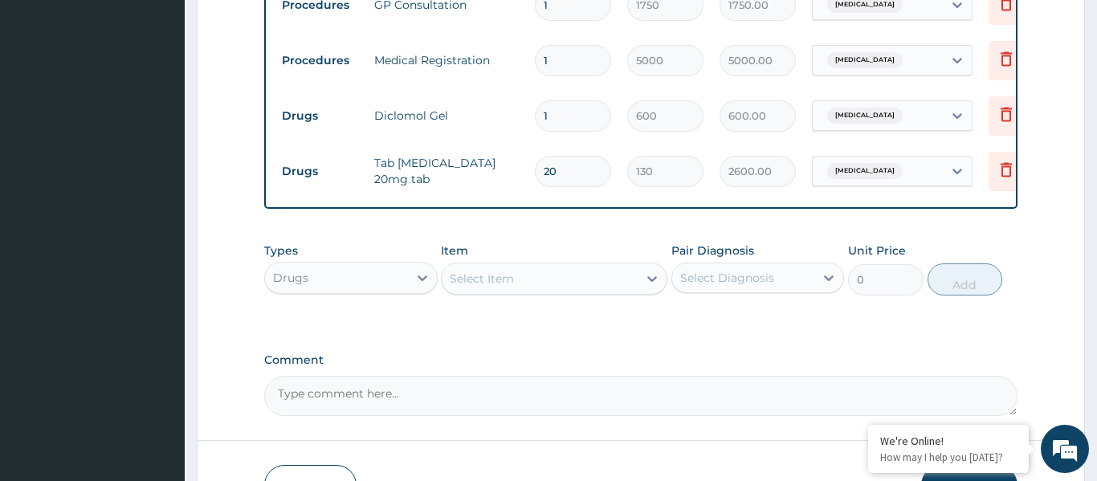
type input "20"
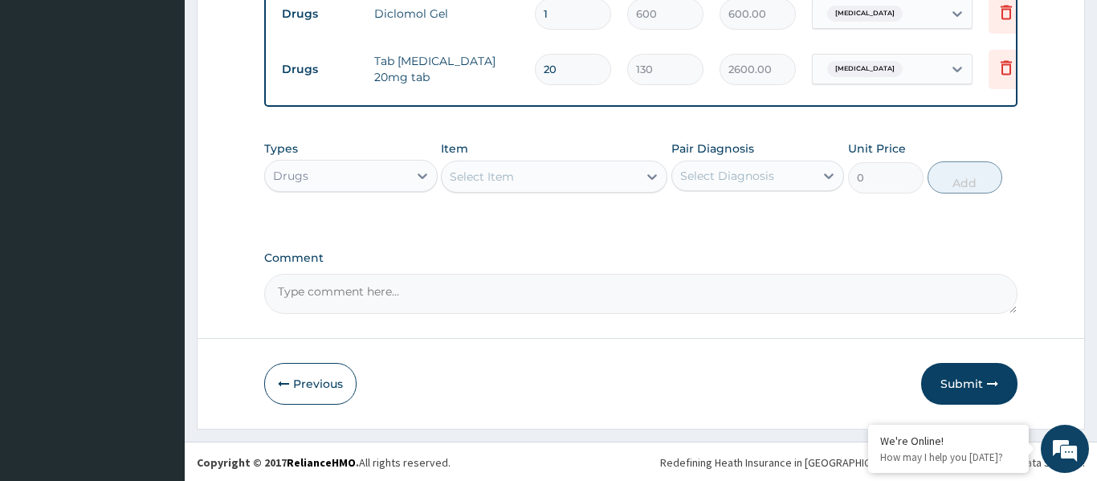
scroll to position [593, 0]
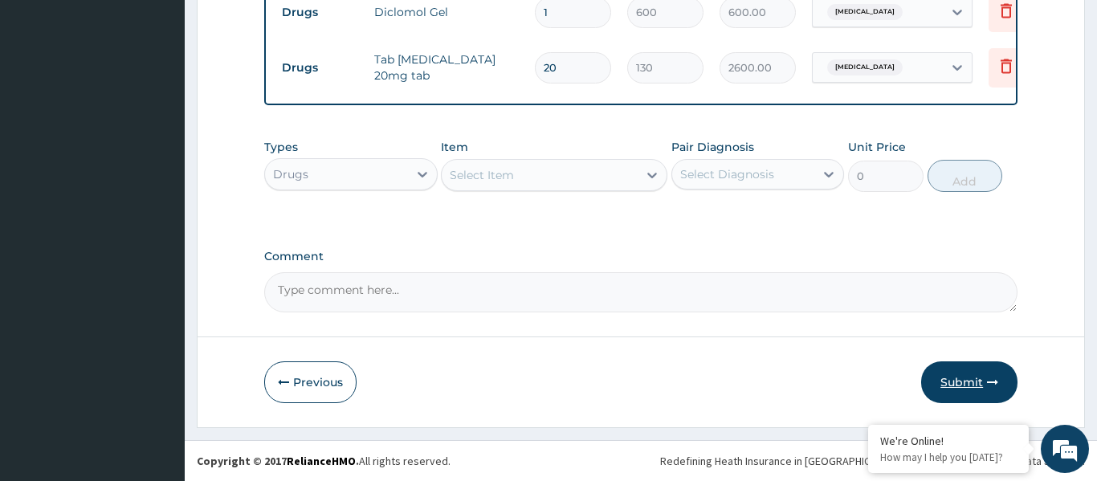
click at [956, 384] on button "Submit" at bounding box center [969, 382] width 96 height 42
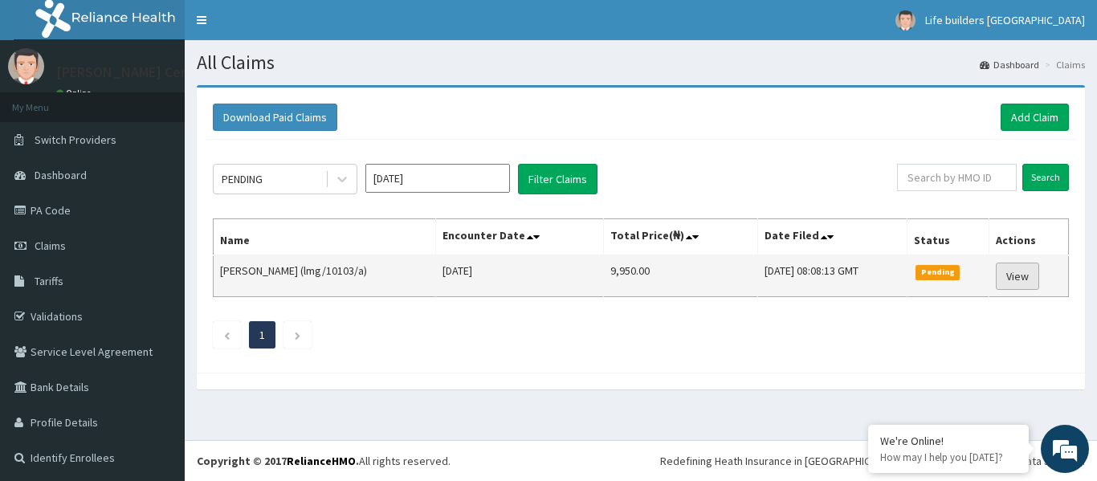
click at [1033, 279] on link "View" at bounding box center [1017, 276] width 43 height 27
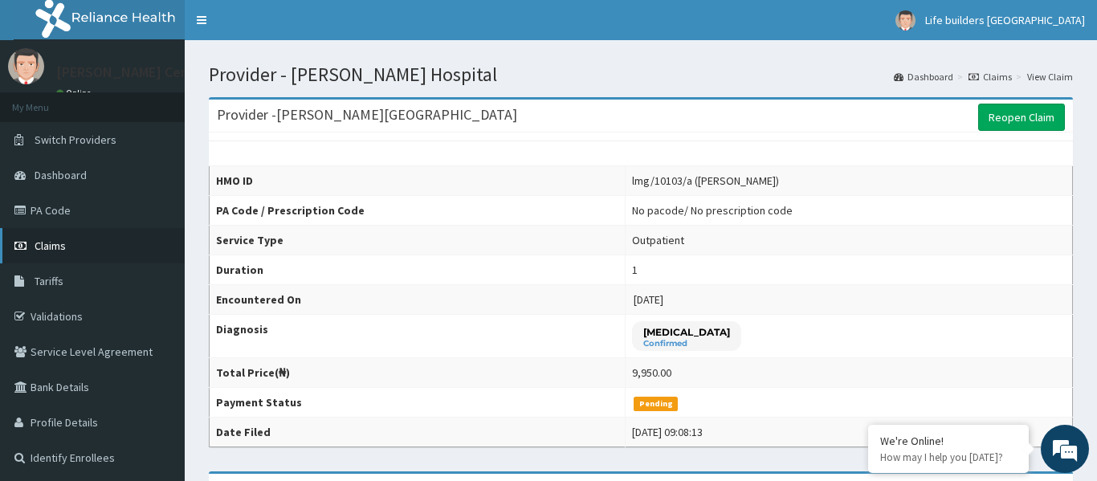
click at [35, 247] on span "Claims" at bounding box center [50, 246] width 31 height 14
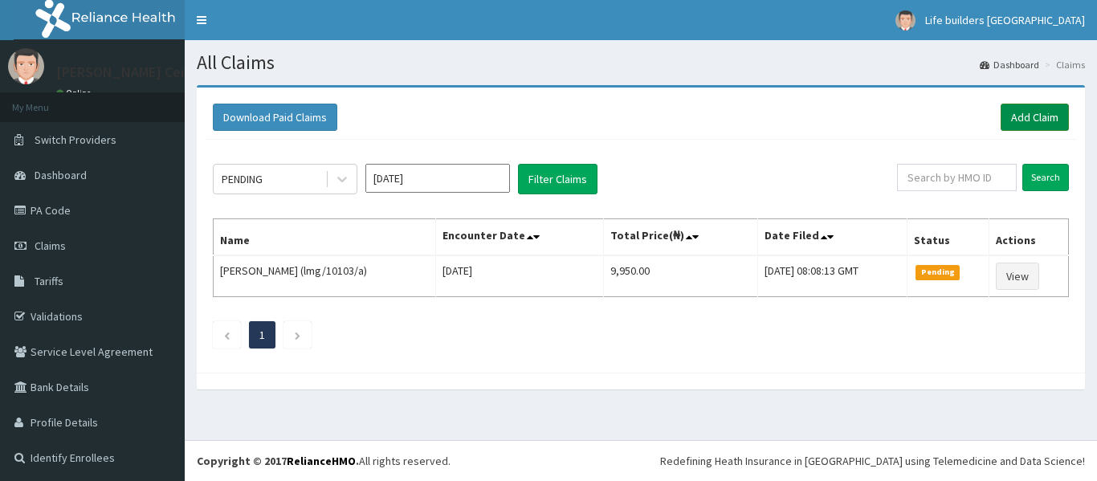
click at [1030, 116] on link "Add Claim" at bounding box center [1035, 117] width 68 height 27
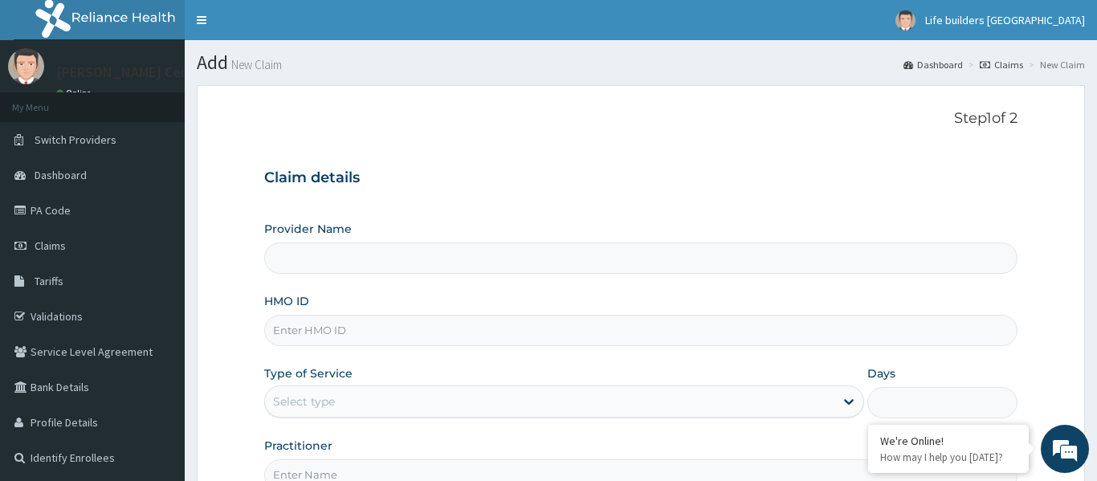
type input "[PERSON_NAME][GEOGRAPHIC_DATA]"
click at [421, 327] on input "HMO ID" at bounding box center [640, 330] width 753 height 31
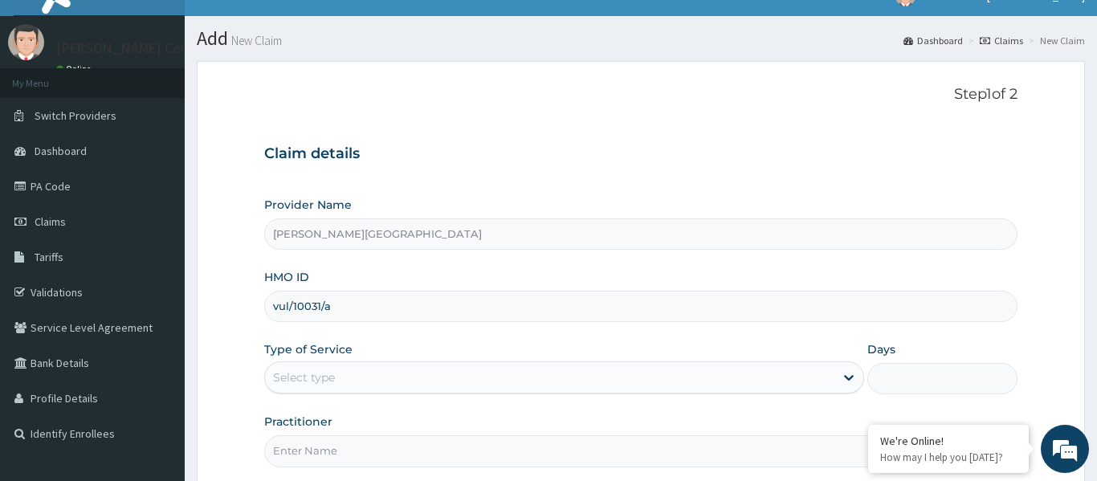
type input "vul/10031/a"
click at [340, 377] on div "Select type" at bounding box center [550, 378] width 570 height 26
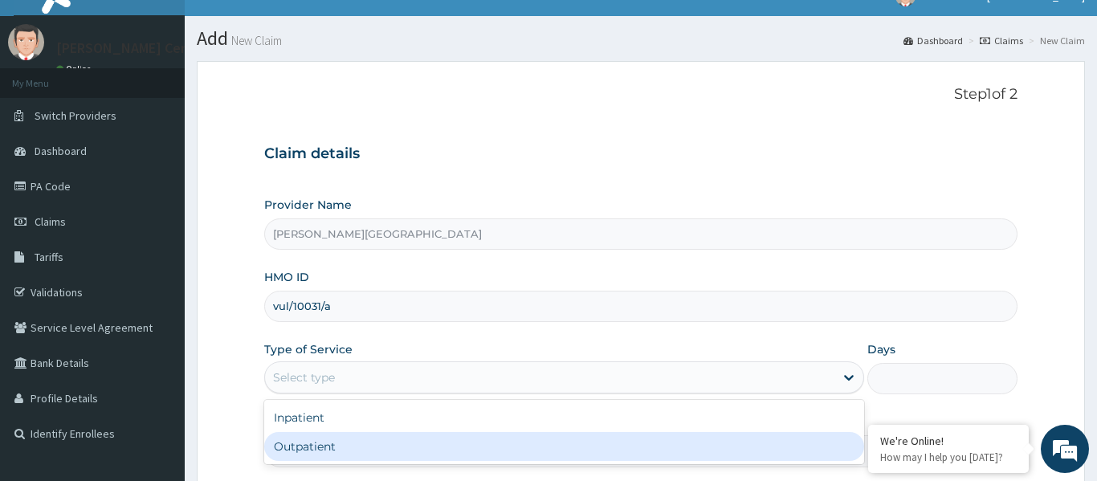
click at [307, 446] on div "Outpatient" at bounding box center [564, 446] width 601 height 29
type input "1"
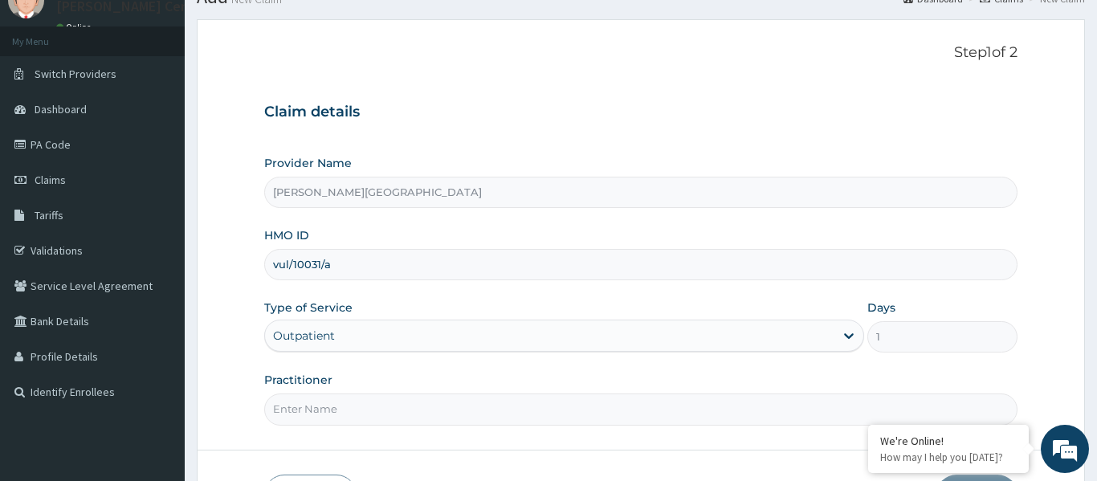
scroll to position [67, 0]
click at [325, 410] on input "Practitioner" at bounding box center [640, 408] width 753 height 31
type input "DR OMISHAKIN"
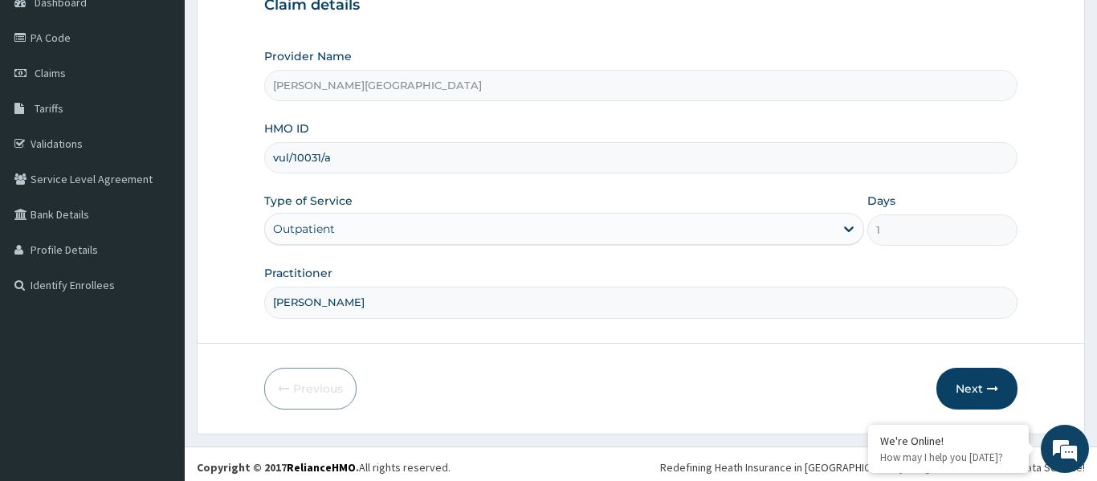
scroll to position [171, 0]
click at [977, 393] on button "Next" at bounding box center [976, 390] width 81 height 42
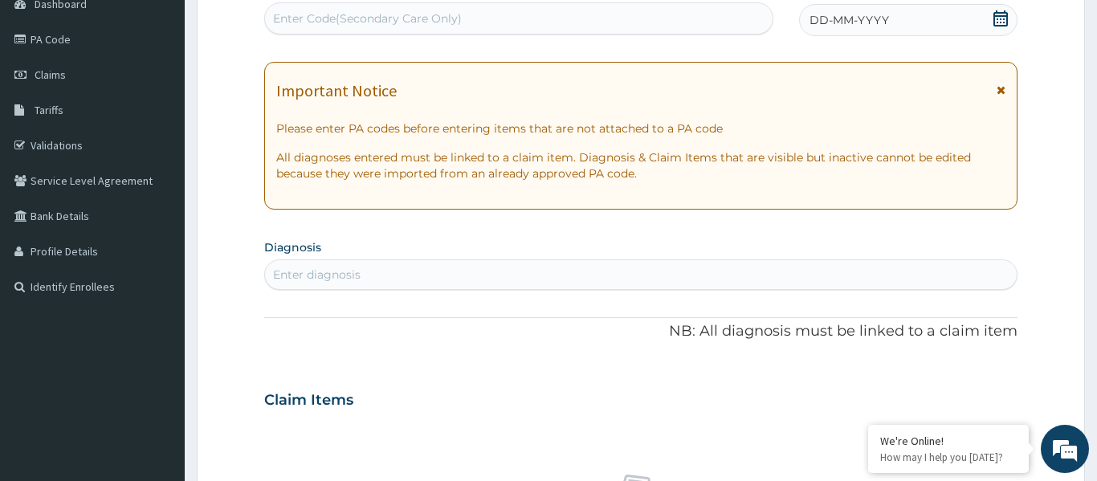
click at [1006, 92] on div "Important Notice Please enter PA codes before entering items that are not attac…" at bounding box center [640, 136] width 753 height 148
click at [1005, 90] on div "Important Notice Please enter PA codes before entering items that are not attac…" at bounding box center [640, 136] width 753 height 148
click at [1002, 90] on icon at bounding box center [1001, 89] width 9 height 11
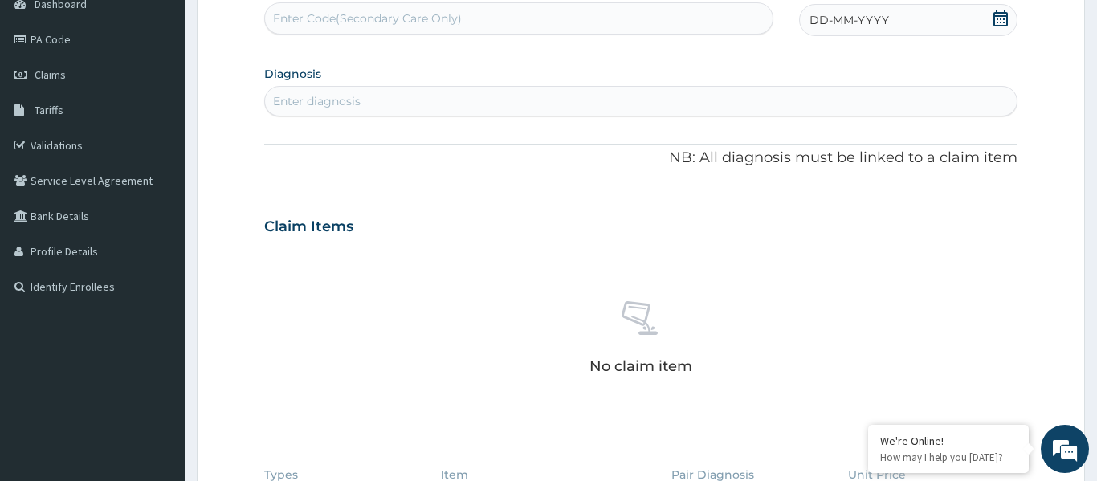
click at [998, 21] on icon at bounding box center [1001, 18] width 16 height 16
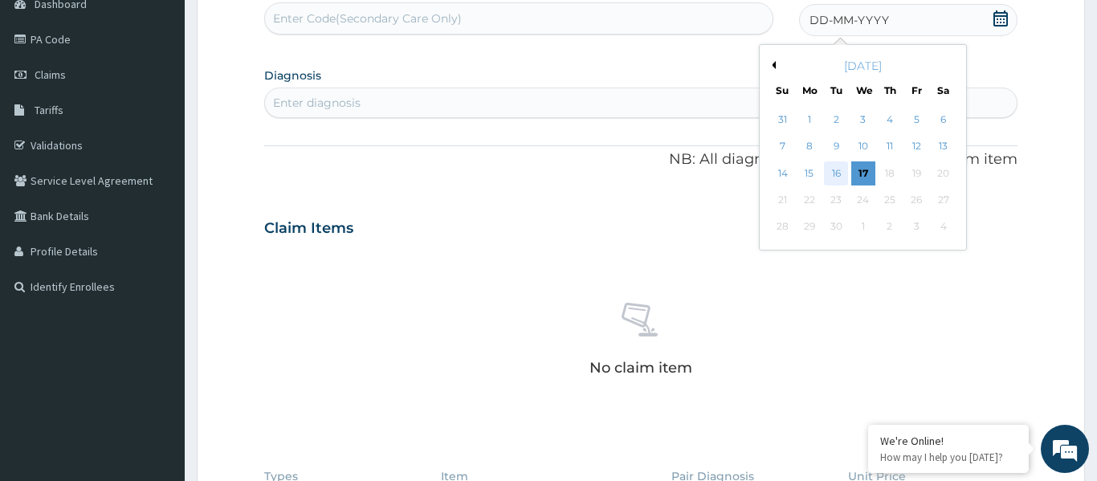
click at [838, 179] on div "16" at bounding box center [837, 173] width 24 height 24
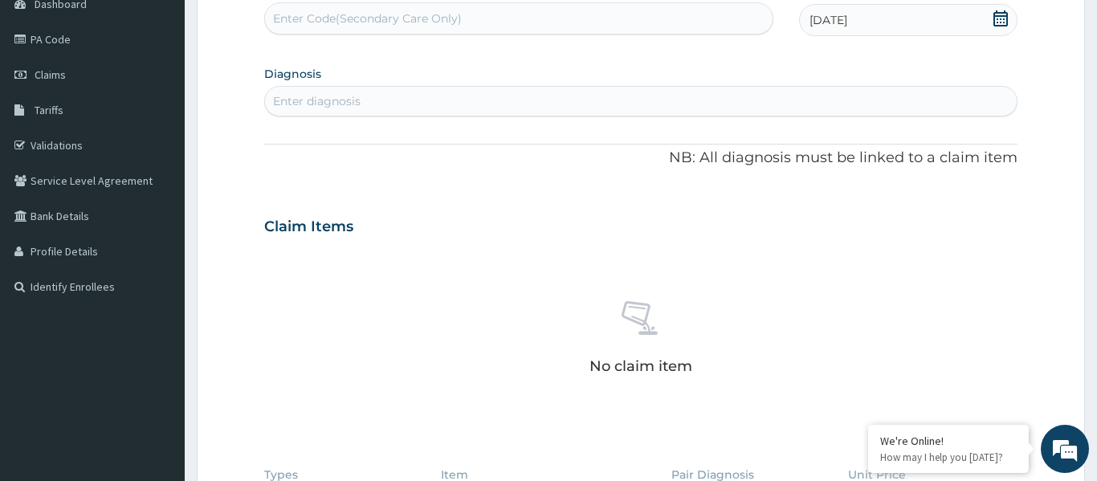
click at [462, 97] on div "Enter diagnosis" at bounding box center [641, 101] width 752 height 26
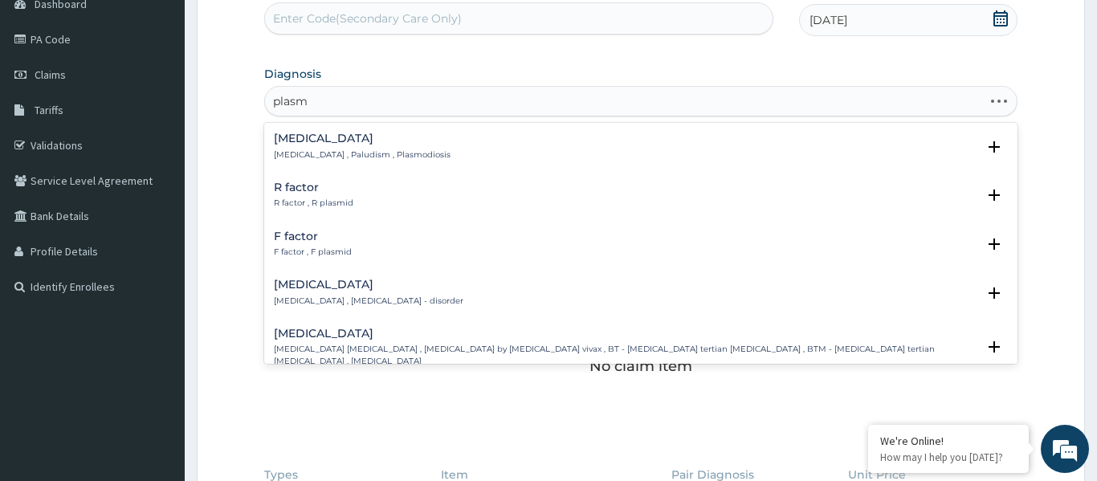
type input "plasmo"
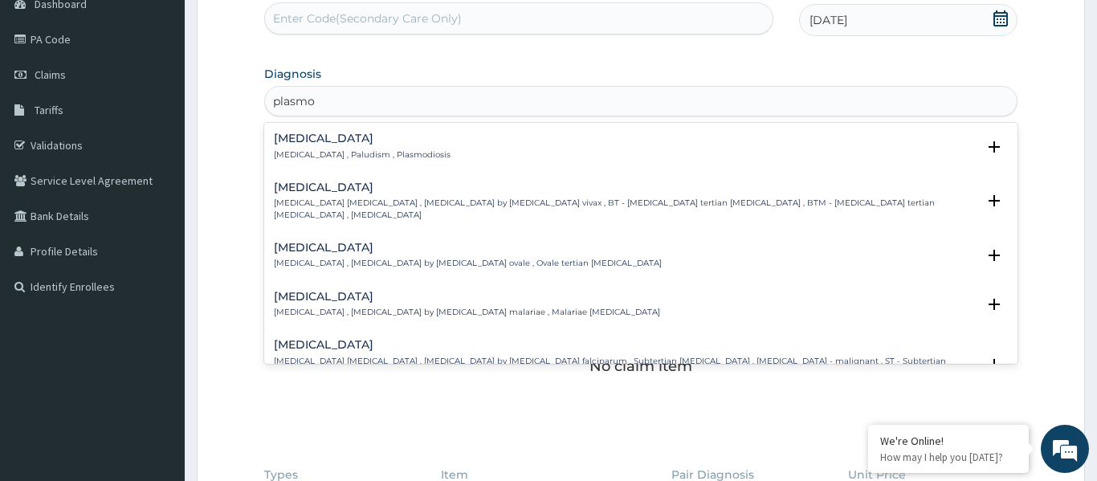
click at [278, 139] on h4 "[MEDICAL_DATA]" at bounding box center [362, 139] width 177 height 12
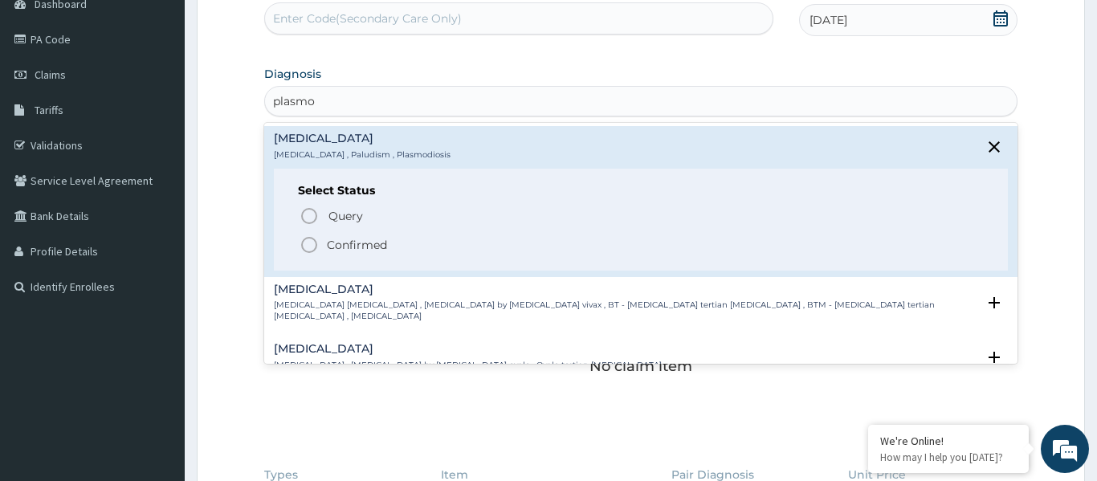
click at [310, 246] on icon "status option filled" at bounding box center [309, 244] width 19 height 19
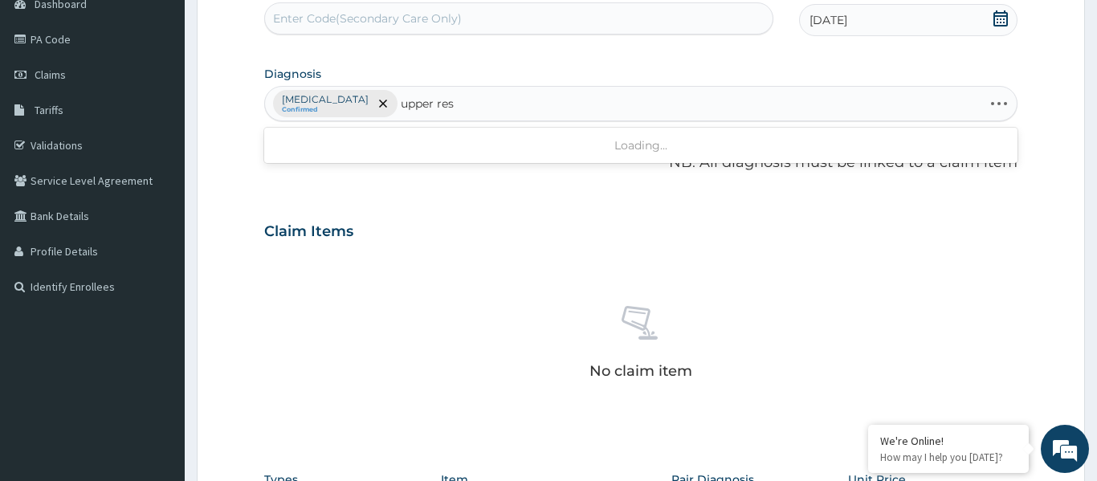
type input "upper resp"
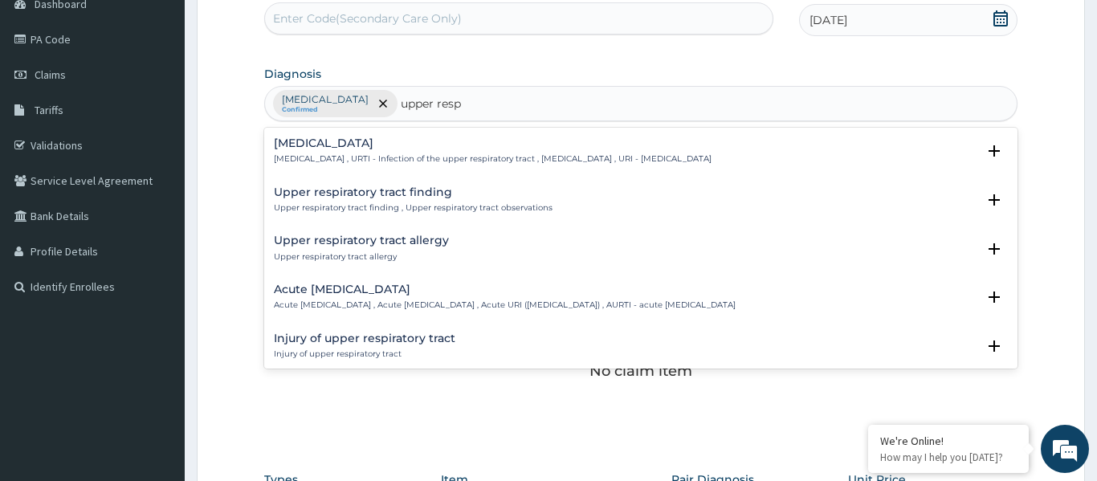
click at [305, 143] on h4 "[MEDICAL_DATA]" at bounding box center [493, 143] width 438 height 12
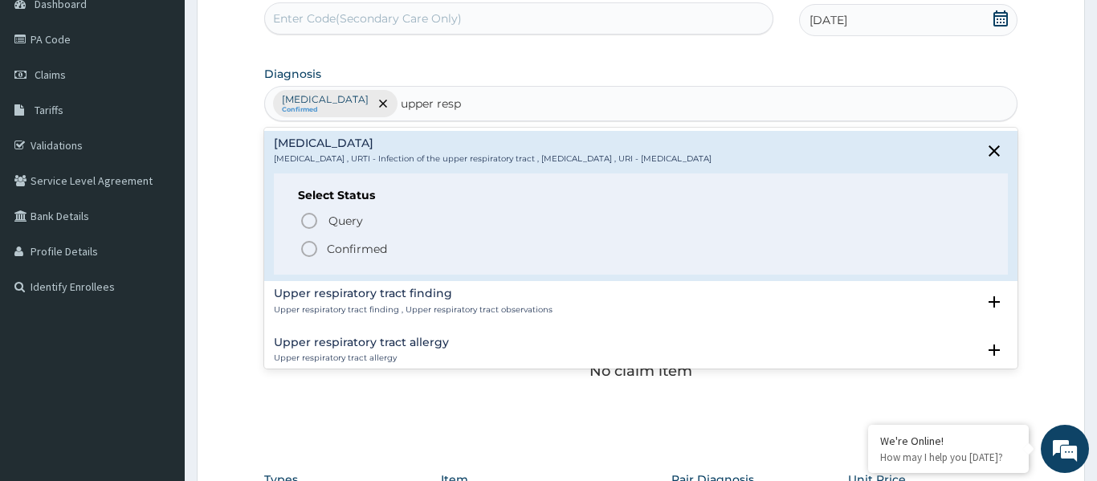
click at [312, 254] on circle "status option filled" at bounding box center [309, 249] width 14 height 14
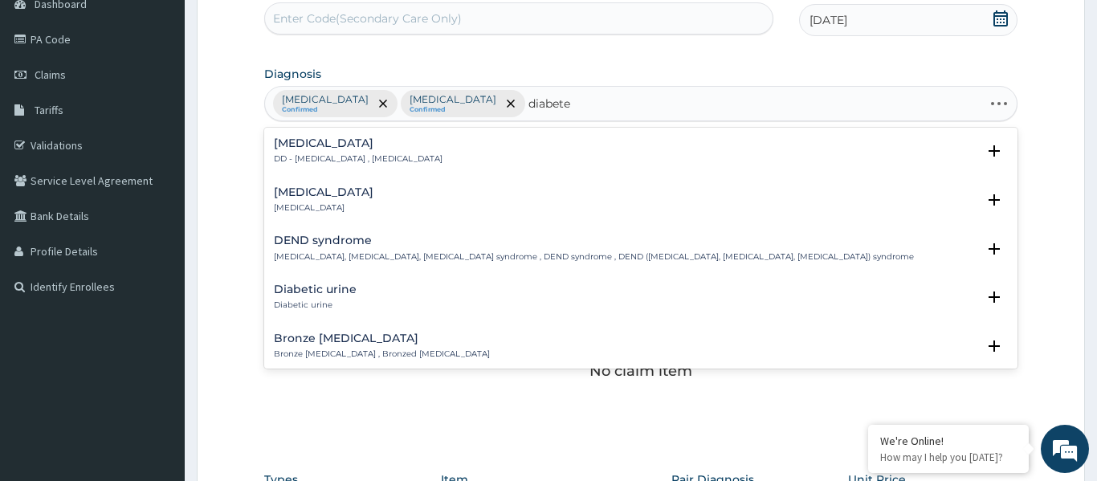
type input "diabetes"
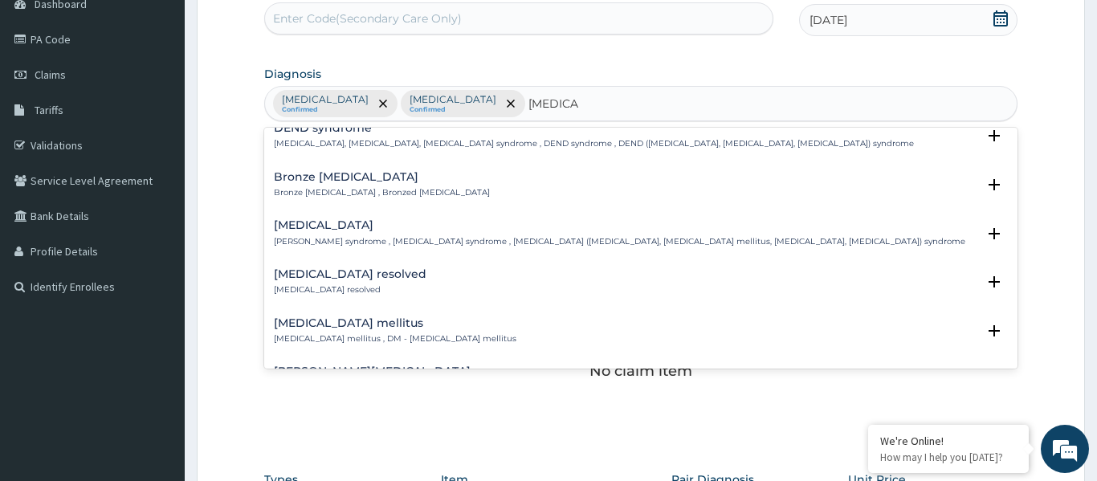
scroll to position [25, 0]
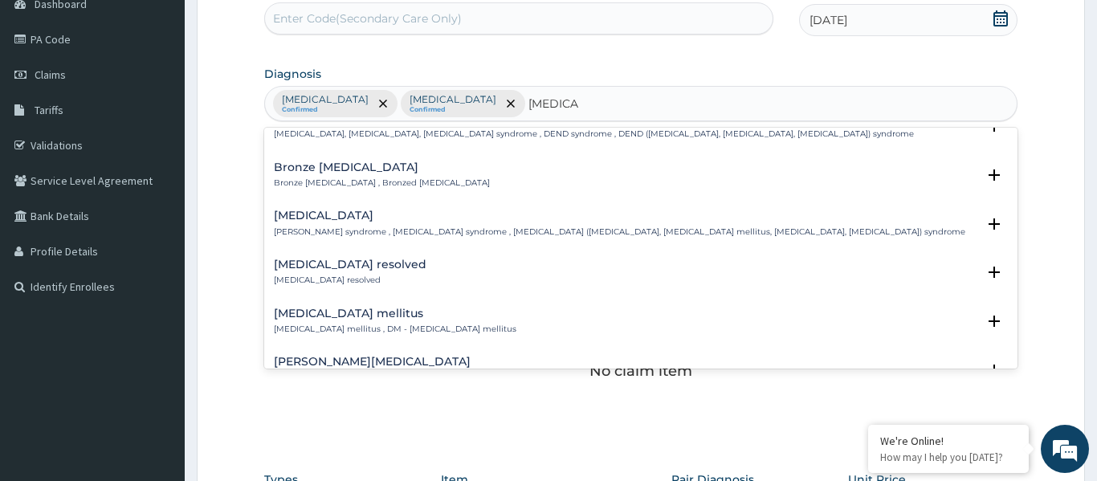
click at [331, 314] on h4 "[MEDICAL_DATA] mellitus" at bounding box center [395, 314] width 243 height 12
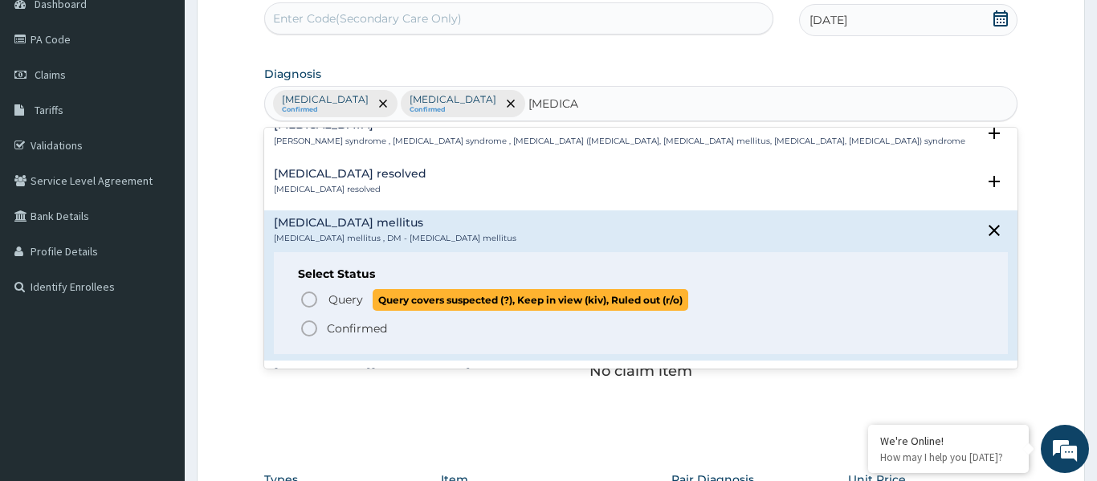
scroll to position [124, 0]
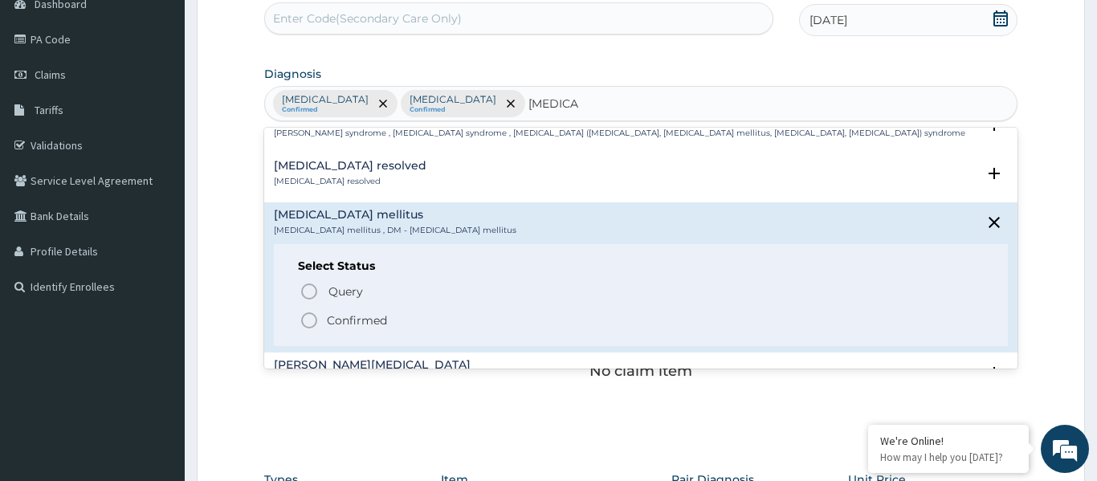
click at [311, 324] on icon "status option filled" at bounding box center [309, 320] width 19 height 19
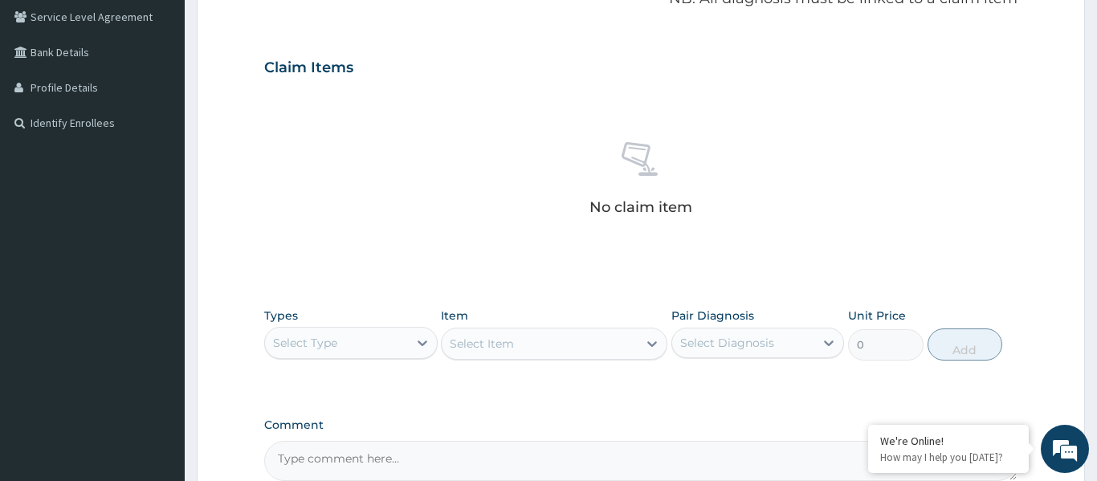
scroll to position [348, 0]
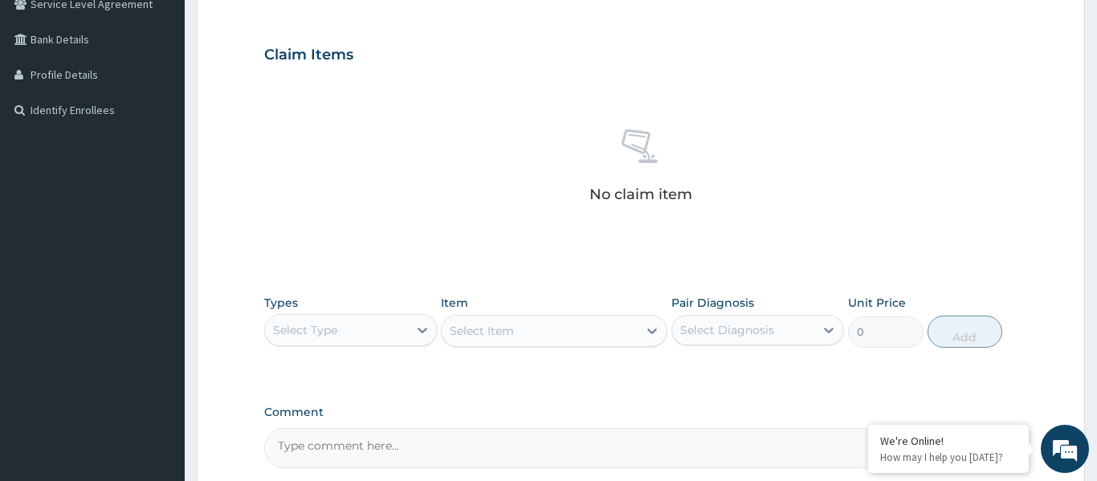
click at [353, 332] on div "Select Type" at bounding box center [336, 330] width 143 height 26
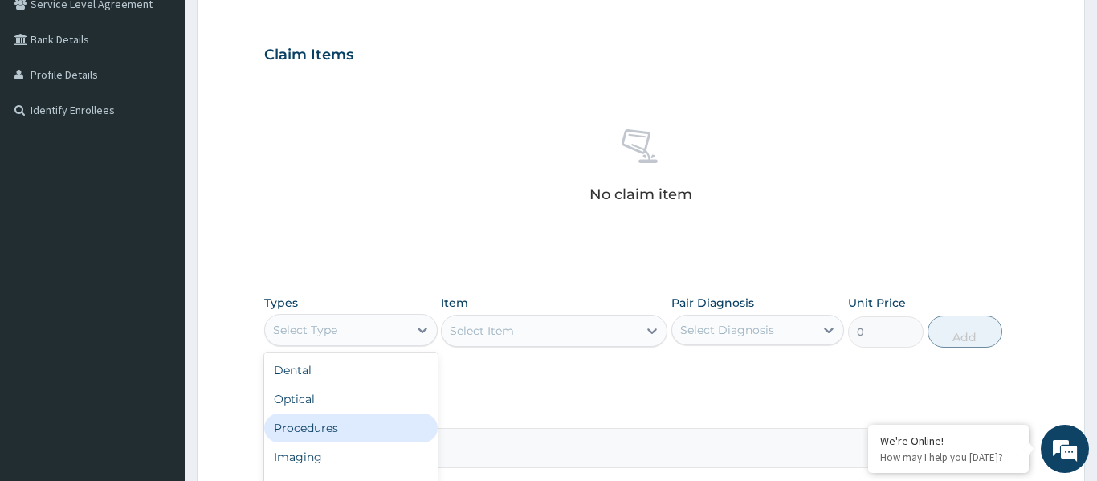
click at [357, 415] on div "Procedures" at bounding box center [350, 428] width 173 height 29
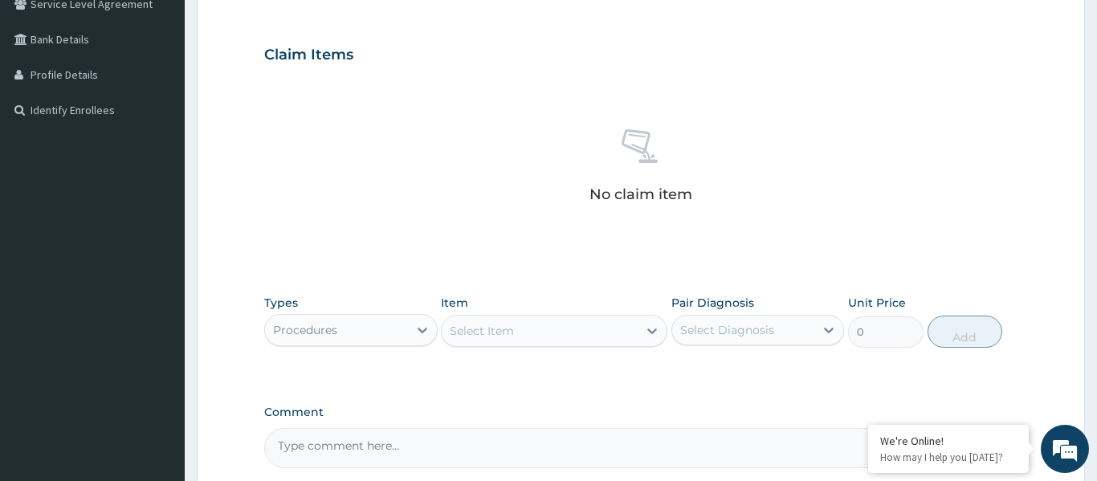
click at [512, 340] on div "Select Item" at bounding box center [540, 331] width 196 height 26
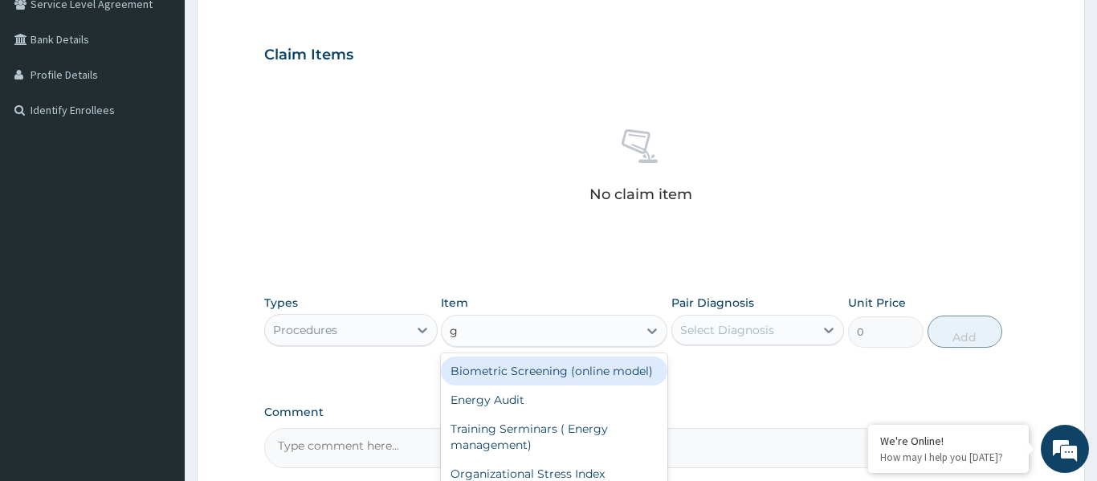
type input "gp"
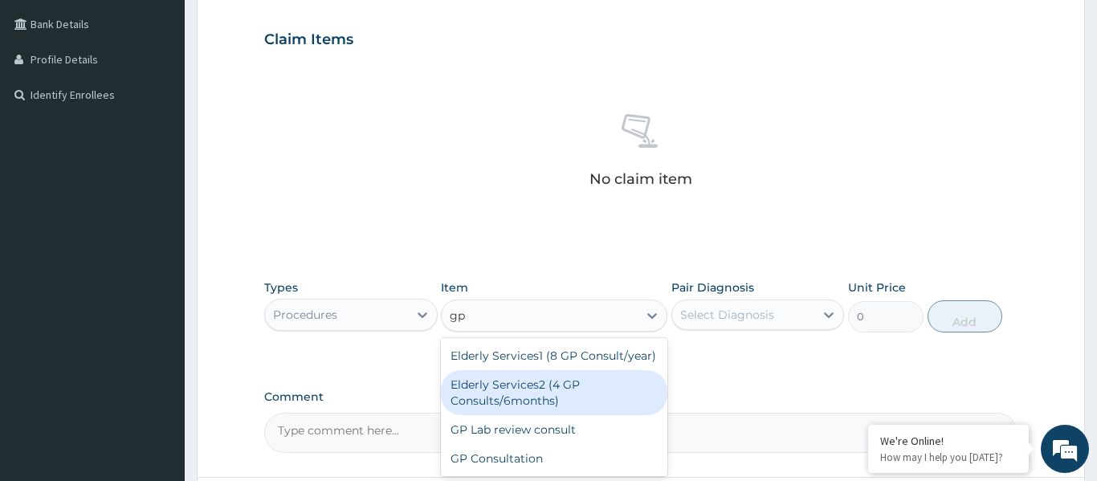
scroll to position [364, 0]
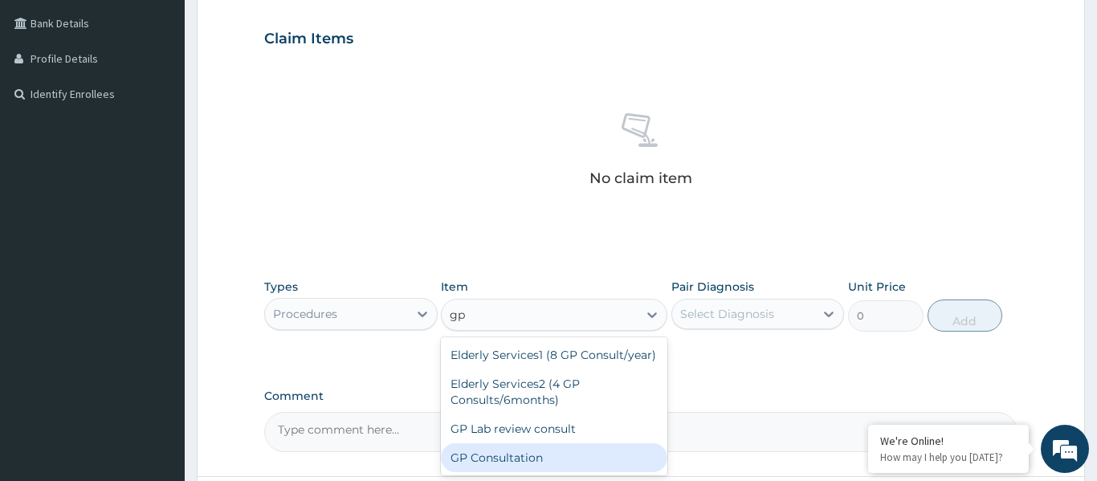
click at [487, 457] on div "GP Consultation" at bounding box center [554, 457] width 226 height 29
type input "1750"
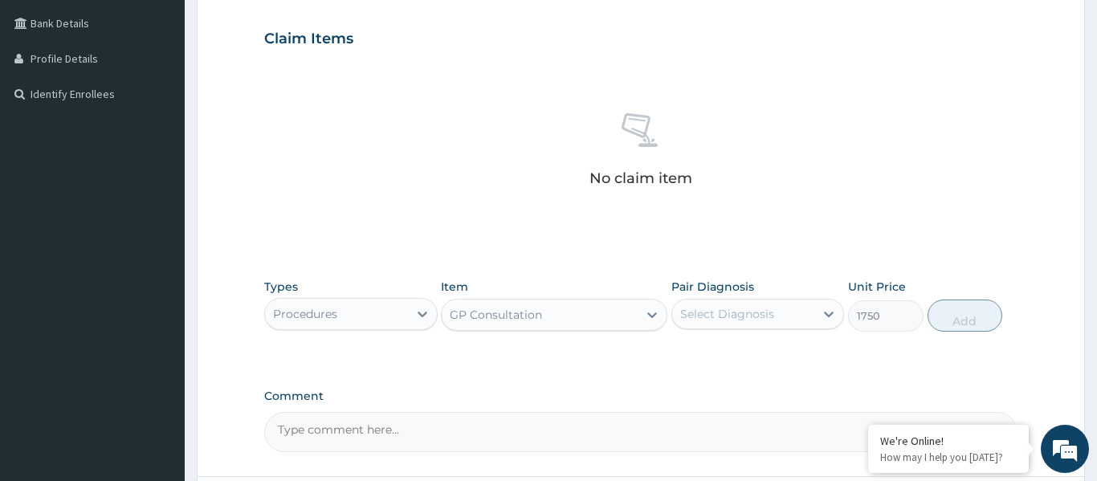
click at [743, 308] on div "Select Diagnosis" at bounding box center [727, 314] width 94 height 16
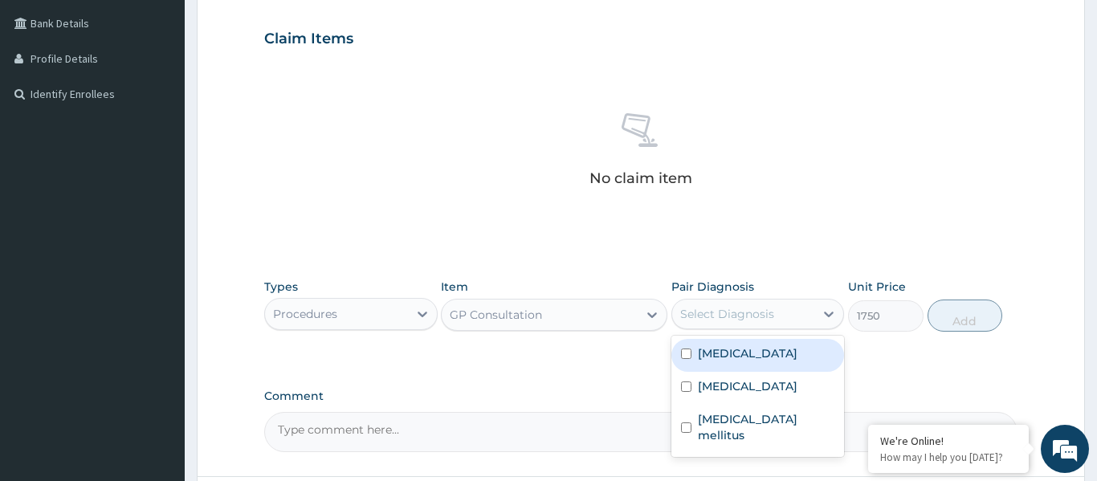
click at [740, 351] on div "[MEDICAL_DATA]" at bounding box center [757, 355] width 173 height 33
checkbox input "true"
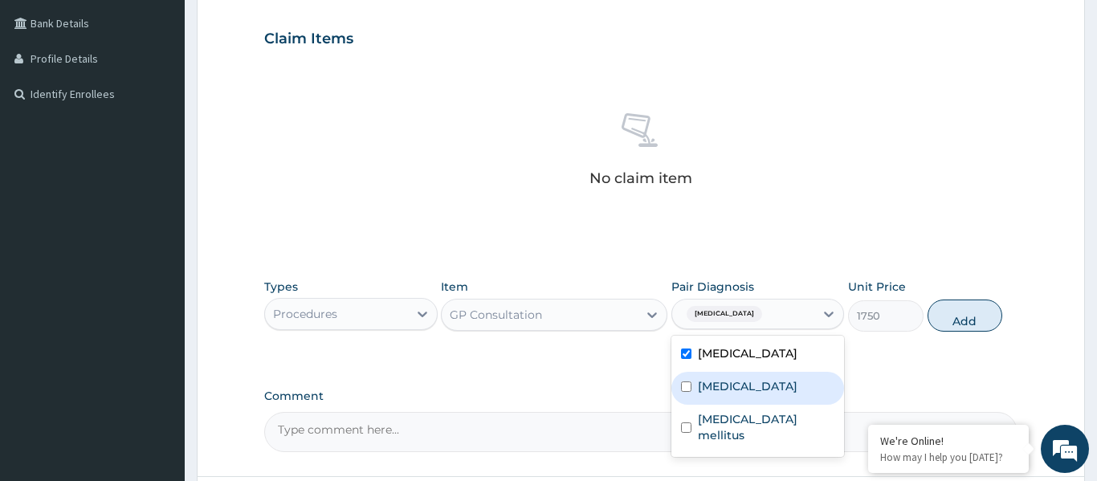
click at [746, 393] on label "[MEDICAL_DATA]" at bounding box center [748, 386] width 100 height 16
checkbox input "true"
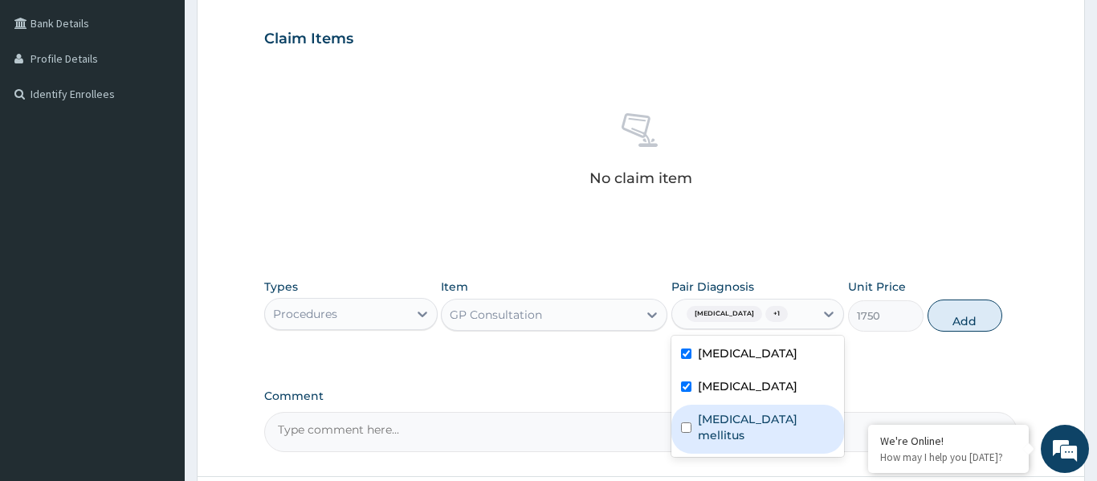
drag, startPoint x: 737, startPoint y: 441, endPoint x: 859, endPoint y: 324, distance: 168.1
click at [737, 442] on label "[MEDICAL_DATA] mellitus" at bounding box center [766, 427] width 137 height 32
checkbox input "true"
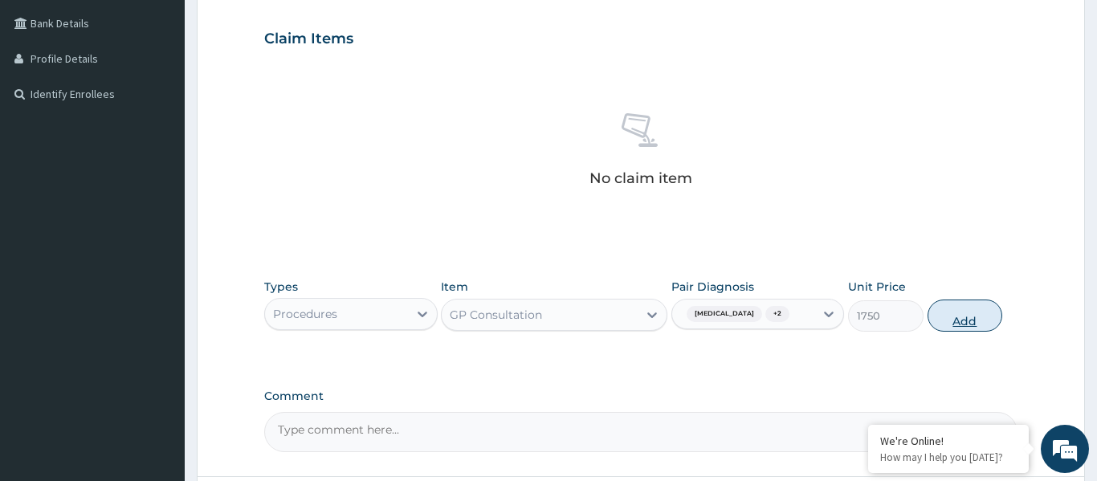
click at [943, 317] on button "Add" at bounding box center [965, 316] width 75 height 32
type input "0"
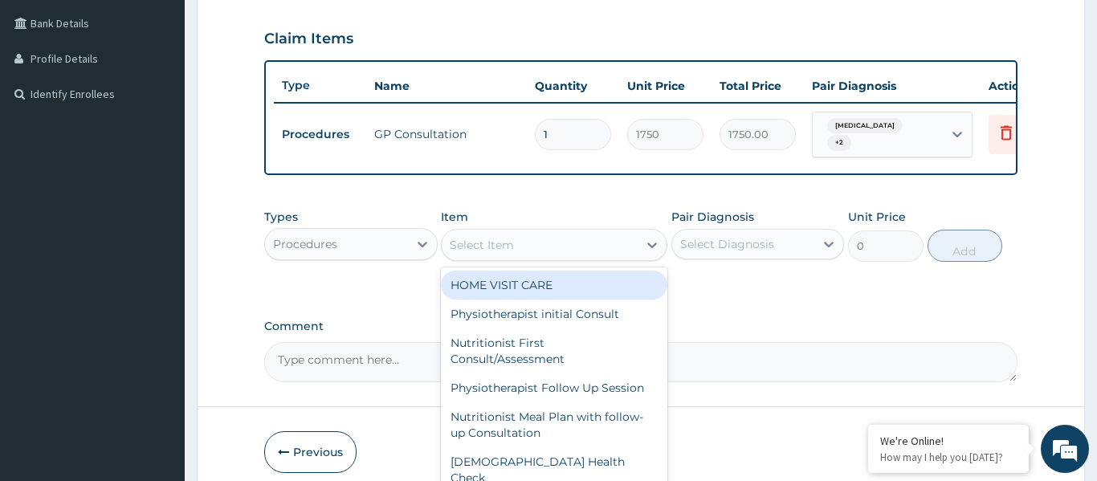
click at [547, 235] on div "Select Item" at bounding box center [540, 245] width 196 height 26
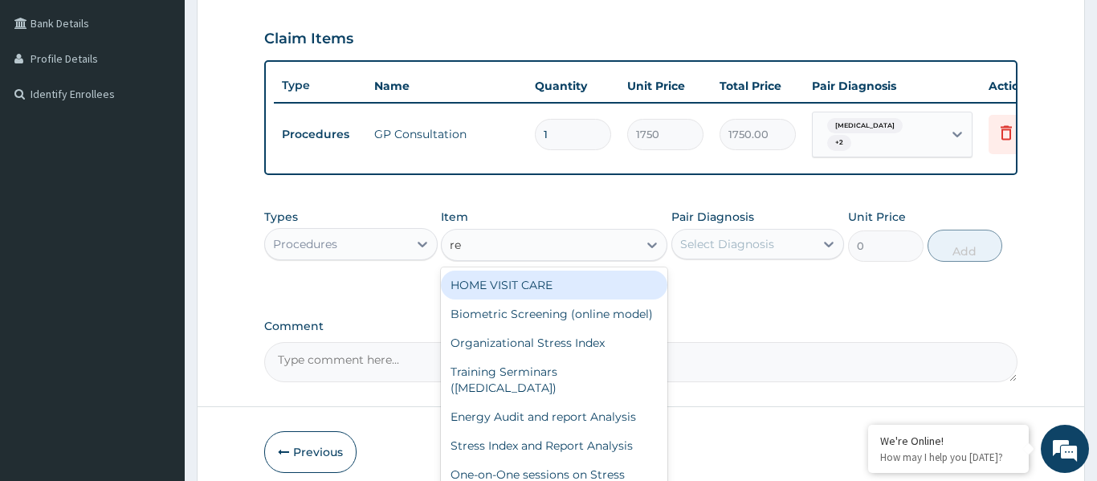
type input "reg"
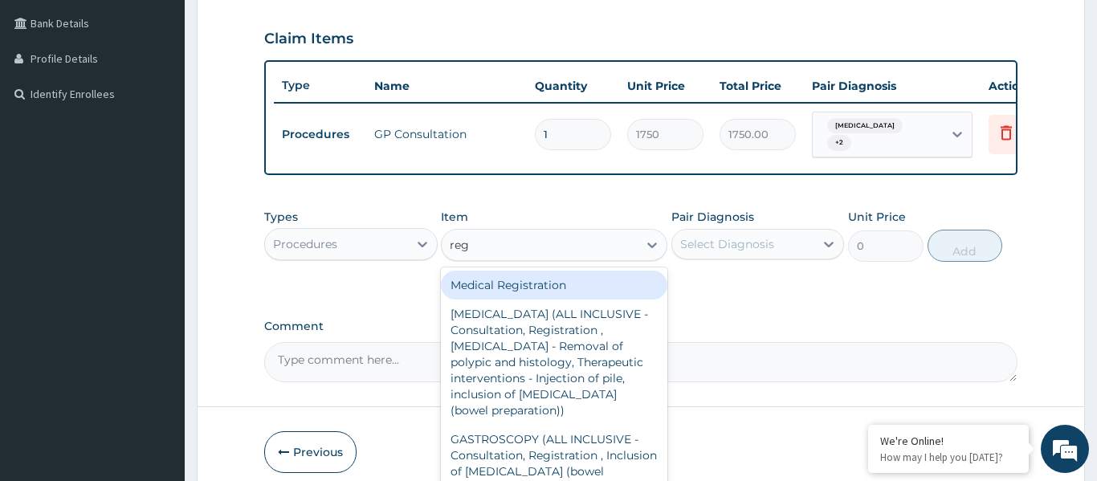
click at [557, 274] on div "Medical Registration" at bounding box center [554, 285] width 226 height 29
type input "5000"
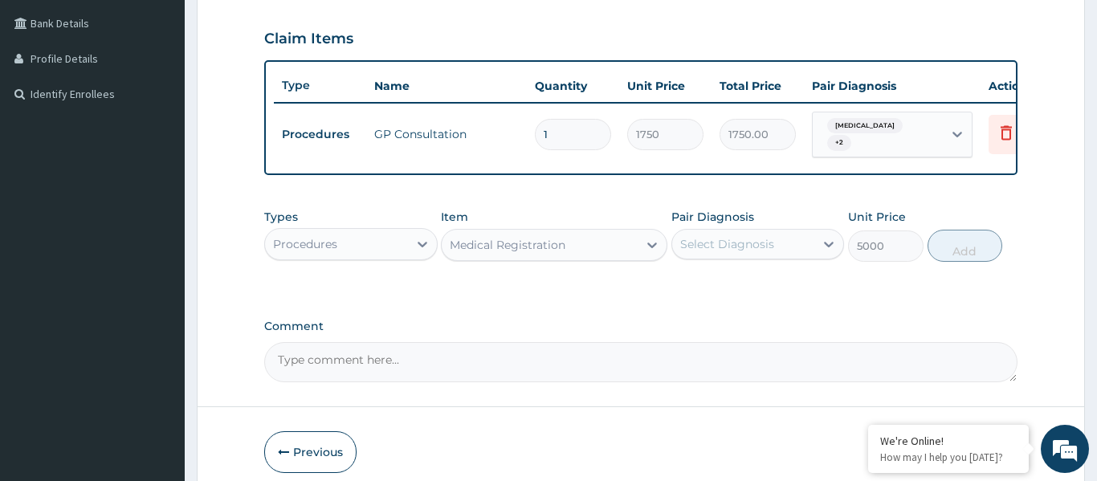
click at [708, 239] on div "Select Diagnosis" at bounding box center [727, 244] width 94 height 16
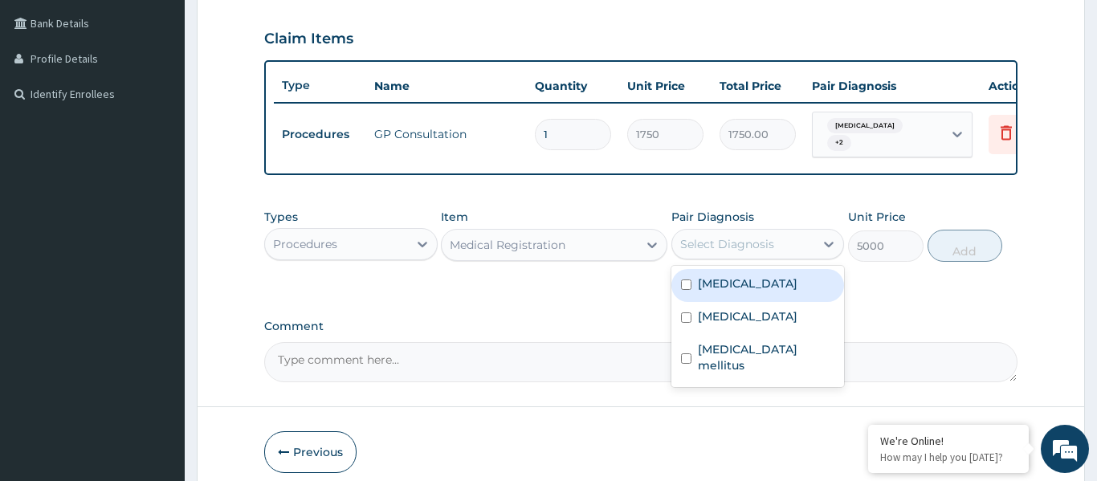
click at [712, 279] on label "[MEDICAL_DATA]" at bounding box center [748, 283] width 100 height 16
checkbox input "true"
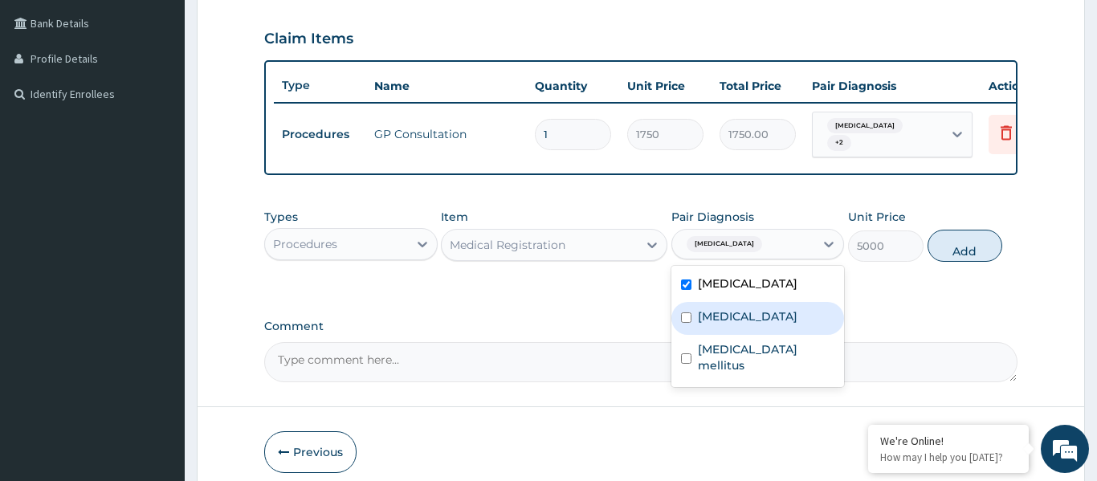
click at [727, 317] on label "[MEDICAL_DATA]" at bounding box center [748, 316] width 100 height 16
checkbox input "true"
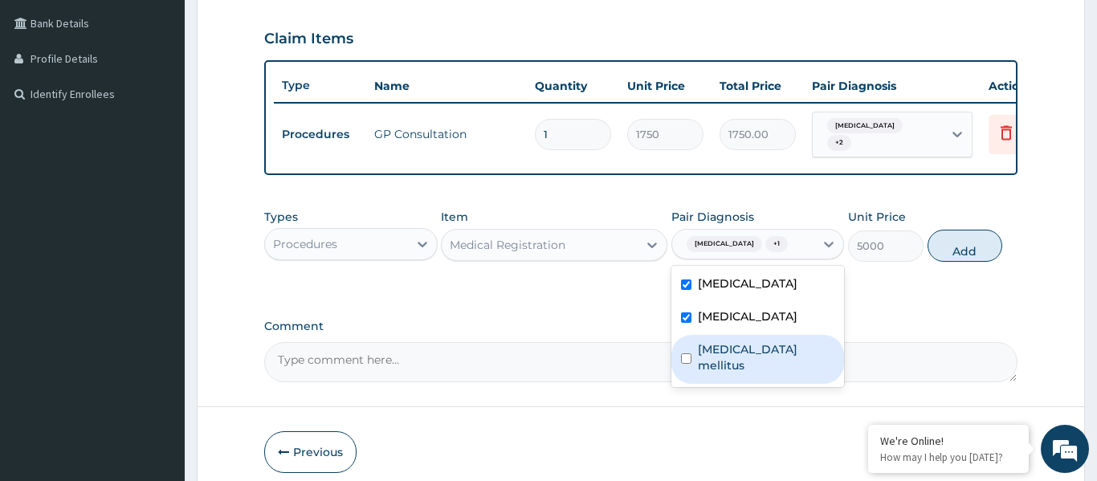
drag, startPoint x: 736, startPoint y: 365, endPoint x: 896, endPoint y: 304, distance: 172.1
click at [740, 364] on label "[MEDICAL_DATA] mellitus" at bounding box center [766, 357] width 137 height 32
checkbox input "true"
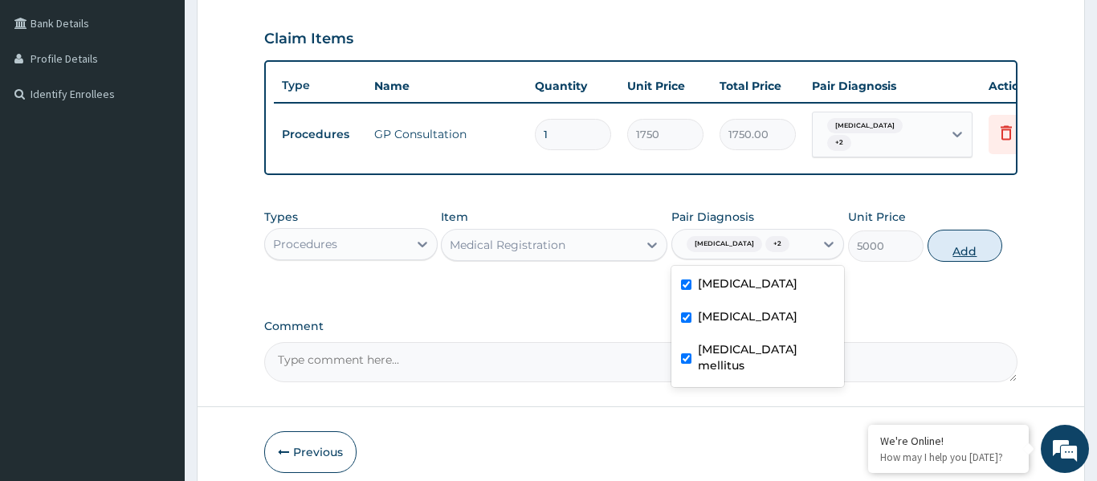
click at [962, 243] on button "Add" at bounding box center [965, 246] width 75 height 32
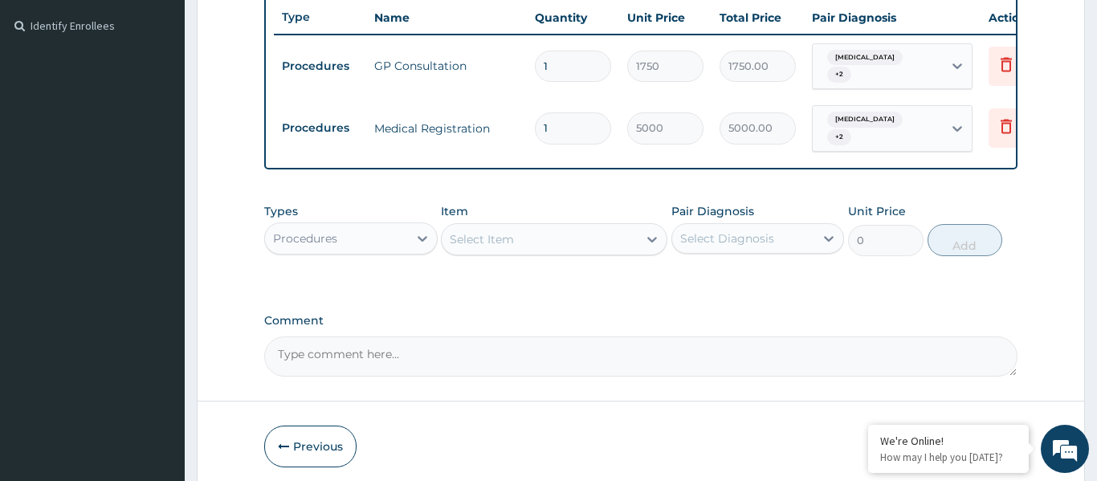
scroll to position [434, 0]
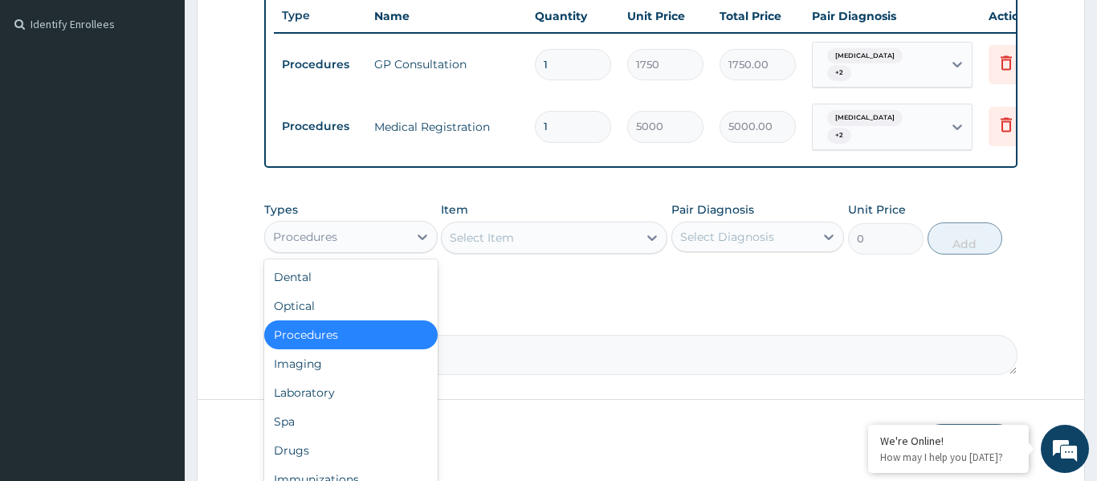
click at [348, 236] on div "Procedures" at bounding box center [350, 237] width 173 height 32
click at [324, 379] on div "Laboratory" at bounding box center [350, 392] width 173 height 29
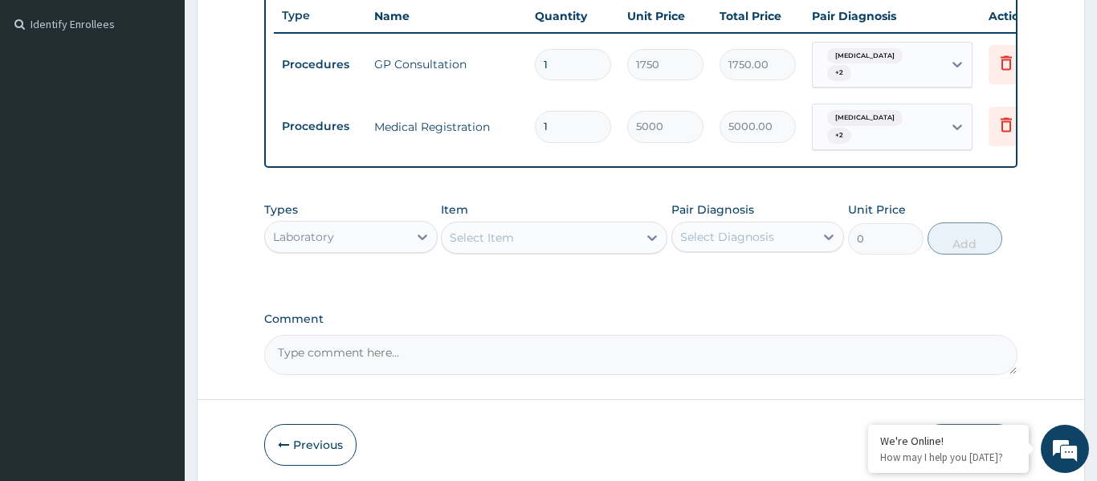
click at [553, 225] on div "Select Item" at bounding box center [540, 238] width 196 height 26
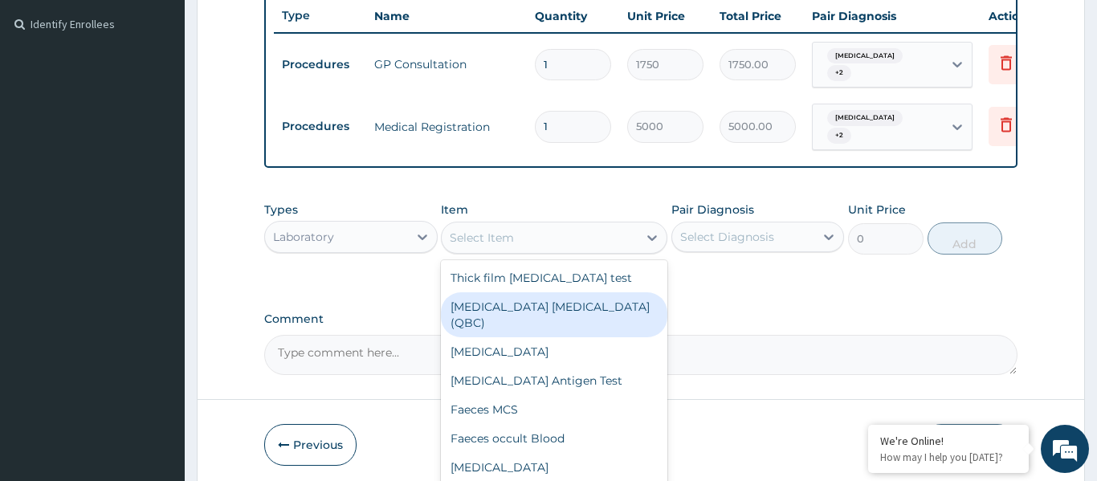
click at [537, 296] on div "[MEDICAL_DATA] [MEDICAL_DATA] (QBC)" at bounding box center [554, 314] width 226 height 45
type input "4875"
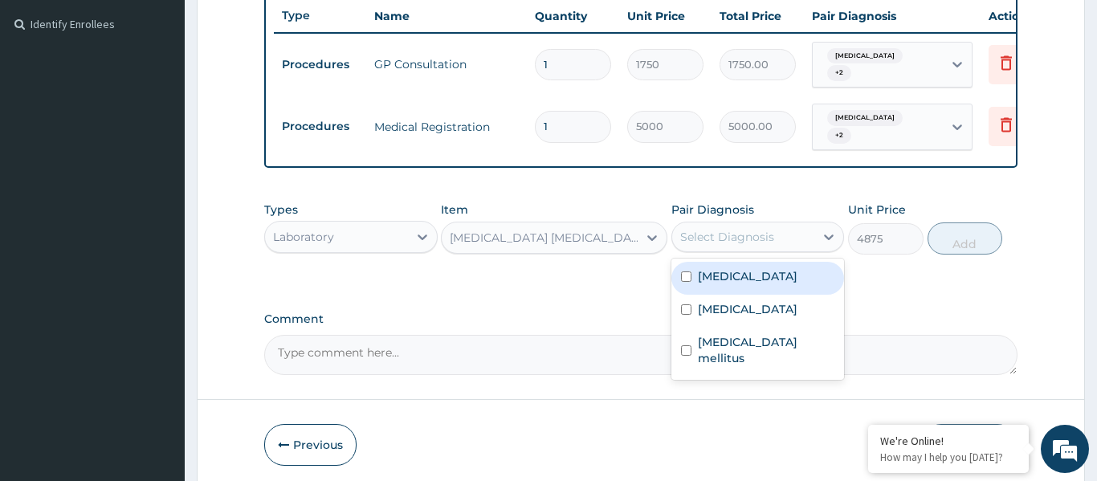
click at [748, 229] on div "Select Diagnosis" at bounding box center [727, 237] width 94 height 16
click at [730, 268] on label "[MEDICAL_DATA]" at bounding box center [748, 276] width 100 height 16
checkbox input "true"
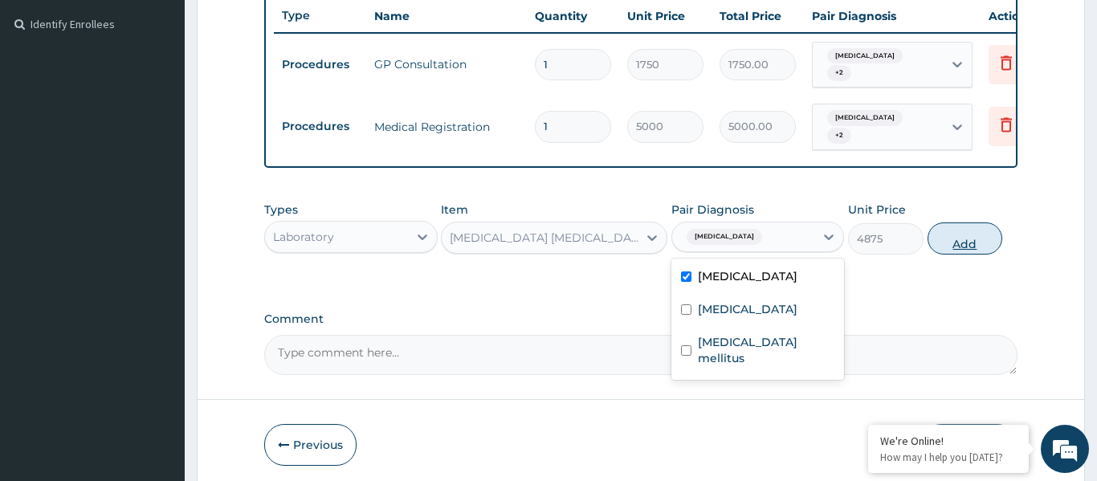
click at [963, 227] on button "Add" at bounding box center [965, 238] width 75 height 32
type input "0"
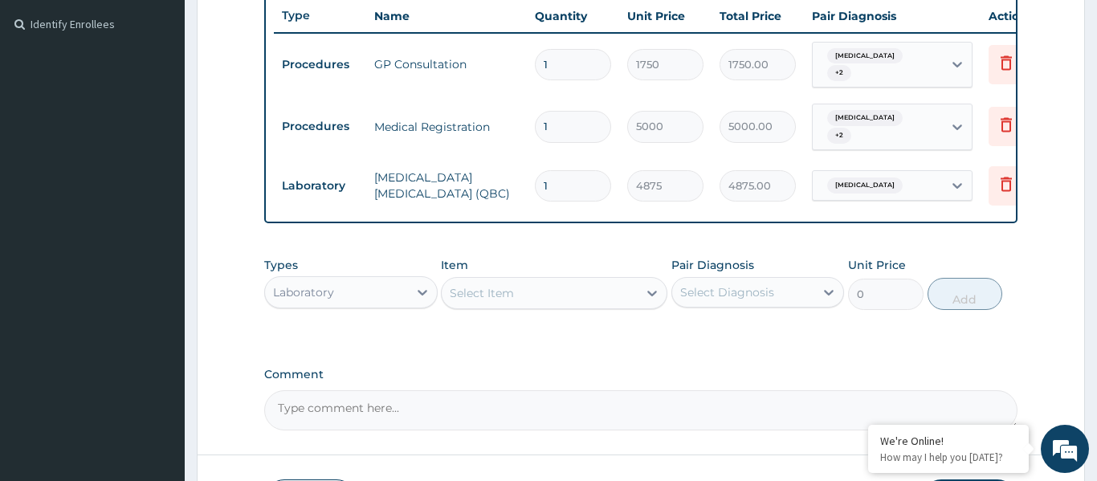
click at [577, 280] on div "Select Item" at bounding box center [540, 293] width 196 height 26
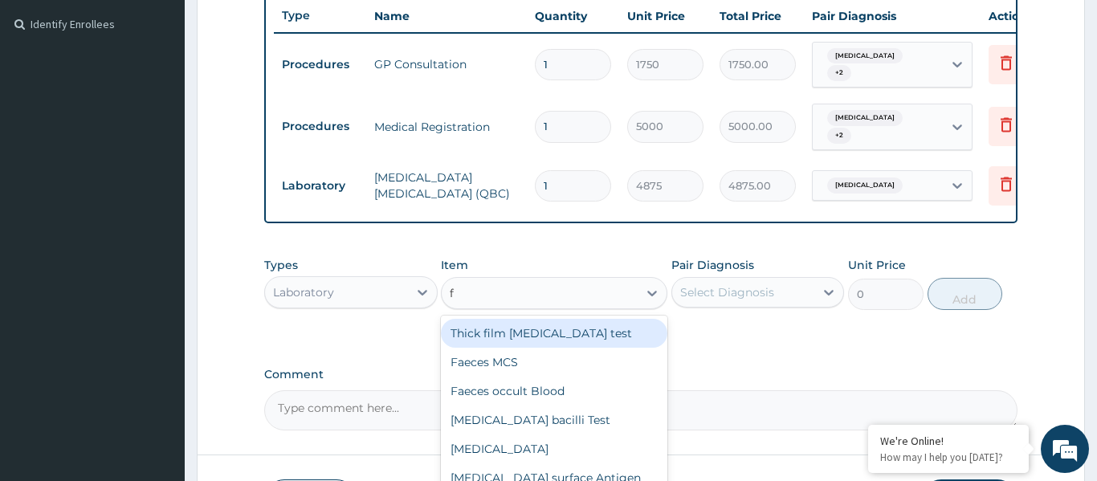
type input "fb"
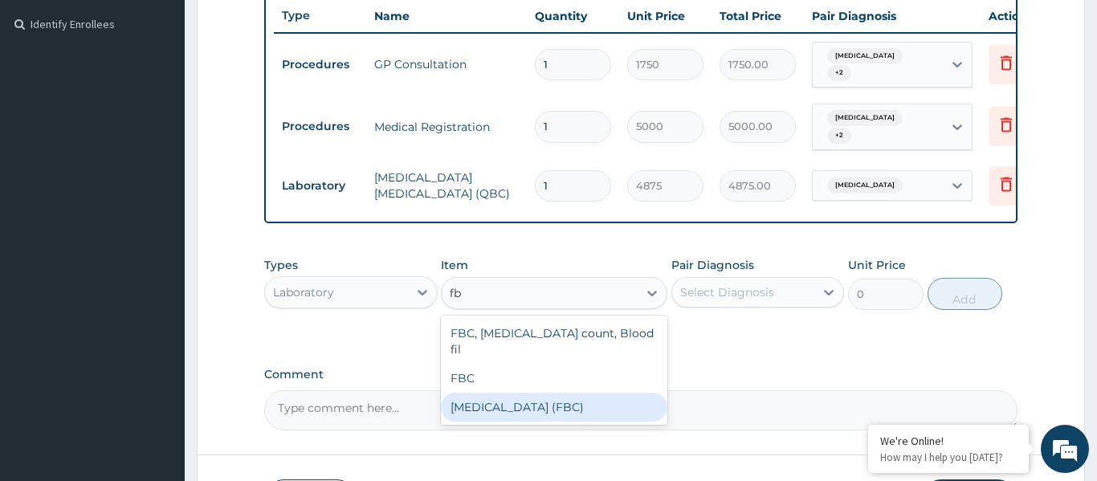
click at [511, 393] on div "[MEDICAL_DATA] (FBC)" at bounding box center [554, 407] width 226 height 29
type input "3800"
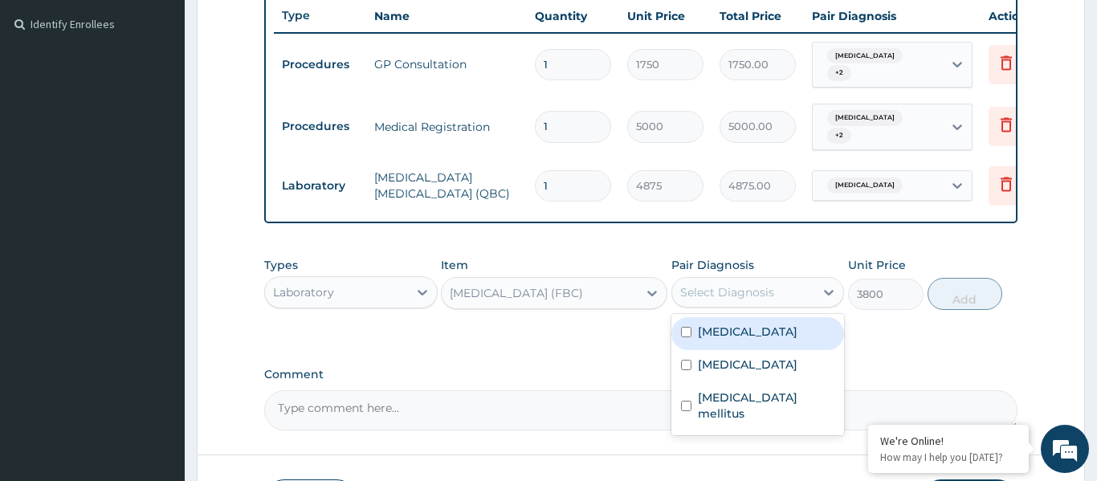
click at [737, 286] on div "Select Diagnosis" at bounding box center [743, 292] width 143 height 26
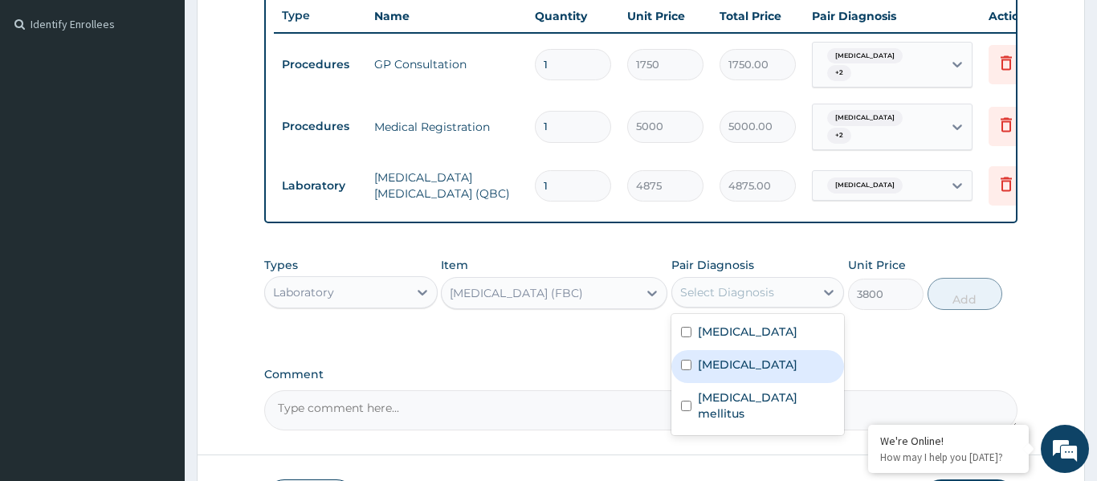
click at [728, 357] on label "[MEDICAL_DATA]" at bounding box center [748, 365] width 100 height 16
checkbox input "true"
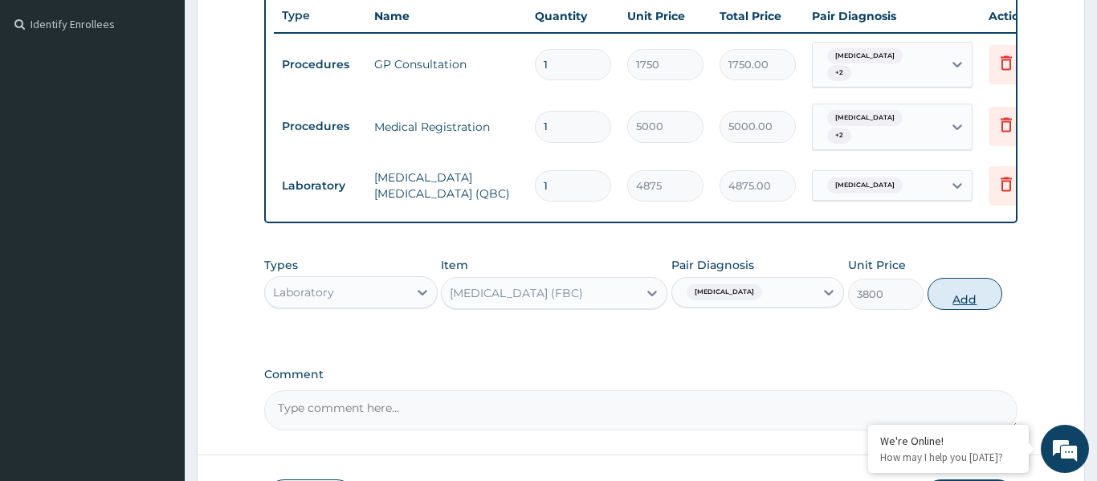
click at [970, 280] on button "Add" at bounding box center [965, 294] width 75 height 32
type input "0"
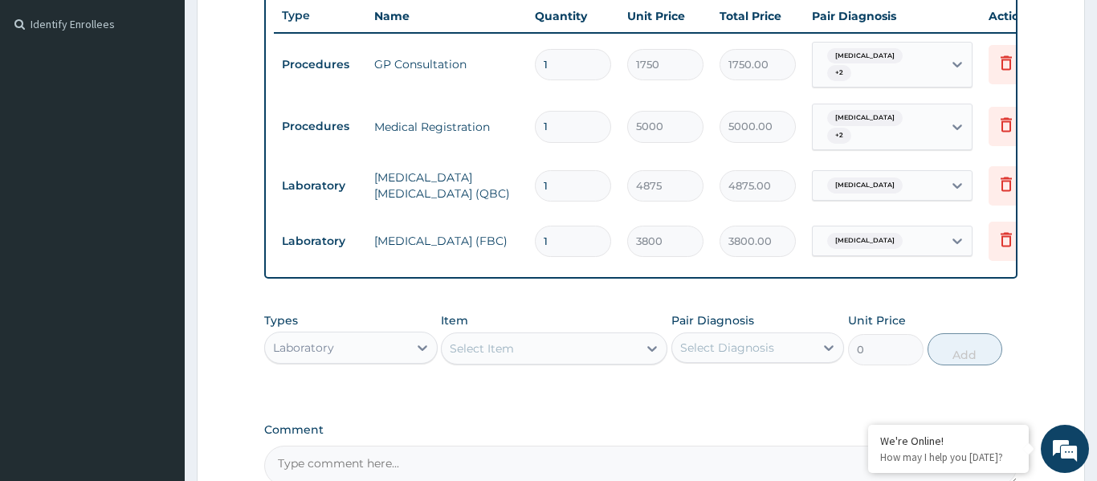
click at [565, 336] on div "Select Item" at bounding box center [540, 349] width 196 height 26
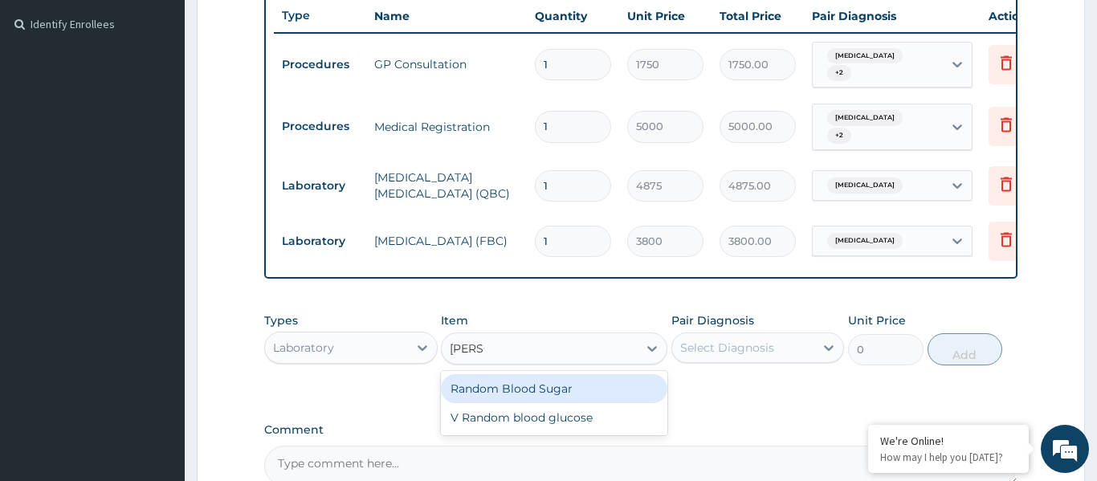
type input "random"
click at [560, 374] on div "Random Blood Sugar" at bounding box center [554, 388] width 226 height 29
type input "1300"
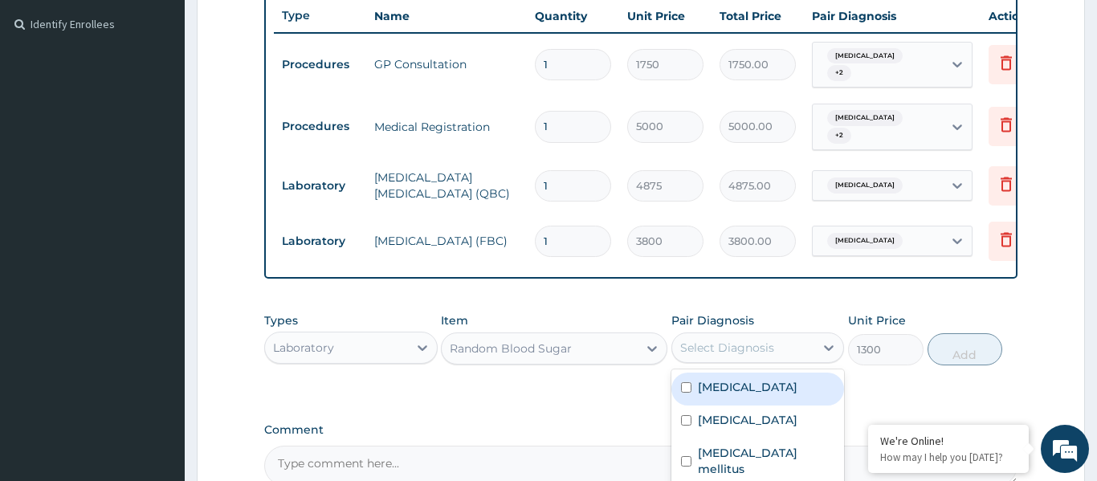
click at [732, 340] on div "Select Diagnosis" at bounding box center [727, 348] width 94 height 16
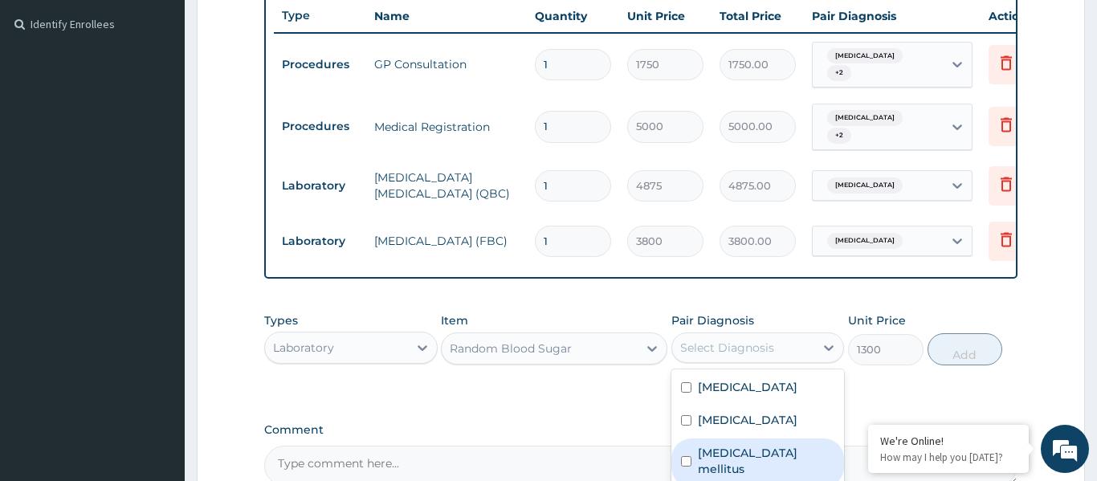
click at [748, 463] on div "[MEDICAL_DATA] mellitus" at bounding box center [757, 462] width 173 height 49
checkbox input "true"
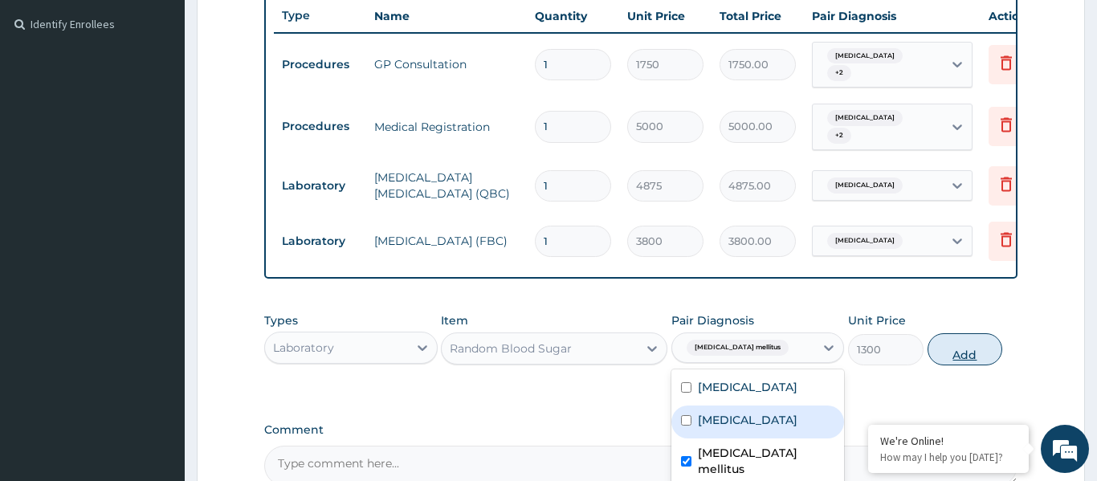
click at [959, 336] on button "Add" at bounding box center [965, 349] width 75 height 32
type input "0"
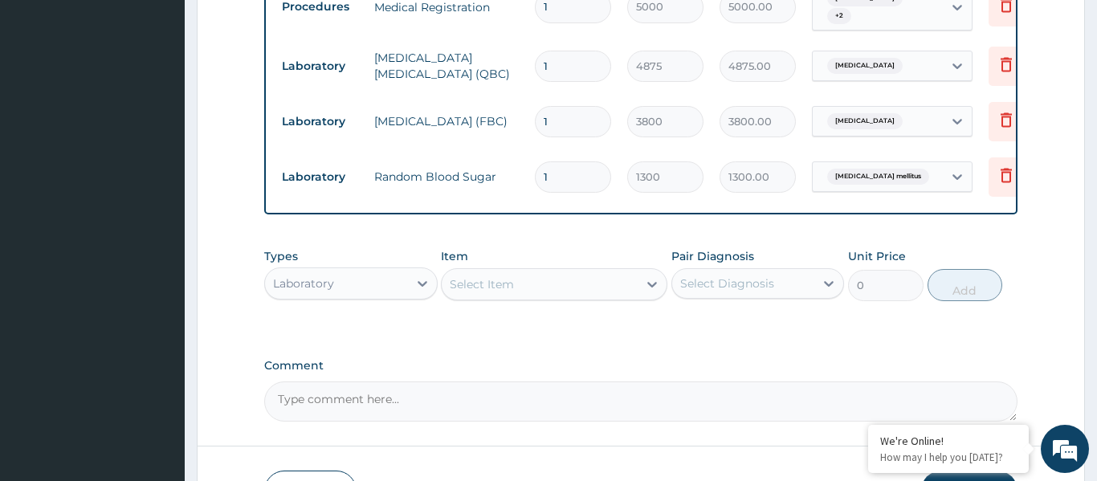
scroll to position [554, 0]
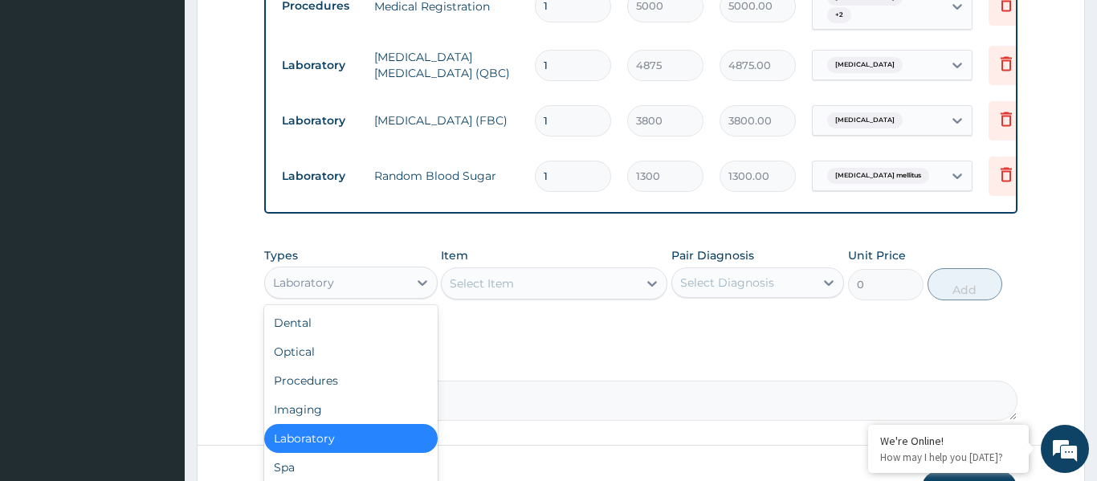
click at [369, 270] on div "Laboratory" at bounding box center [336, 283] width 143 height 26
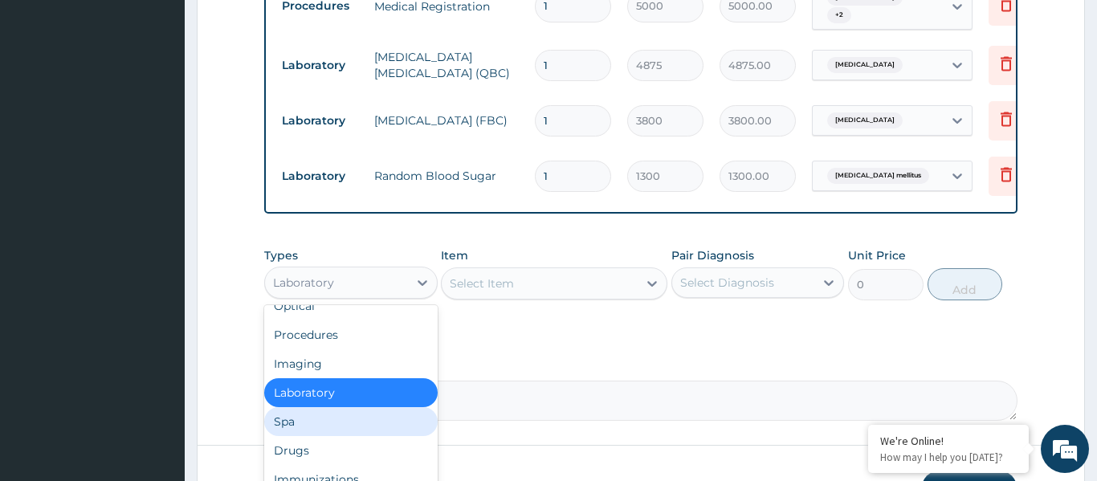
scroll to position [55, 0]
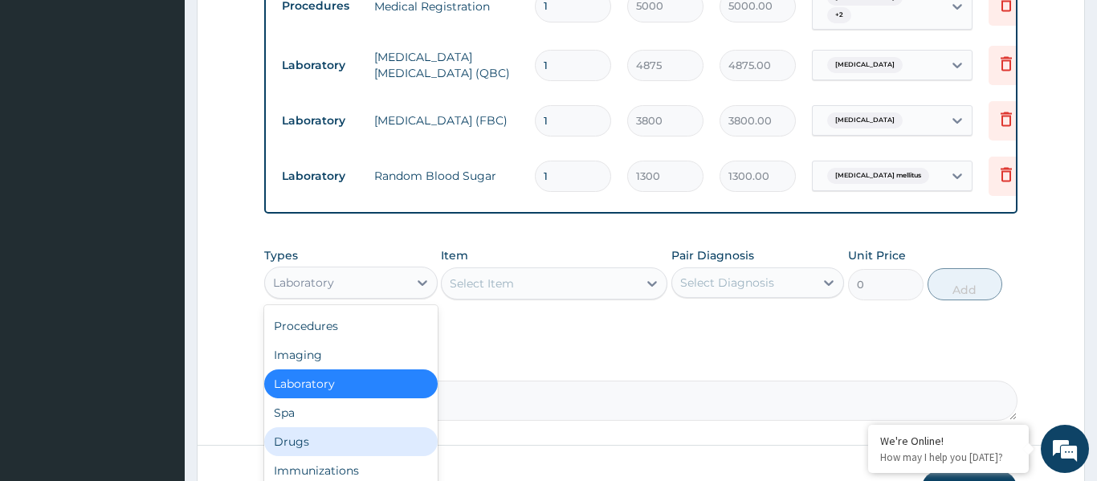
click at [301, 432] on div "Drugs" at bounding box center [350, 441] width 173 height 29
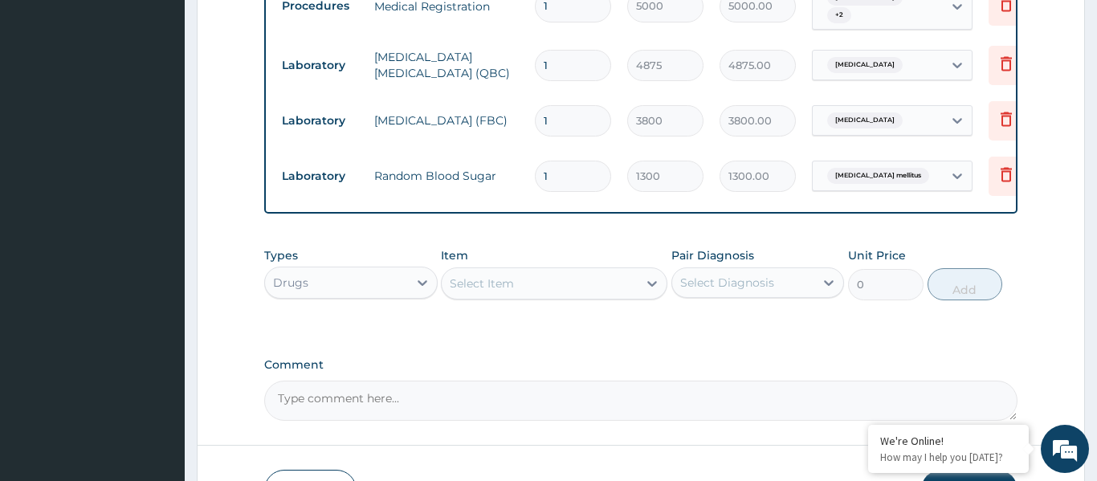
click at [554, 281] on div "Select Item" at bounding box center [540, 284] width 196 height 26
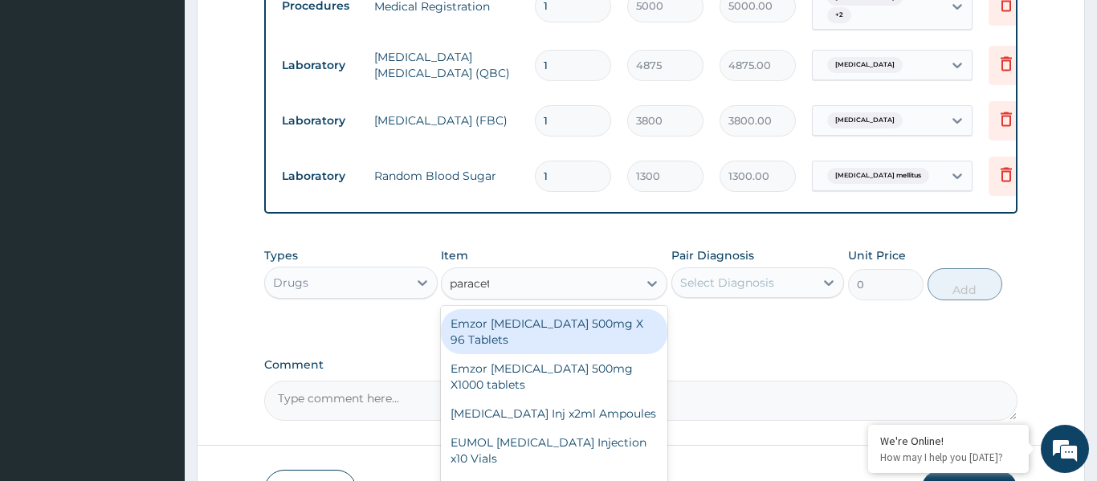
type input "paraceta"
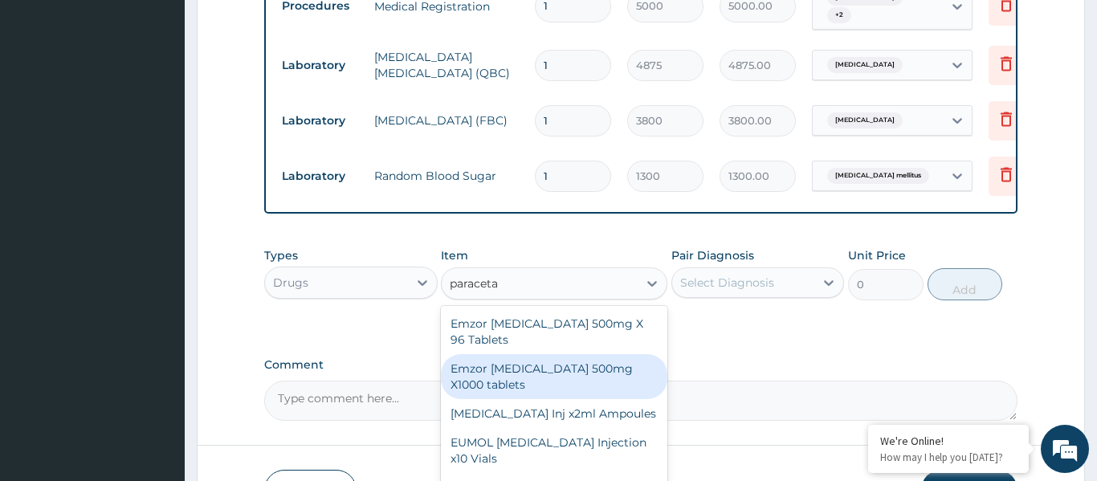
click at [588, 361] on div "Emzor [MEDICAL_DATA] 500mg X1000 tablets" at bounding box center [554, 376] width 226 height 45
type input "3432"
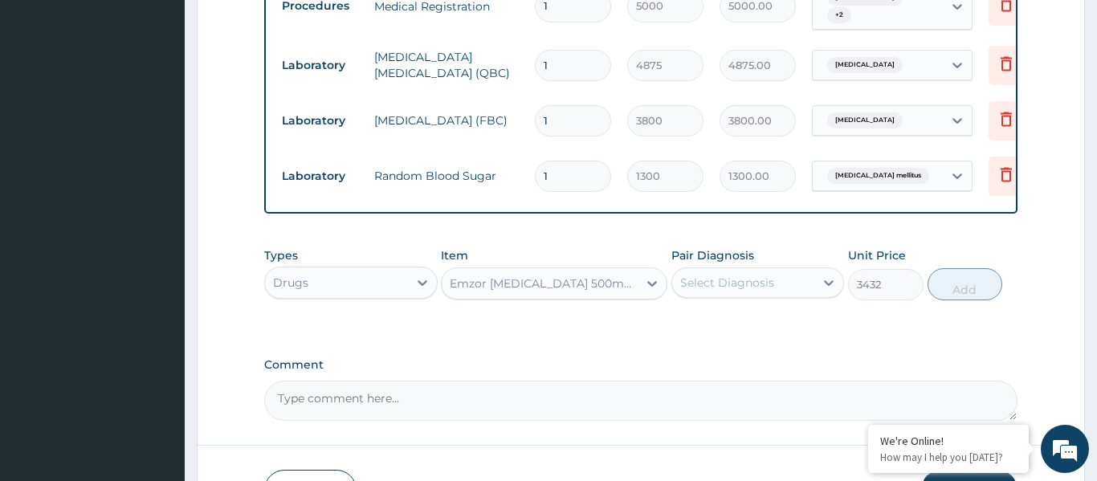
click at [753, 275] on div "Select Diagnosis" at bounding box center [727, 283] width 94 height 16
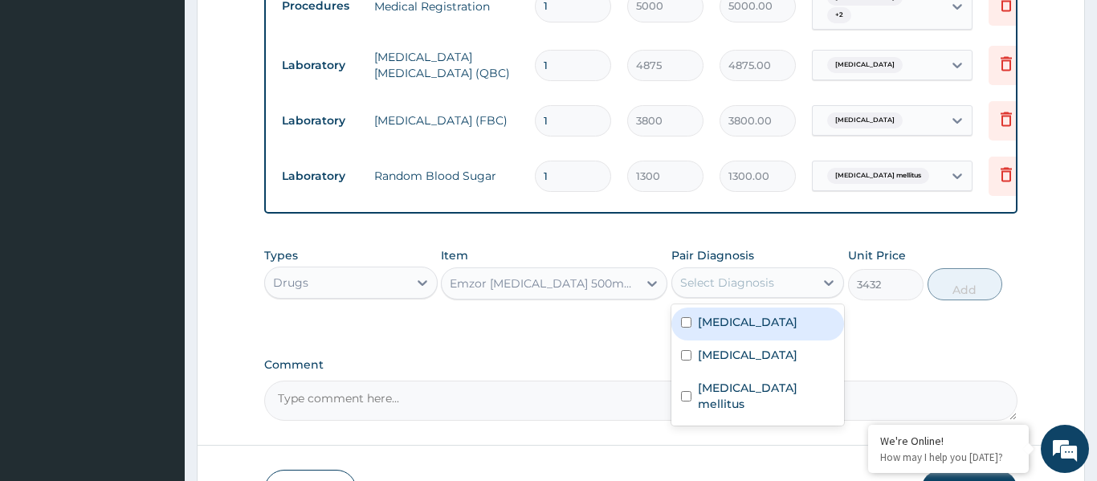
click at [727, 314] on label "[MEDICAL_DATA]" at bounding box center [748, 322] width 100 height 16
checkbox input "true"
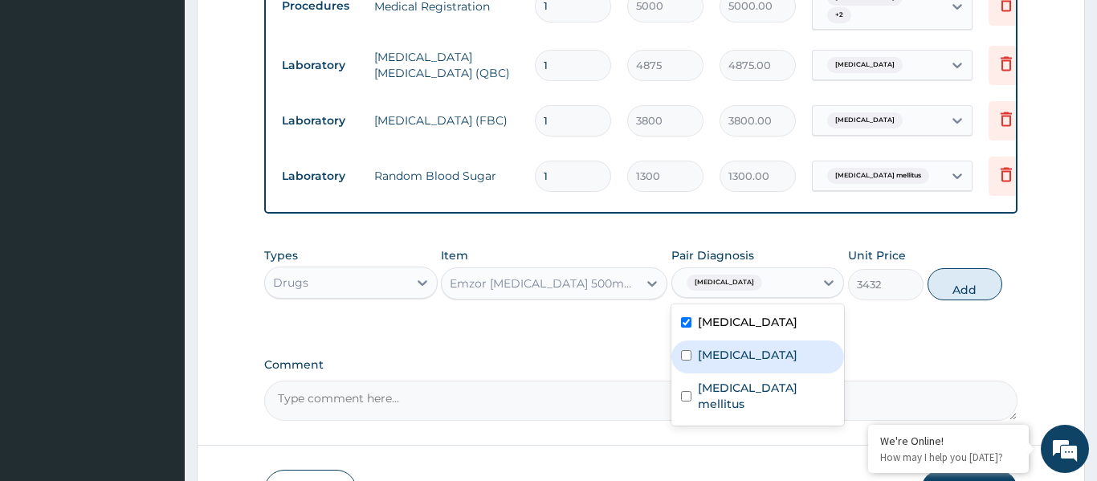
click at [726, 347] on label "[MEDICAL_DATA]" at bounding box center [748, 355] width 100 height 16
checkbox input "true"
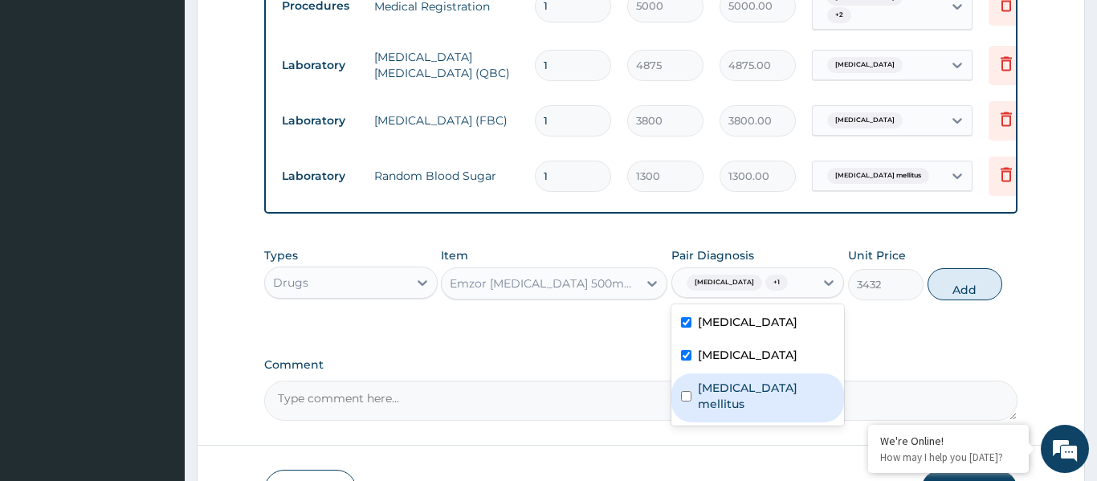
click at [723, 386] on label "[MEDICAL_DATA] mellitus" at bounding box center [766, 396] width 137 height 32
checkbox input "true"
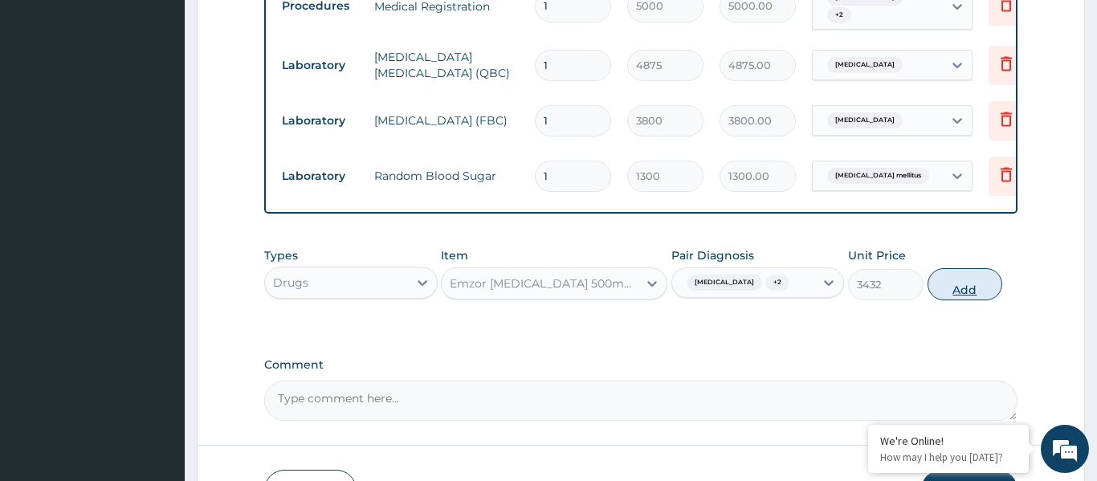
click at [956, 268] on button "Add" at bounding box center [965, 284] width 75 height 32
type input "0"
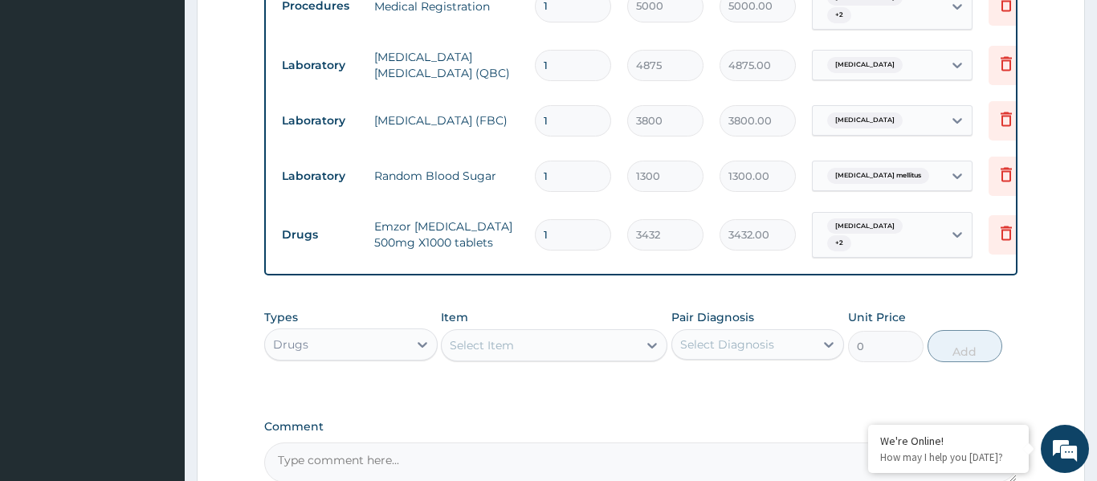
click at [512, 337] on div "Select Item" at bounding box center [482, 345] width 64 height 16
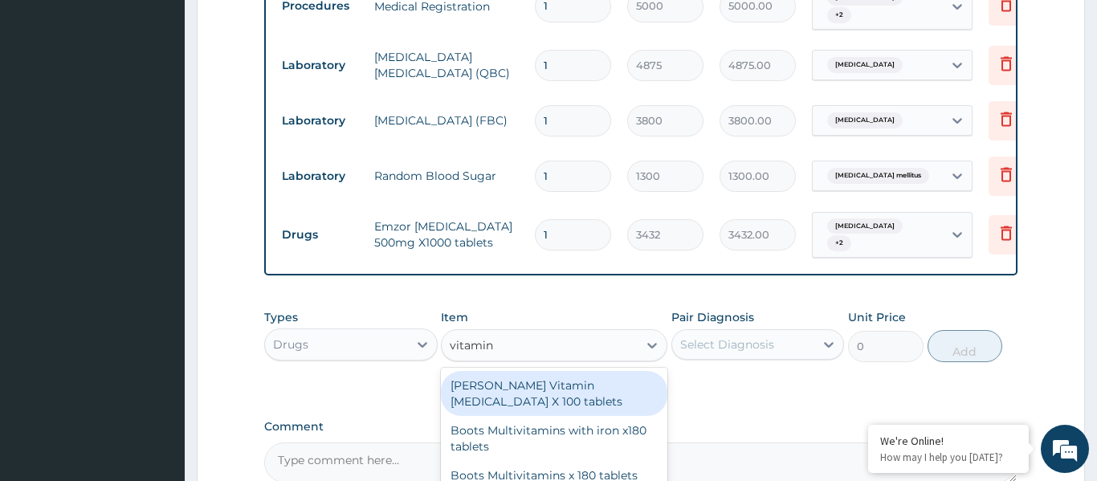
type input "vitamin c"
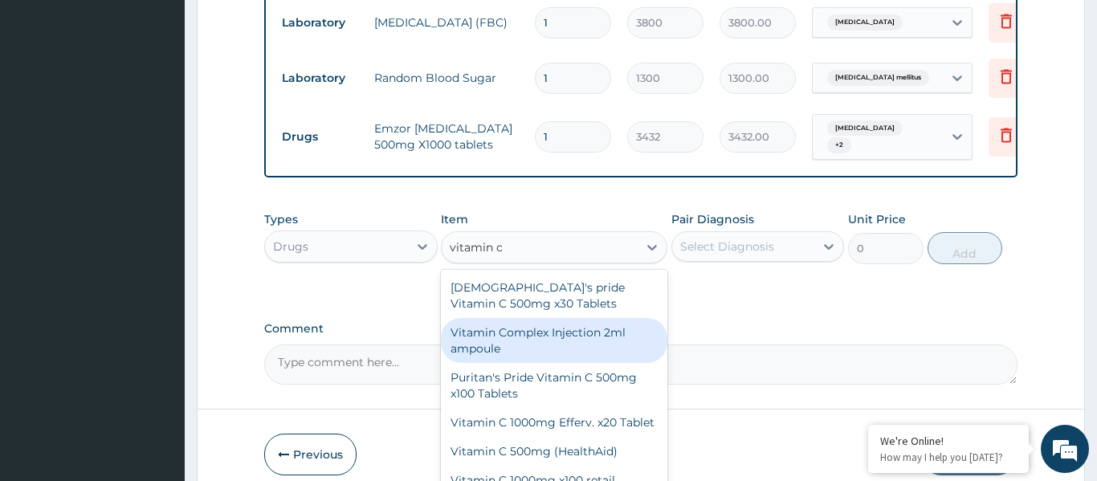
scroll to position [10, 0]
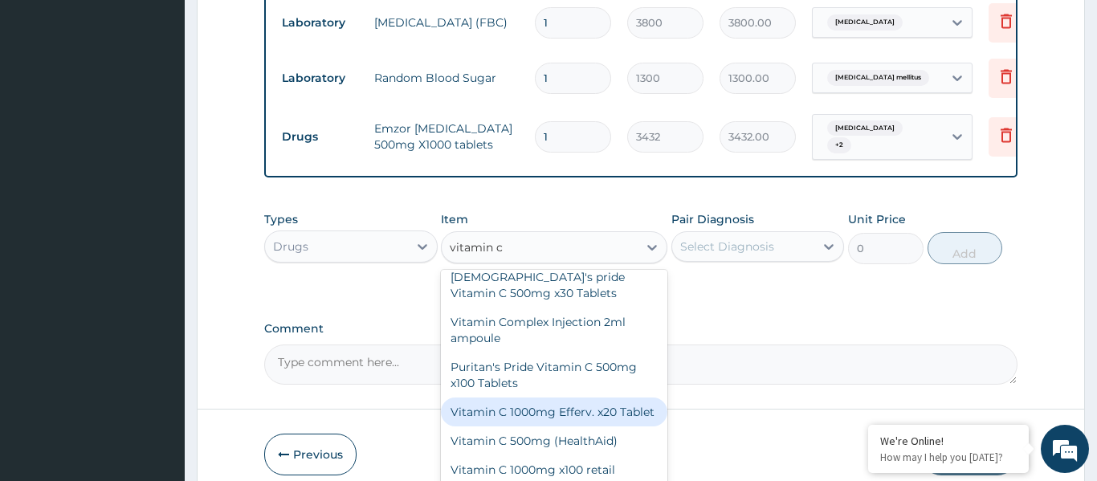
click at [534, 398] on div "Vitamin C 1000mg Efferv. x20 Tablet" at bounding box center [554, 412] width 226 height 29
type input "1500"
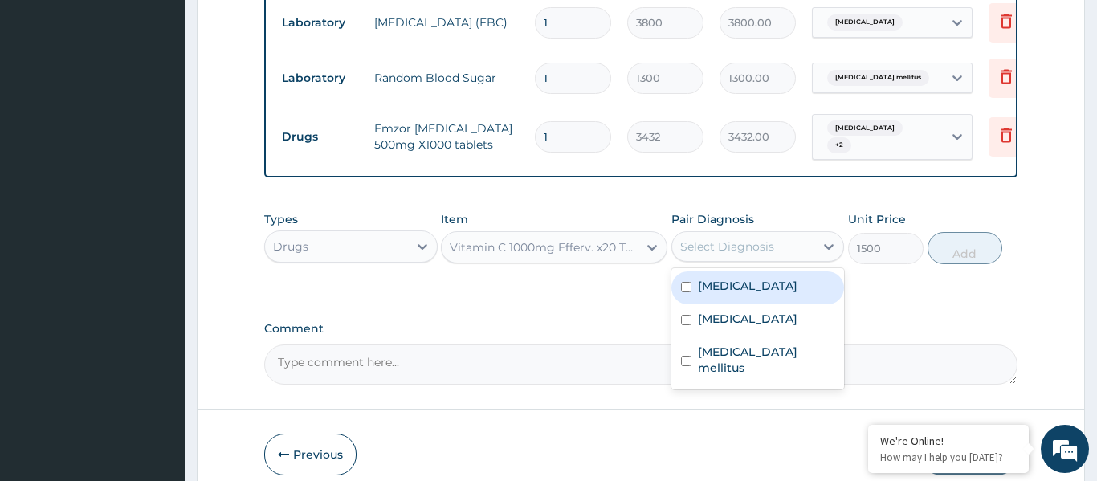
click at [710, 239] on div "Select Diagnosis" at bounding box center [727, 247] width 94 height 16
click at [721, 278] on label "[MEDICAL_DATA]" at bounding box center [748, 286] width 100 height 16
checkbox input "true"
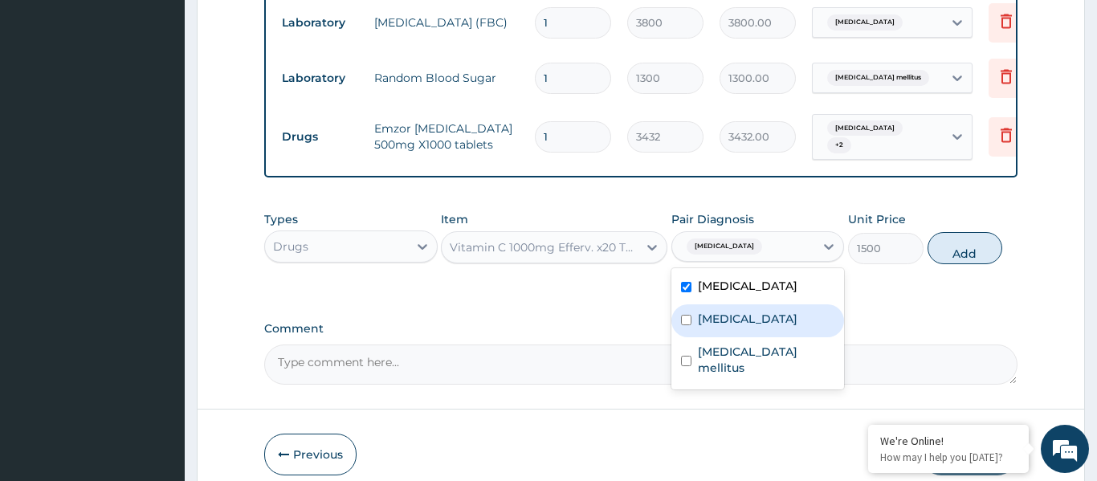
click at [717, 311] on label "[MEDICAL_DATA]" at bounding box center [748, 319] width 100 height 16
checkbox input "true"
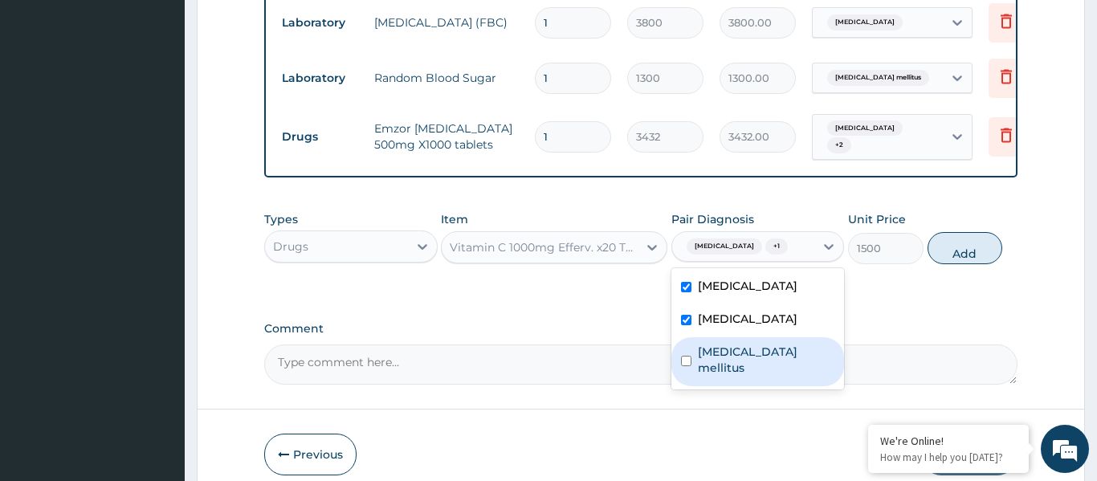
drag, startPoint x: 728, startPoint y: 357, endPoint x: 870, endPoint y: 289, distance: 157.3
click at [728, 357] on div "[MEDICAL_DATA] mellitus" at bounding box center [757, 361] width 173 height 49
checkbox input "true"
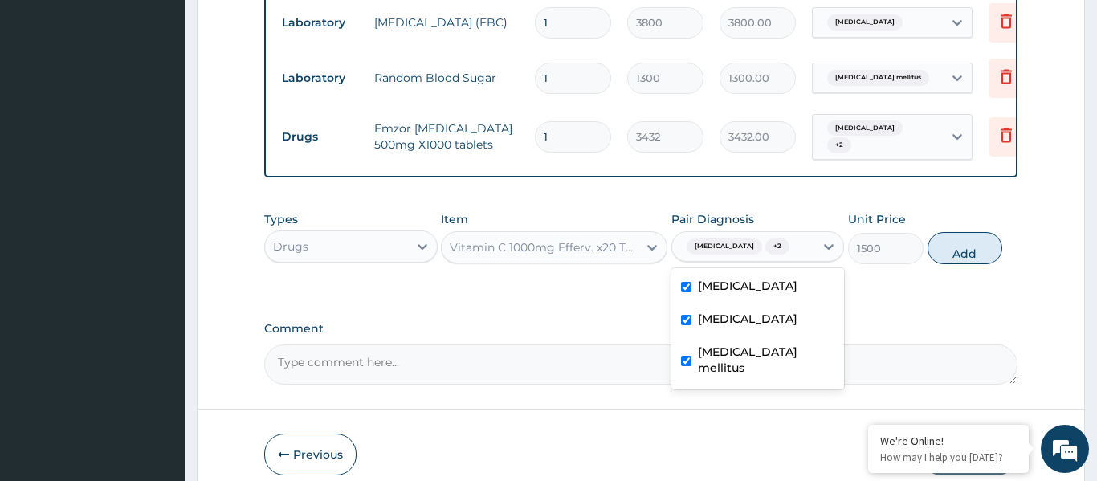
click at [950, 239] on button "Add" at bounding box center [965, 248] width 75 height 32
type input "0"
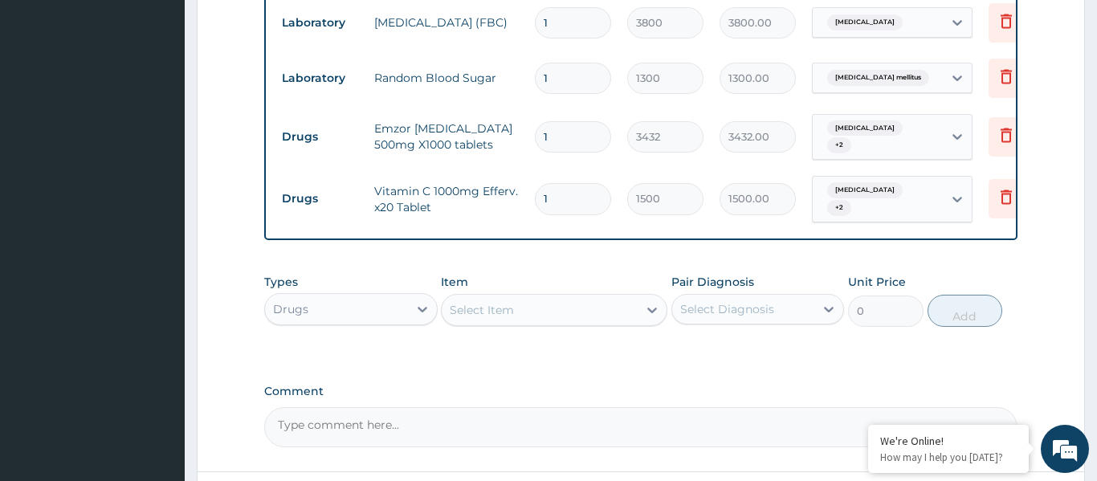
click at [506, 297] on div "Select Item" at bounding box center [540, 310] width 196 height 26
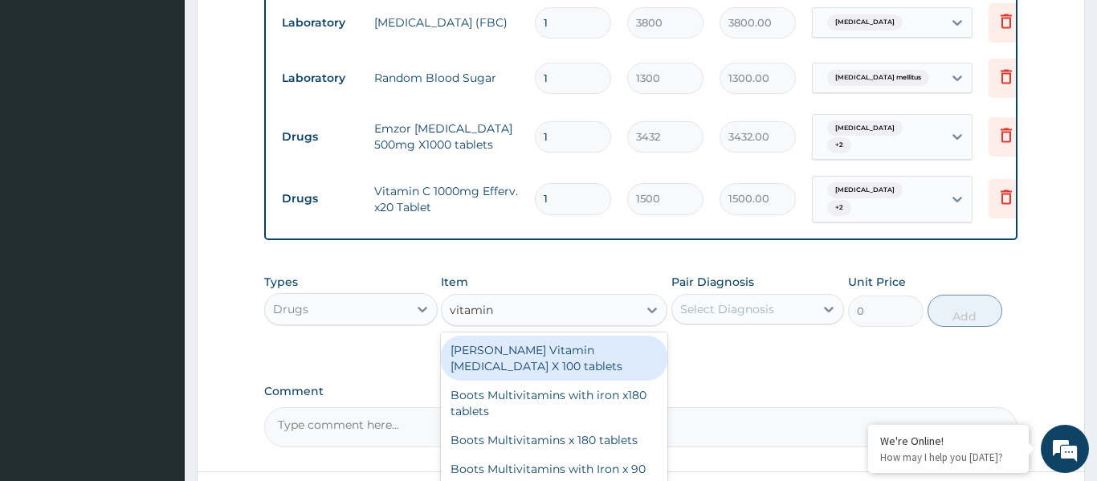
type input "vitamin c"
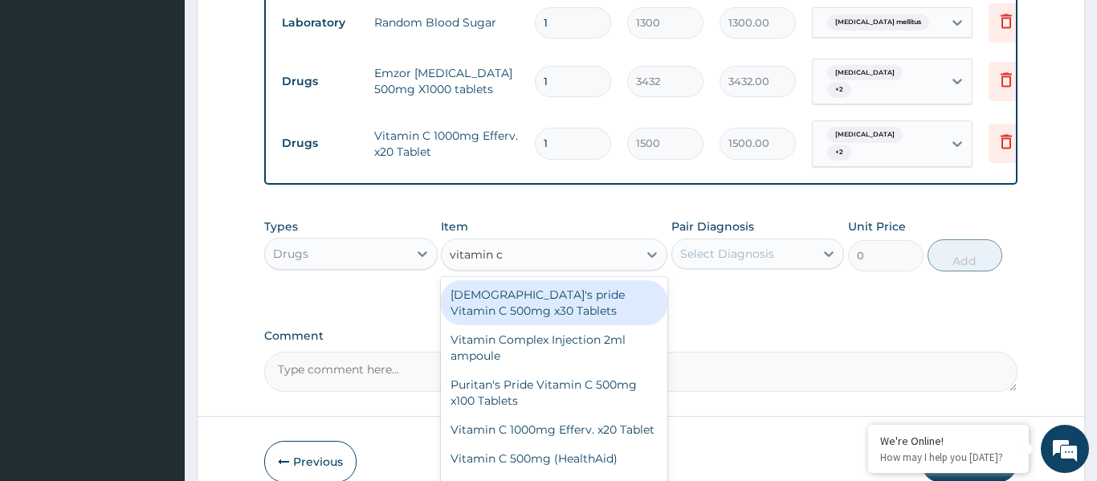
scroll to position [727, 0]
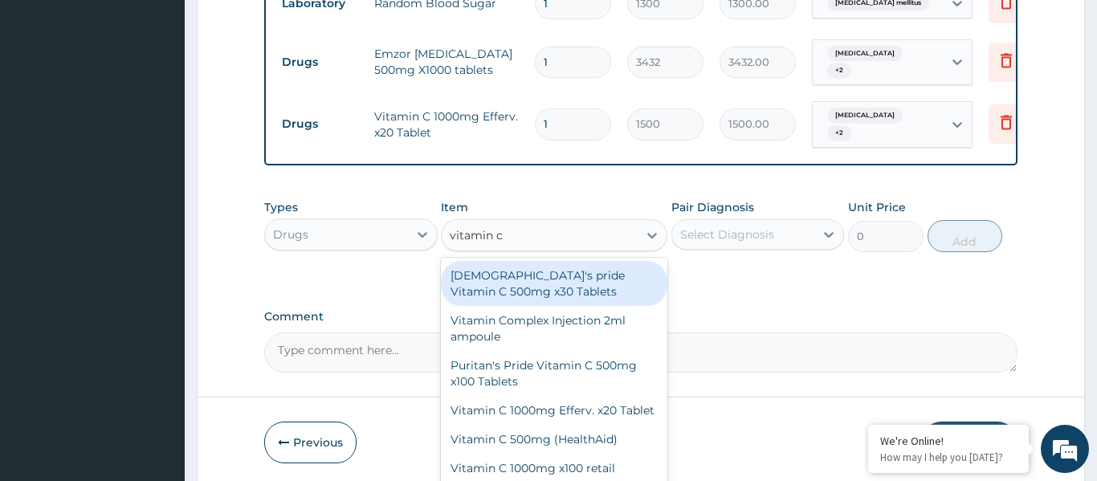
click at [519, 261] on div "Puritan's pride Vitamin C 500mg x30 Tablets" at bounding box center [554, 283] width 226 height 45
type input "1300"
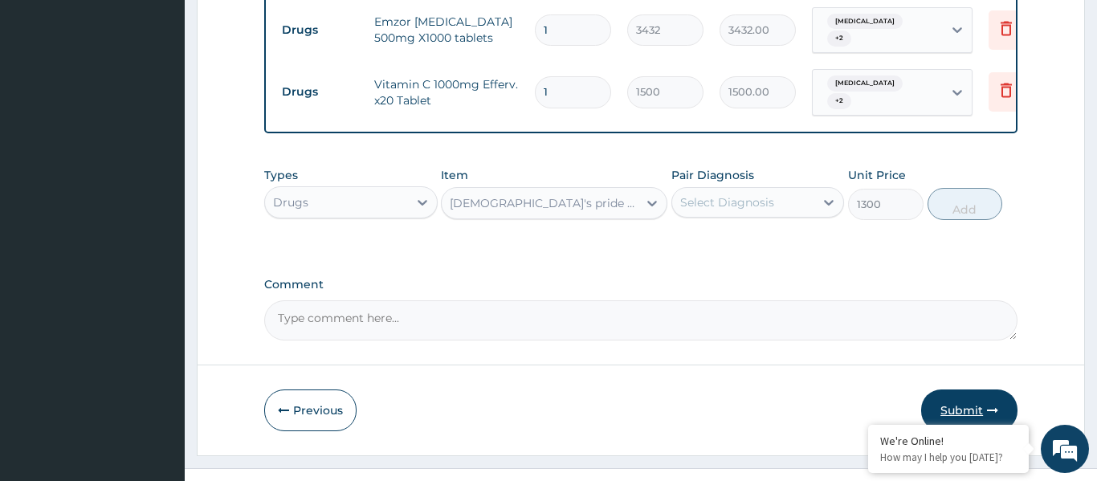
scroll to position [760, 0]
click at [952, 389] on button "Submit" at bounding box center [969, 410] width 96 height 42
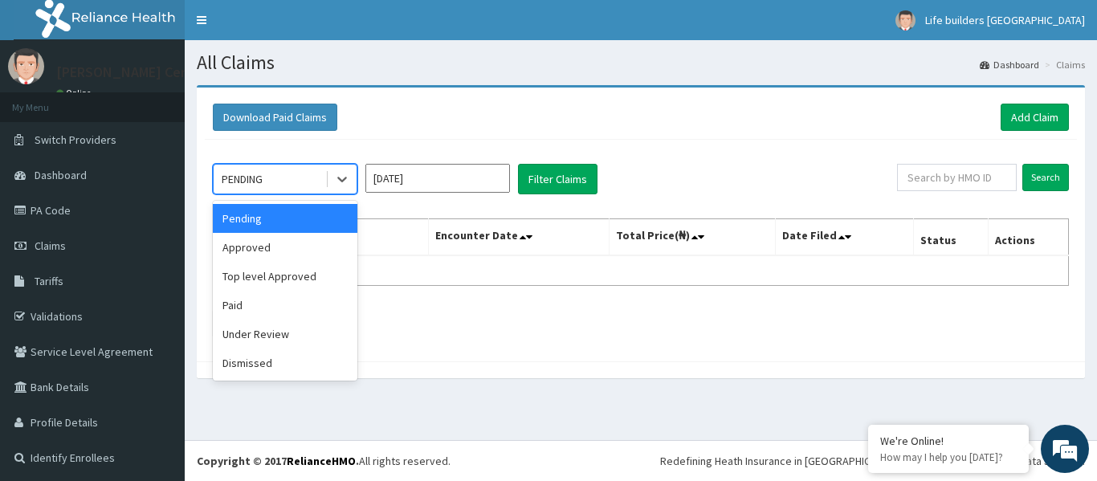
click at [246, 174] on div "PENDING" at bounding box center [242, 179] width 41 height 16
click at [245, 251] on div "Approved" at bounding box center [285, 247] width 145 height 29
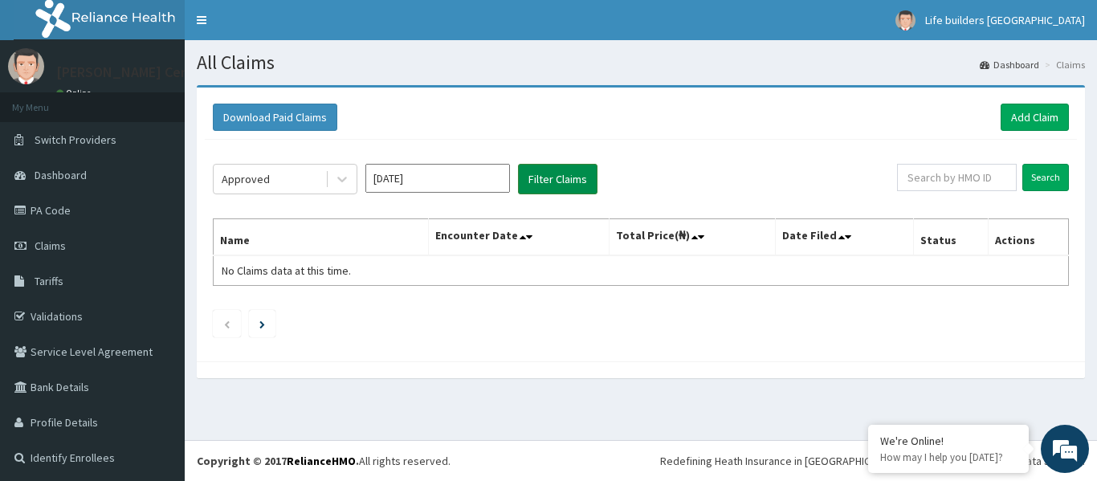
click at [525, 180] on button "Filter Claims" at bounding box center [558, 179] width 80 height 31
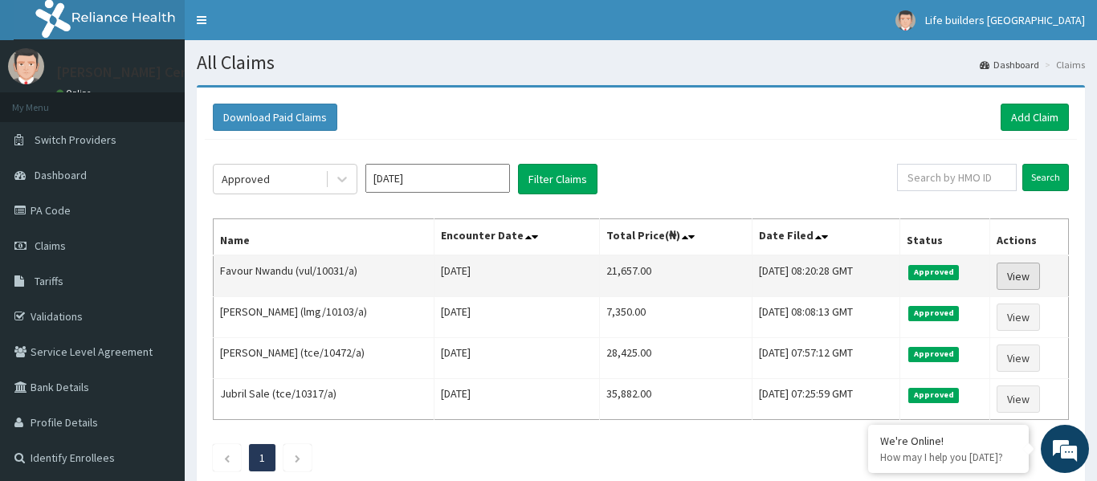
click at [1032, 279] on link "View" at bounding box center [1018, 276] width 43 height 27
